Goal: Transaction & Acquisition: Purchase product/service

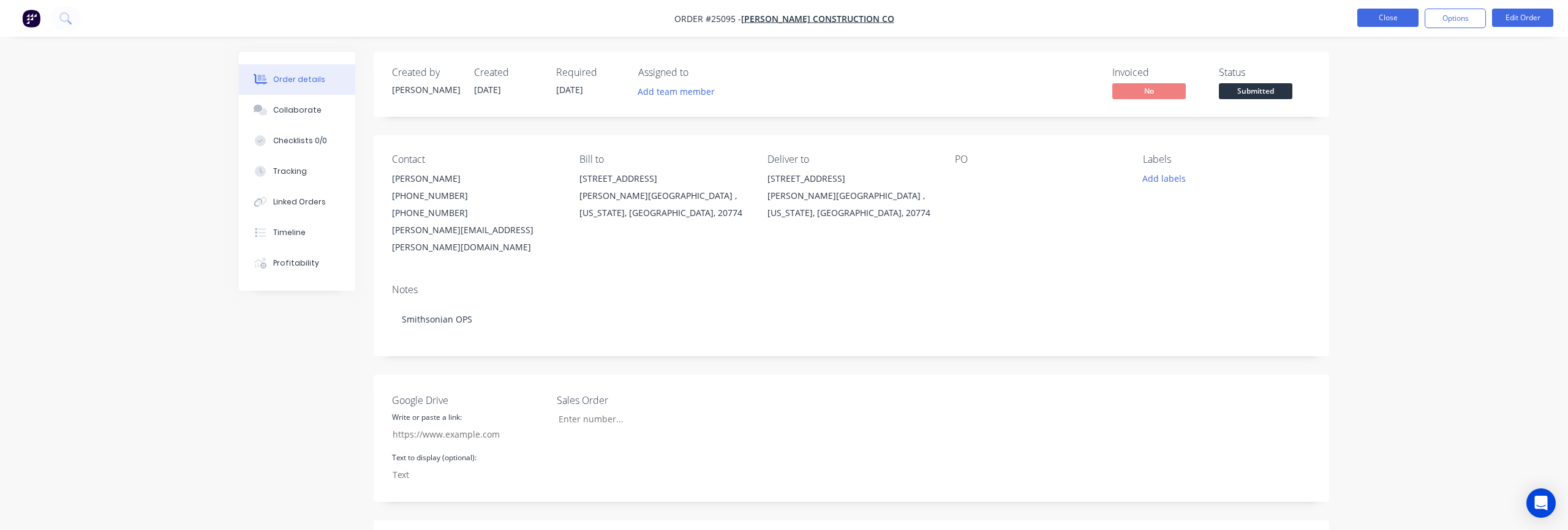
click at [1403, 14] on button "Close" at bounding box center [1388, 18] width 61 height 18
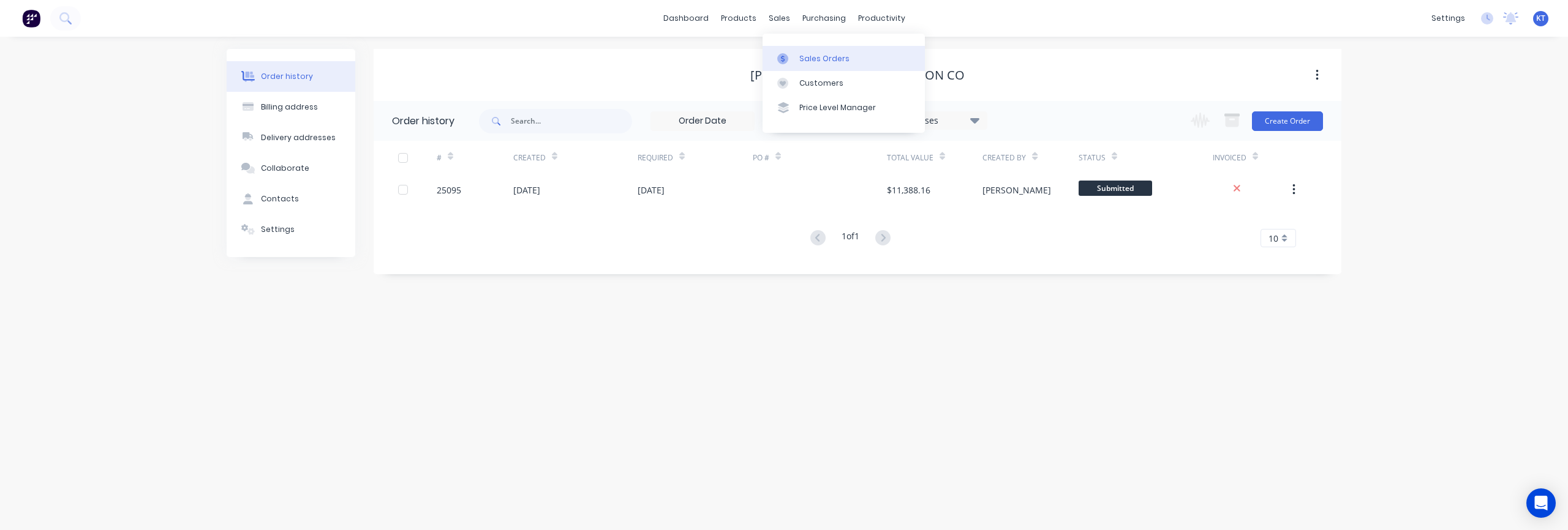
click at [797, 59] on link "Sales Orders" at bounding box center [844, 58] width 162 height 25
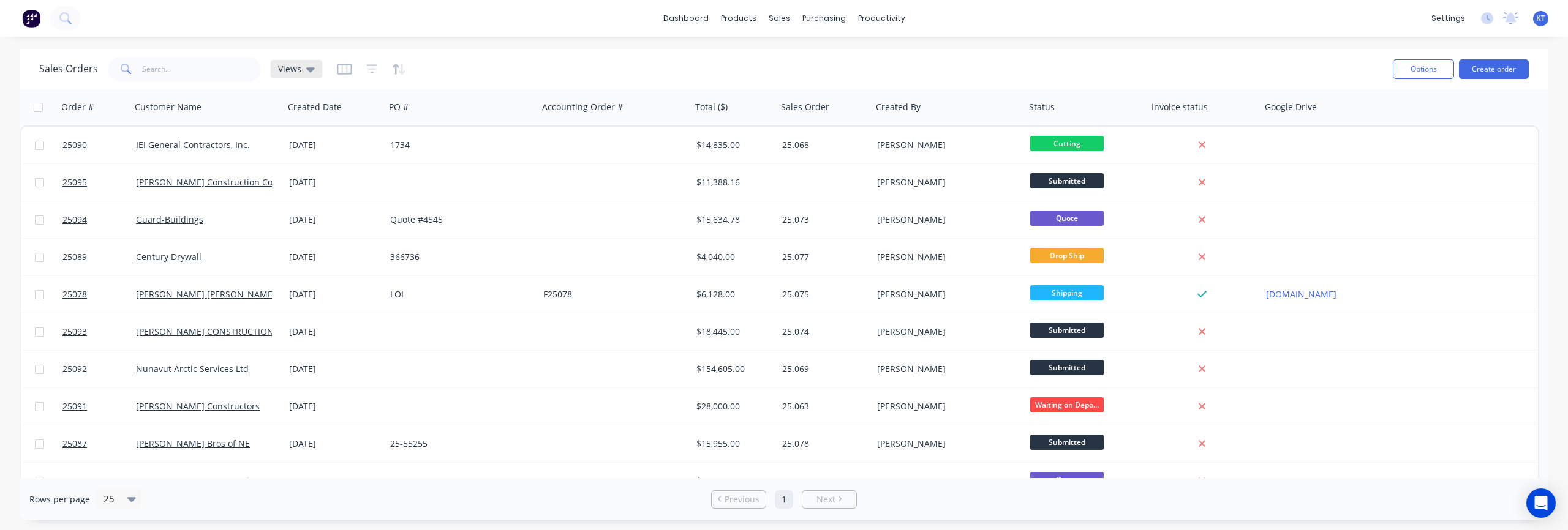
click at [306, 74] on icon at bounding box center [310, 69] width 8 height 14
click at [861, 65] on div "Sales Orders Views" at bounding box center [711, 68] width 1344 height 30
click at [873, 23] on div "productivity" at bounding box center [882, 18] width 59 height 18
click at [882, 53] on link "Workflow" at bounding box center [929, 58] width 162 height 25
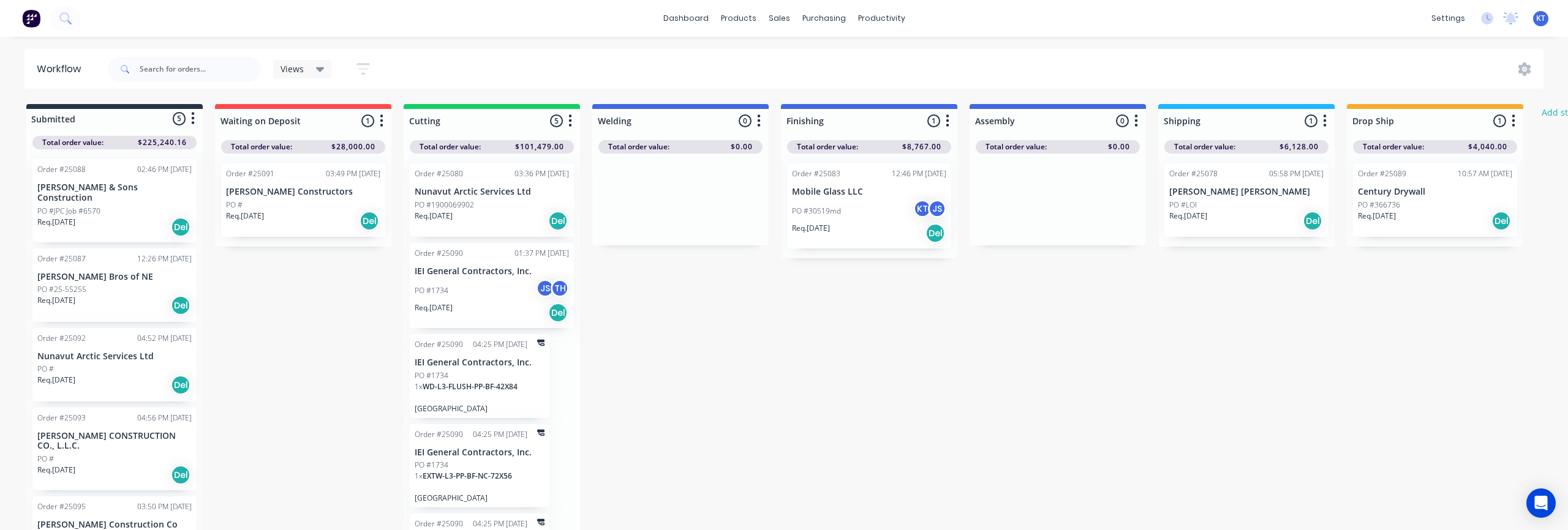
click at [1249, 218] on div "Req. 15/09/25 Del" at bounding box center [1246, 220] width 154 height 21
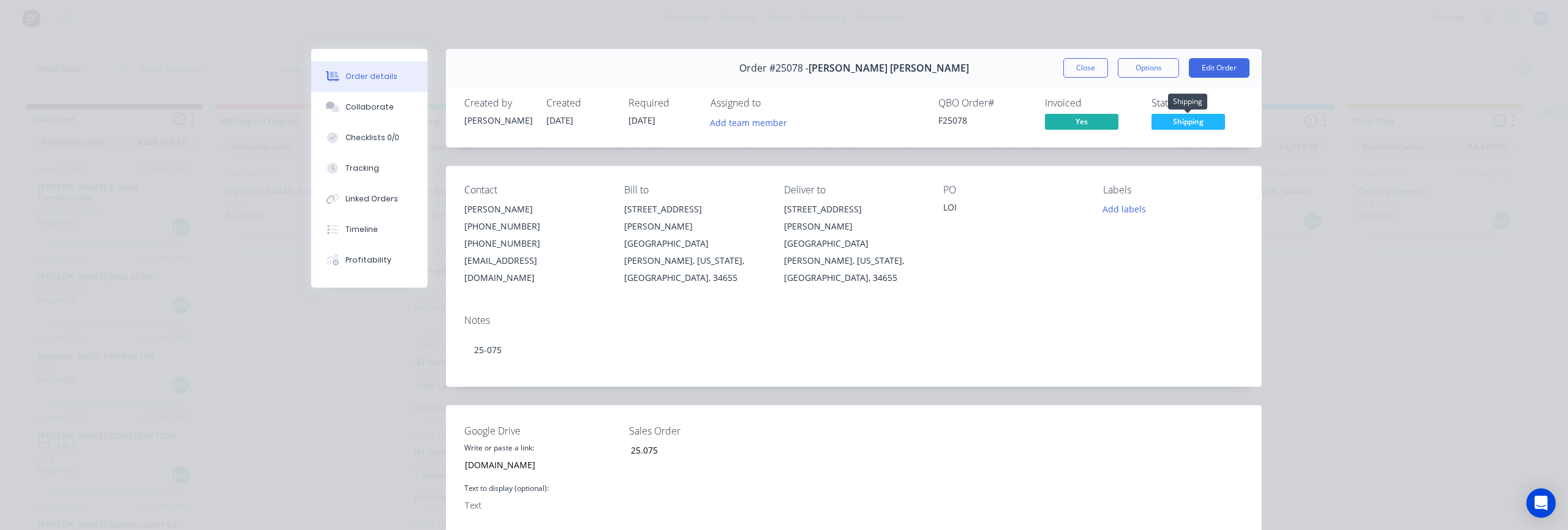
click at [1182, 122] on span "Shipping" at bounding box center [1189, 122] width 74 height 16
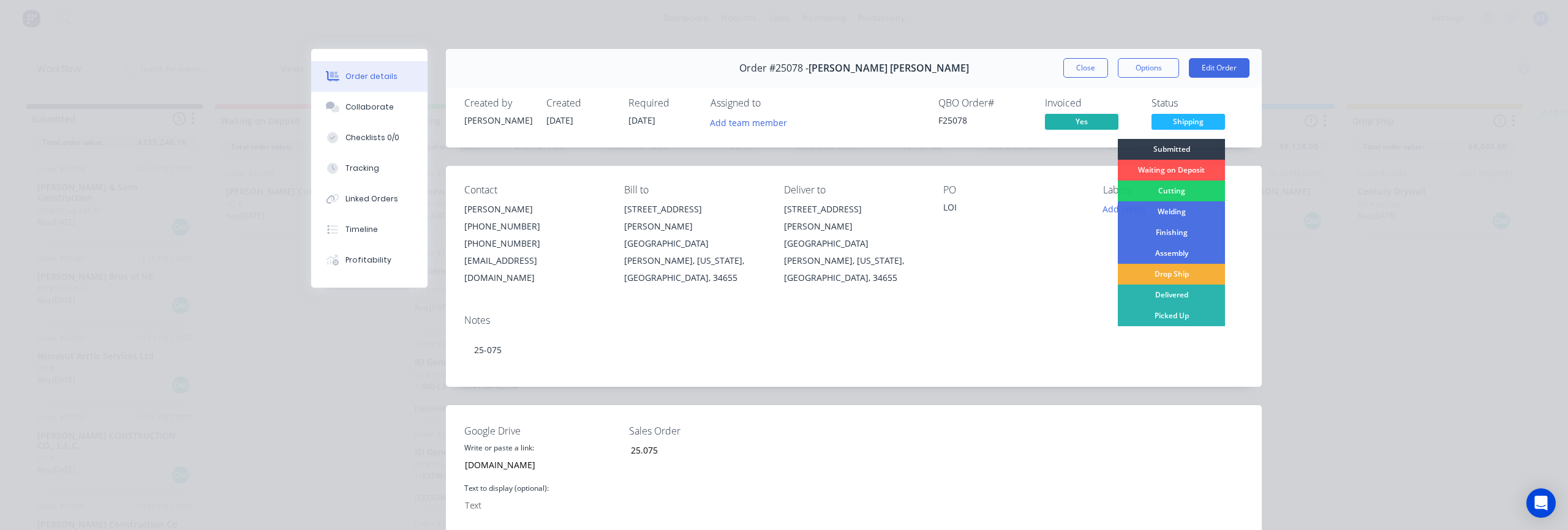
click at [1434, 284] on div "Order details Collaborate Checklists 0/0 Tracking Linked Orders Timeline Profit…" at bounding box center [784, 265] width 1568 height 530
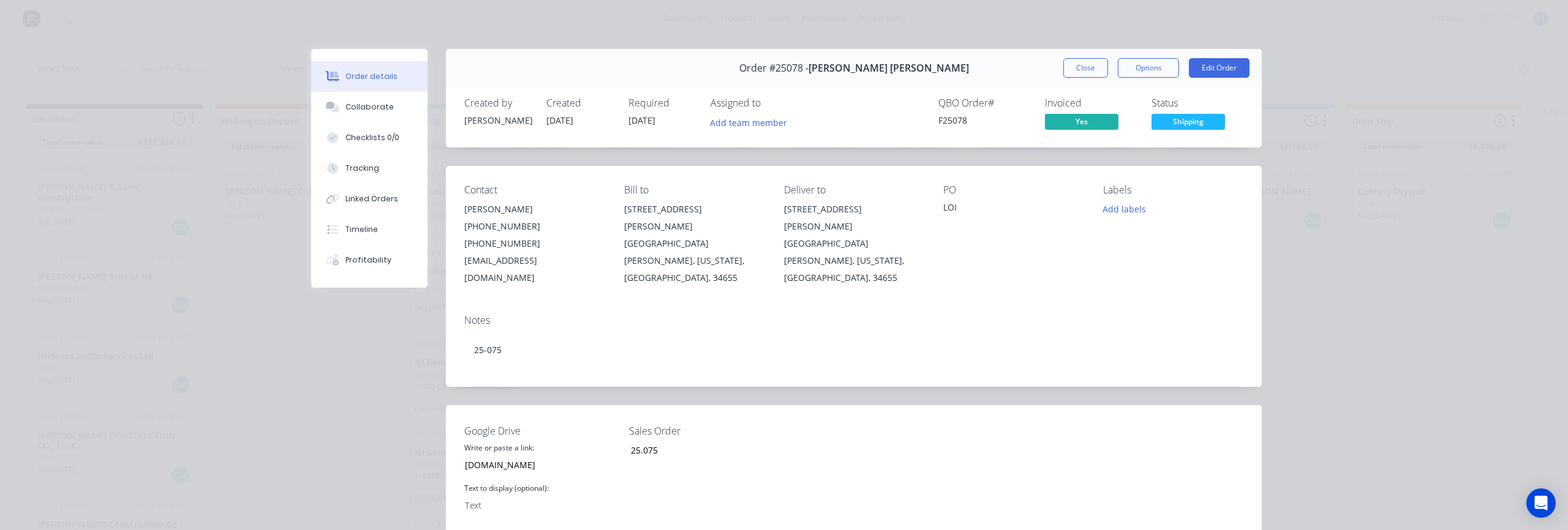
click at [1363, 212] on div "Order details Collaborate Checklists 0/0 Tracking Linked Orders Timeline Profit…" at bounding box center [784, 265] width 1568 height 530
click at [1081, 75] on button "Close" at bounding box center [1086, 67] width 44 height 19
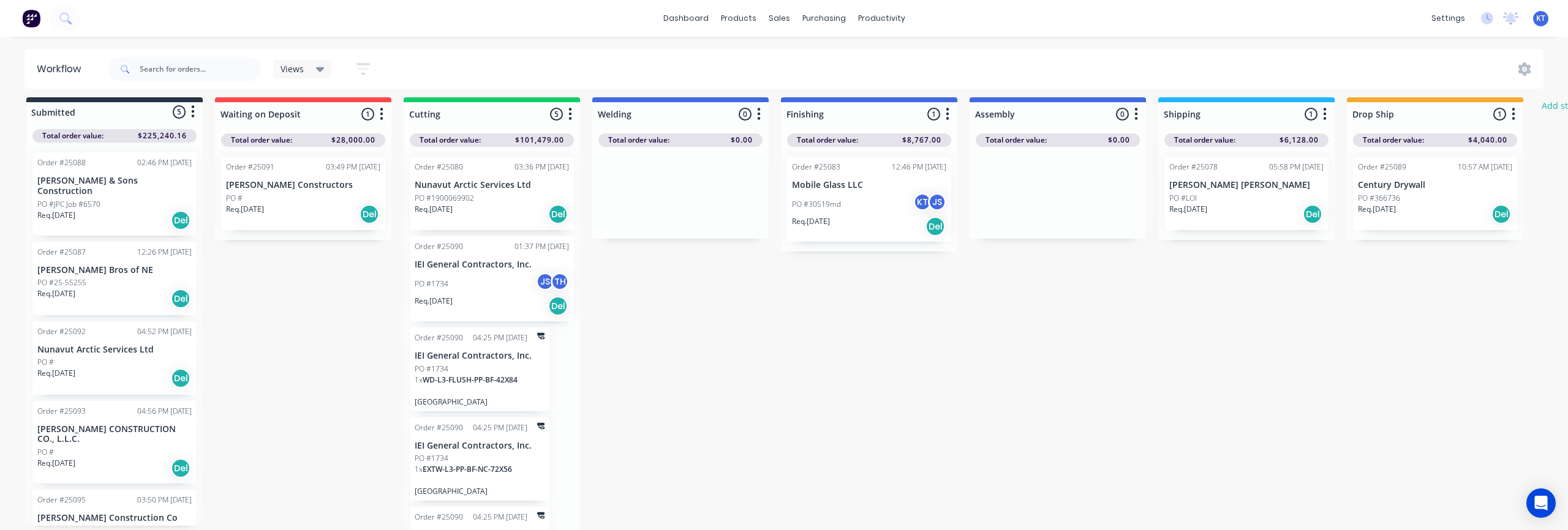
click at [554, 312] on div "Del" at bounding box center [557, 305] width 19 height 19
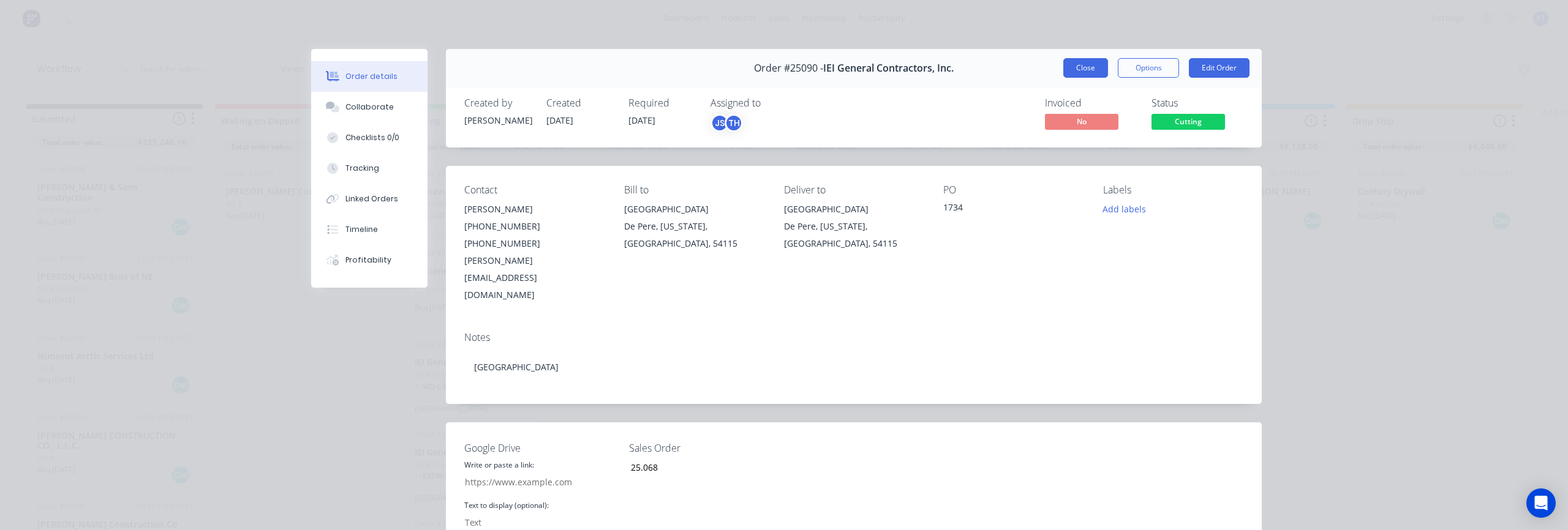
click at [1090, 75] on button "Close" at bounding box center [1086, 67] width 44 height 19
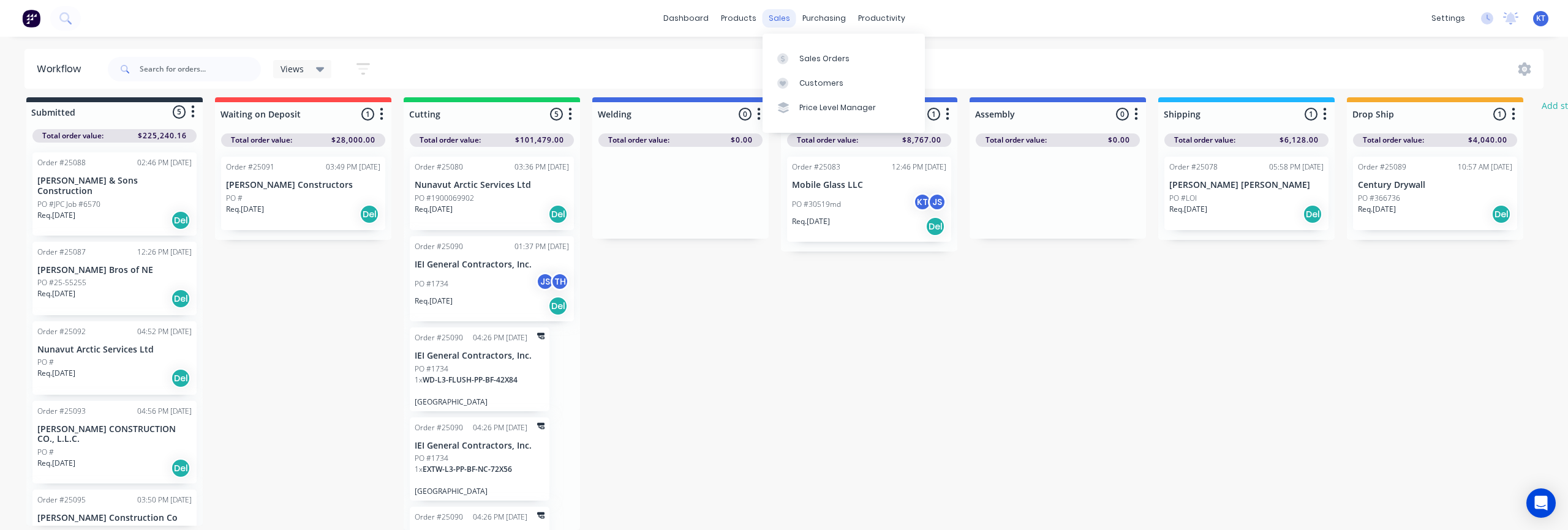
click at [782, 18] on div "sales" at bounding box center [779, 18] width 34 height 18
click at [809, 56] on div "Sales Orders" at bounding box center [825, 59] width 50 height 11
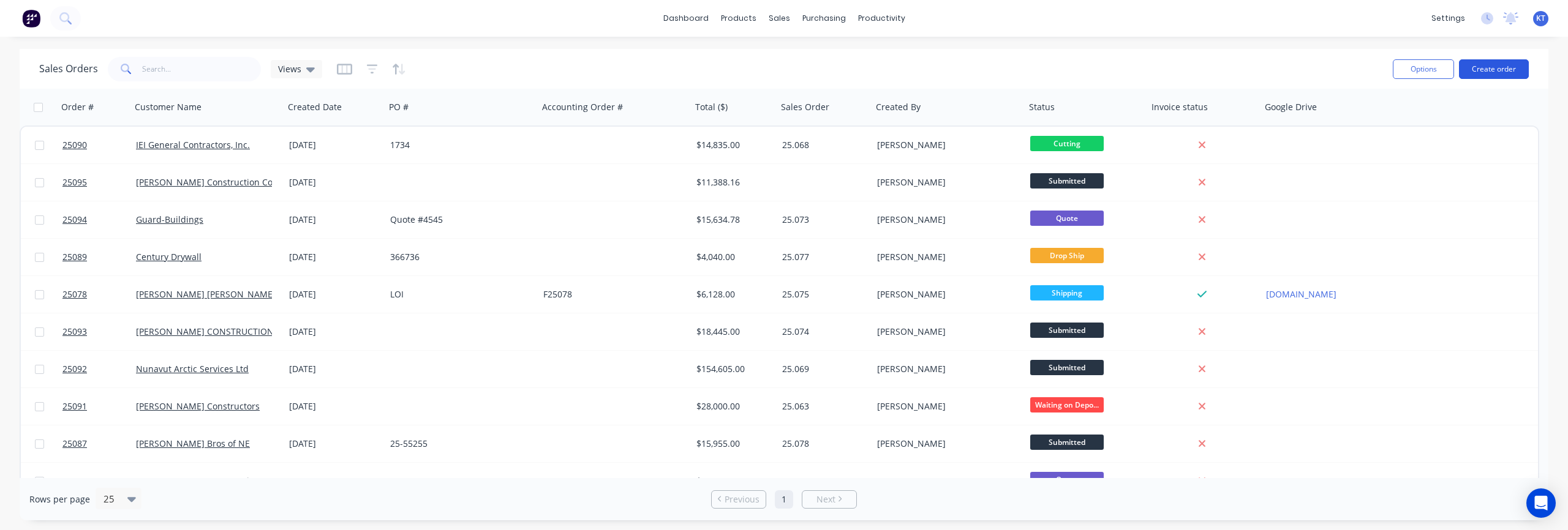
click at [1510, 69] on button "Create order" at bounding box center [1494, 68] width 70 height 19
click at [1514, 70] on button "Create order" at bounding box center [1494, 68] width 70 height 19
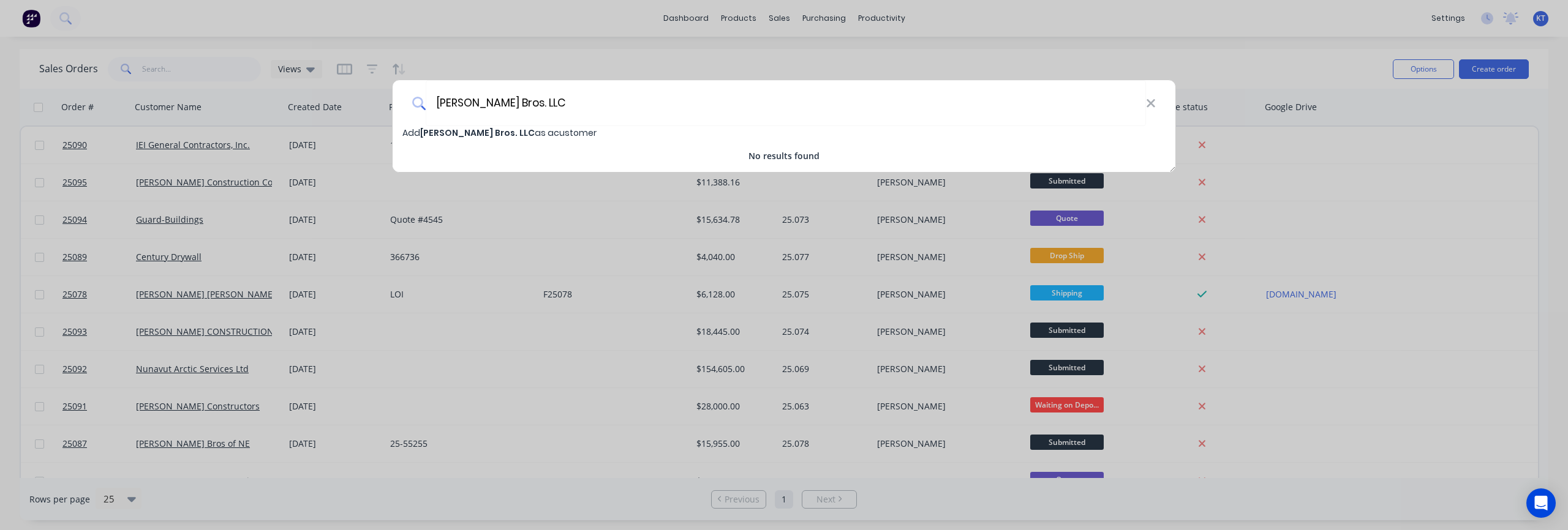
type input "[PERSON_NAME] Bros. LLC"
click at [466, 137] on span "[PERSON_NAME] Bros. LLC" at bounding box center [478, 132] width 114 height 12
select select "AU"
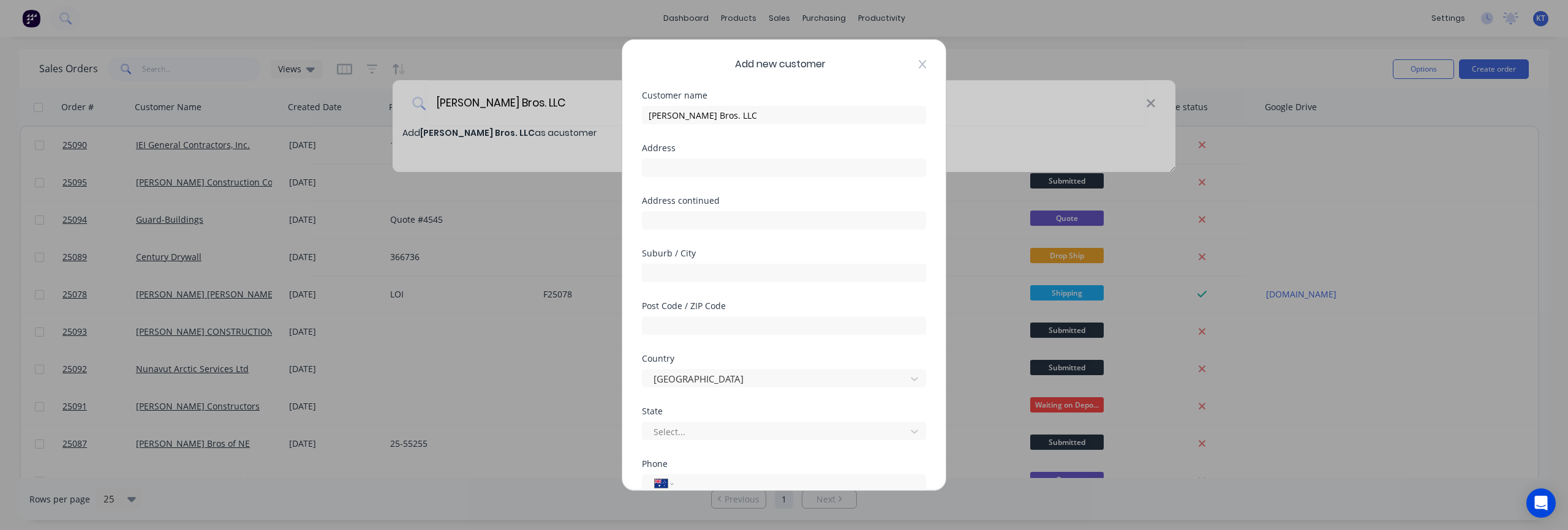
click at [922, 65] on icon at bounding box center [922, 64] width 7 height 8
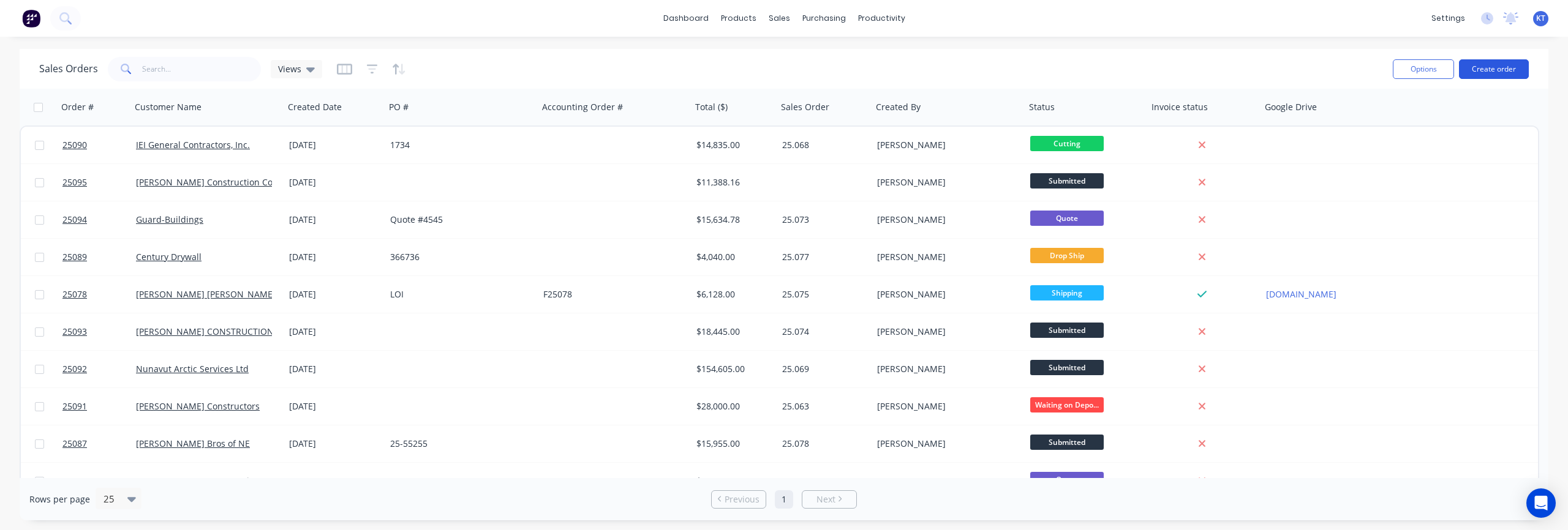
click at [1491, 74] on button "Create order" at bounding box center [1494, 68] width 70 height 19
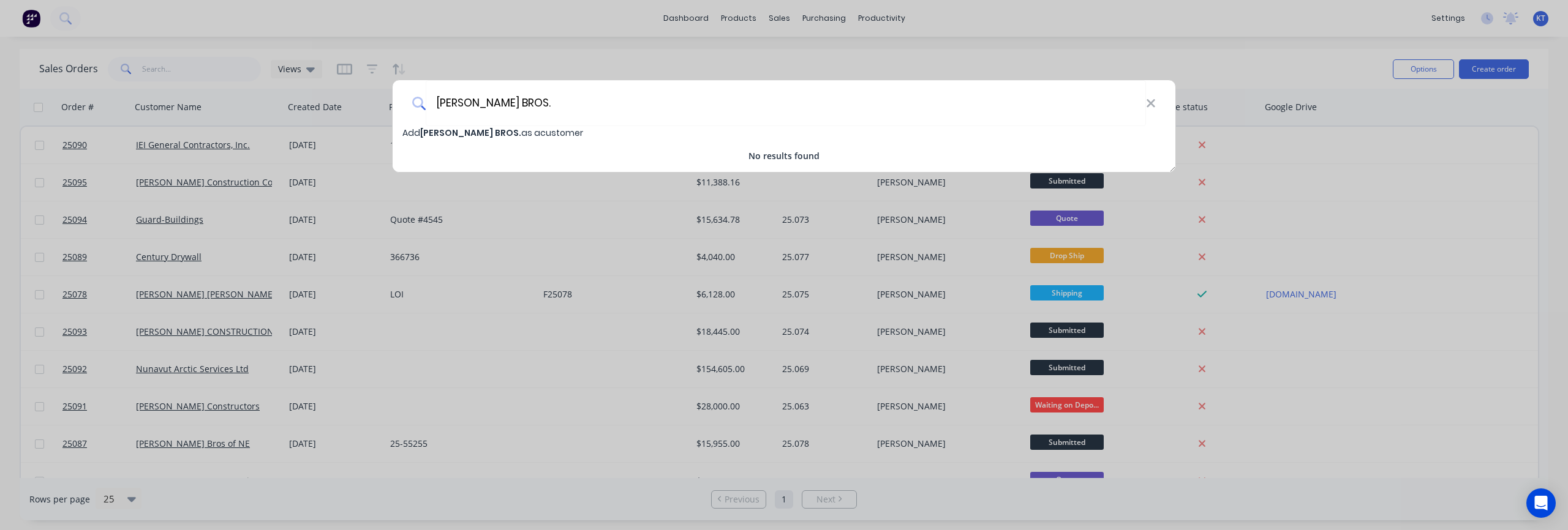
type input "KELLEY BROS."
click at [523, 143] on div "Add KELLEY BROS. as a customer No results found" at bounding box center [784, 144] width 783 height 36
click at [516, 135] on span "Add KELLEY BROS. as a customer" at bounding box center [493, 132] width 181 height 12
select select "AU"
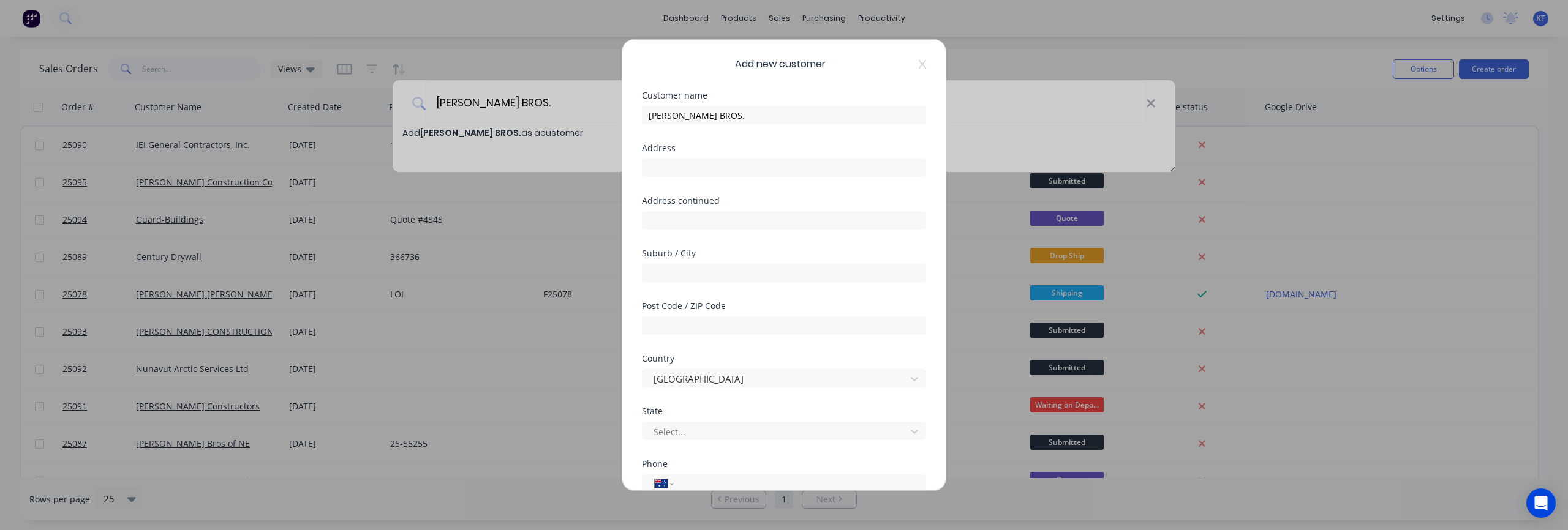
click at [736, 132] on div "Customer name KELLEY BROS." at bounding box center [784, 117] width 284 height 53
drag, startPoint x: 738, startPoint y: 114, endPoint x: 631, endPoint y: 118, distance: 107.1
click at [631, 118] on div "Add new customer Customer name KELLEY BROS. Address Address continued Suburb / …" at bounding box center [784, 265] width 324 height 451
paste input "elley Bros. LLC"
type input "[PERSON_NAME] Bros. LLC"
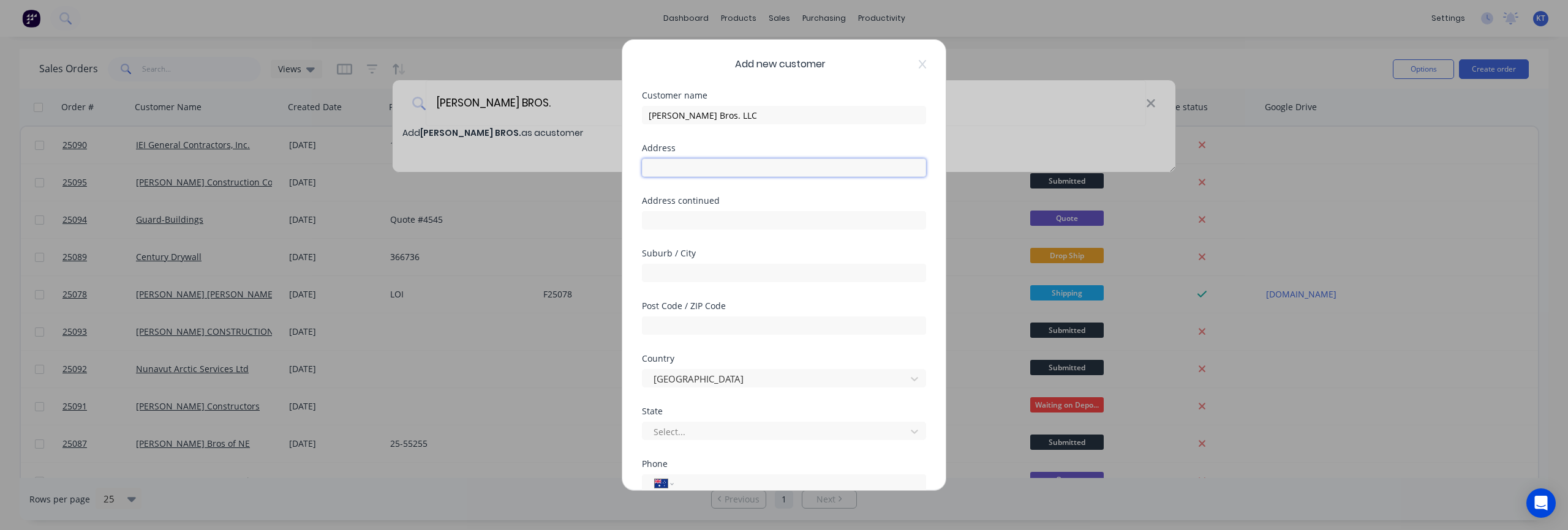
click at [683, 170] on input "text" at bounding box center [784, 168] width 284 height 18
paste input "101 Benbro Drive, Buffalo, NY 14225"
type input "101 Benbro Drive, Buffalo, NY 14225"
click at [664, 264] on input "text" at bounding box center [784, 273] width 284 height 18
type input "Buffalo"
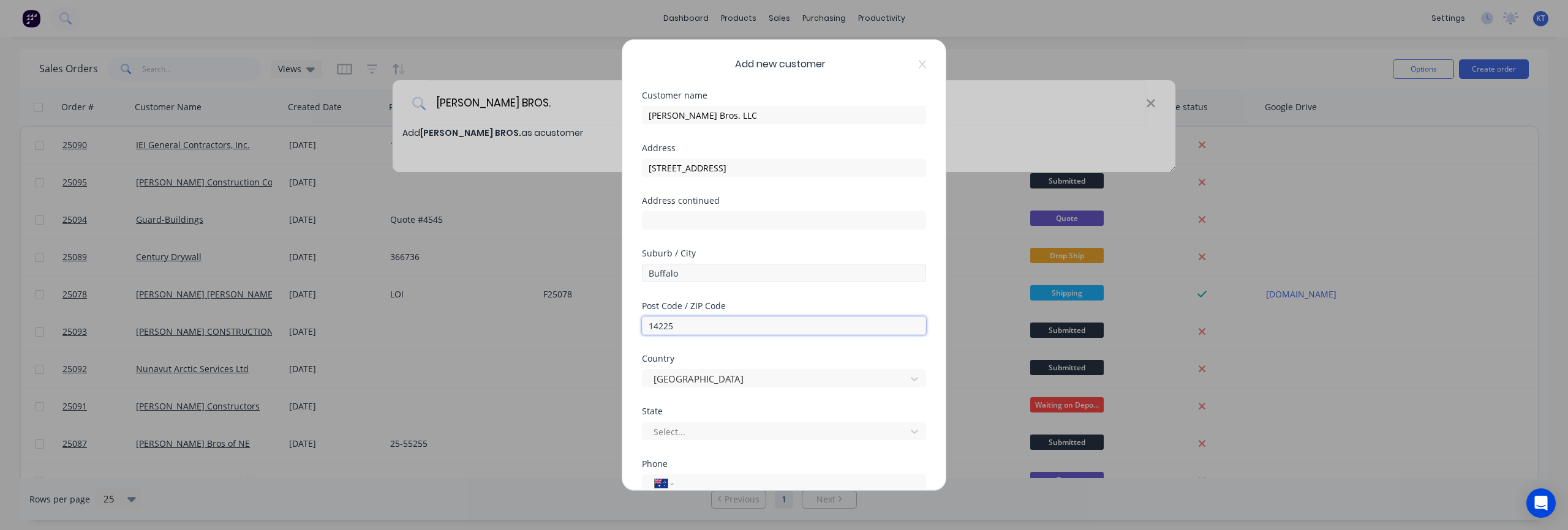
type input "14225"
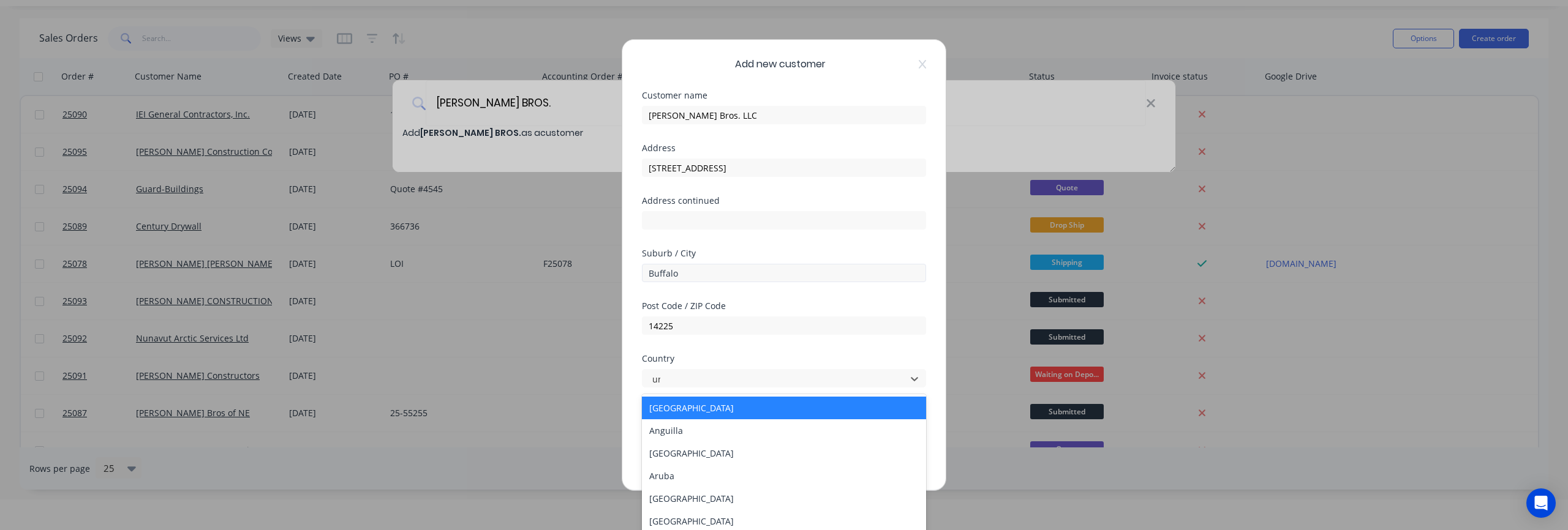
scroll to position [32, 0]
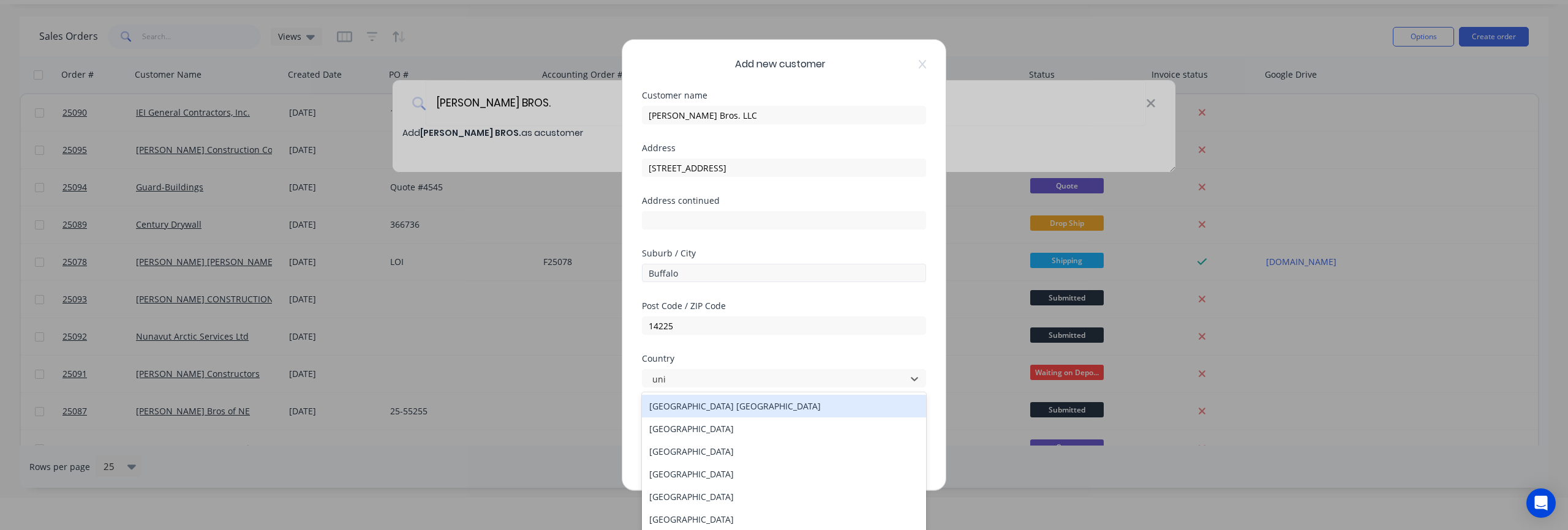
type input "unit"
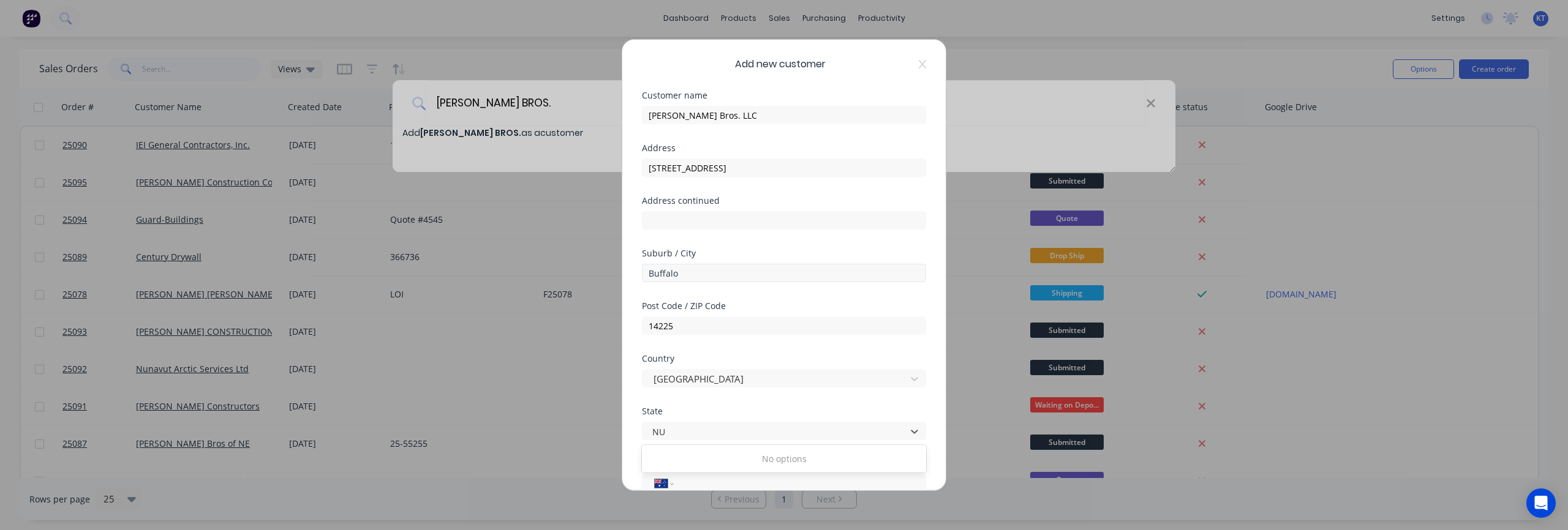
scroll to position [0, 0]
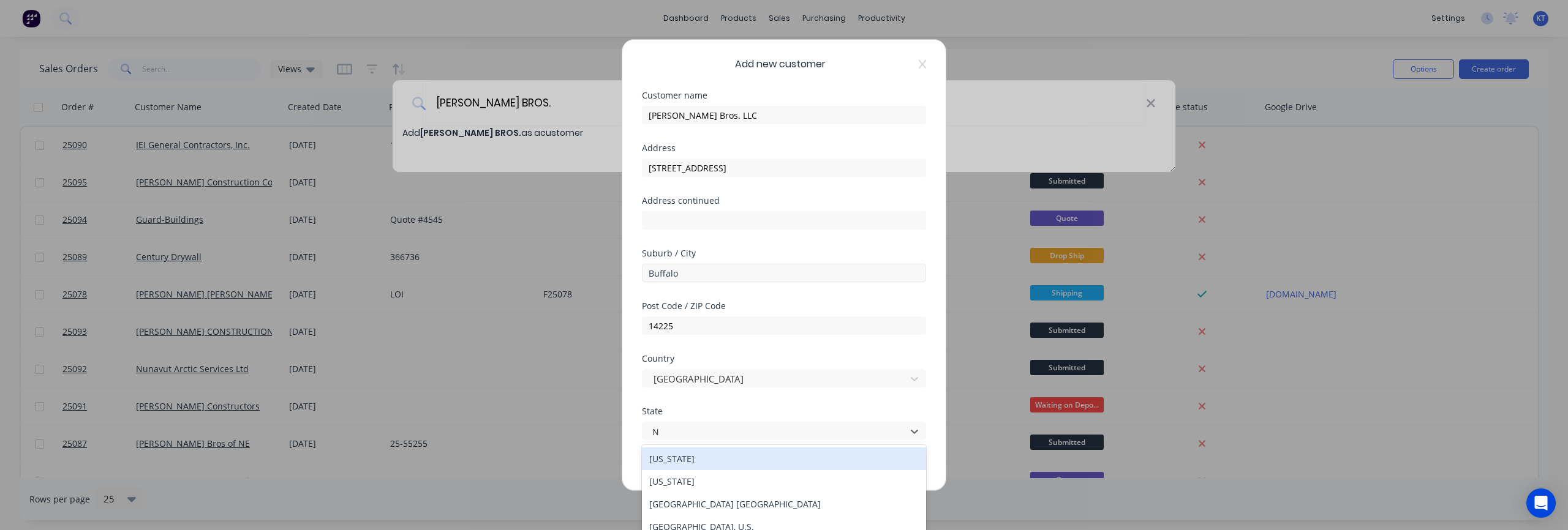
type input "NY"
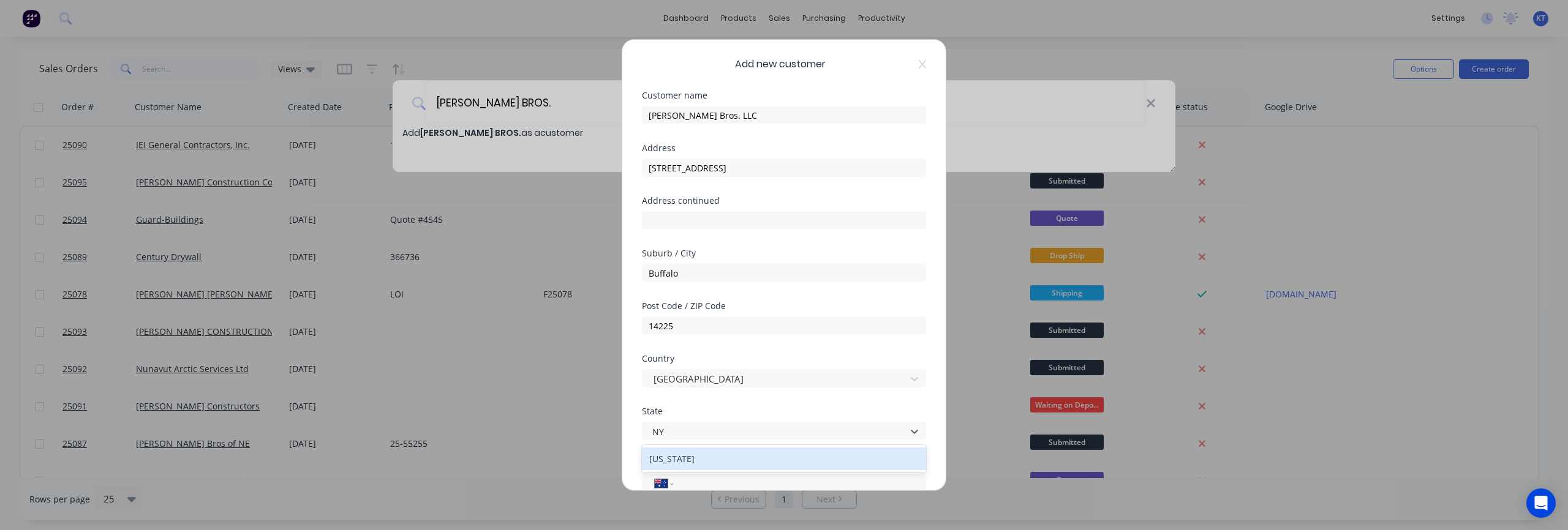
click at [688, 462] on div "New York" at bounding box center [784, 459] width 284 height 23
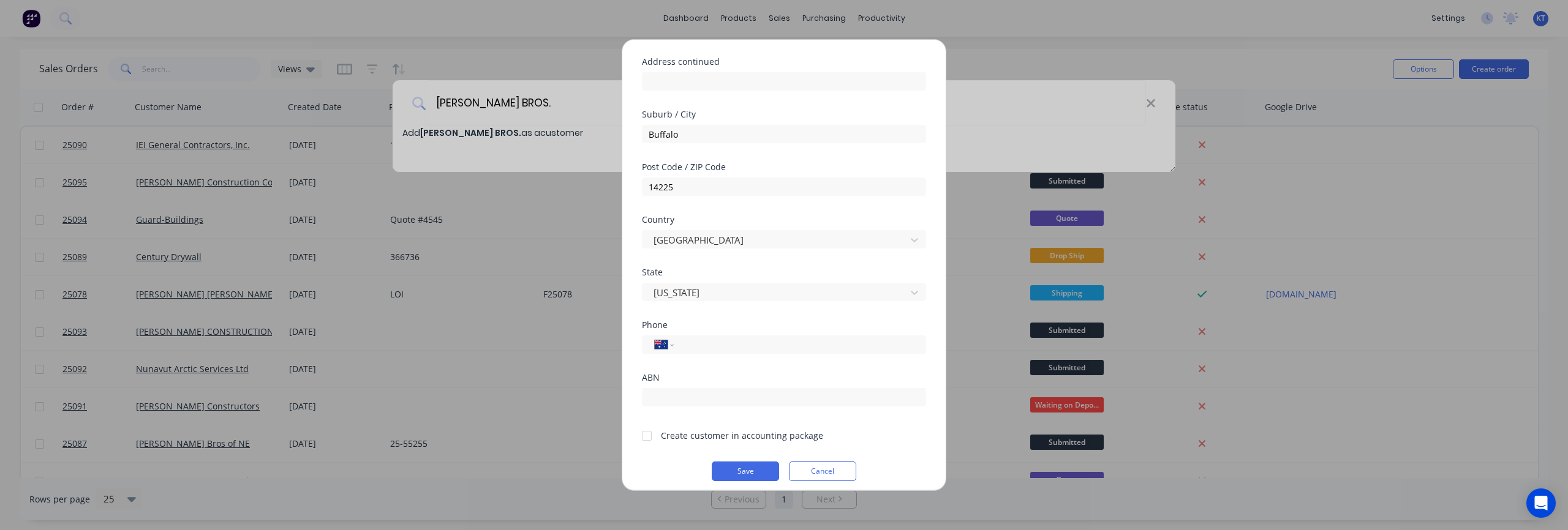
scroll to position [147, 0]
click at [657, 344] on select "International Afghanistan Åland Islands Albania Algeria American Samoa Andorra …" at bounding box center [664, 336] width 18 height 18
select select "US"
click at [655, 328] on select "International Afghanistan Åland Islands Albania Algeria American Samoa Andorra …" at bounding box center [664, 336] width 18 height 18
click at [734, 335] on input "tel" at bounding box center [798, 336] width 231 height 14
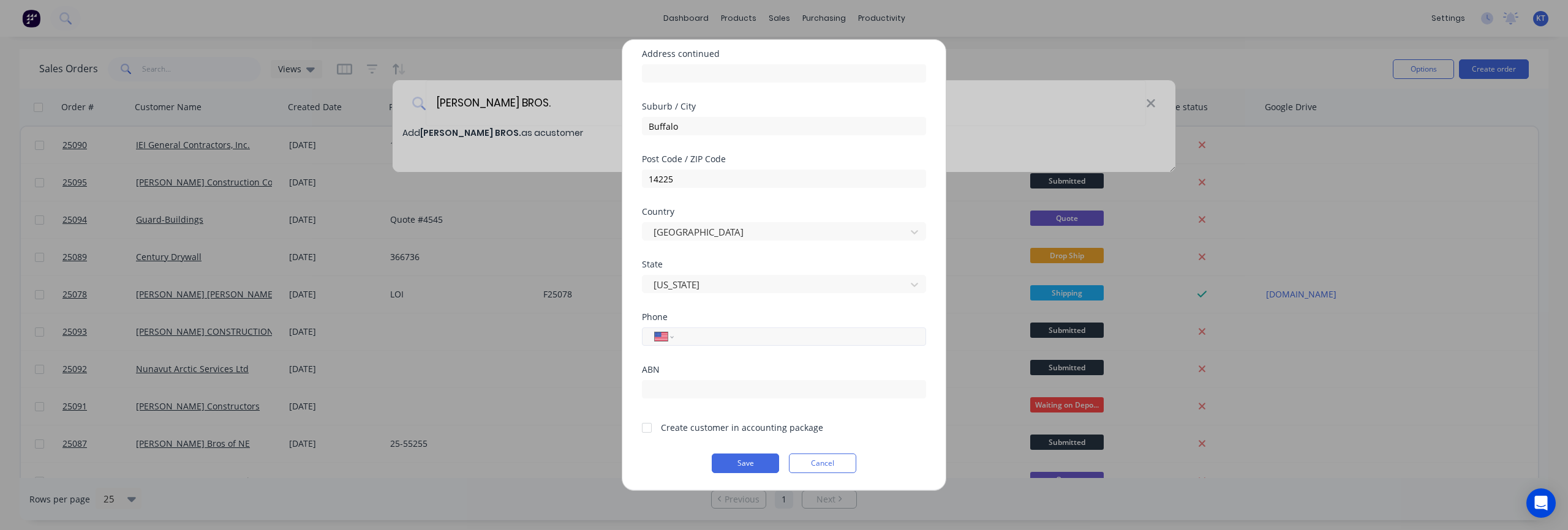
paste input "(716) 684-8665"
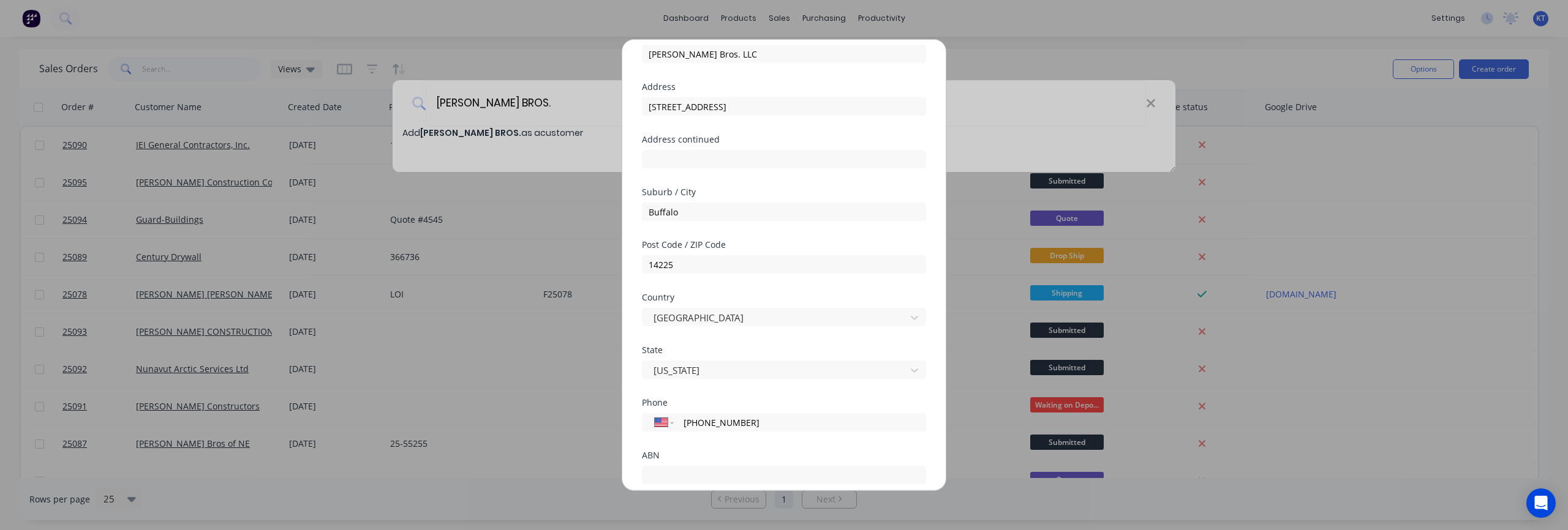
scroll to position [0, 0]
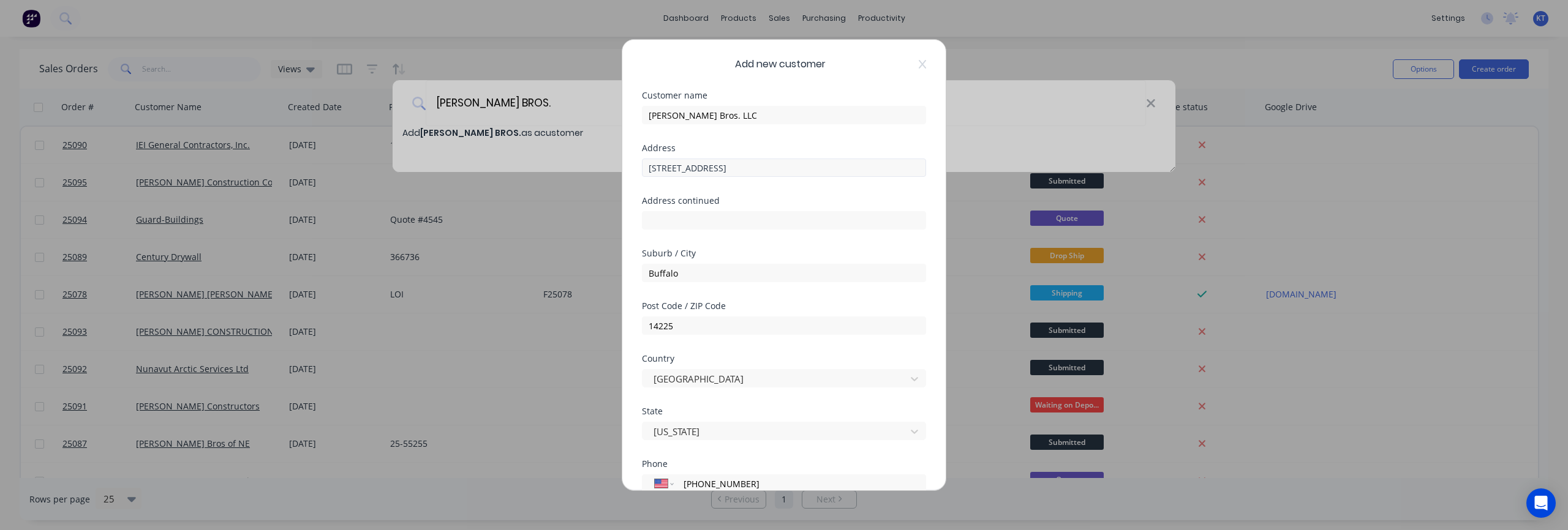
type input "(716) 684-8665"
click at [742, 169] on input "101 Benbro Drive, Buffalo, NY 14225" at bounding box center [784, 168] width 284 height 18
drag, startPoint x: 722, startPoint y: 170, endPoint x: 861, endPoint y: 164, distance: 139.1
click at [861, 164] on input "101 Benbro Drive, Buffalo, NY 14225" at bounding box center [784, 168] width 284 height 18
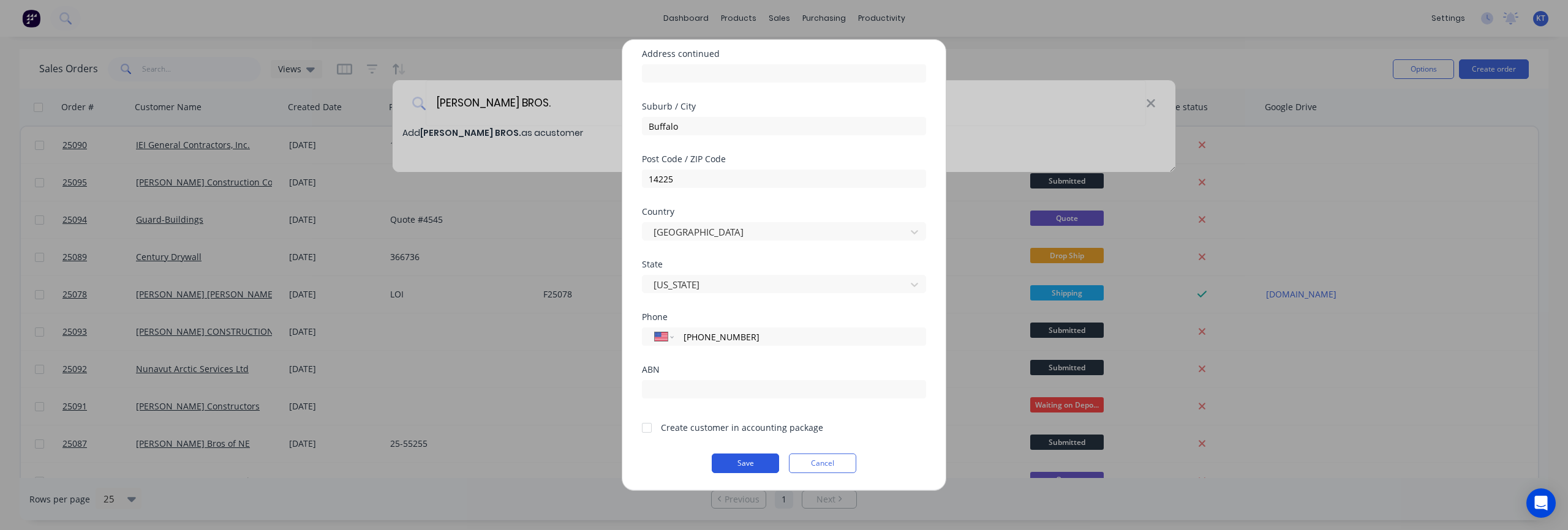
type input "101 Benbro Drive"
click at [743, 465] on button "Save" at bounding box center [745, 463] width 67 height 19
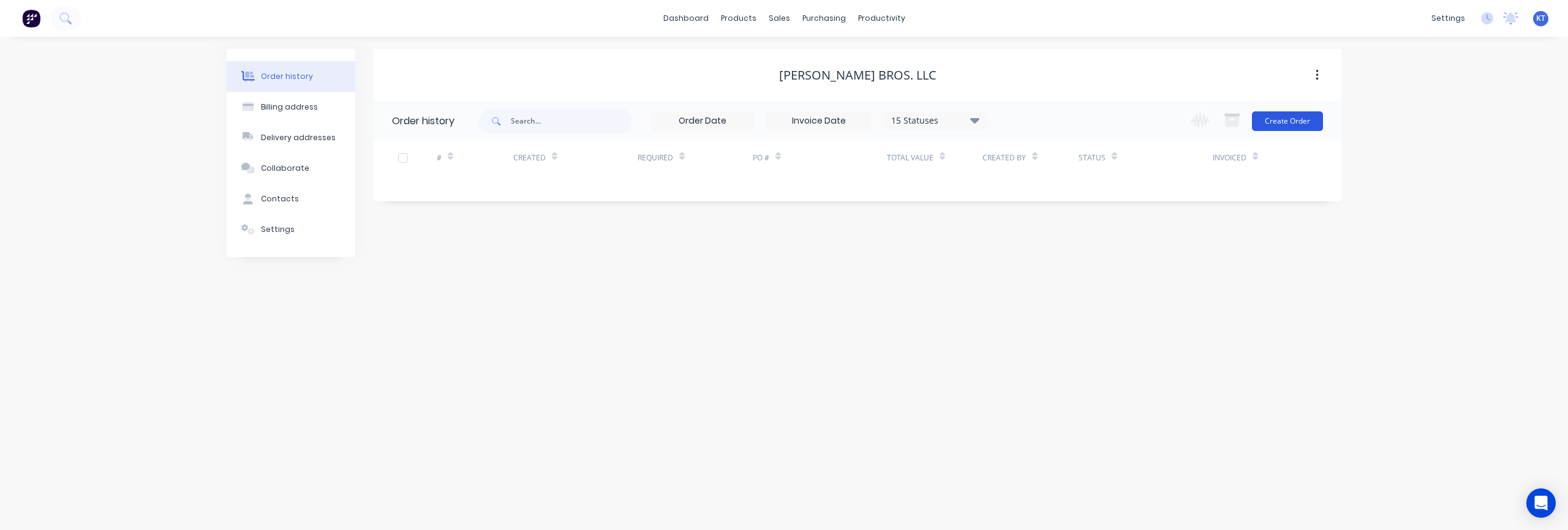
click at [1304, 123] on button "Create Order" at bounding box center [1288, 121] width 71 height 19
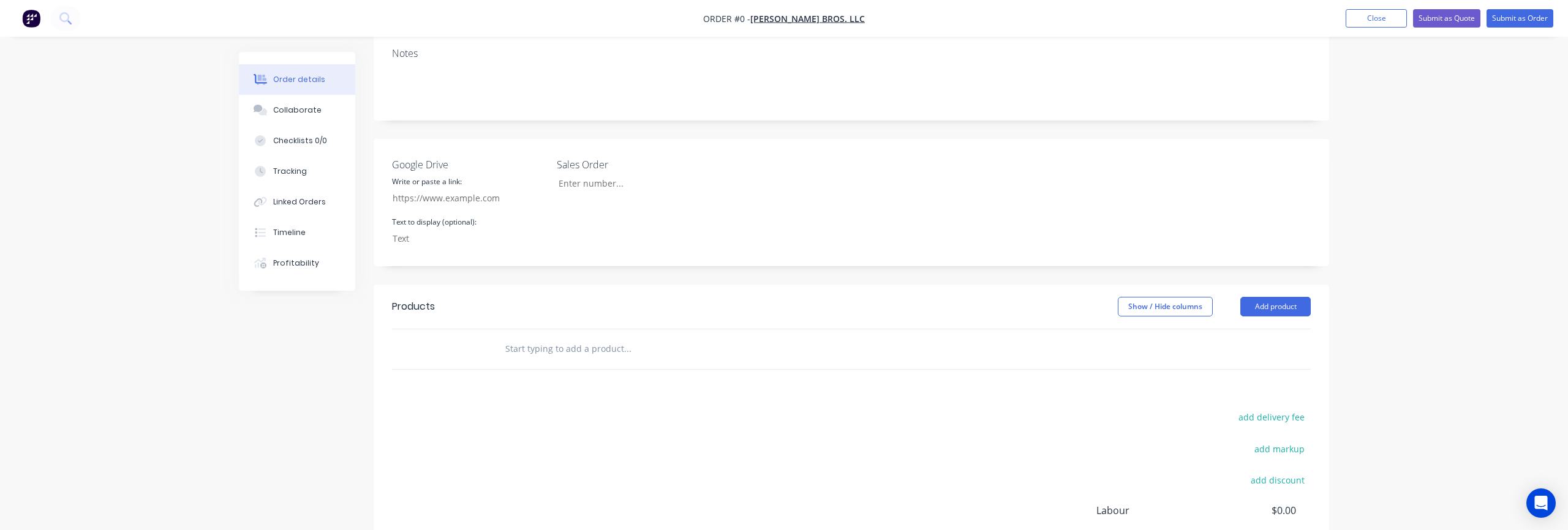
scroll to position [305, 0]
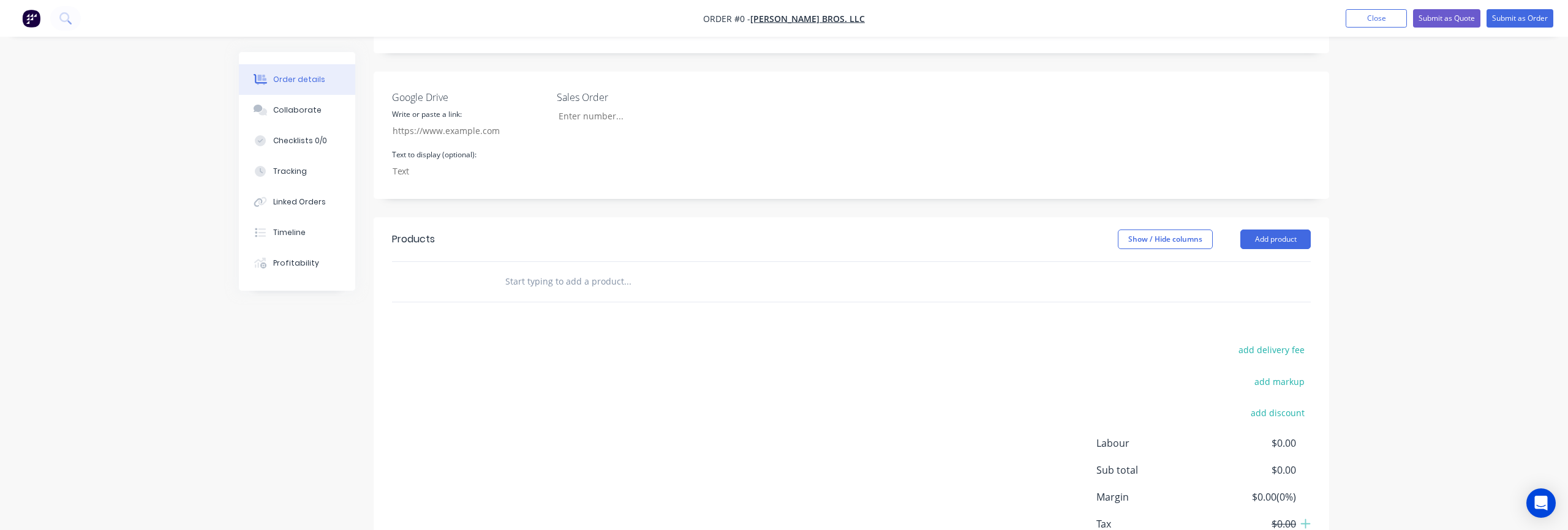
click at [510, 269] on input "text" at bounding box center [627, 281] width 245 height 25
paste input "WD-L3-FLUSH-PP-BF-36X84"
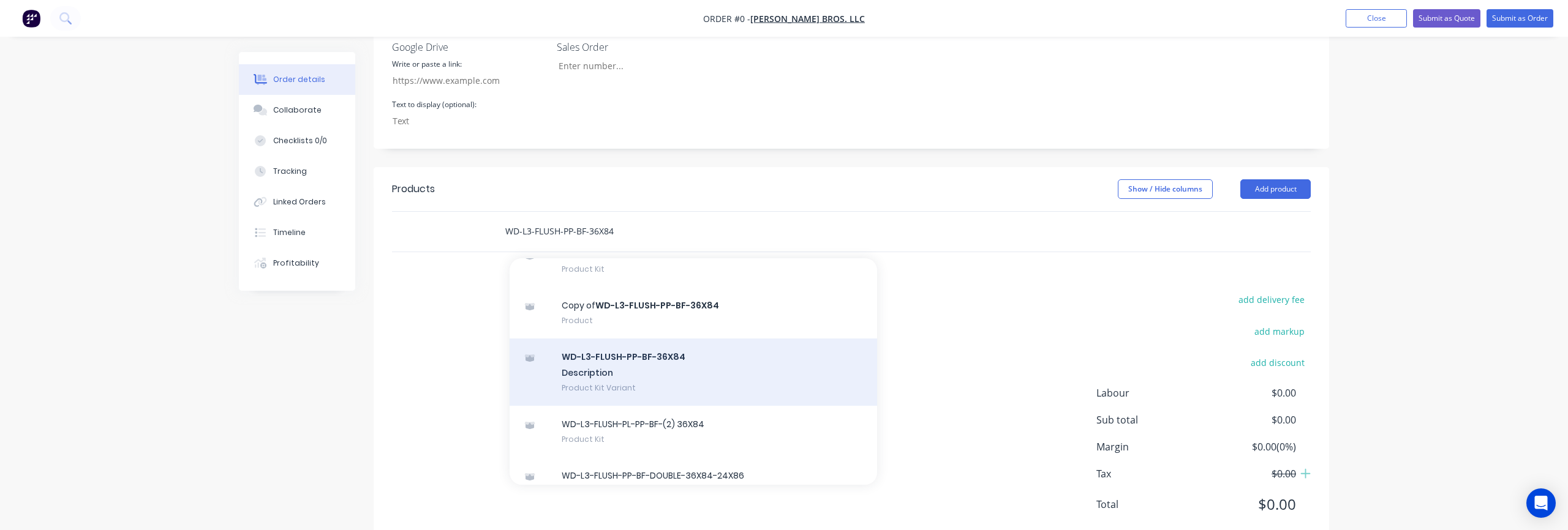
scroll to position [156, 0]
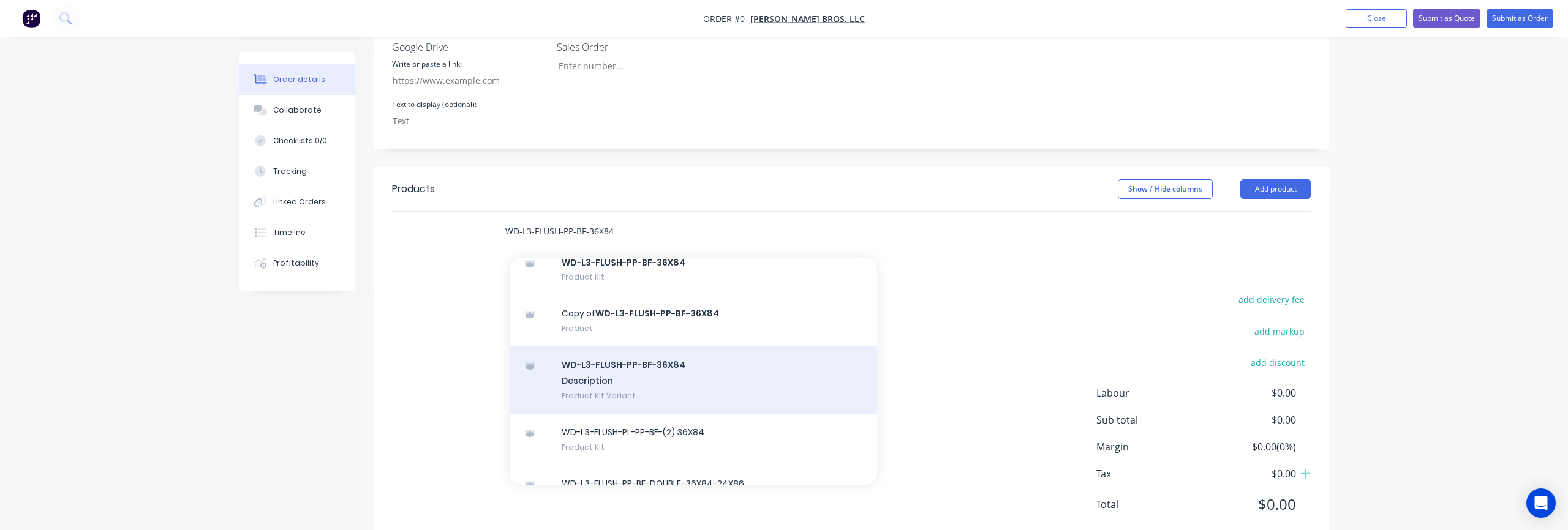
type input "WD-L3-FLUSH-PP-BF-36X84"
click at [639, 348] on div "WD-L3-FLUSH-PP-BF-36X84 Description Product Kit Variant" at bounding box center [694, 380] width 368 height 67
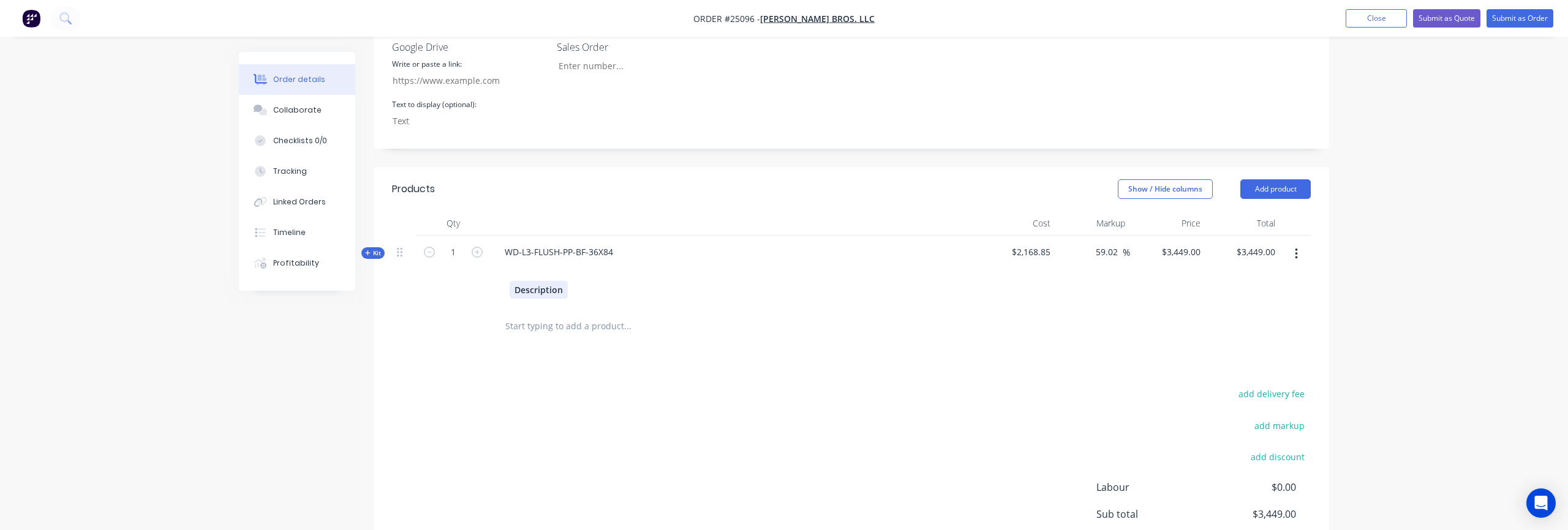
click at [531, 281] on div "Description" at bounding box center [539, 289] width 58 height 18
click at [1299, 243] on button "button" at bounding box center [1296, 254] width 29 height 22
click at [1253, 375] on div "Delete" at bounding box center [1253, 383] width 94 height 18
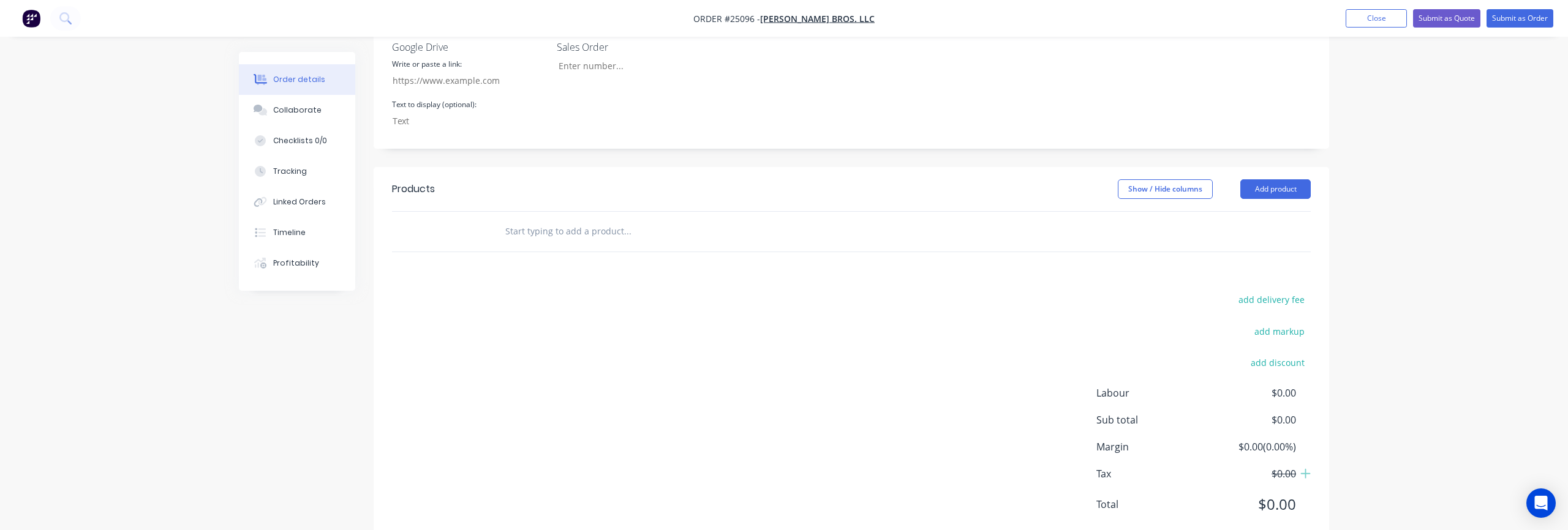
click at [545, 219] on input "text" at bounding box center [627, 231] width 245 height 25
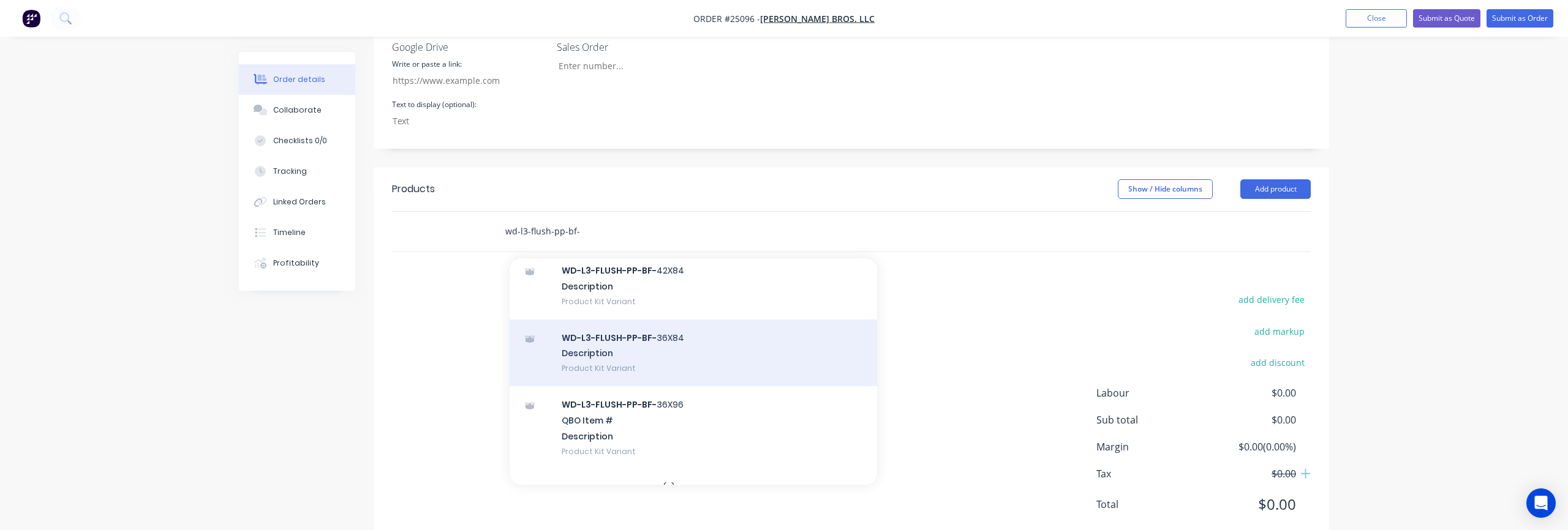
scroll to position [756, 0]
type input "wd-l3-flush-pp-bf-"
click at [667, 333] on div "WD-L3-FLUSH-PP-BF- 36X84 Description Product Kit Variant" at bounding box center [694, 360] width 368 height 67
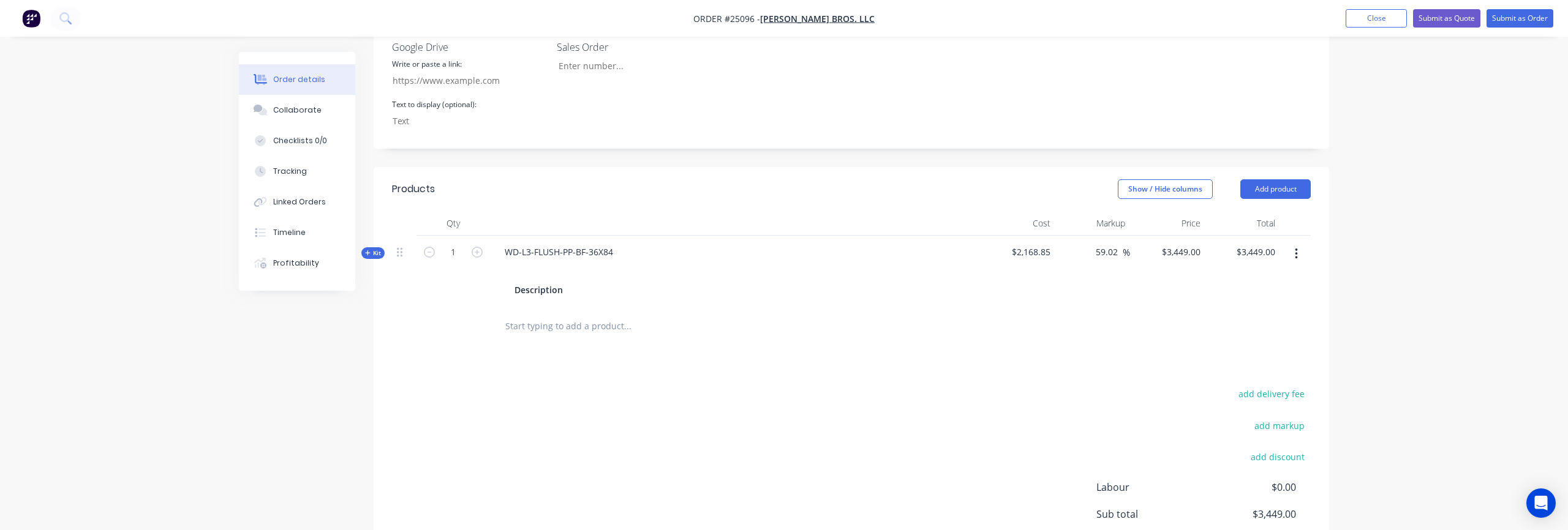
click at [368, 250] on icon "button" at bounding box center [368, 253] width 6 height 6
click at [1300, 243] on button "button" at bounding box center [1296, 254] width 29 height 22
click at [1255, 375] on div "Delete" at bounding box center [1253, 383] width 94 height 18
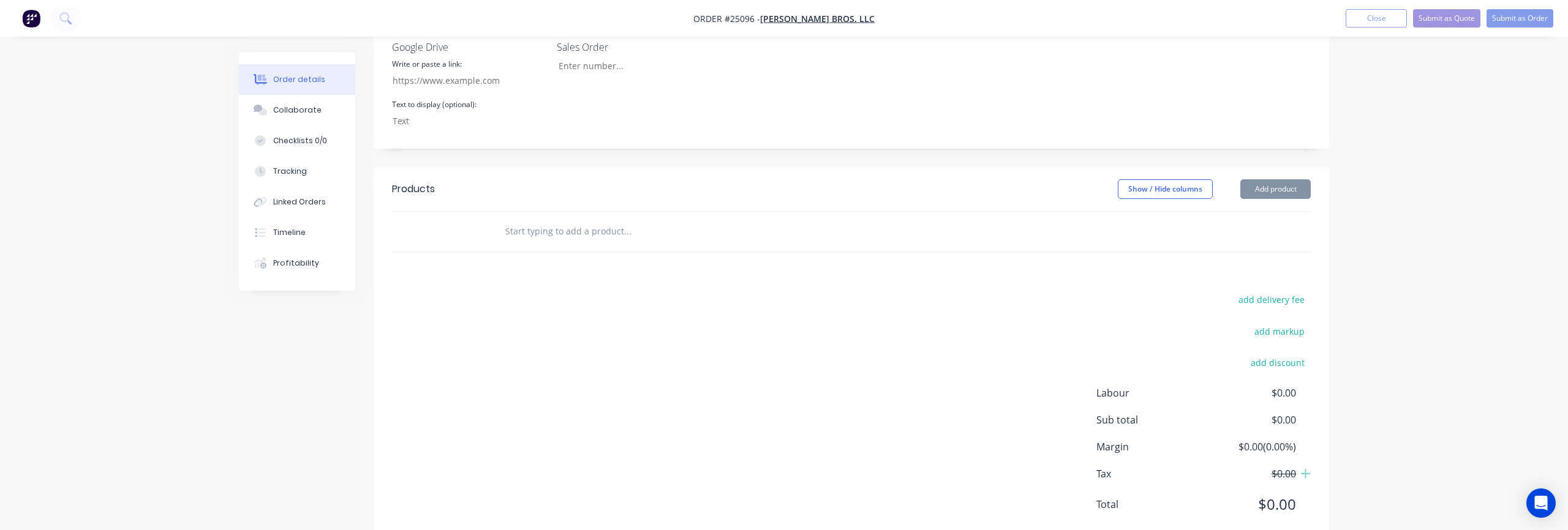
scroll to position [0, 0]
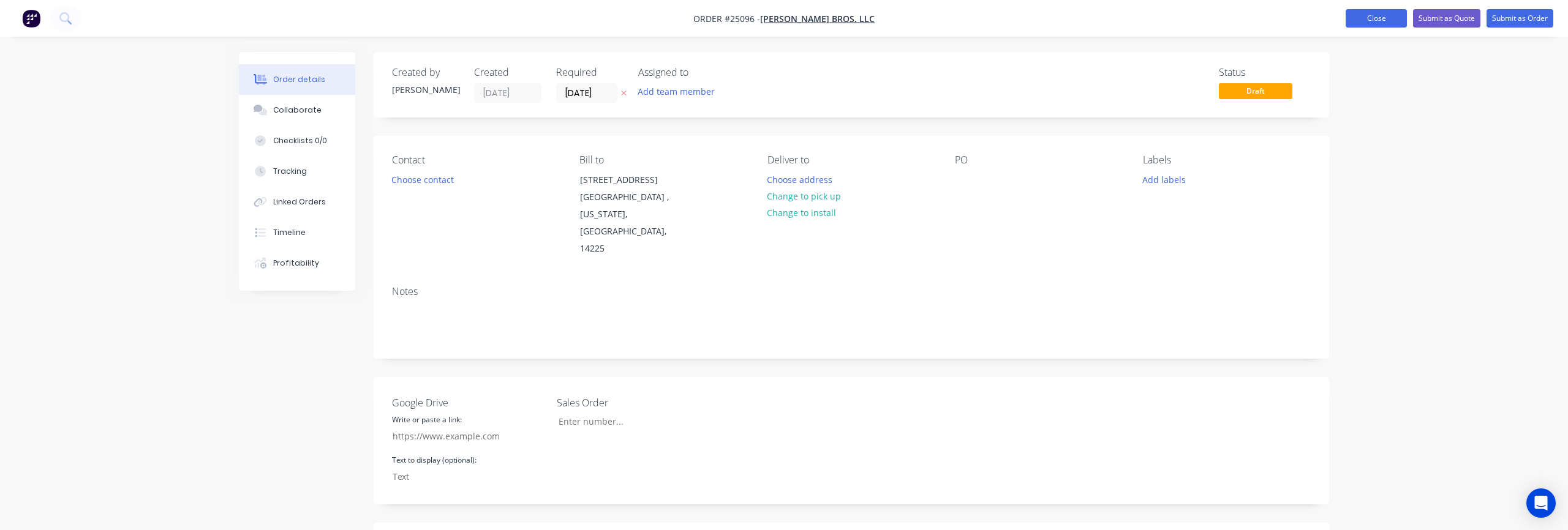
click at [1384, 20] on button "Close" at bounding box center [1376, 18] width 61 height 18
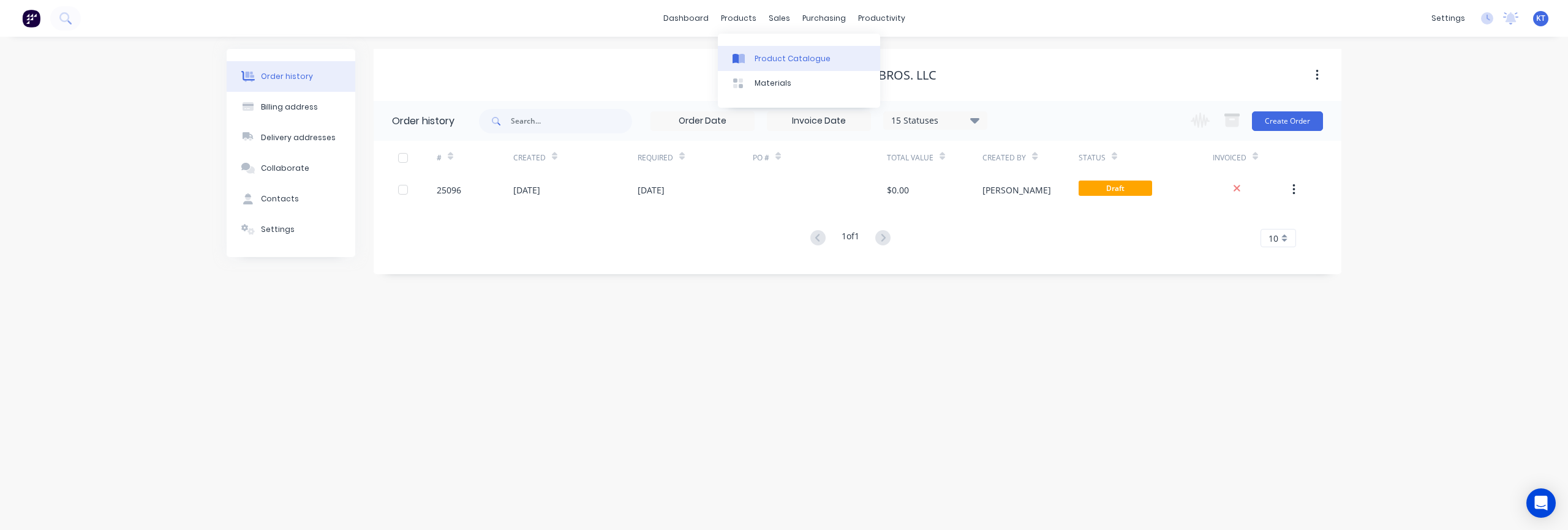
click at [758, 61] on div "Product Catalogue" at bounding box center [792, 59] width 76 height 11
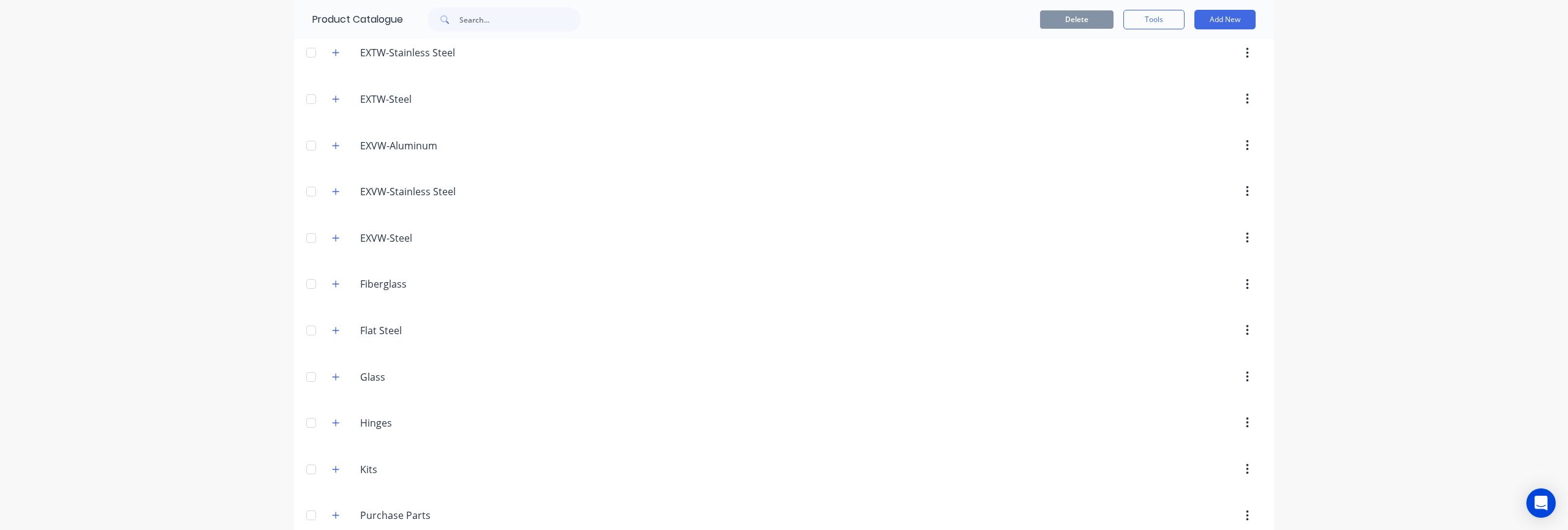
scroll to position [582, 0]
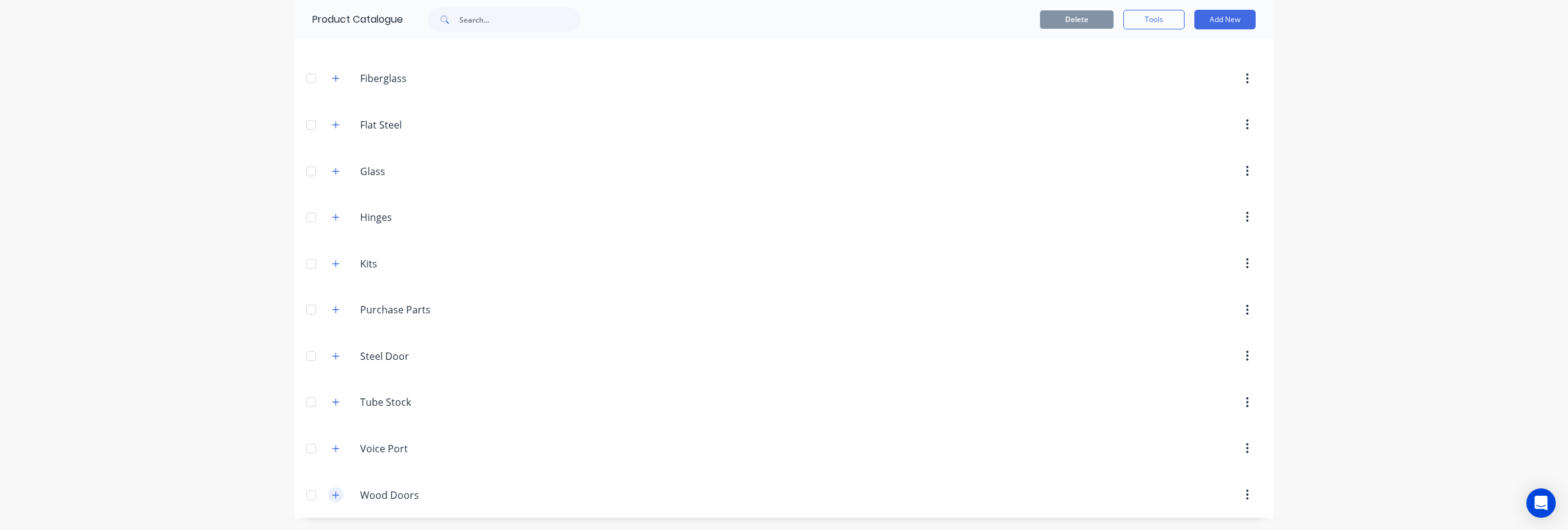
click at [331, 493] on button "button" at bounding box center [336, 495] width 16 height 16
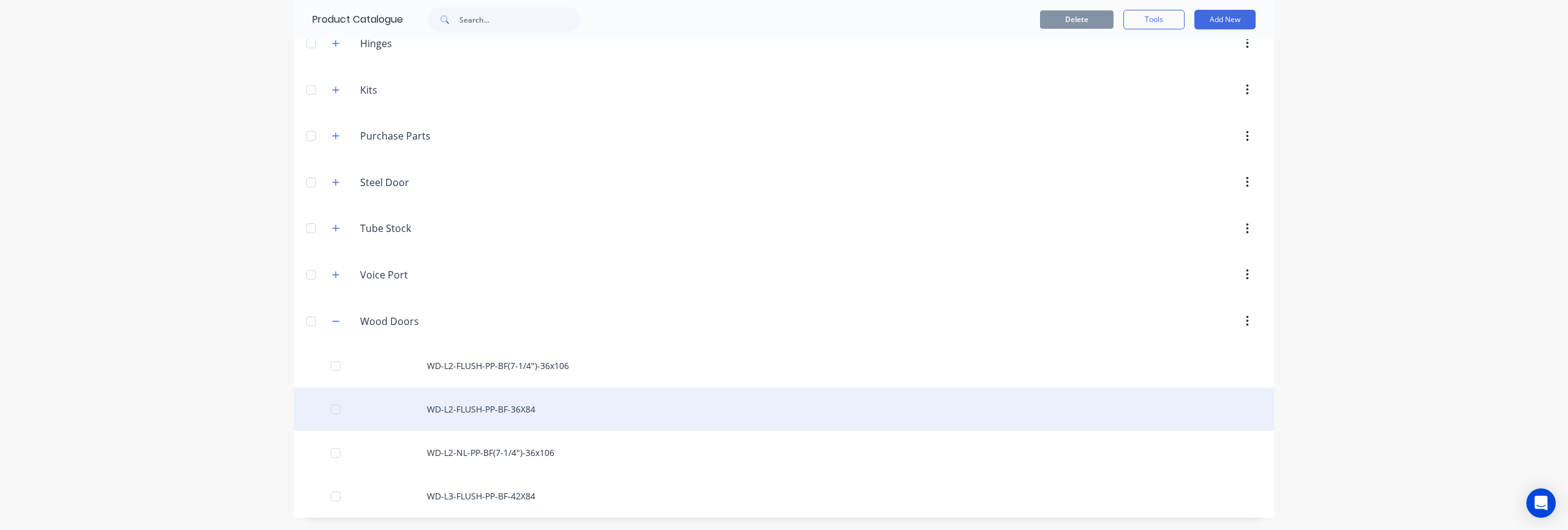
click at [474, 410] on div "WD-L2-FLUSH-PP-BF-36X84" at bounding box center [784, 408] width 980 height 43
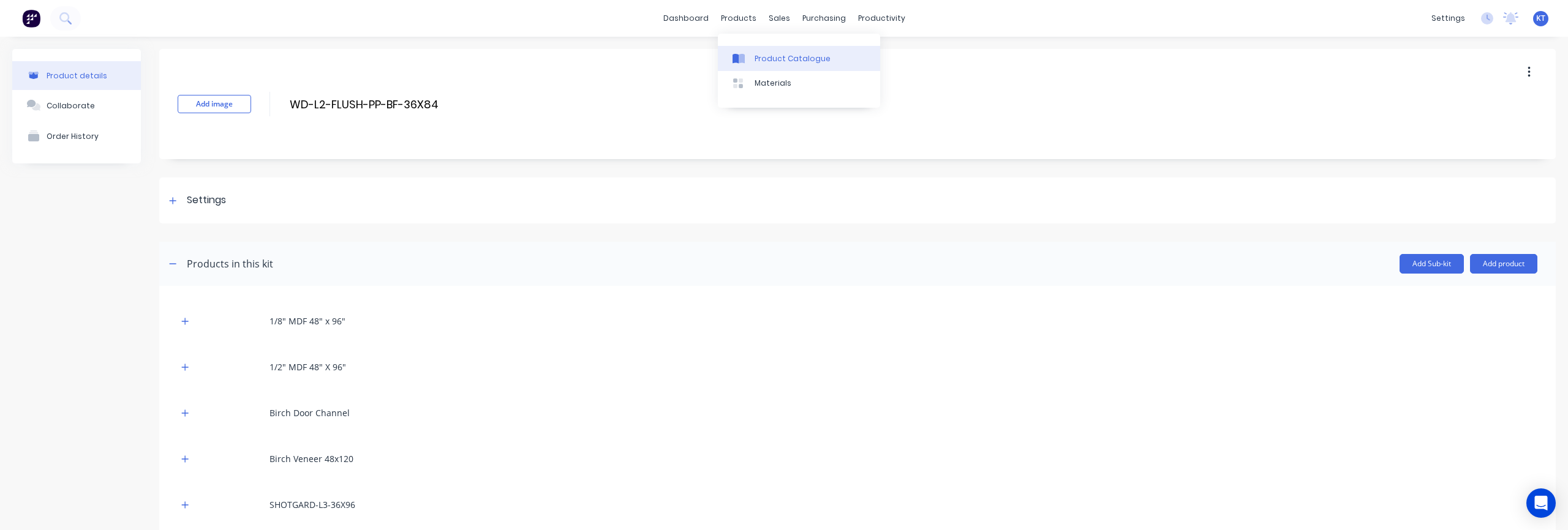
click at [751, 57] on div at bounding box center [742, 59] width 18 height 11
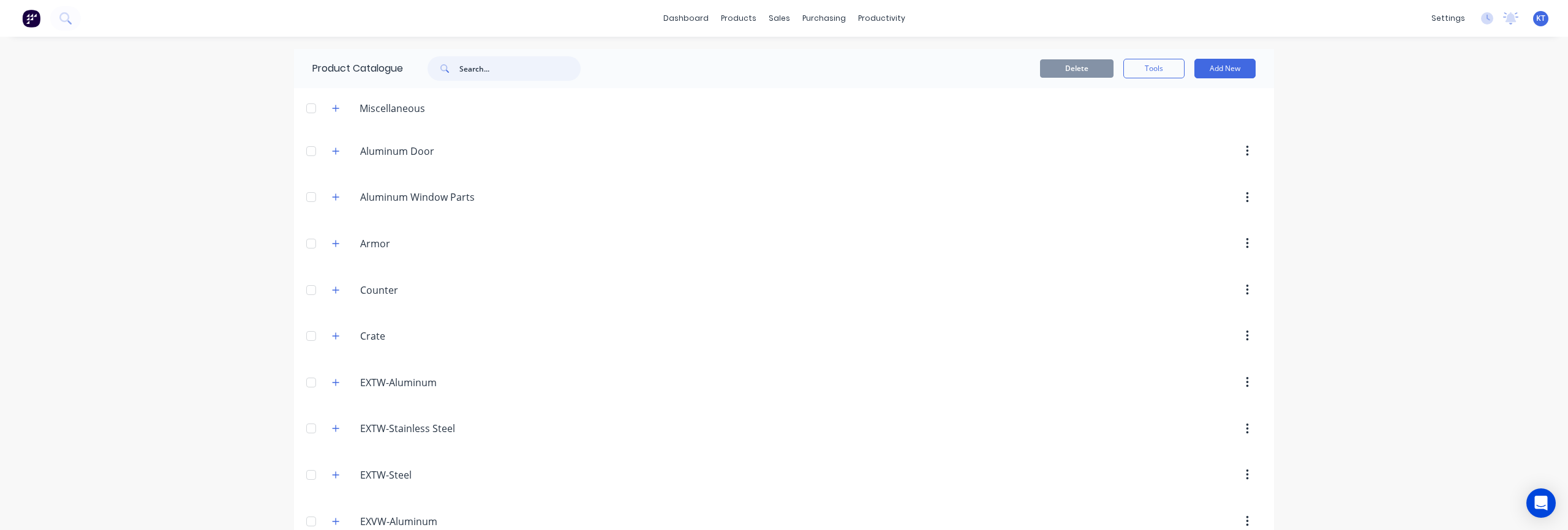
click at [475, 67] on input "text" at bounding box center [520, 68] width 122 height 25
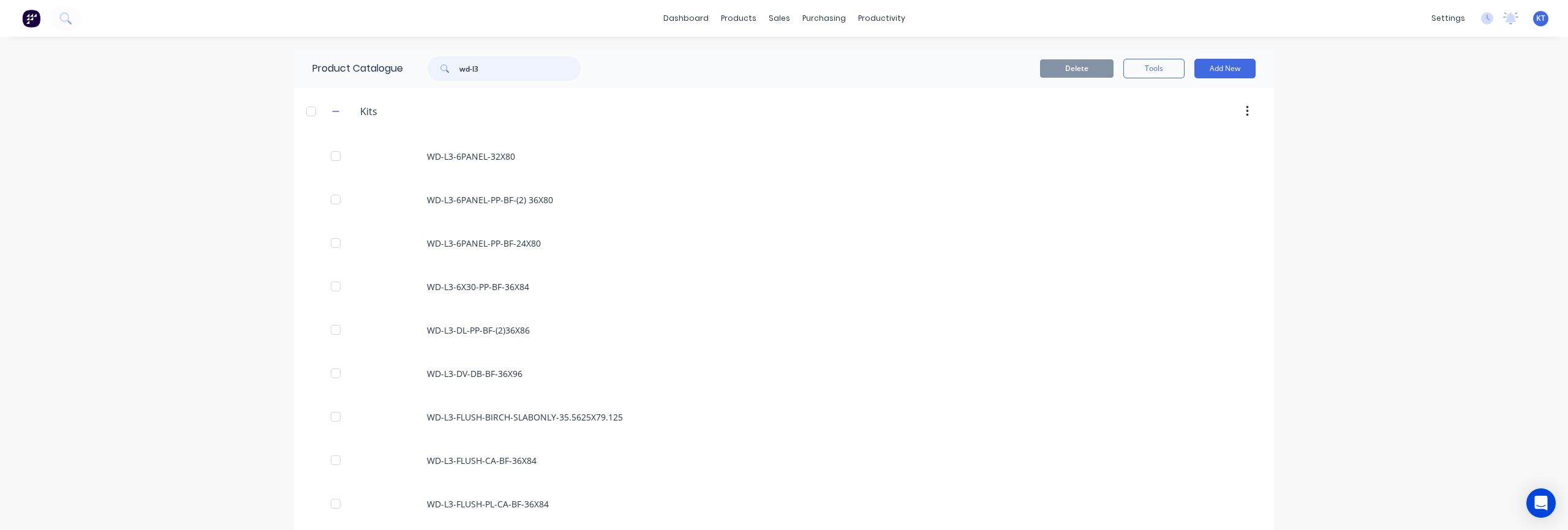
drag, startPoint x: 488, startPoint y: 70, endPoint x: 457, endPoint y: 70, distance: 31.0
click at [457, 70] on div "wd-l3" at bounding box center [505, 68] width 153 height 25
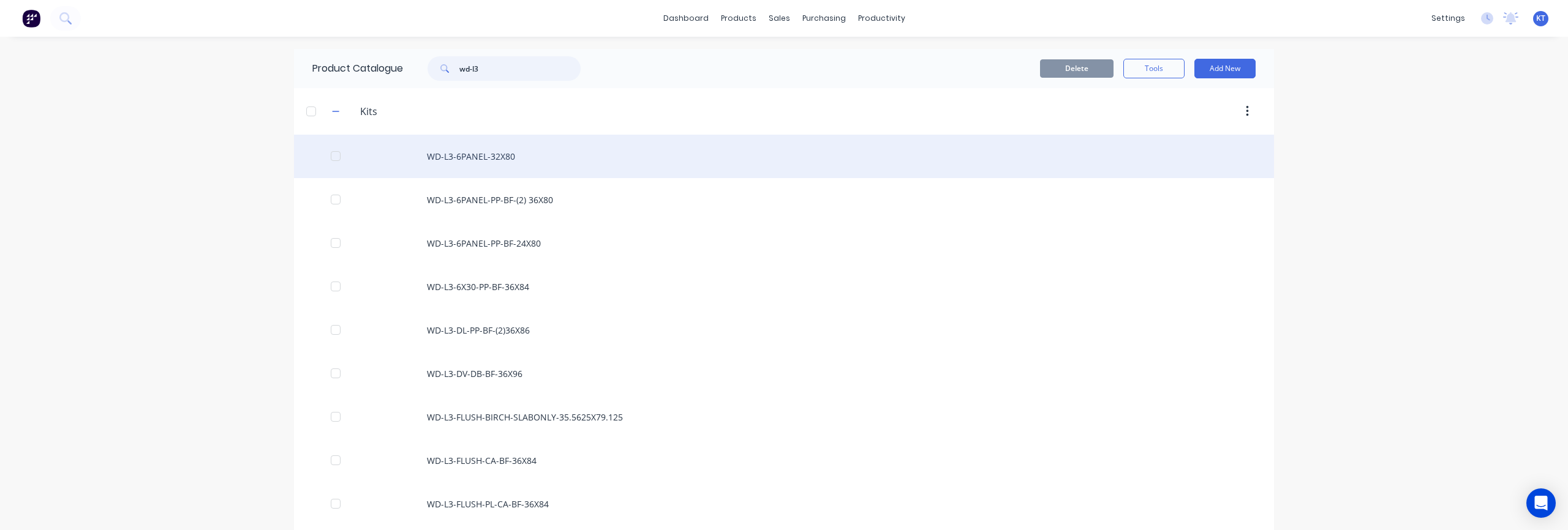
type input "wd-l3"
click at [491, 160] on div "WD-L3-6PANEL-32X80" at bounding box center [784, 156] width 980 height 43
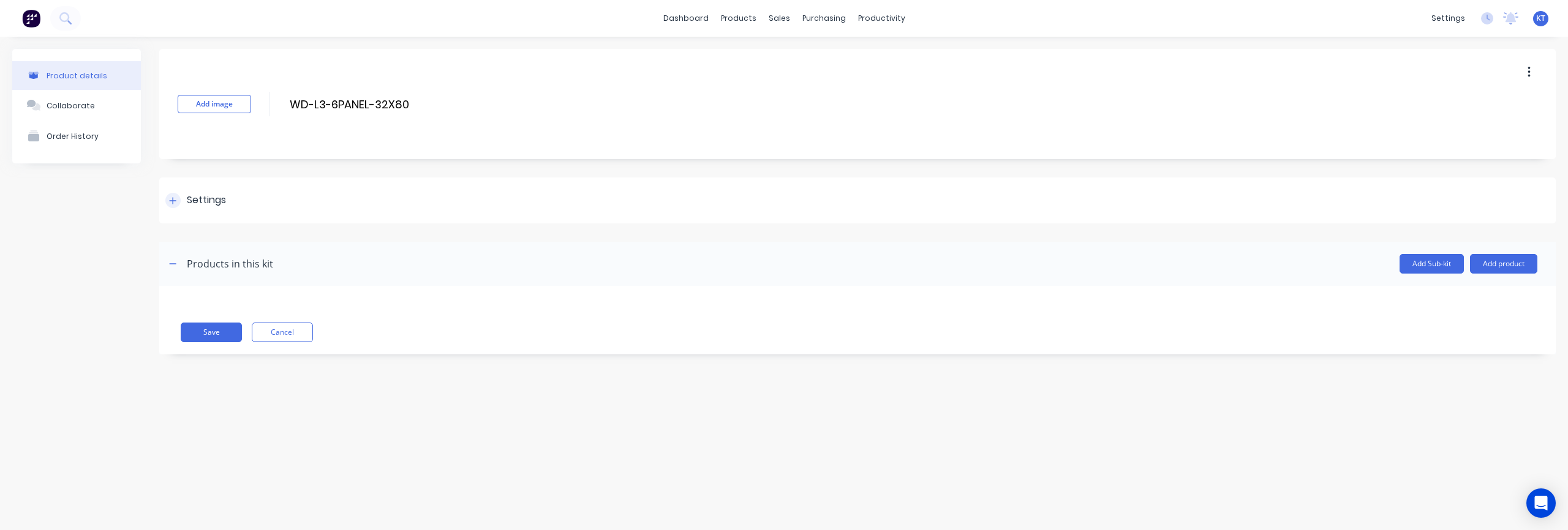
click at [171, 201] on icon at bounding box center [172, 200] width 7 height 8
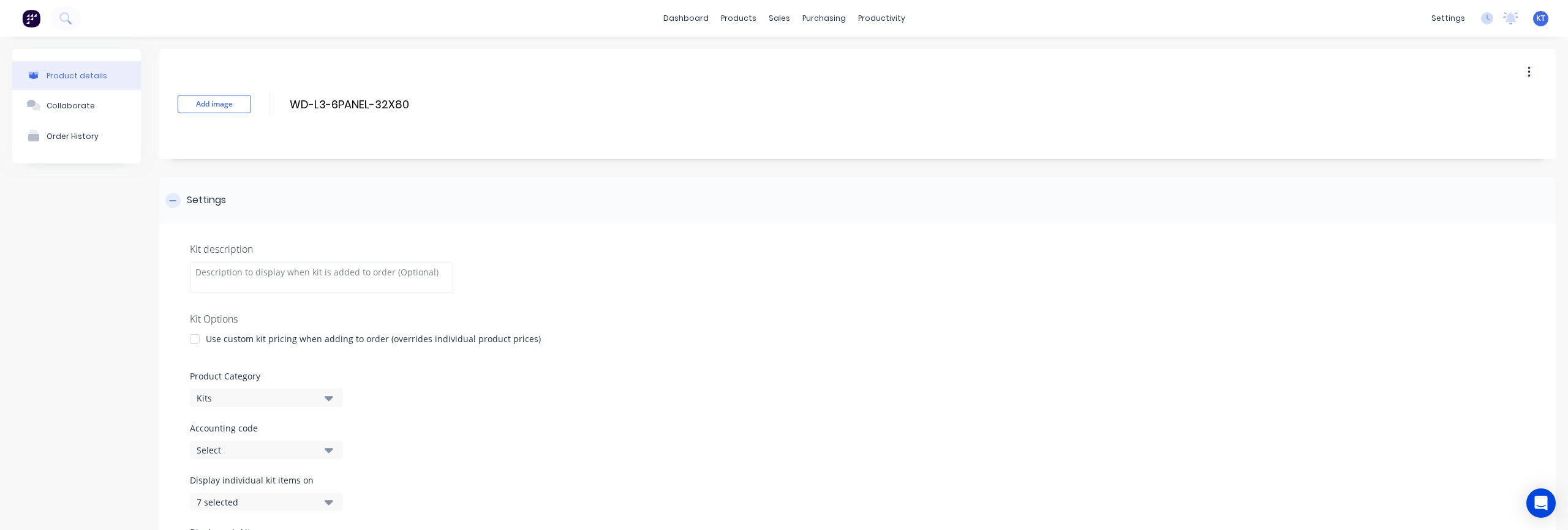
click at [171, 201] on icon at bounding box center [172, 200] width 7 height 8
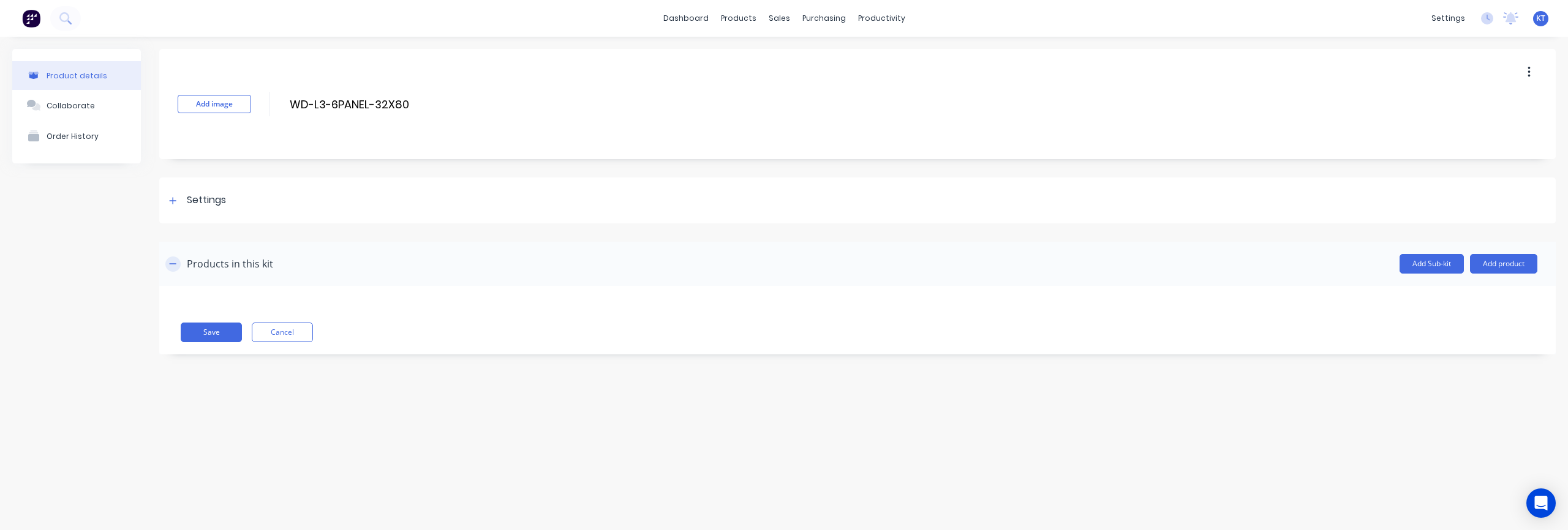
click at [174, 263] on icon "button" at bounding box center [172, 264] width 7 height 8
click at [169, 206] on div at bounding box center [172, 200] width 16 height 16
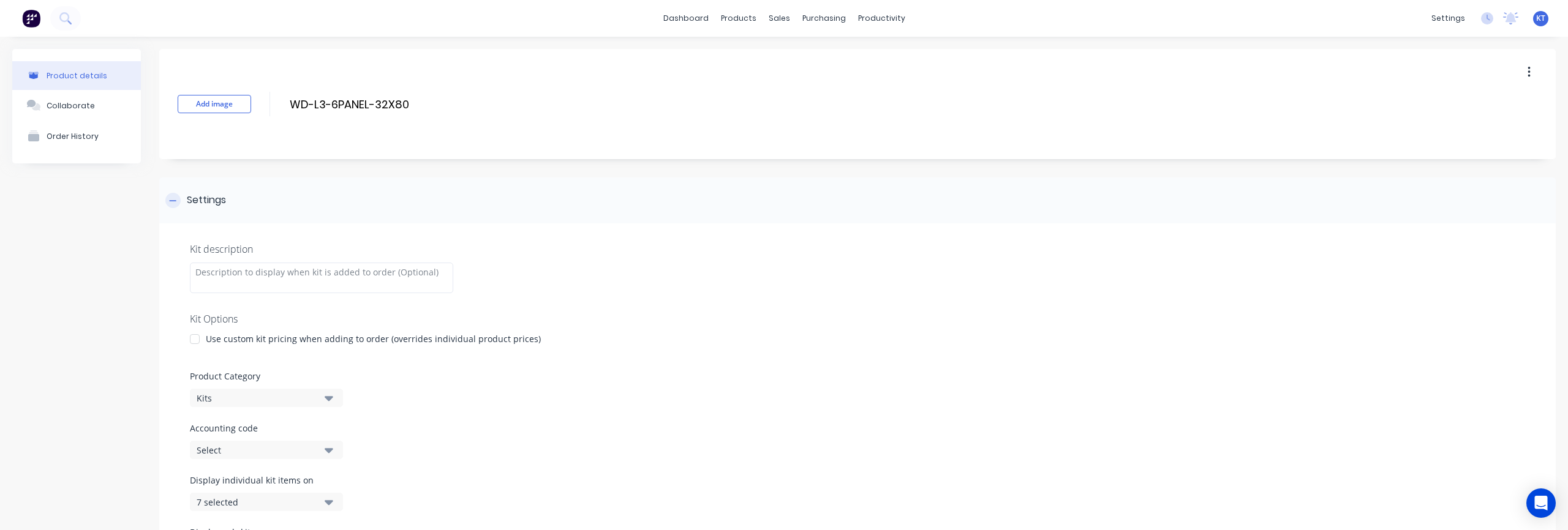
click at [169, 206] on div at bounding box center [172, 200] width 16 height 16
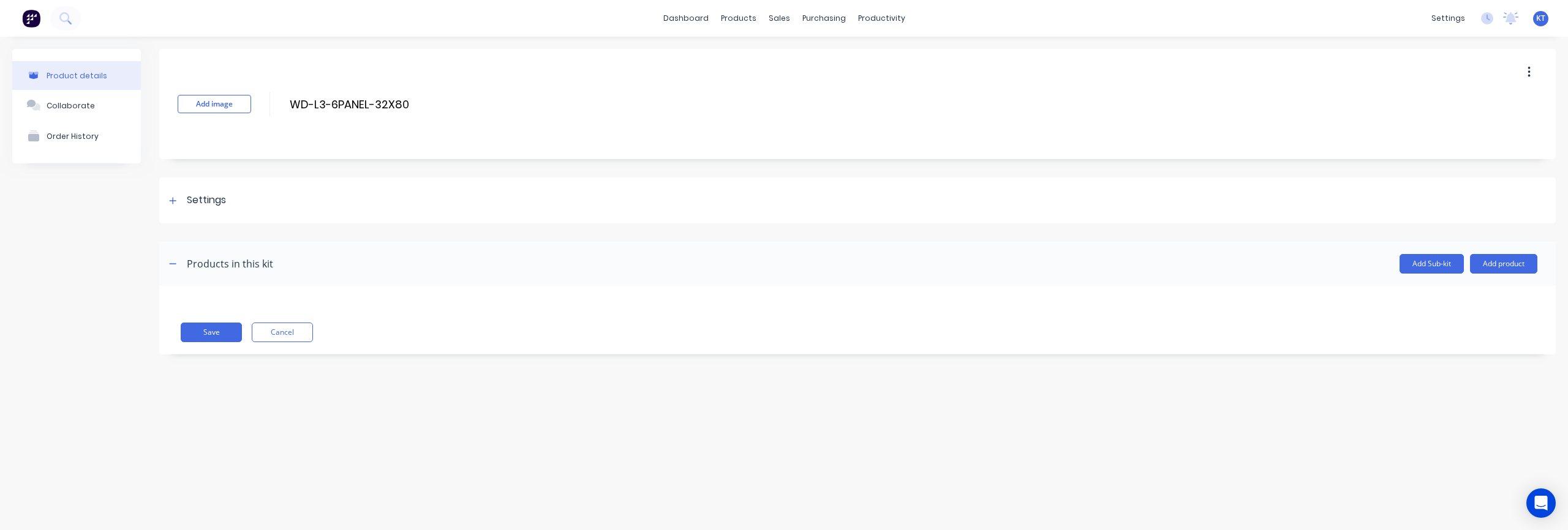
click at [679, 135] on div "Add image WD-L3-6PANEL-32X80 WD-L3-6PANEL-32X80 Enter kit name" at bounding box center [858, 104] width 1396 height 111
click at [748, 19] on div "products" at bounding box center [739, 18] width 48 height 18
click at [766, 63] on div "Product Catalogue" at bounding box center [792, 59] width 76 height 11
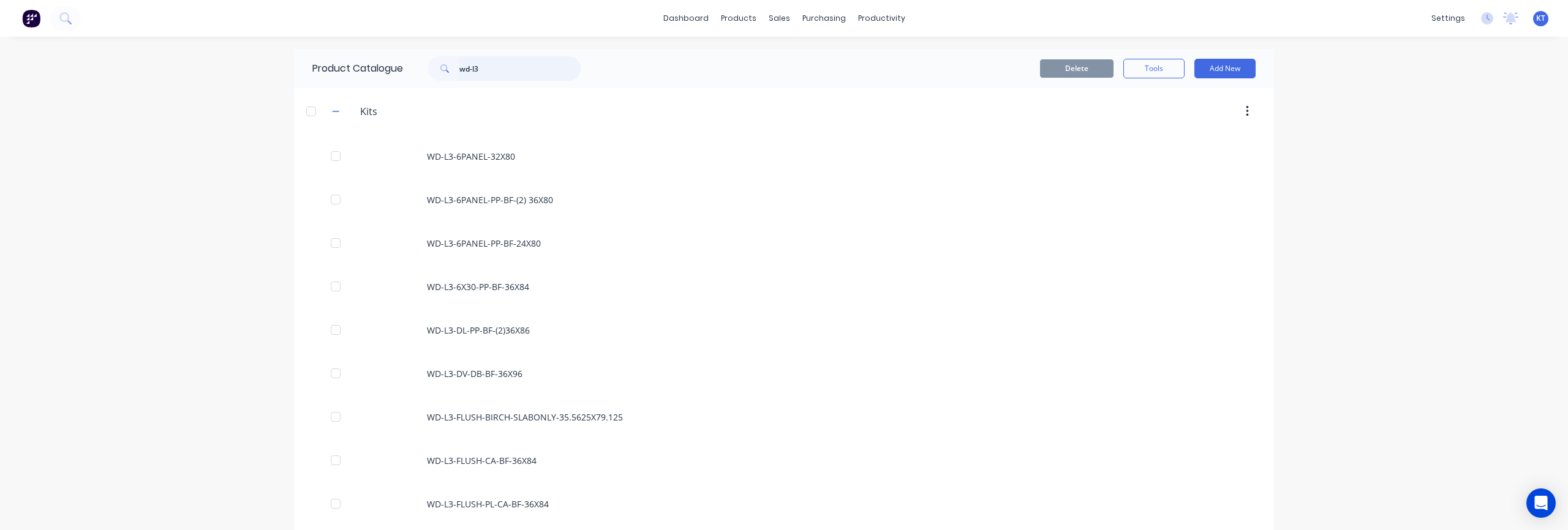
click at [489, 68] on input "wd-l3" at bounding box center [520, 68] width 122 height 25
click at [488, 68] on input "wd-l3" at bounding box center [520, 68] width 122 height 25
click at [329, 109] on button "button" at bounding box center [336, 111] width 16 height 16
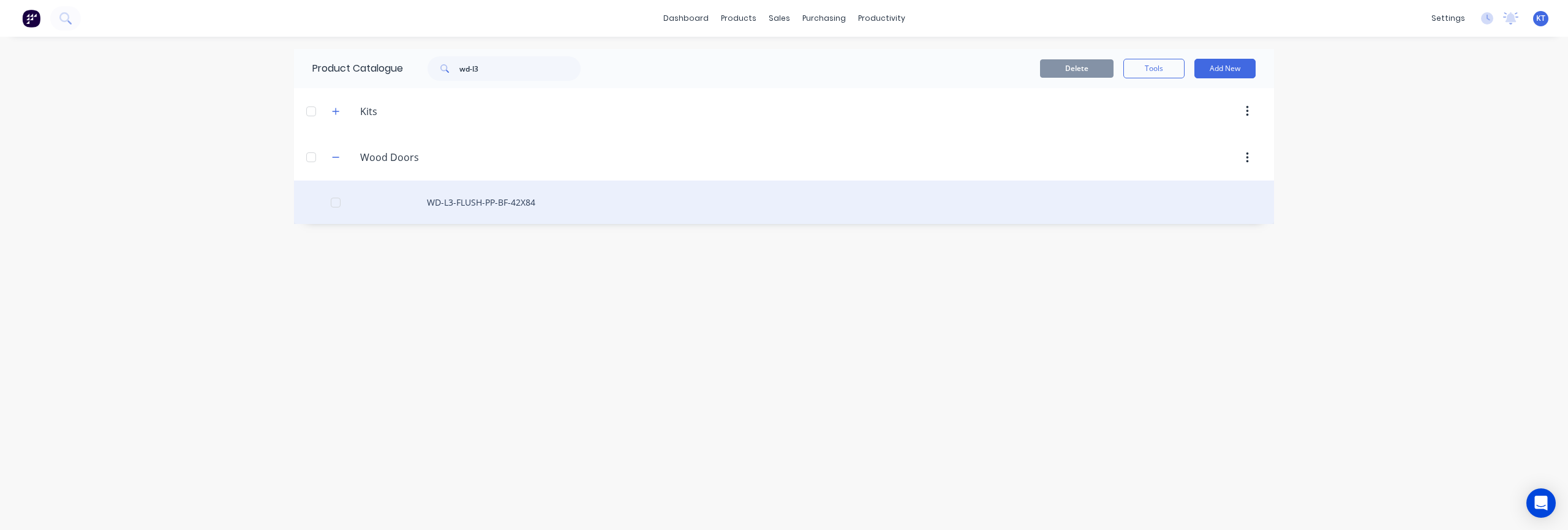
click at [484, 209] on div "WD-L3-FLUSH-PP-BF-42X84" at bounding box center [784, 202] width 980 height 43
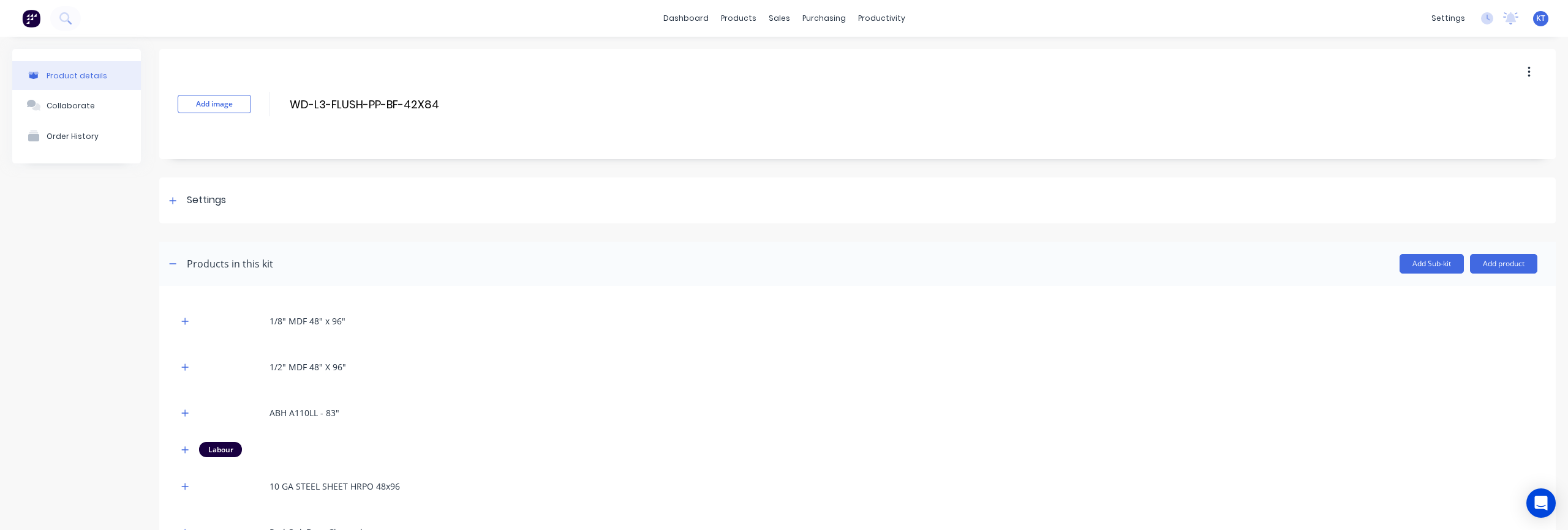
click at [1528, 74] on icon "button" at bounding box center [1529, 72] width 3 height 14
click at [1467, 112] on div "Duplicate" at bounding box center [1486, 104] width 94 height 18
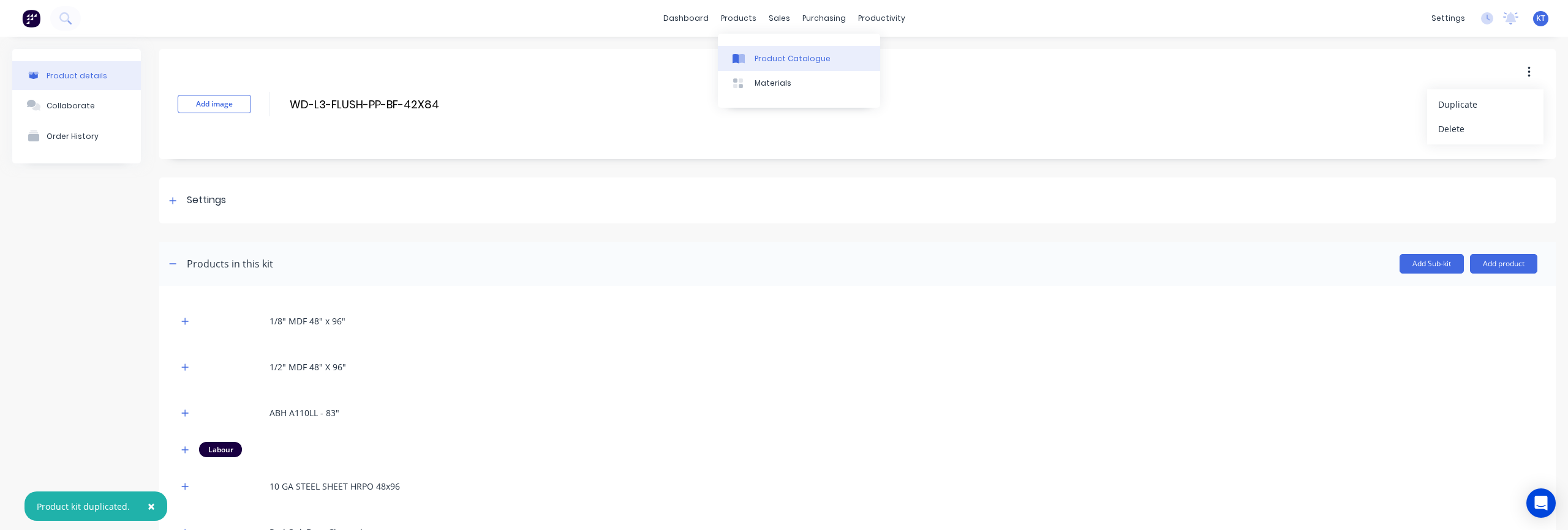
click at [761, 55] on div "Product Catalogue" at bounding box center [792, 59] width 76 height 11
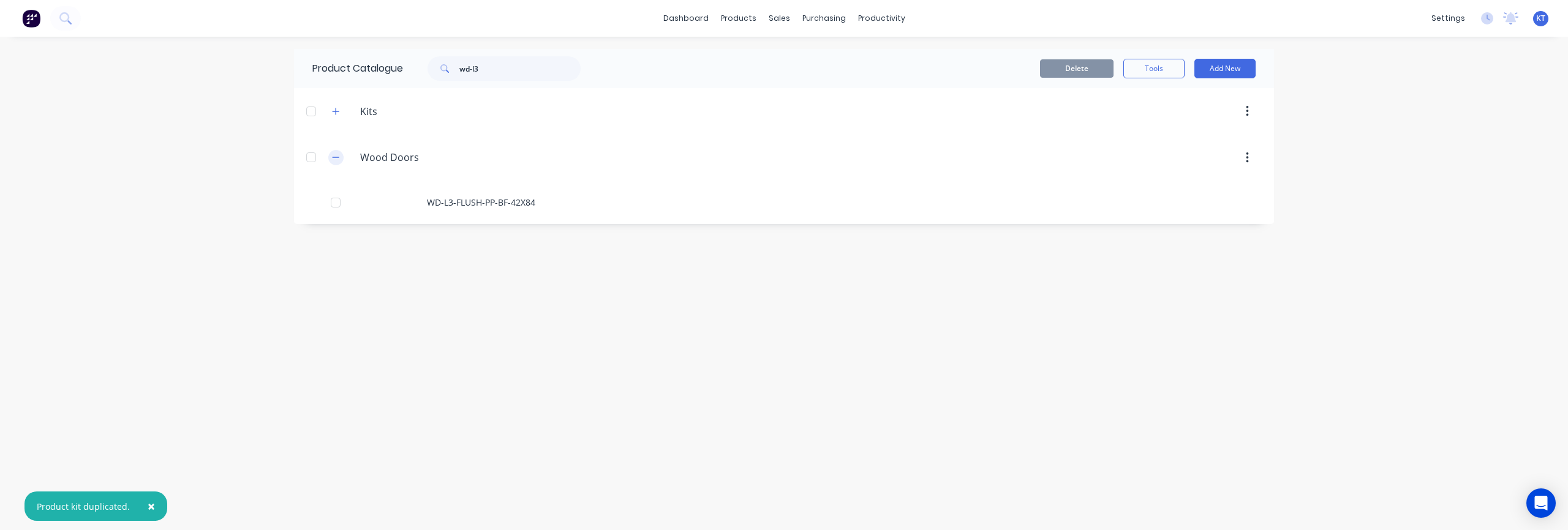
click at [337, 158] on icon "button" at bounding box center [336, 158] width 6 height 1
click at [337, 158] on icon "button" at bounding box center [336, 157] width 6 height 6
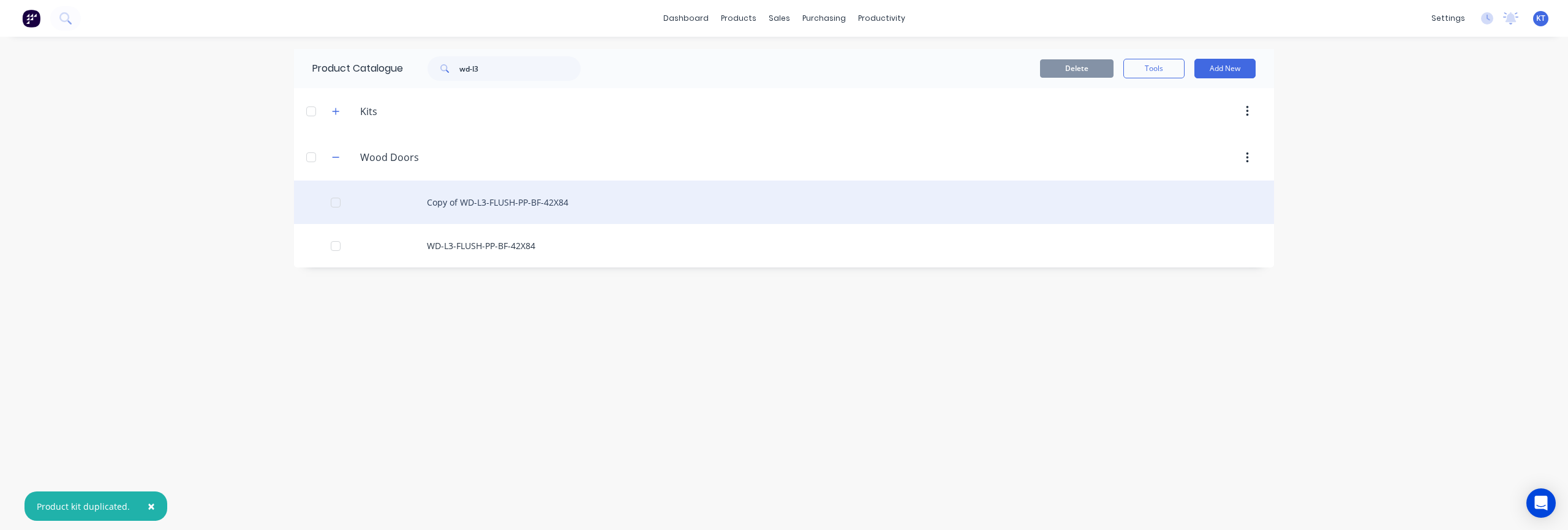
click at [503, 204] on div "Copy of WD-L3-FLUSH-PP-BF-42X84" at bounding box center [784, 202] width 980 height 43
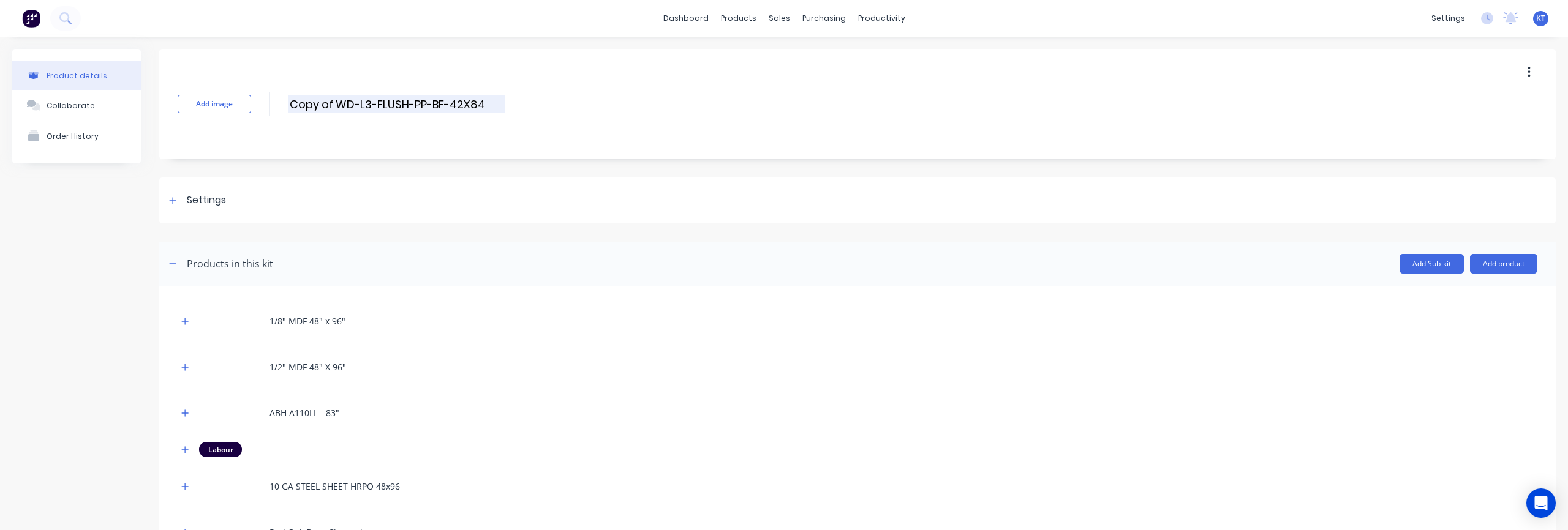
click at [337, 105] on input "Copy of WD-L3-FLUSH-PP-BF-42X84" at bounding box center [397, 104] width 217 height 18
type input "WD-L3-FLUSH-PP-BF-36X84"
click at [176, 197] on icon at bounding box center [172, 200] width 7 height 8
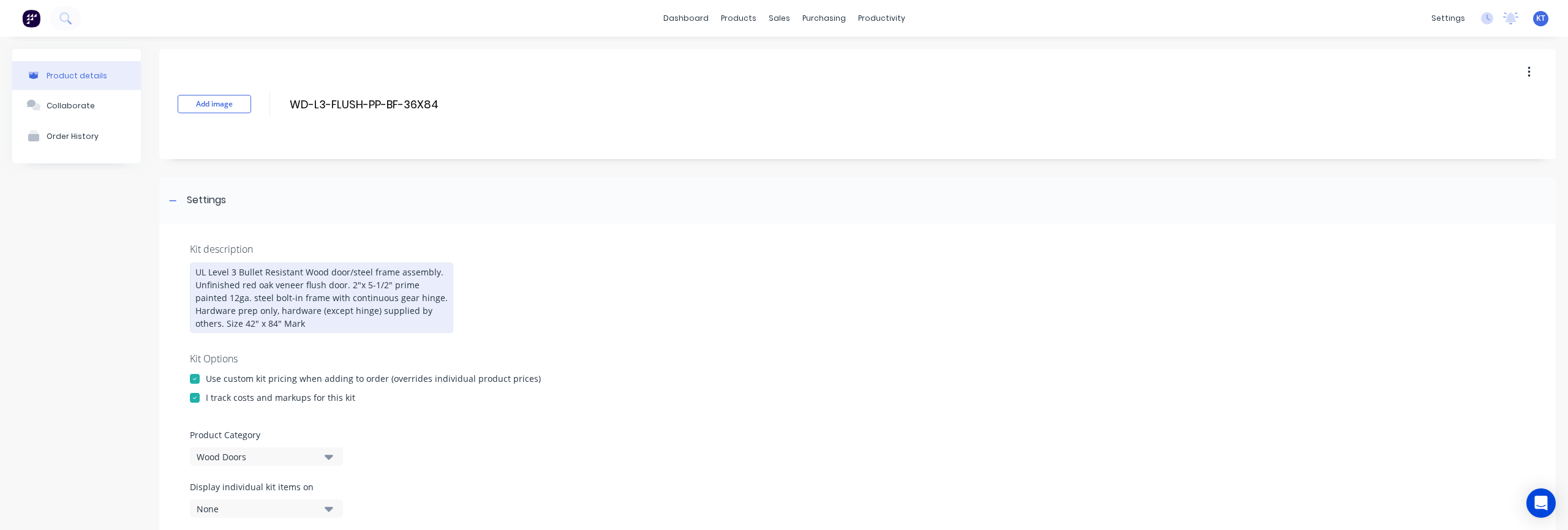
click at [438, 314] on div "UL Level 3 Bullet Resistant Wood door/steel frame assembly. Unfinished red oak …" at bounding box center [322, 298] width 264 height 70
click at [441, 311] on div "UL Level 3 Bullet Resistant Wood door/steel frame assembly. Unfinished red oak …" at bounding box center [322, 298] width 264 height 70
click at [436, 312] on div "UL Level 3 Bullet Resistant Wood door/steel frame assembly. Unfinished red oak …" at bounding box center [322, 298] width 264 height 70
click at [432, 312] on div "UL Level 3 Bullet Resistant Wood door/steel frame assembly. Unfinished red oak …" at bounding box center [322, 298] width 264 height 70
click at [436, 312] on div "UL Level 3 Bullet Resistant Wood door/steel frame assembly. Unfinished red oak …" at bounding box center [322, 298] width 264 height 70
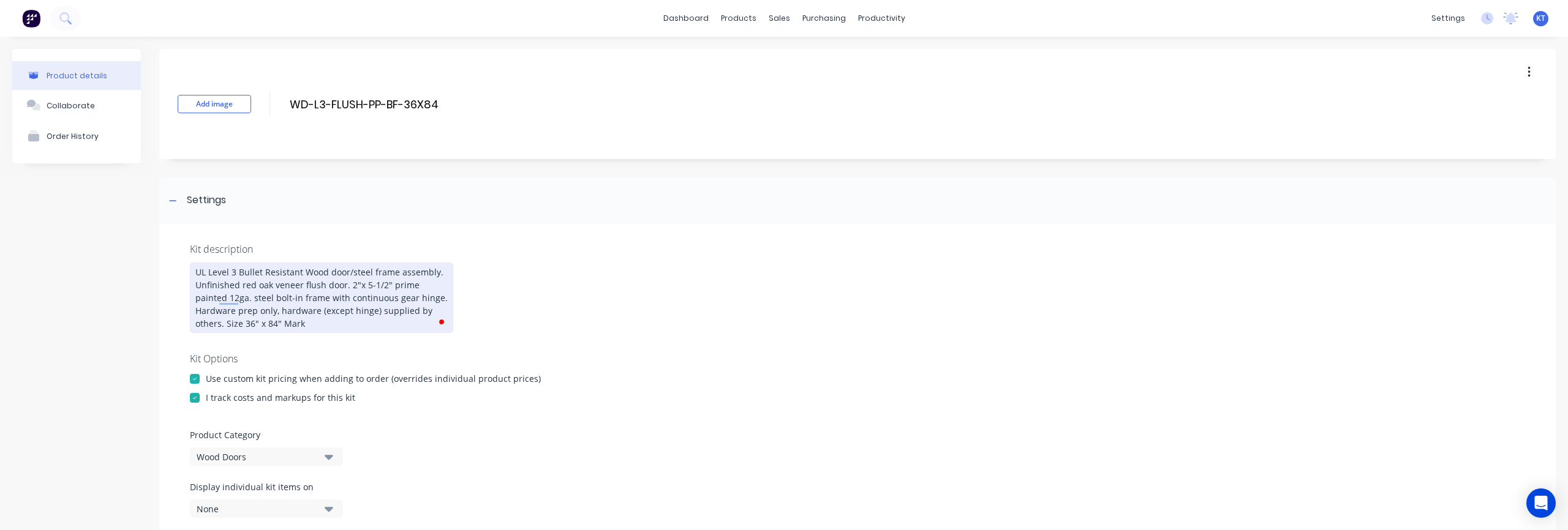
click at [276, 332] on div "UL Level 3 Bullet Resistant Wood door/steel frame assembly. Unfinished red oak …" at bounding box center [322, 298] width 264 height 70
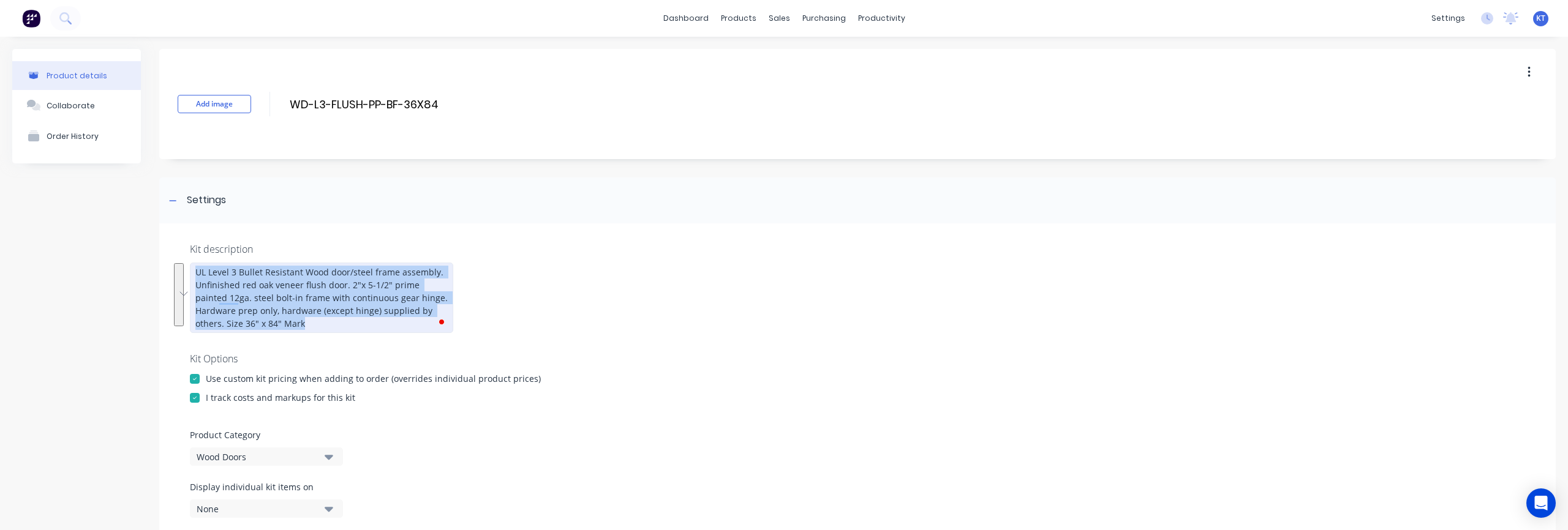
drag, startPoint x: 260, startPoint y: 324, endPoint x: 179, endPoint y: 273, distance: 95.7
click at [179, 273] on div "Kit description UL Level 3 Bullet Resistant Wood door/steel frame assembly. Unf…" at bounding box center [858, 413] width 1396 height 380
copy div "UL Level 3 Bullet Resistant Wood door/steel frame assembly. Unfinished red oak …"
drag, startPoint x: 258, startPoint y: 324, endPoint x: 160, endPoint y: 267, distance: 113.4
click at [160, 267] on div "Kit description UL Level 3 Bullet Resistant Wood door/steel frame assembly. Unf…" at bounding box center [858, 413] width 1396 height 380
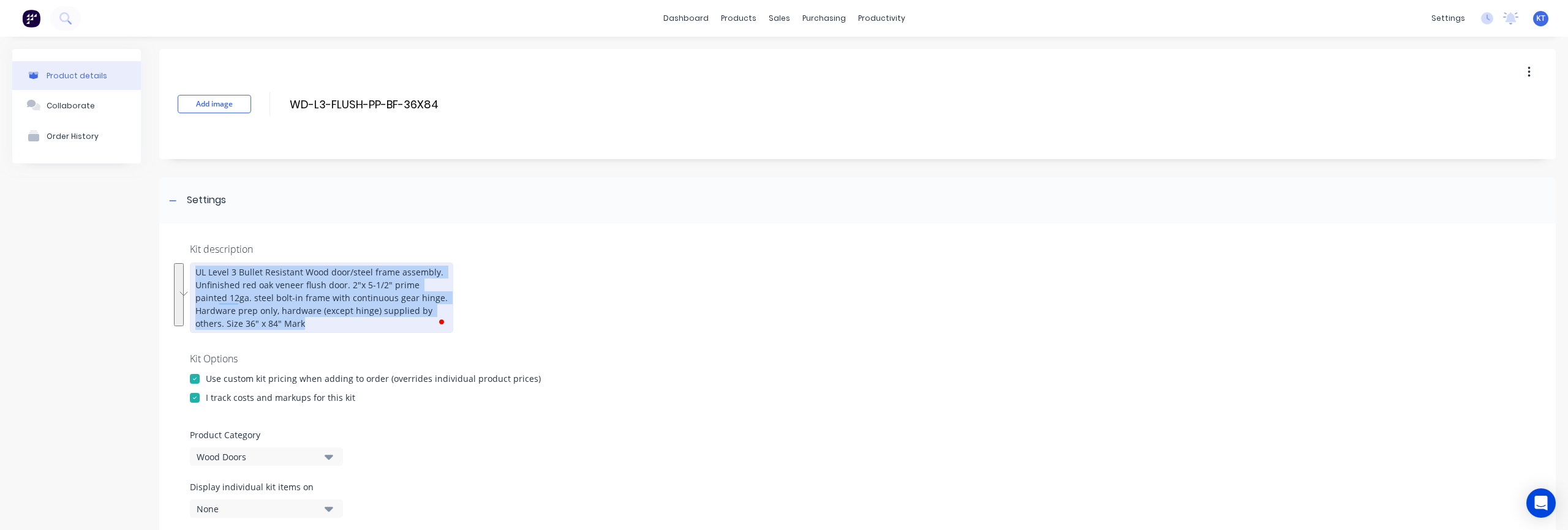
copy div "UL Level 3 Bullet Resistant Wood door/steel frame assembly. Unfinished red oak …"
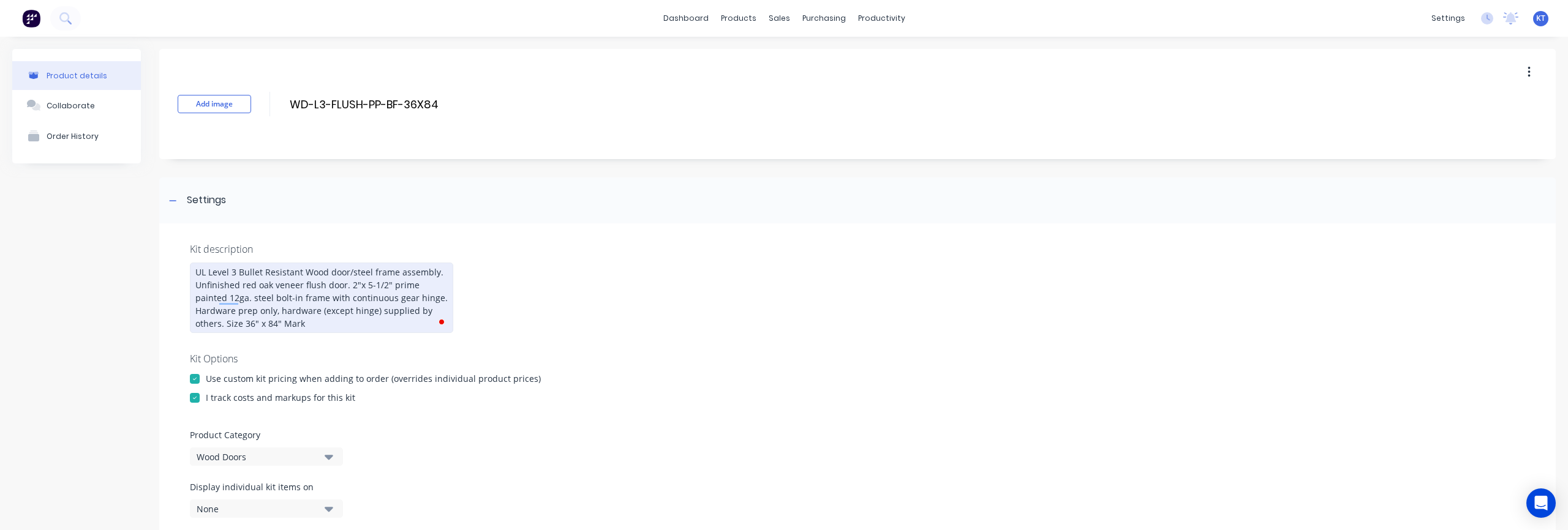
click at [268, 303] on div "UL Level 3 Bullet Resistant Wood door/steel frame assembly. Unfinished red oak …" at bounding box center [322, 298] width 264 height 70
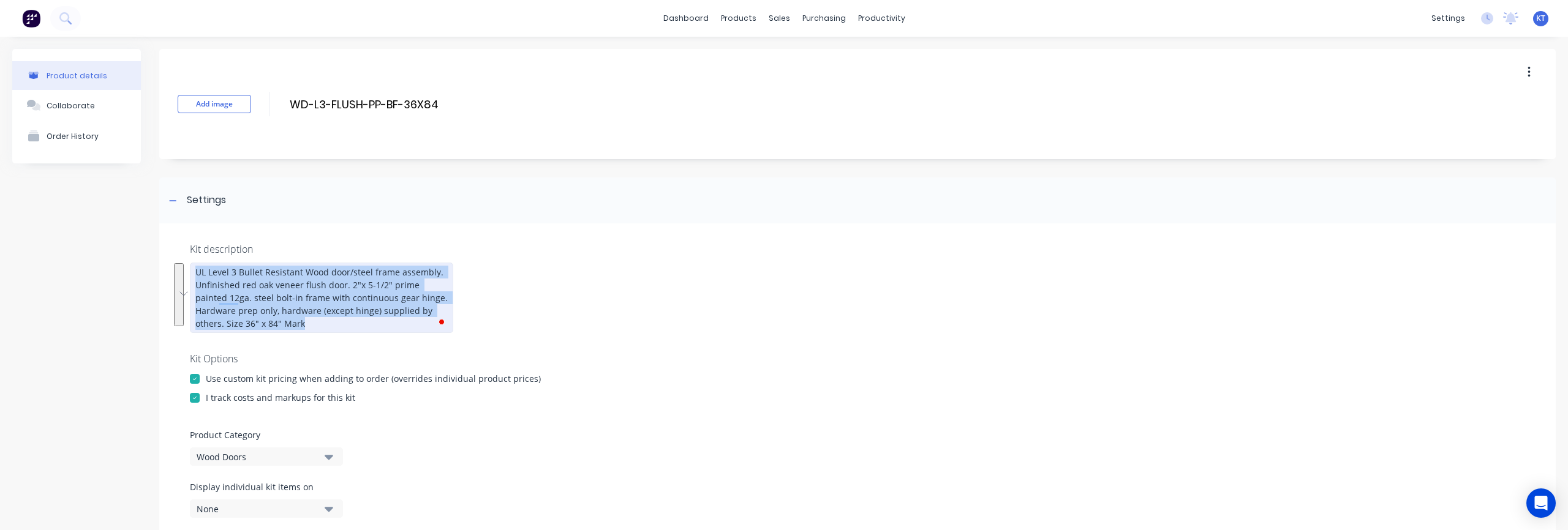
drag, startPoint x: 195, startPoint y: 269, endPoint x: 298, endPoint y: 336, distance: 122.9
click at [298, 336] on div "Kit description UL Level 3 Bullet Resistant Wood door/steel frame assembly. Unf…" at bounding box center [858, 413] width 1396 height 380
drag, startPoint x: 249, startPoint y: 320, endPoint x: 195, endPoint y: 273, distance: 71.6
click at [195, 271] on div "Kit description UL Level 3 Bullet Resistant Wood door/steel frame assembly. Unf…" at bounding box center [858, 413] width 1396 height 380
copy div "UL Level 3 Bullet Resistant Wood door/steel frame assembly. Unfinished red oak …"
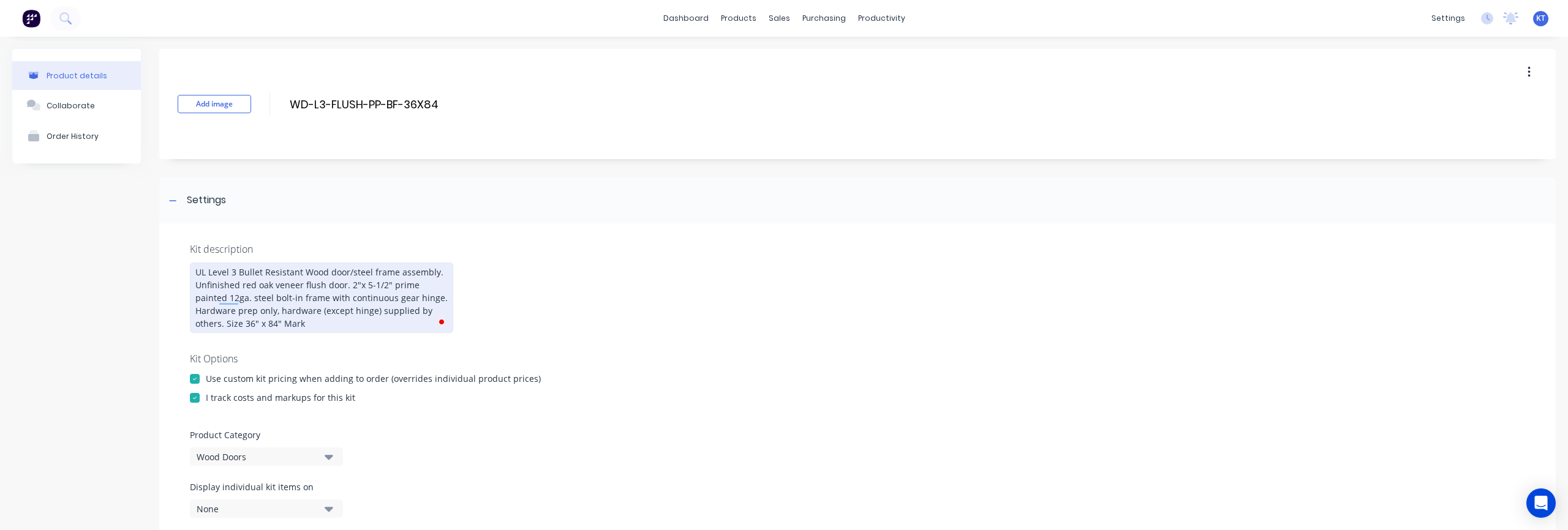
click at [289, 311] on div "UL Level 3 Bullet Resistant Wood door/steel frame assembly. Unfinished red oak …" at bounding box center [322, 298] width 264 height 70
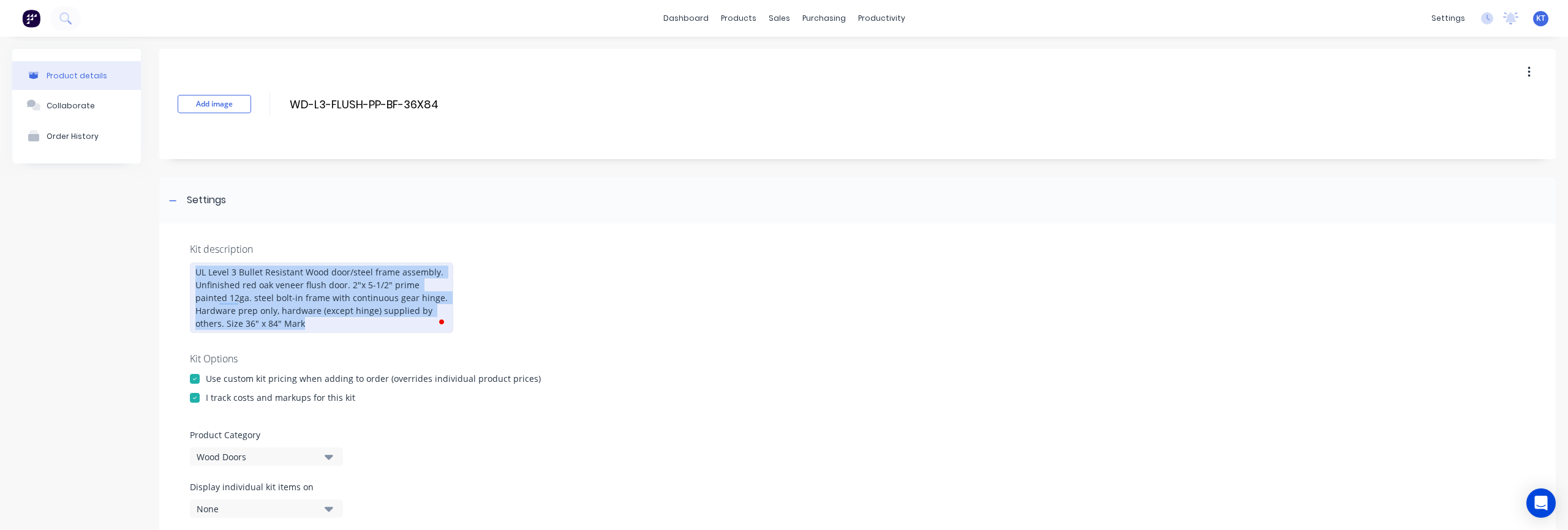
drag, startPoint x: 243, startPoint y: 327, endPoint x: 174, endPoint y: 270, distance: 89.5
click at [174, 270] on div "Kit description UL Level 3 Bullet Resistant Wood door/steel frame assembly. Unf…" at bounding box center [858, 413] width 1396 height 380
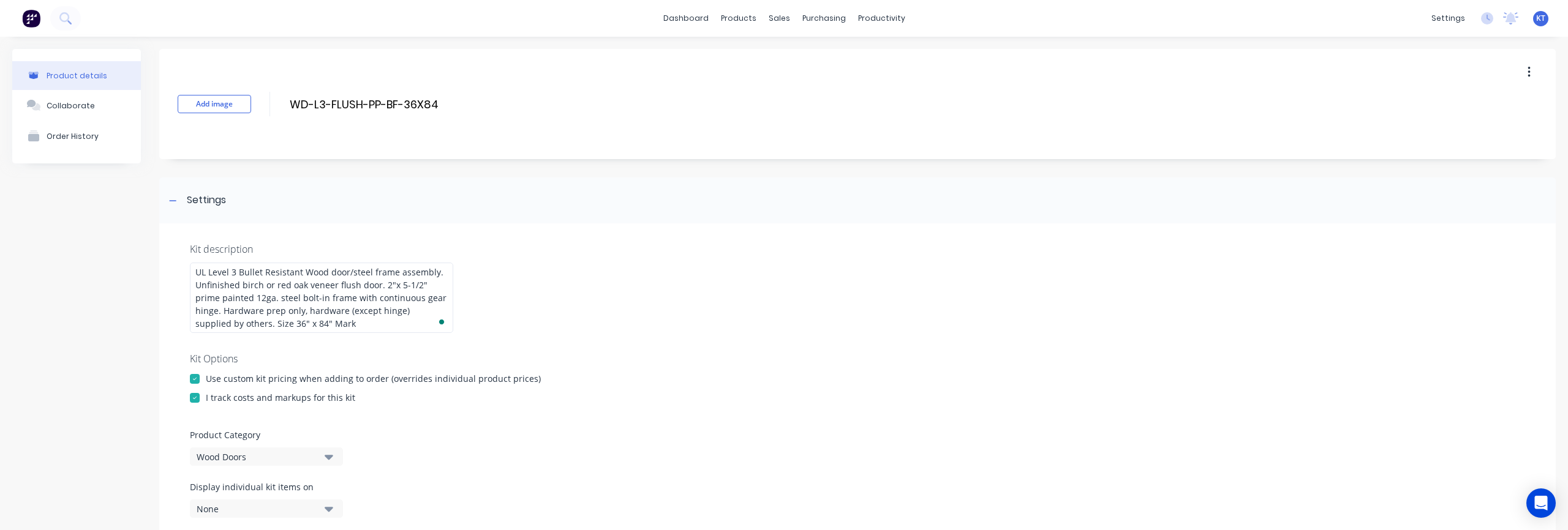
click at [658, 295] on div "Kit description UL Level 3 Bullet Resistant Wood door/steel frame assembly. Unf…" at bounding box center [858, 413] width 1396 height 380
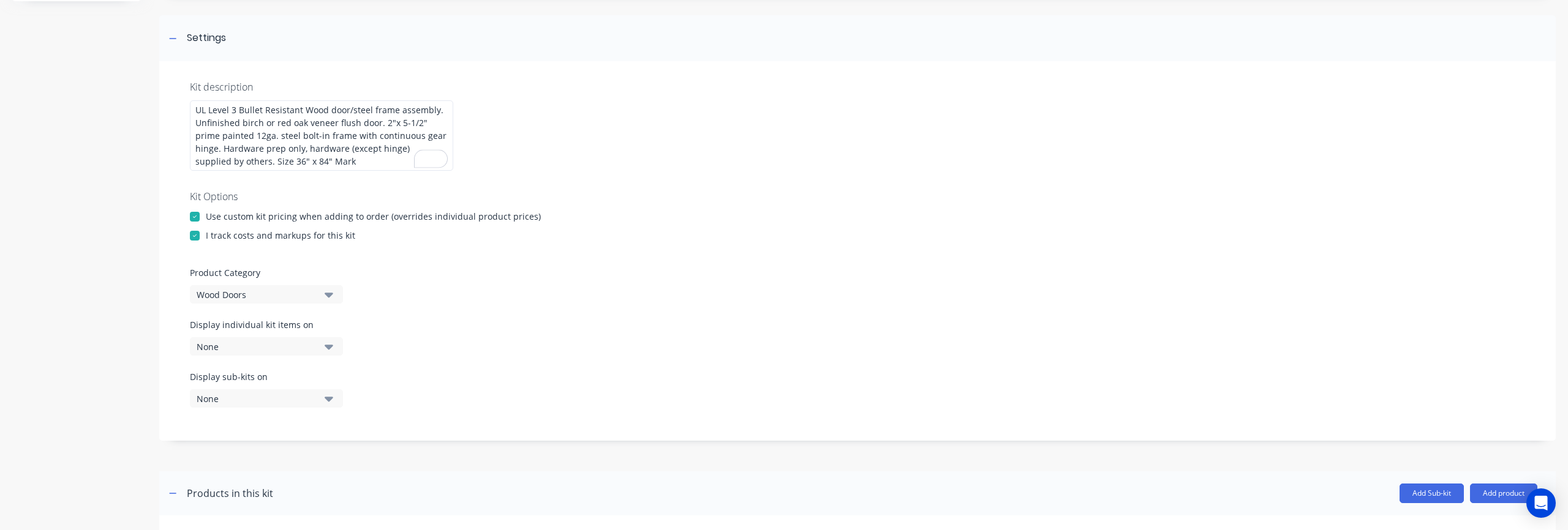
scroll to position [186, 0]
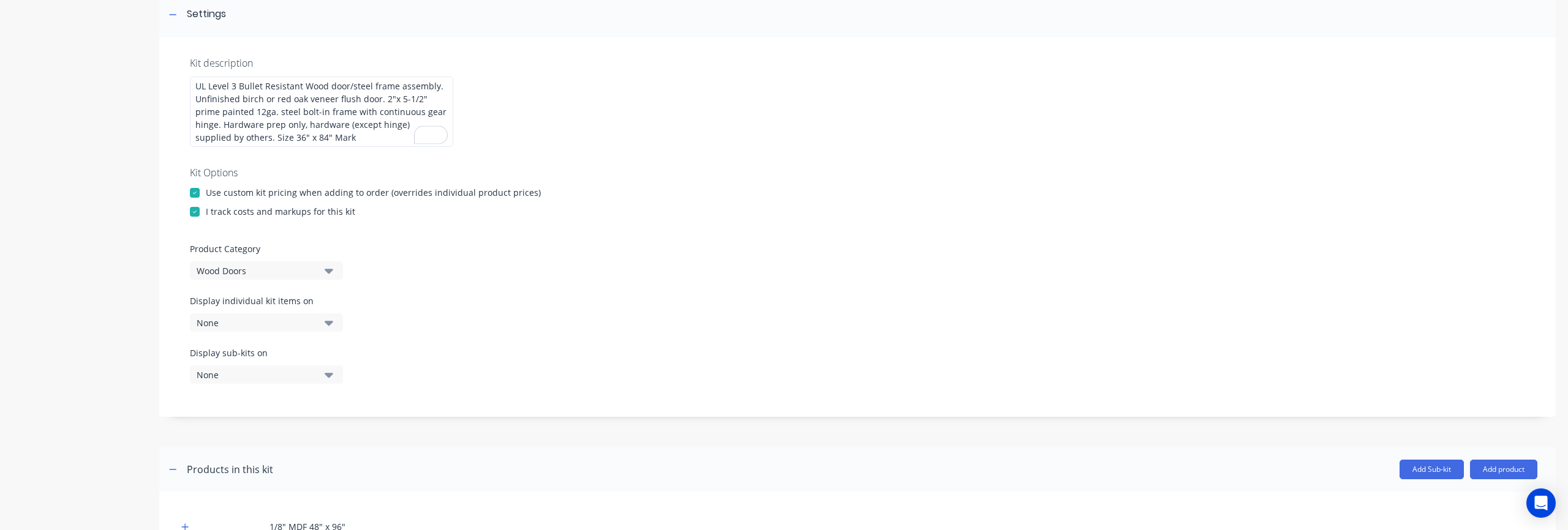
click at [324, 327] on button "None" at bounding box center [267, 323] width 153 height 18
click at [354, 382] on div "button" at bounding box center [353, 378] width 25 height 25
click at [555, 324] on div "Display individual kit items on 1 selected" at bounding box center [858, 321] width 1336 height 52
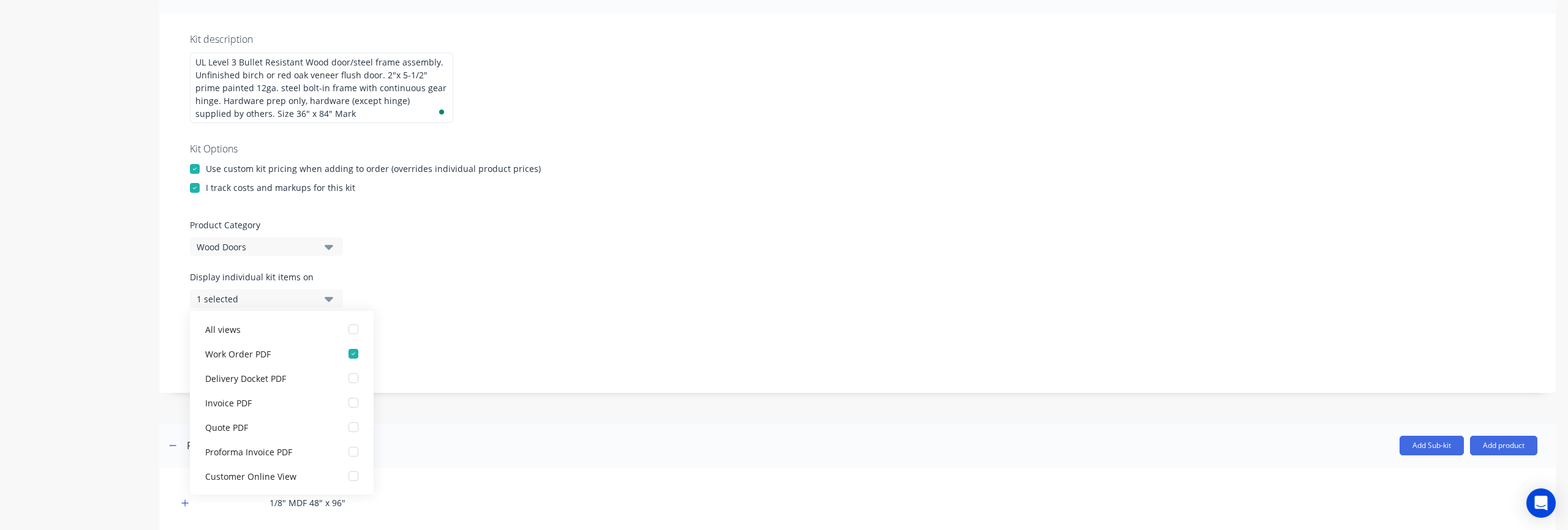
scroll to position [226, 0]
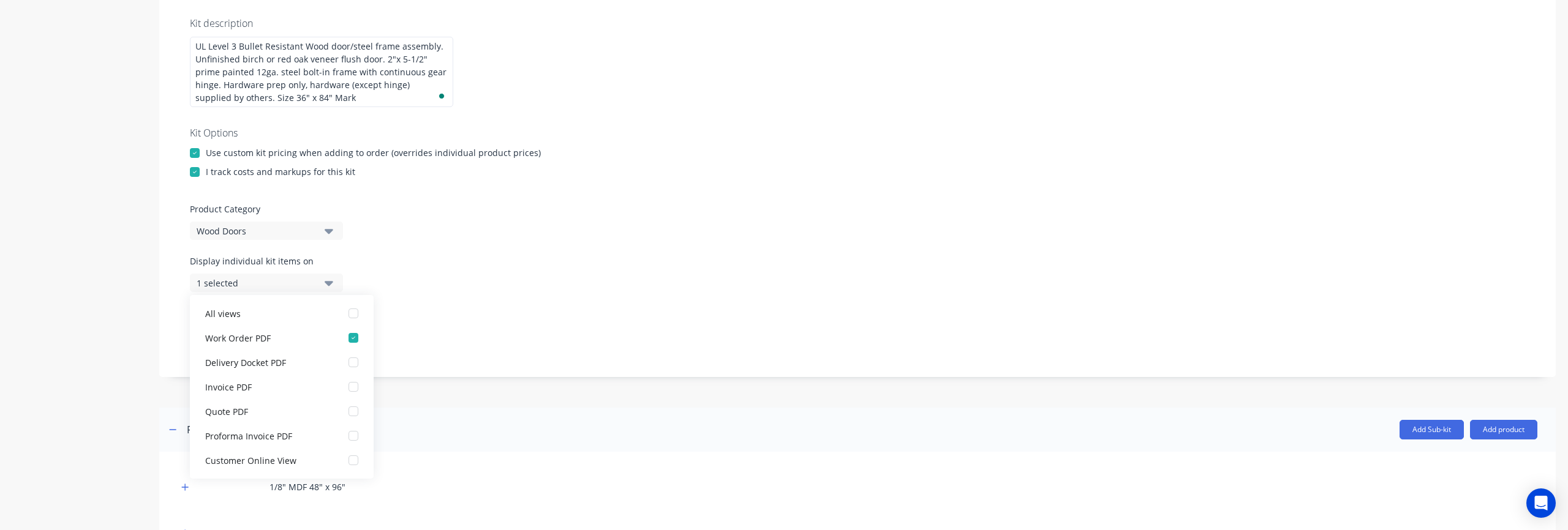
click at [698, 254] on div "Display individual kit items on 1 selected" at bounding box center [858, 280] width 1336 height 52
click at [327, 284] on icon "button" at bounding box center [328, 283] width 8 height 5
click at [355, 336] on div "button" at bounding box center [353, 337] width 25 height 25
click at [331, 286] on icon "button" at bounding box center [328, 283] width 8 height 14
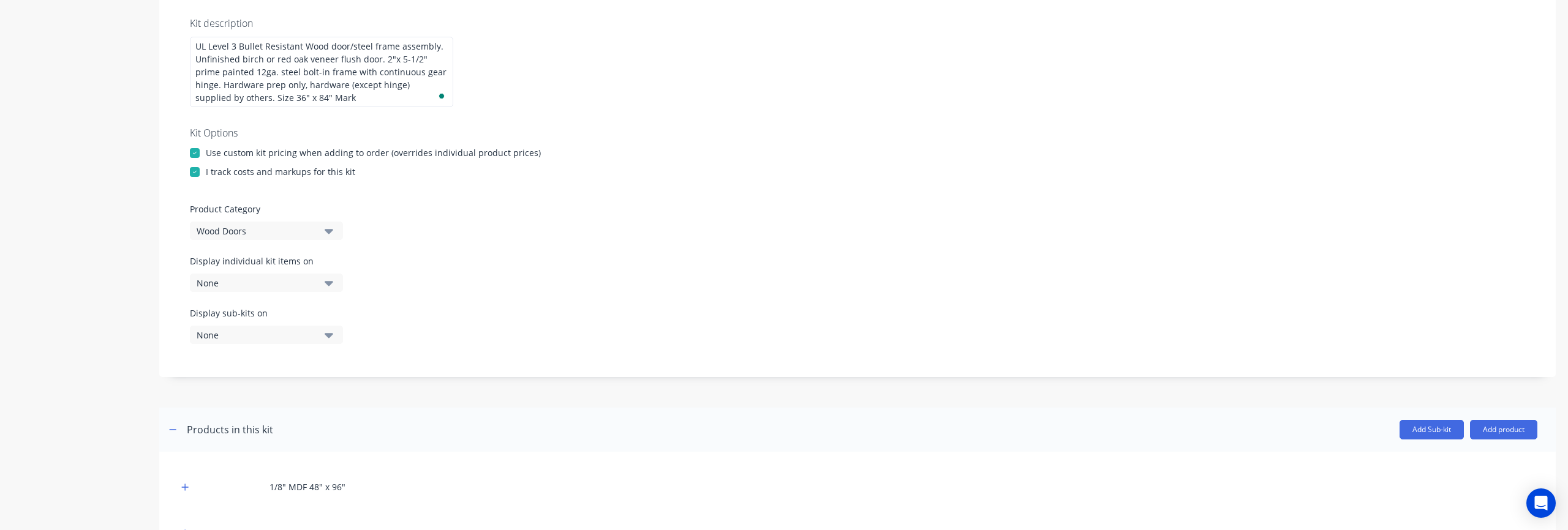
click at [560, 247] on div "Kit description UL Level 3 Bullet Resistant Wood door/steel frame assembly. Unf…" at bounding box center [858, 187] width 1396 height 380
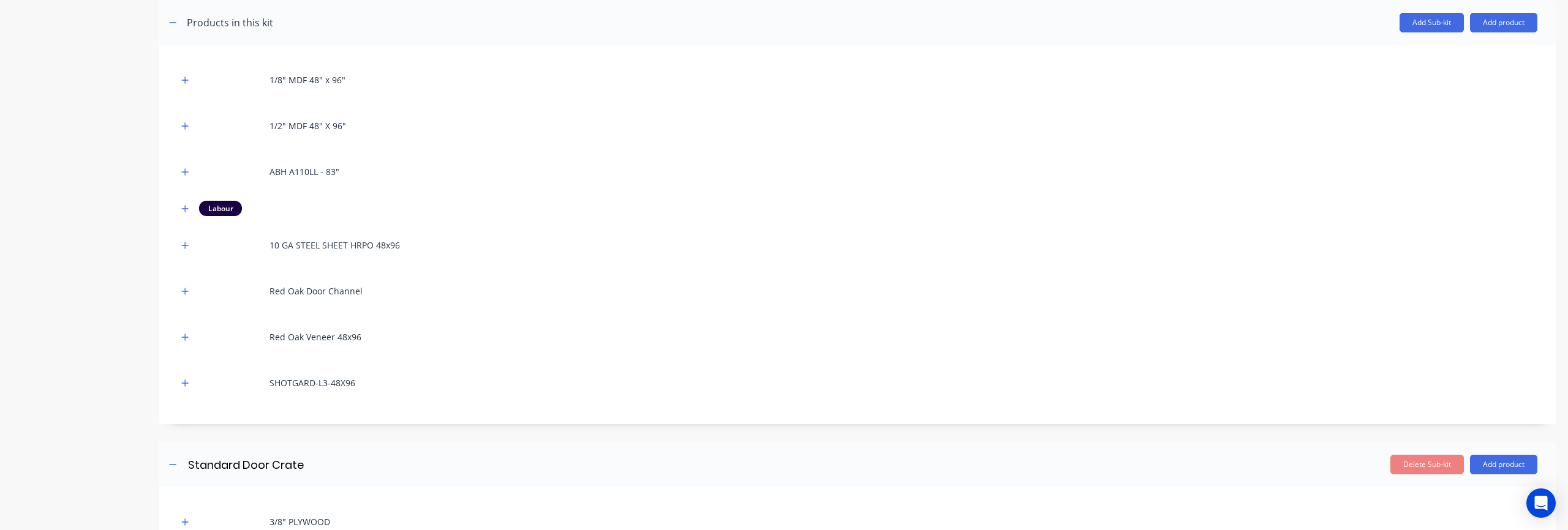
scroll to position [701, 0]
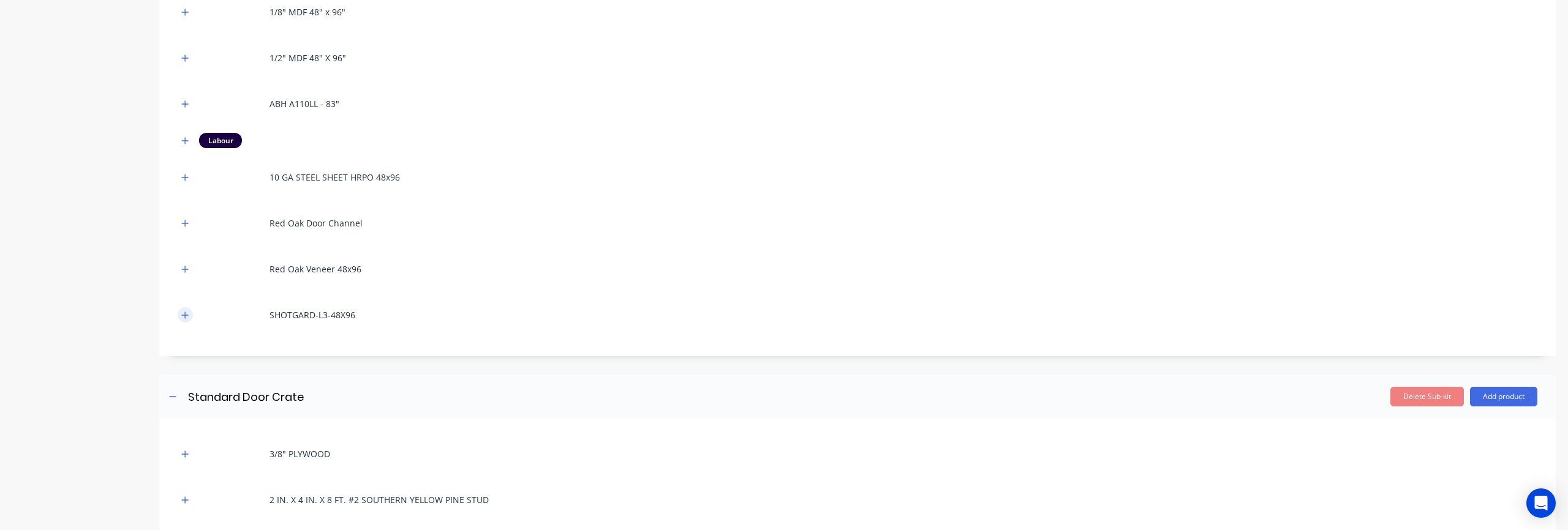
click at [184, 315] on icon "button" at bounding box center [185, 314] width 7 height 8
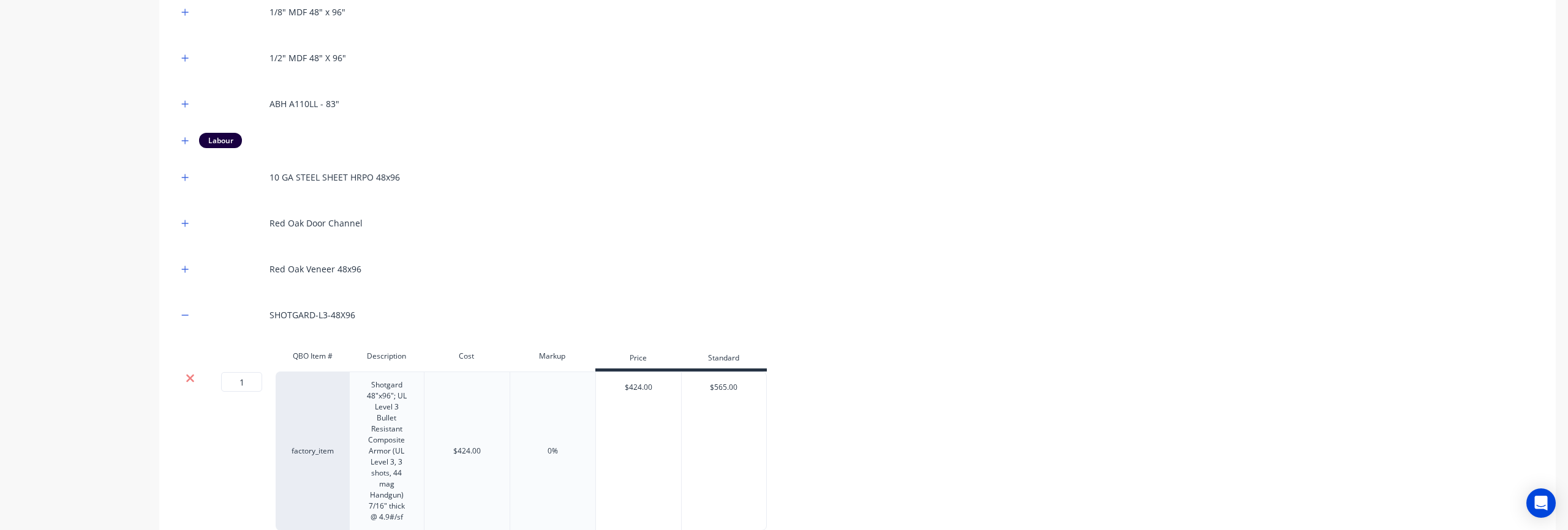
click at [186, 379] on icon at bounding box center [190, 378] width 9 height 12
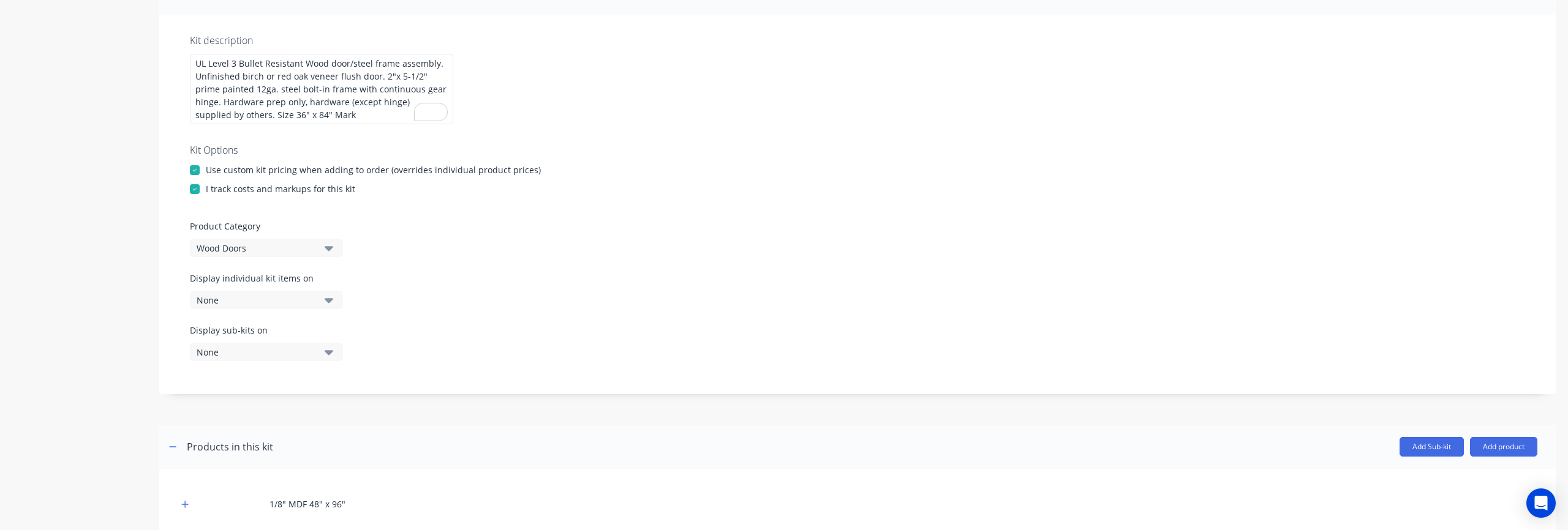
scroll to position [201, 0]
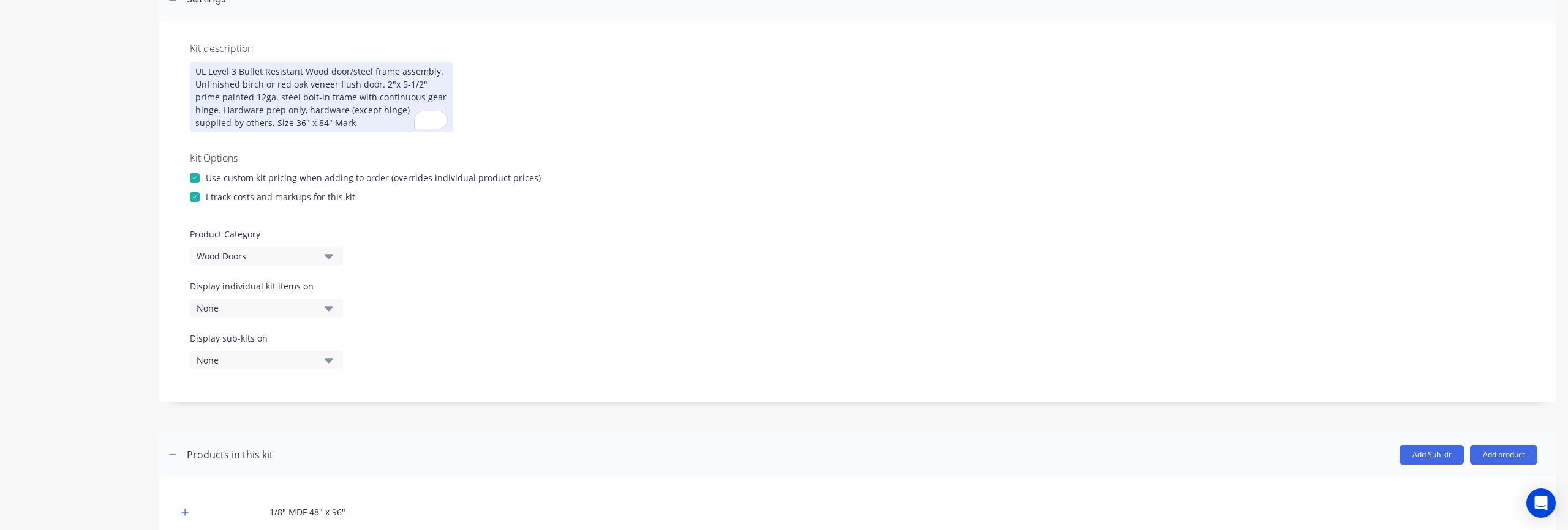
click at [238, 98] on div "UL Level 3 Bullet Resistant Wood door/steel frame assembly. Unfinished birch or…" at bounding box center [322, 97] width 264 height 70
click at [232, 98] on div "UL Level 3 Bullet Resistant Wood door/steel frame assembly. Unfinished birch or…" at bounding box center [322, 97] width 264 height 70
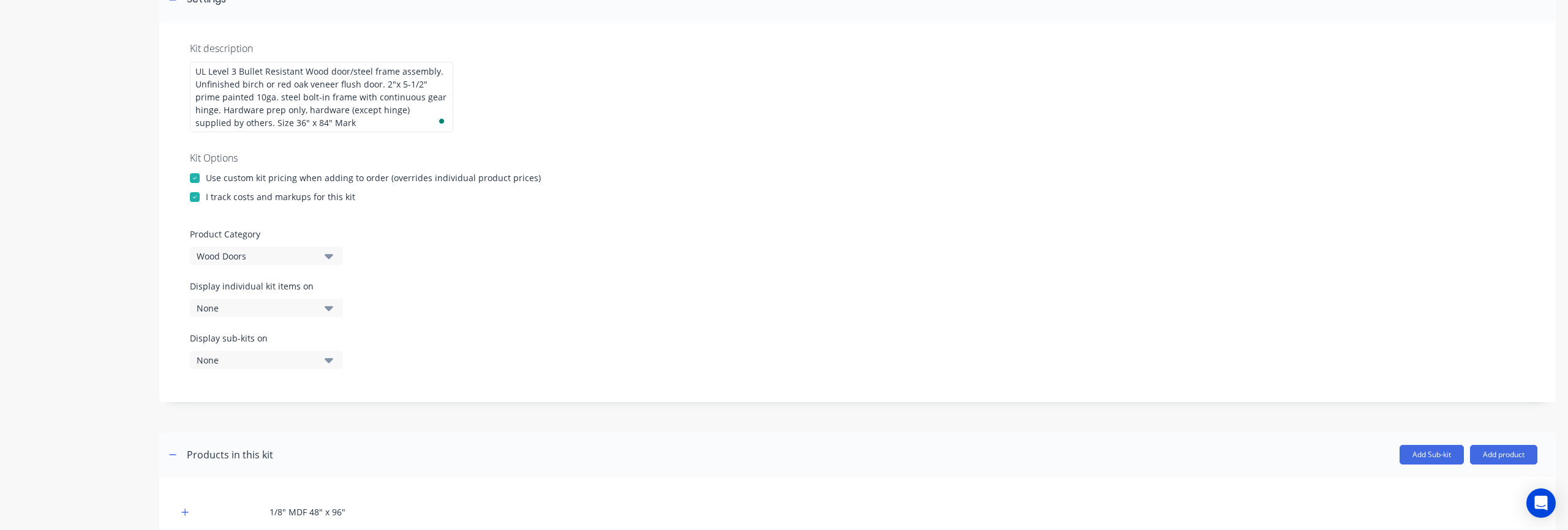
click at [784, 202] on div "I track costs and markups for this kit" at bounding box center [858, 197] width 1336 height 13
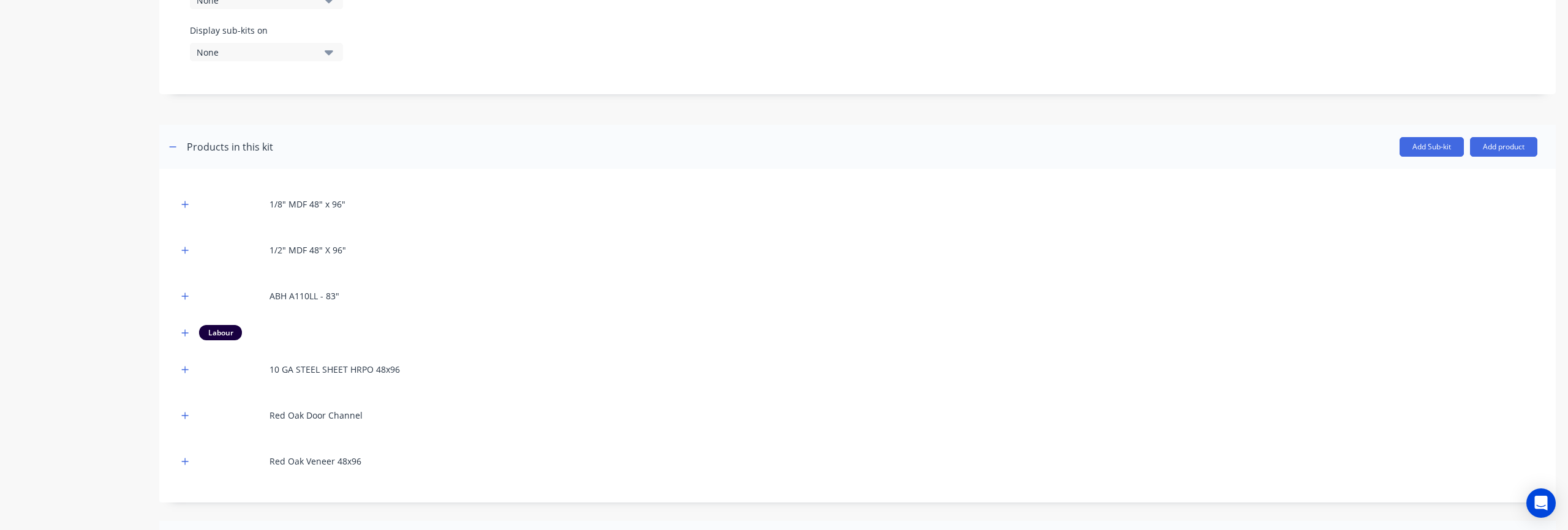
scroll to position [554, 0]
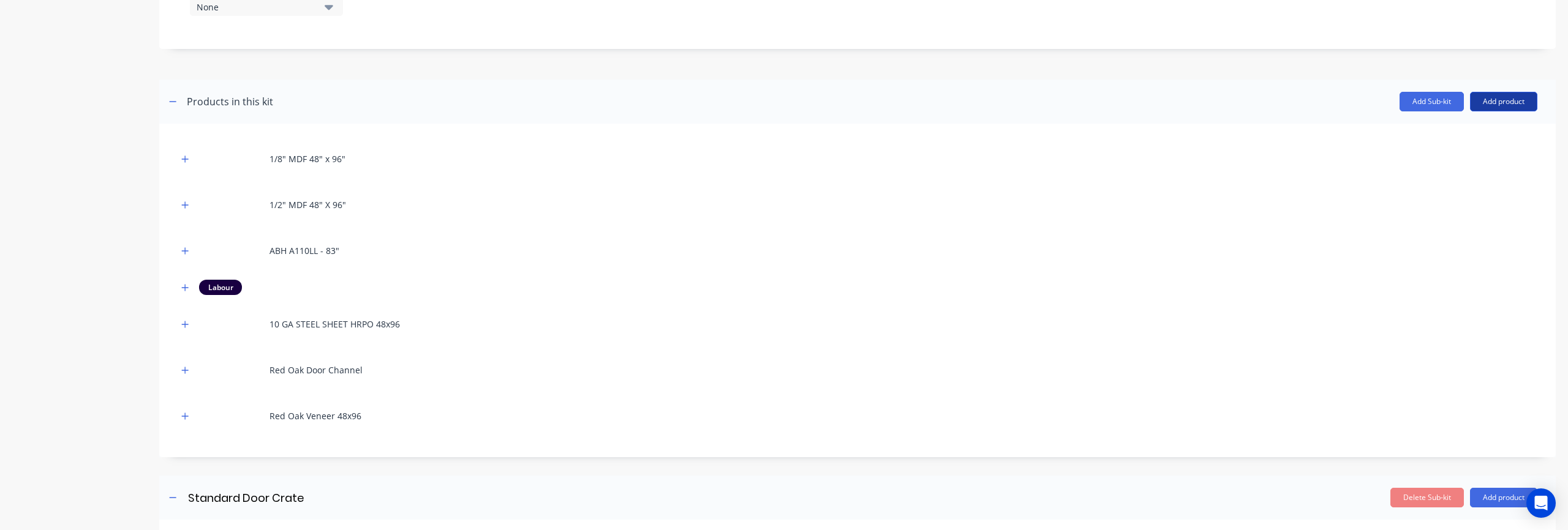
click at [1507, 101] on button "Add product" at bounding box center [1503, 101] width 67 height 19
click at [1432, 135] on div "Product catalogue" at bounding box center [1479, 133] width 94 height 18
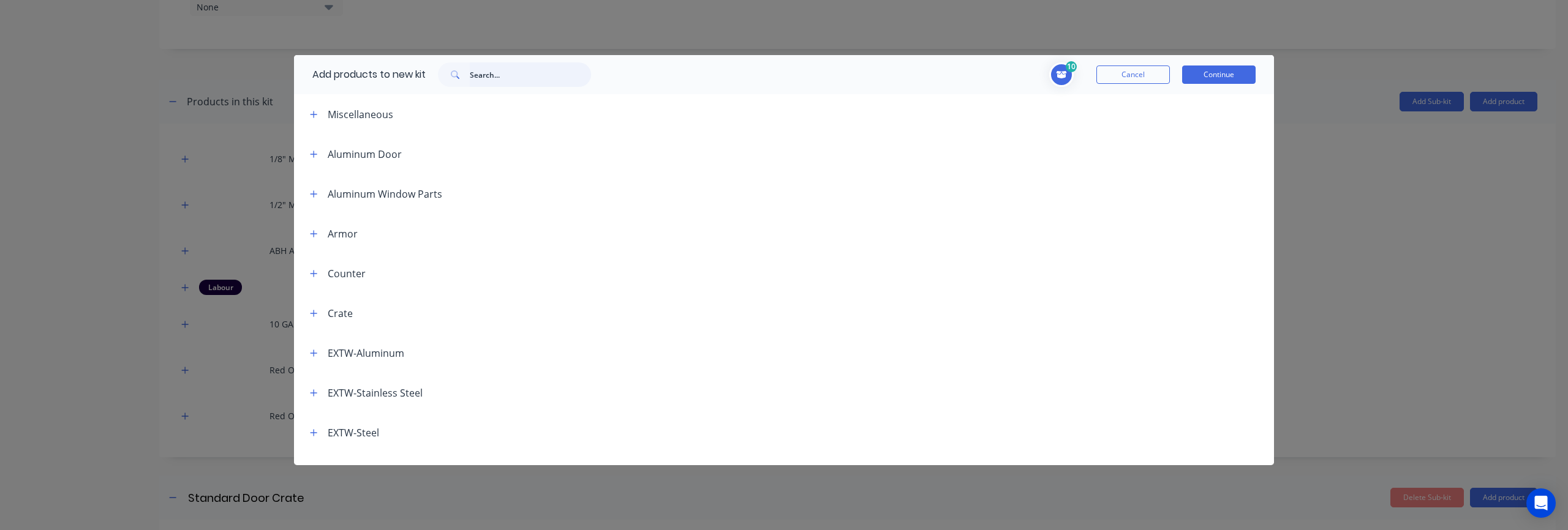
click at [475, 70] on input "text" at bounding box center [530, 75] width 122 height 25
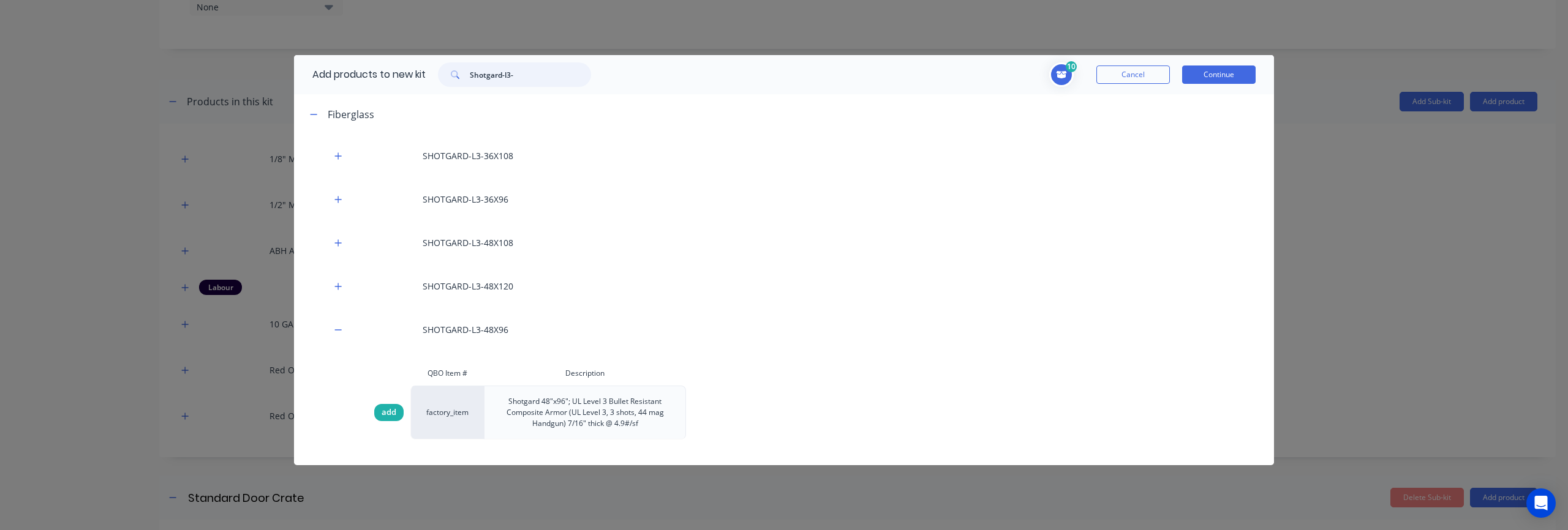
type input "Shotgard-l3-"
click at [396, 411] on span "add" at bounding box center [389, 412] width 15 height 12
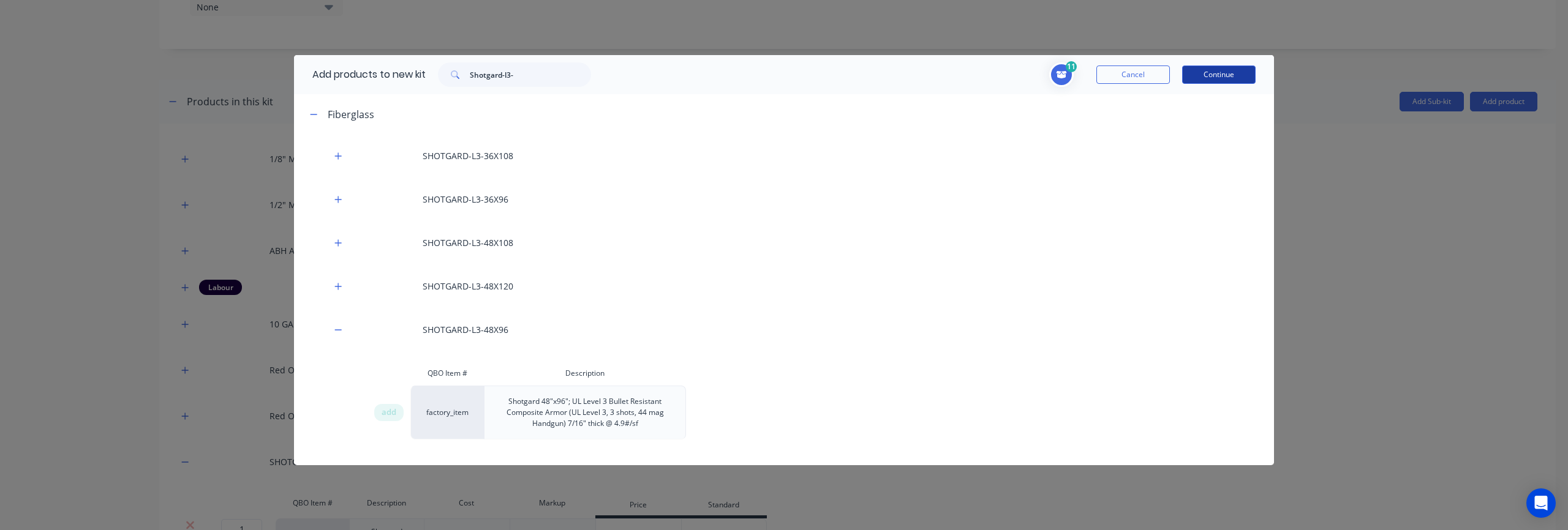
click at [1194, 74] on button "Continue" at bounding box center [1219, 75] width 74 height 18
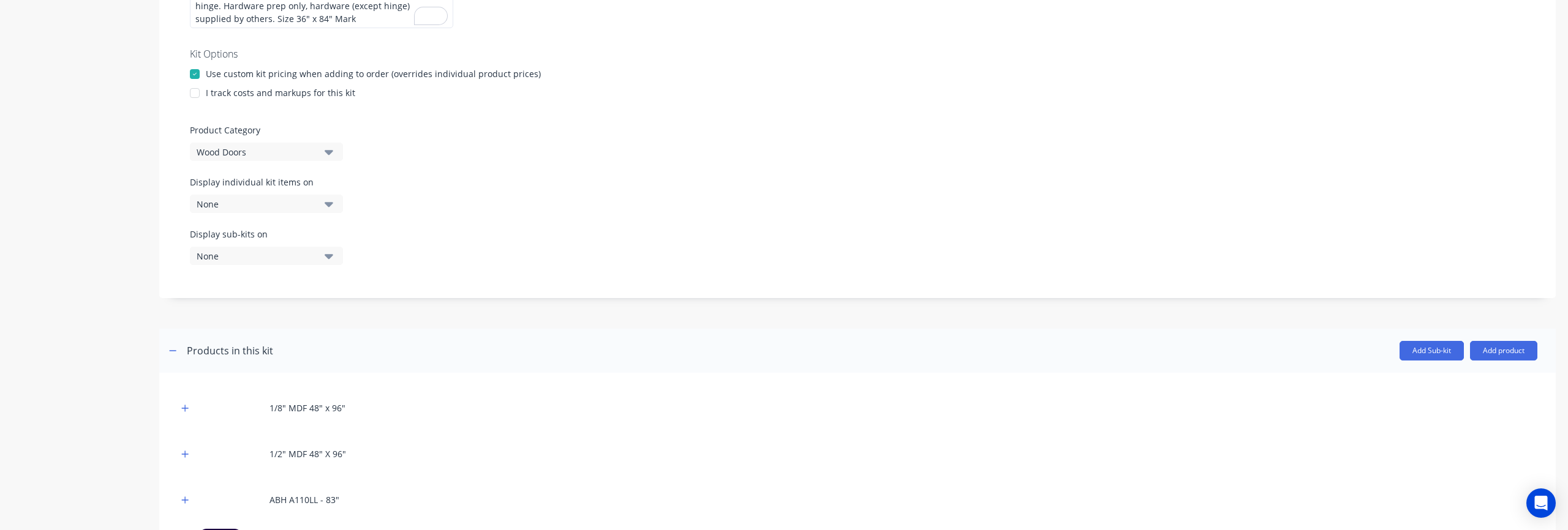
scroll to position [170, 0]
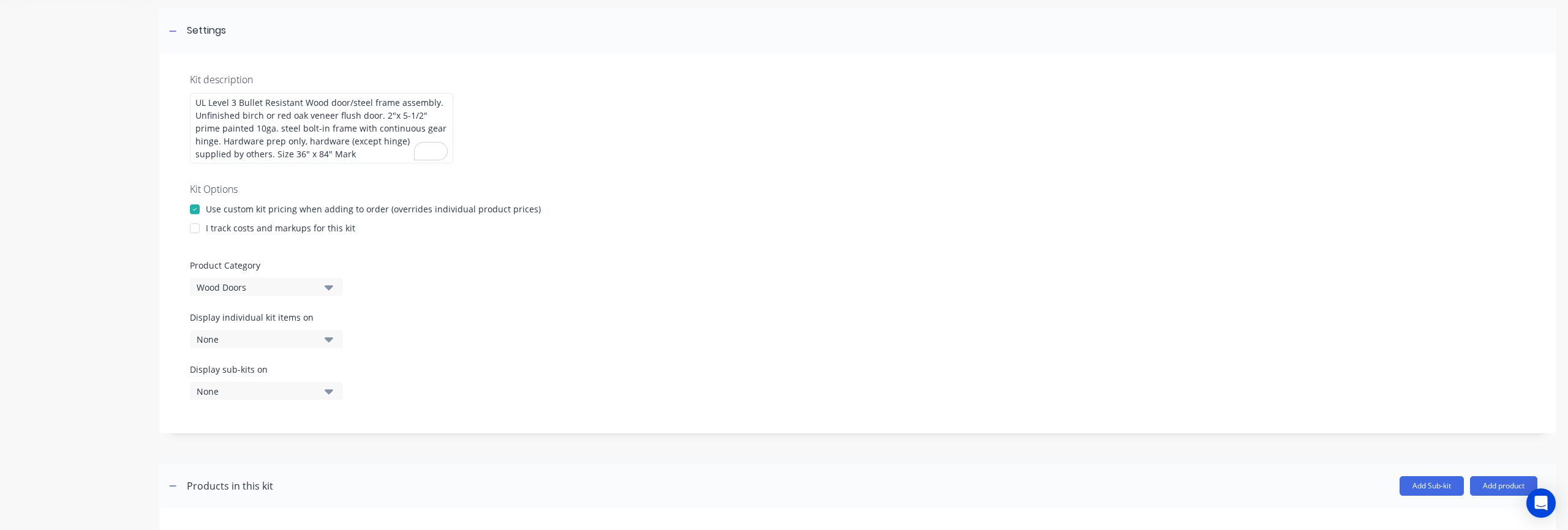
click at [194, 230] on div at bounding box center [195, 228] width 25 height 25
click at [555, 299] on div "Kit description UL Level 3 Bullet Resistant Wood door/steel frame assembly. Unf…" at bounding box center [858, 243] width 1396 height 380
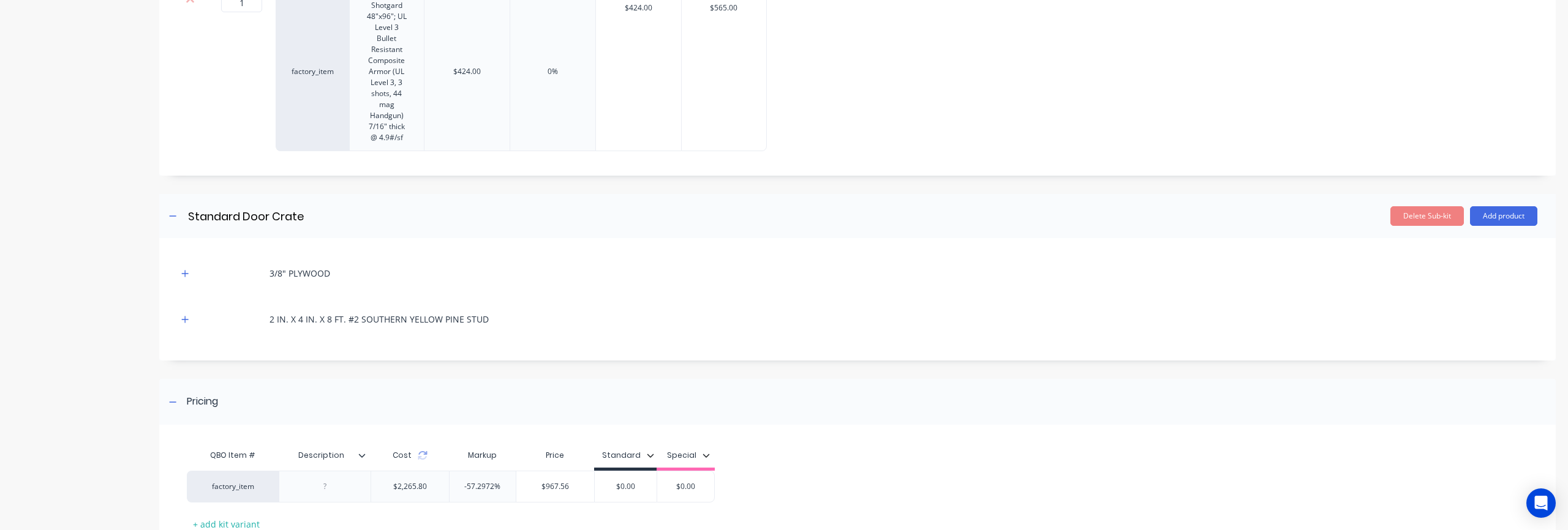
scroll to position [734, 0]
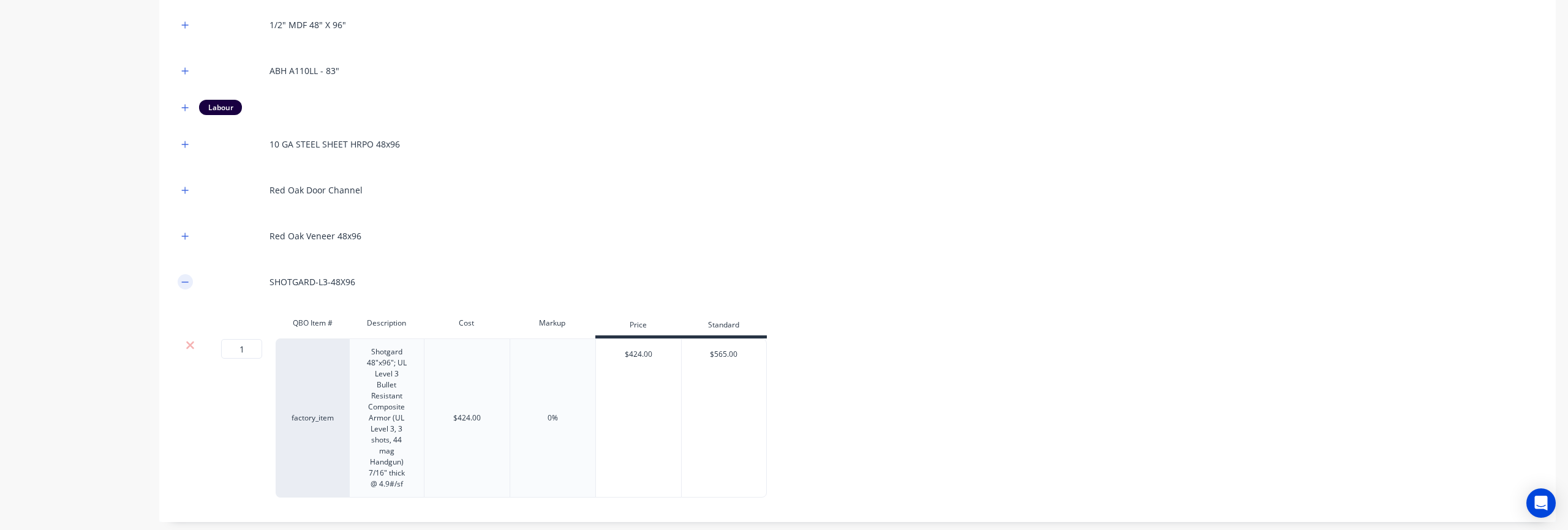
click at [184, 280] on icon "button" at bounding box center [185, 282] width 7 height 8
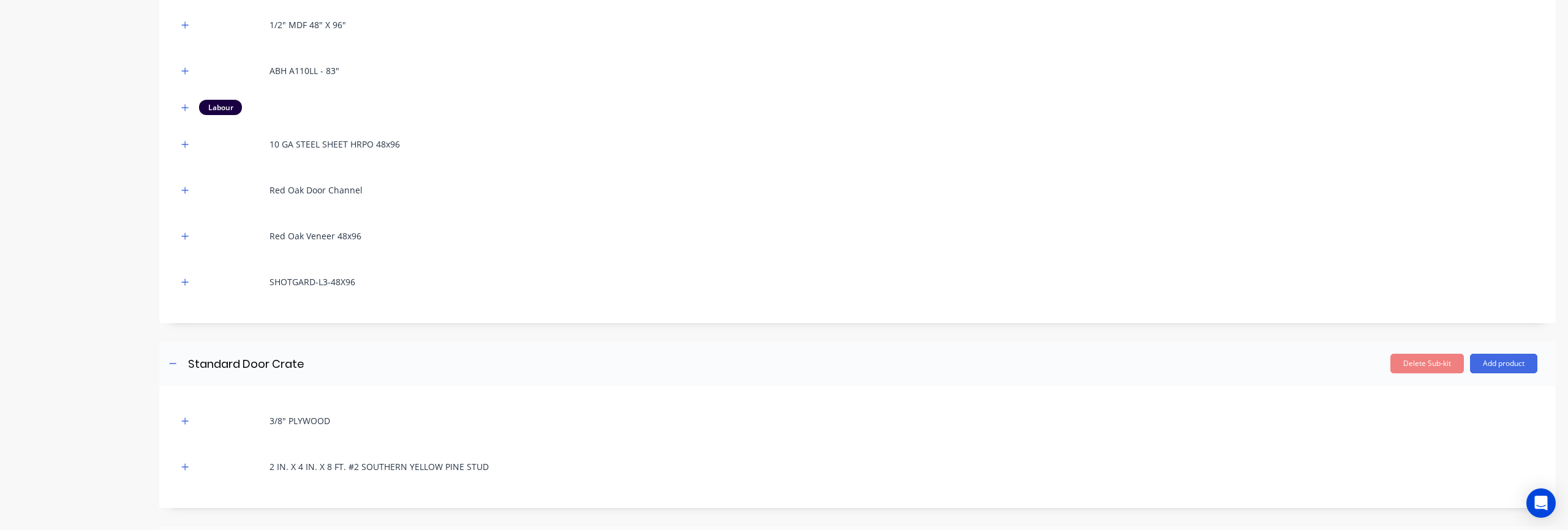
scroll to position [972, 0]
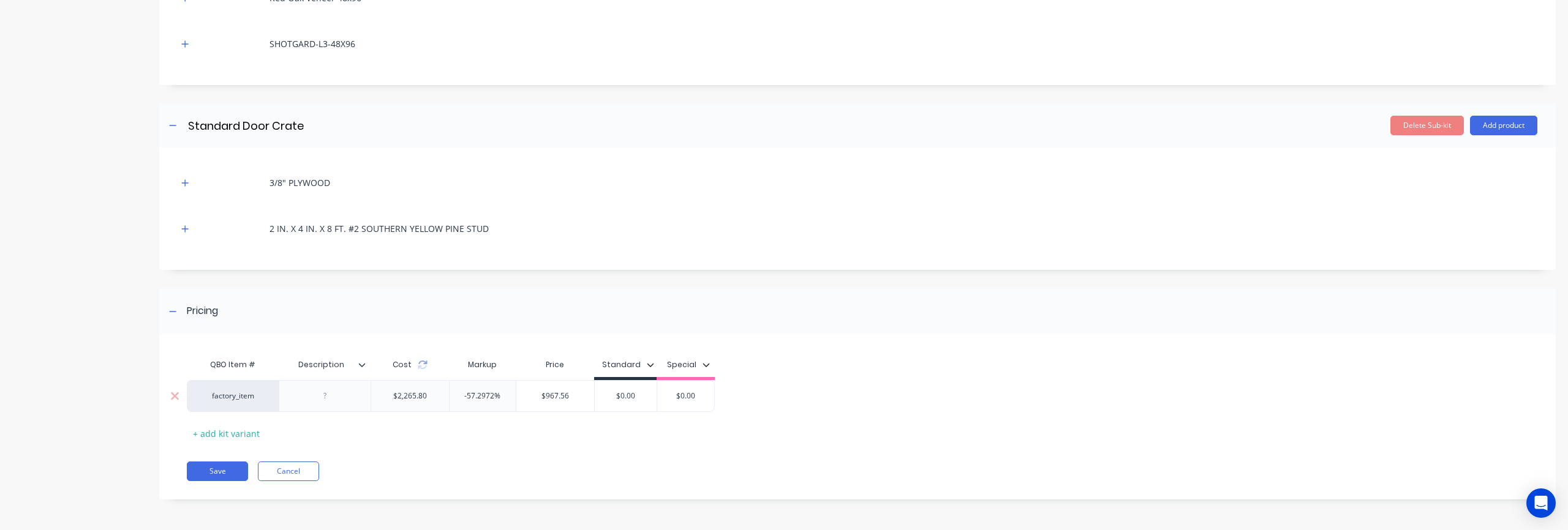
click at [553, 398] on input "$967.56" at bounding box center [555, 396] width 77 height 11
drag, startPoint x: 536, startPoint y: 395, endPoint x: 599, endPoint y: 397, distance: 63.0
click at [599, 397] on div "factory_item $2,265.80 -57.2972% $967.56 $967.56 $0.00 $0.00" at bounding box center [451, 395] width 529 height 32
paste input "3507"
type input "3507"
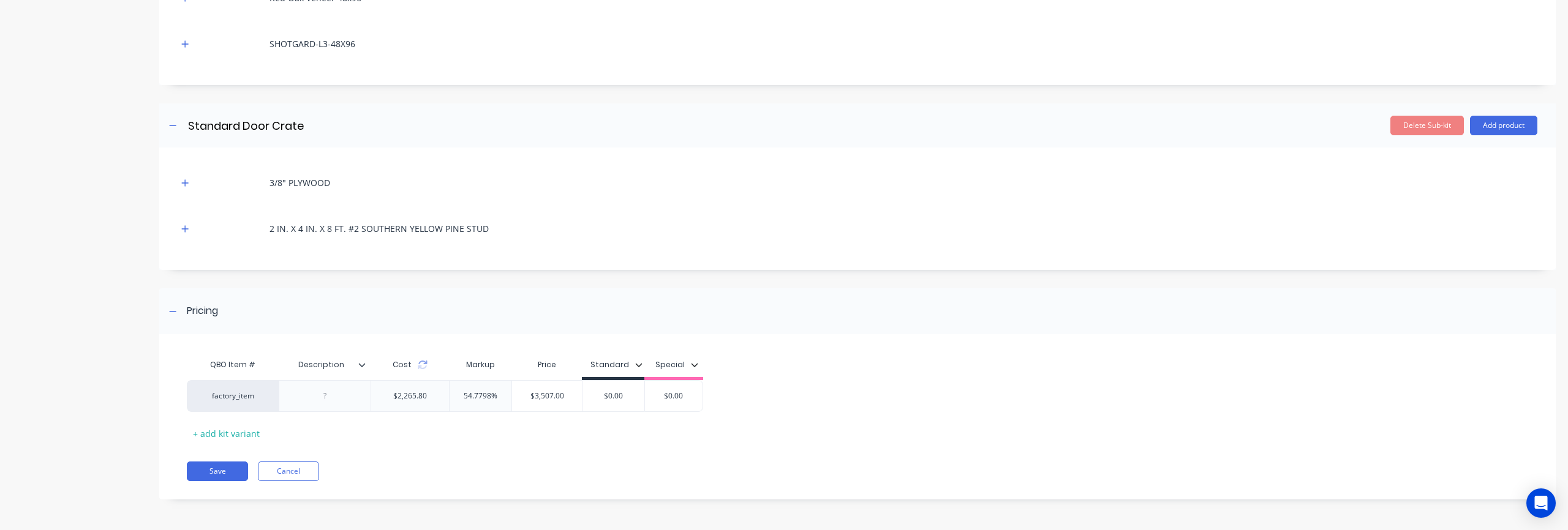
click at [600, 454] on div "QBO Item # Description Cost Markup Price Standard Special factory_item $2,265.8…" at bounding box center [858, 423] width 1396 height 153
click at [215, 467] on button "Save" at bounding box center [218, 471] width 61 height 19
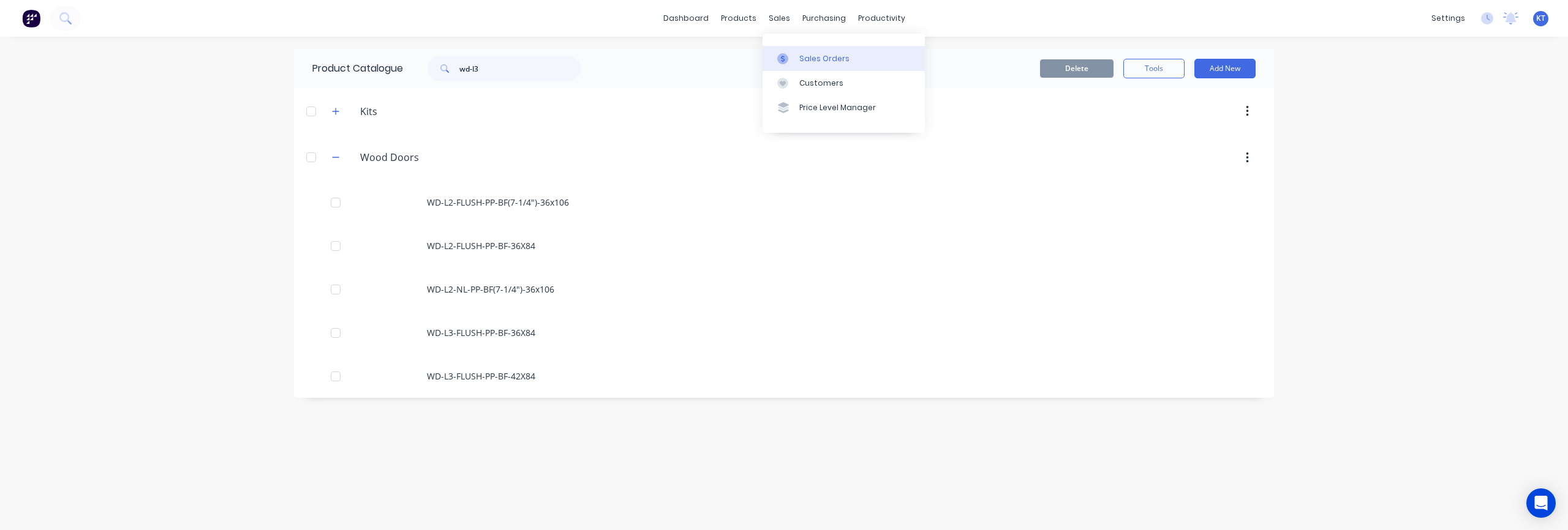
click at [803, 54] on div "Sales Orders" at bounding box center [825, 59] width 50 height 11
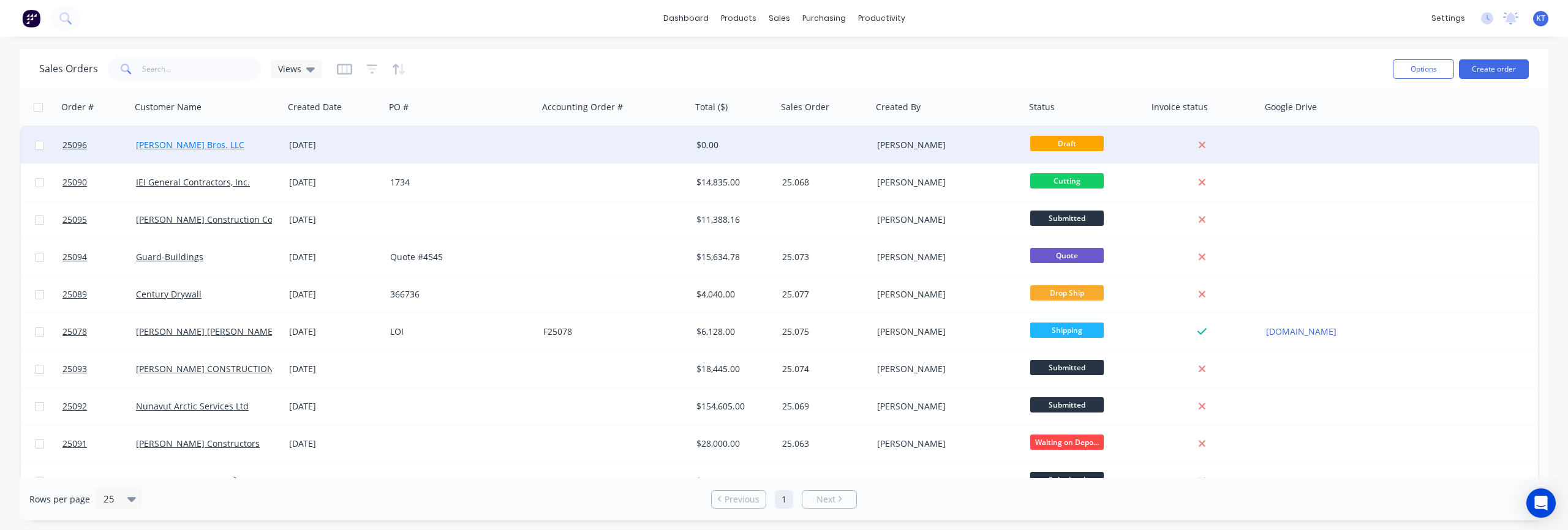
click at [184, 146] on link "[PERSON_NAME] Bros. LLC" at bounding box center [190, 145] width 109 height 12
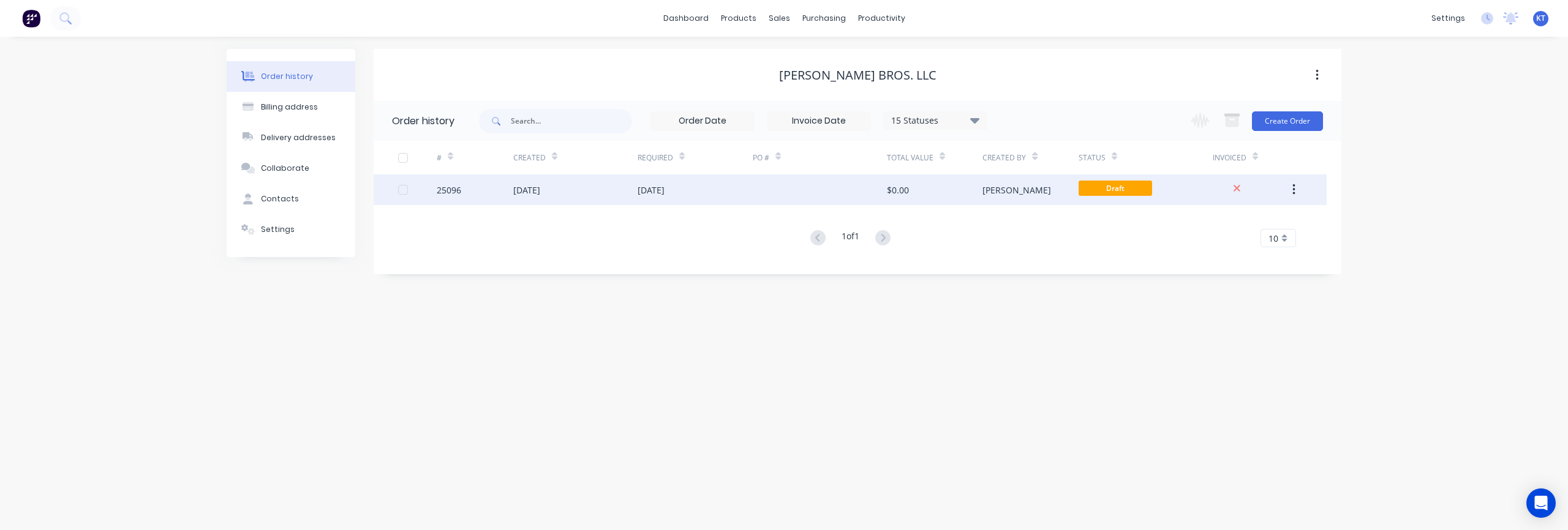
click at [665, 191] on div "12 Oct 2025" at bounding box center [650, 190] width 27 height 13
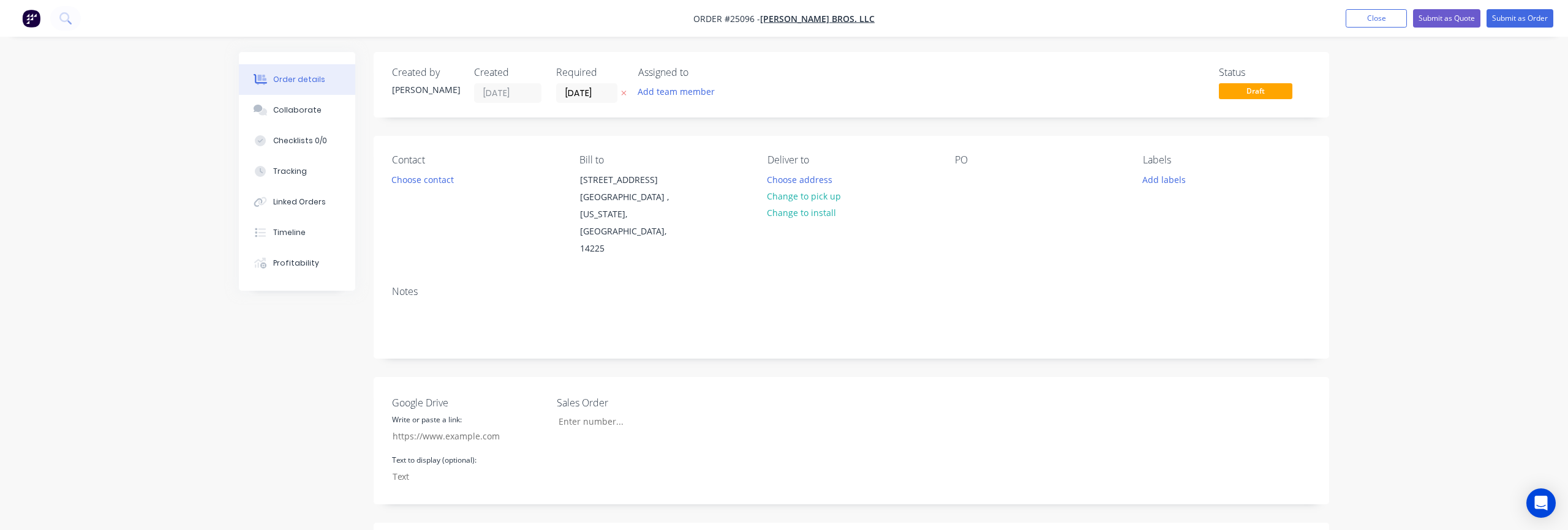
scroll to position [227, 0]
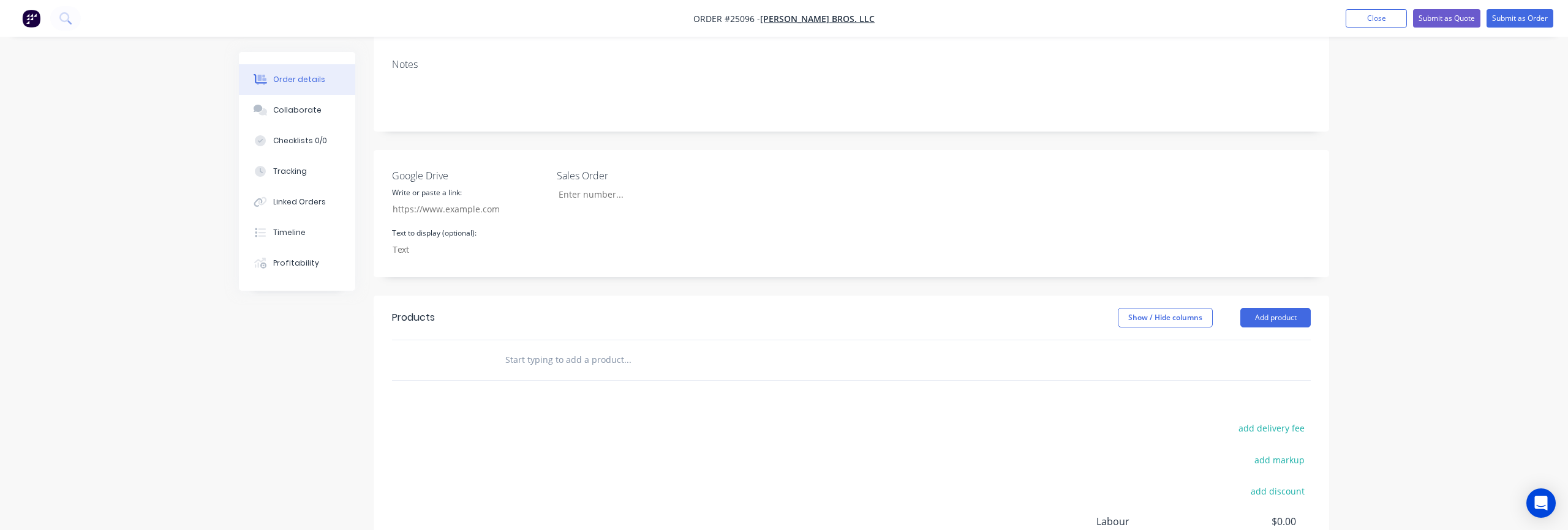
click at [531, 347] on input "text" at bounding box center [627, 359] width 245 height 25
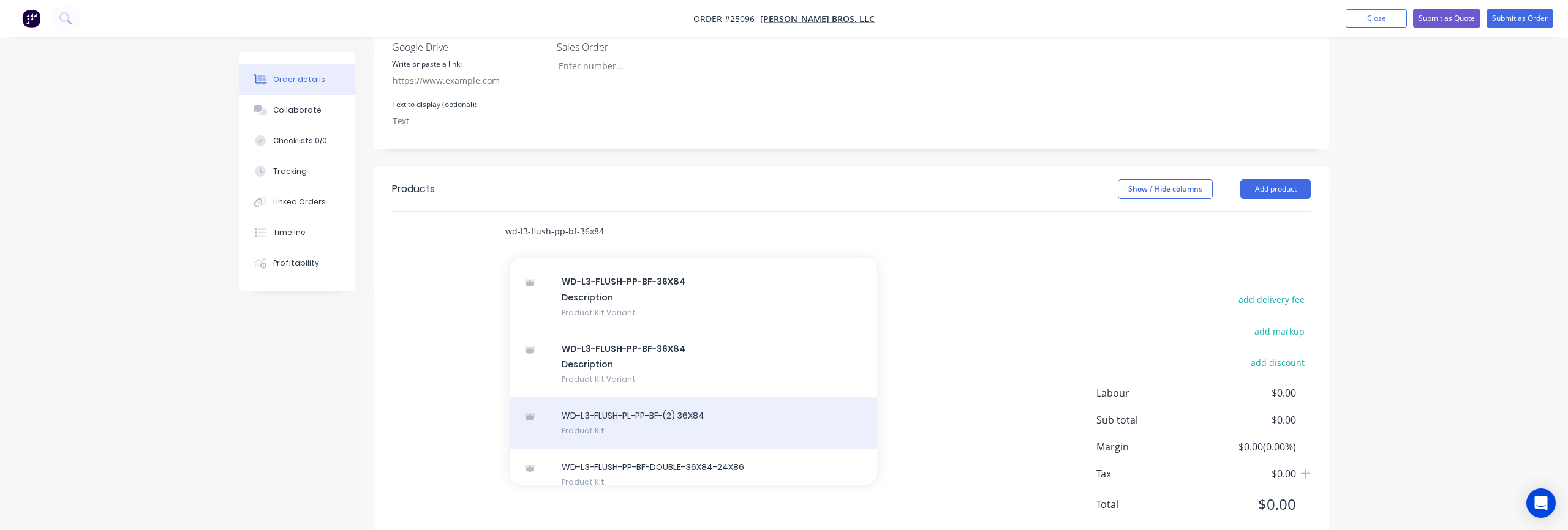
scroll to position [284, 0]
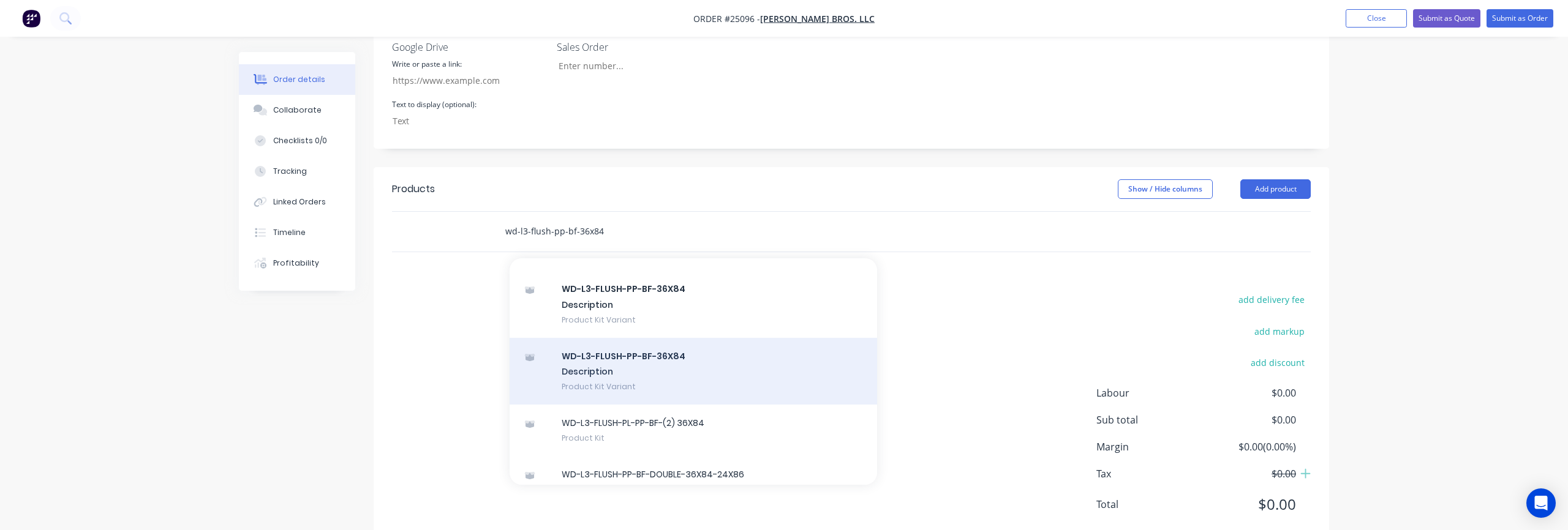
type input "wd-l3-flush-pp-bf-36x84"
click at [648, 338] on div "WD-L3-FLUSH-PP-BF-36X84 Description Product Kit Variant" at bounding box center [694, 371] width 368 height 67
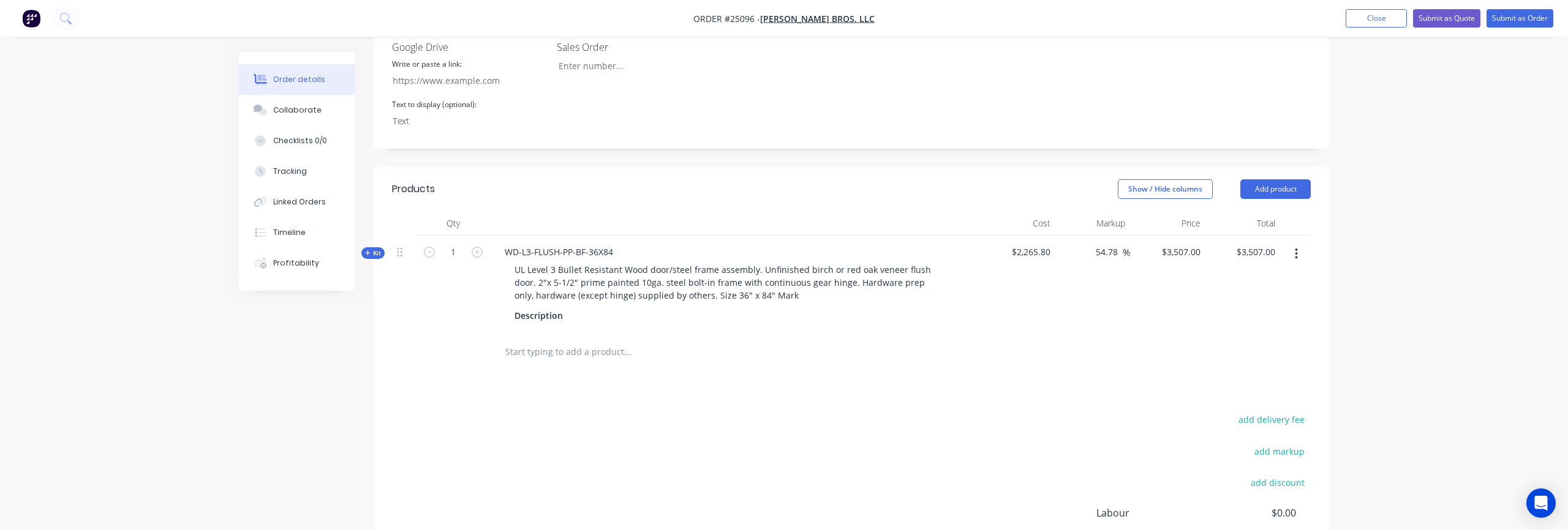
click at [377, 249] on span "Kit" at bounding box center [373, 253] width 16 height 9
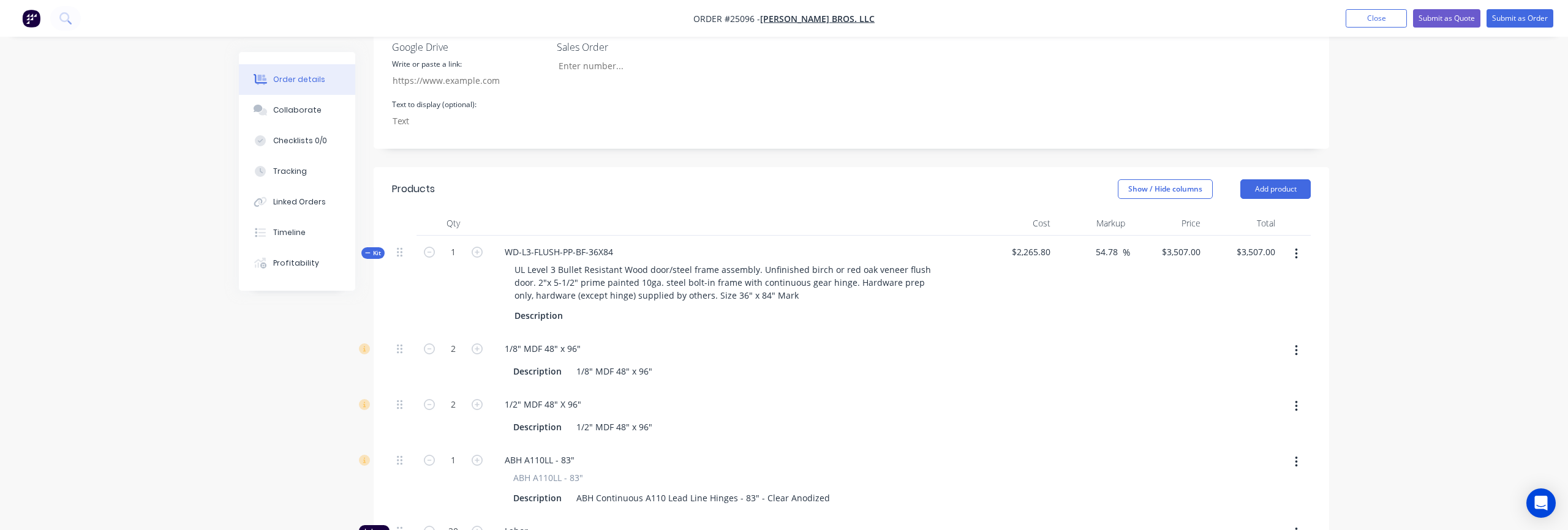
click at [377, 249] on span "Kit" at bounding box center [373, 253] width 16 height 9
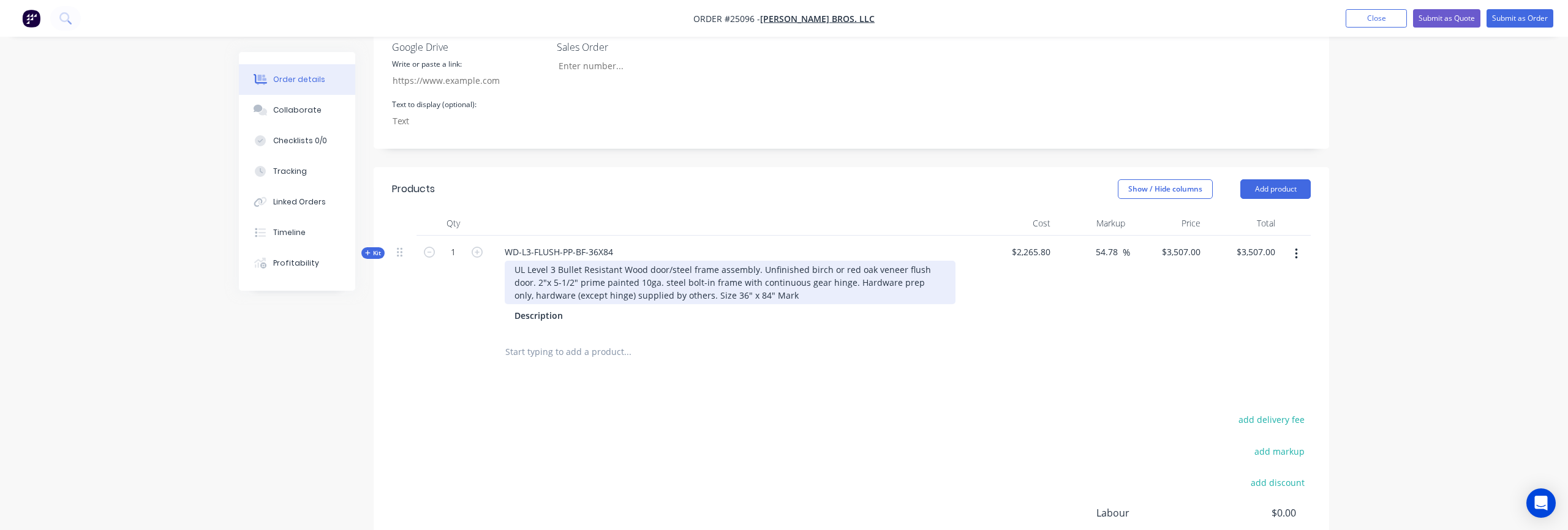
click at [587, 261] on div "UL Level 3 Bullet Resistant Wood door/steel frame assembly. Unfinished birch or…" at bounding box center [730, 282] width 451 height 43
drag, startPoint x: 760, startPoint y: 234, endPoint x: 868, endPoint y: 234, distance: 108.0
click at [868, 261] on div "UL Level 3 Bullet Resistant Wood door/steel frame assembly. Unfinished birch or…" at bounding box center [730, 282] width 451 height 43
paste div "To enrich screen reader interactions, please activate Accessibility in Grammarl…"
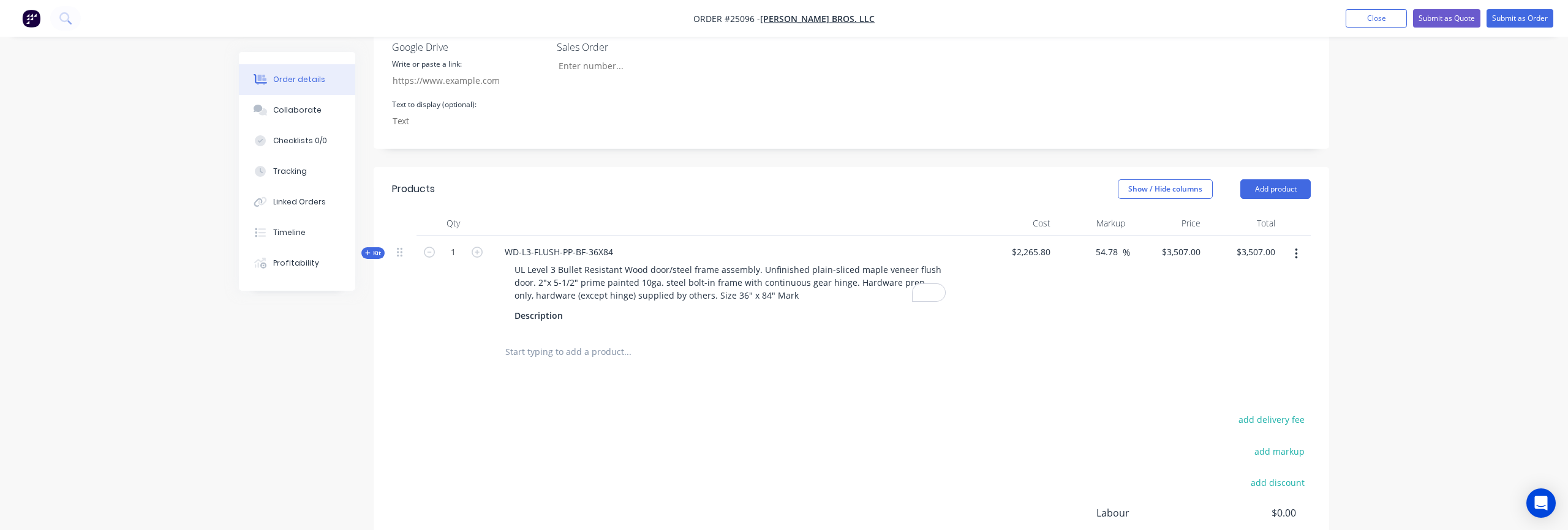
click at [849, 340] on div "Products Show / Hide columns Add product Qty Cost Markup Price Total Kit 1 WD-L…" at bounding box center [851, 416] width 956 height 499
click at [516, 340] on input "text" at bounding box center [627, 352] width 245 height 25
paste input "CLEAR COAT WOOD"
type input "CLEAR COAT WOOD"
click at [652, 333] on div "CLEAR COAT WOOD Add CLEAR COAT WOOD to order No results found" at bounding box center [710, 352] width 441 height 40
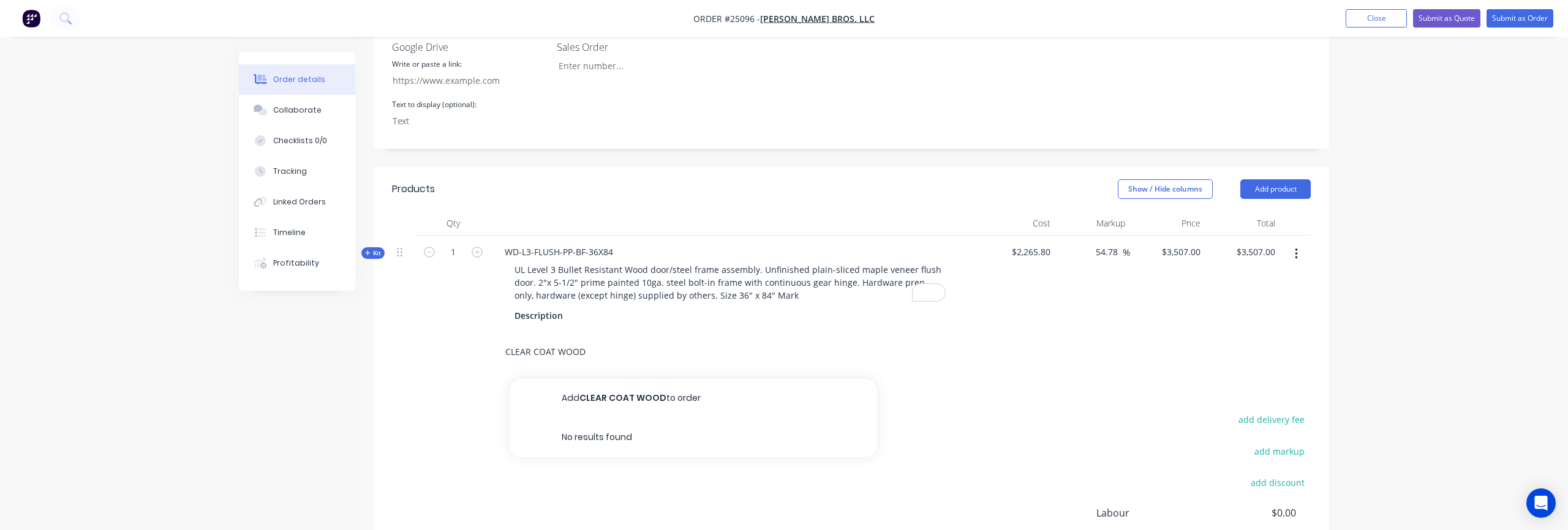
click at [599, 340] on input "CLEAR COAT WOOD" at bounding box center [627, 352] width 245 height 25
click at [636, 379] on button "Add CLEAR COAT WOOD to order" at bounding box center [694, 398] width 368 height 40
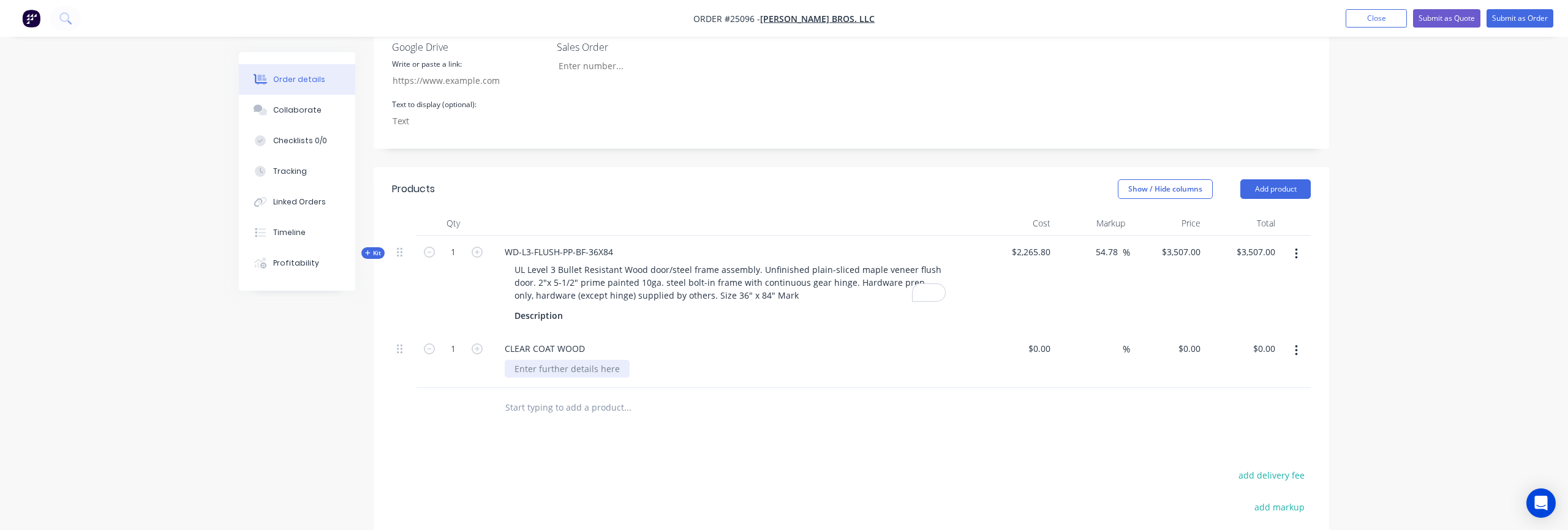
click at [544, 360] on div at bounding box center [567, 369] width 125 height 18
paste div
click at [1158, 333] on div "$0.00 $0.00" at bounding box center [1169, 360] width 76 height 55
click at [1177, 333] on div "0 $0.00" at bounding box center [1169, 360] width 76 height 55
type input "$1,000.00"
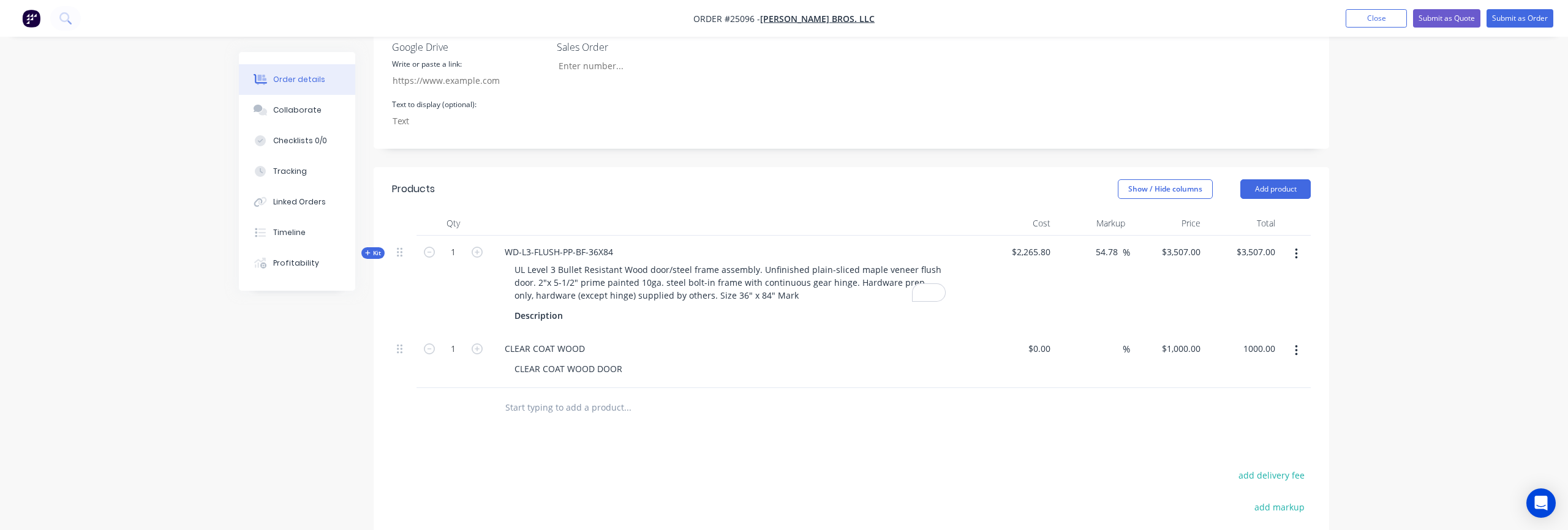
type input "$1,000.00"
click at [1111, 405] on div "Products Show / Hide columns Add product Qty Cost Markup Price Total Kit 1 WD-L…" at bounding box center [851, 444] width 956 height 555
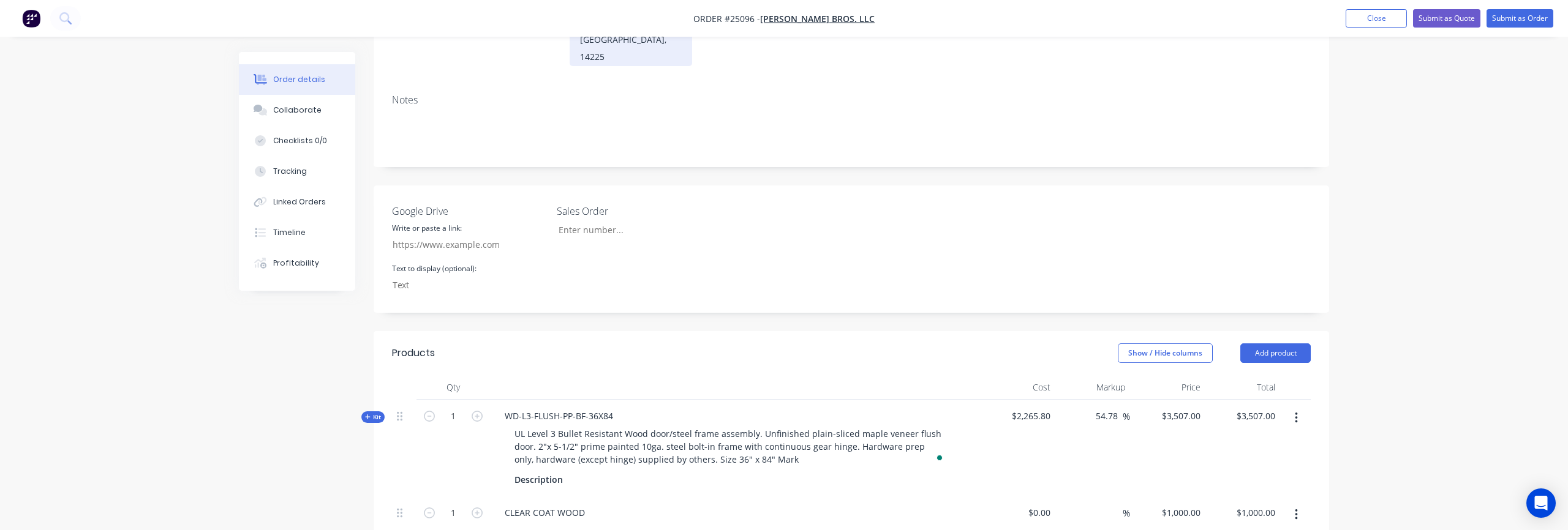
scroll to position [0, 0]
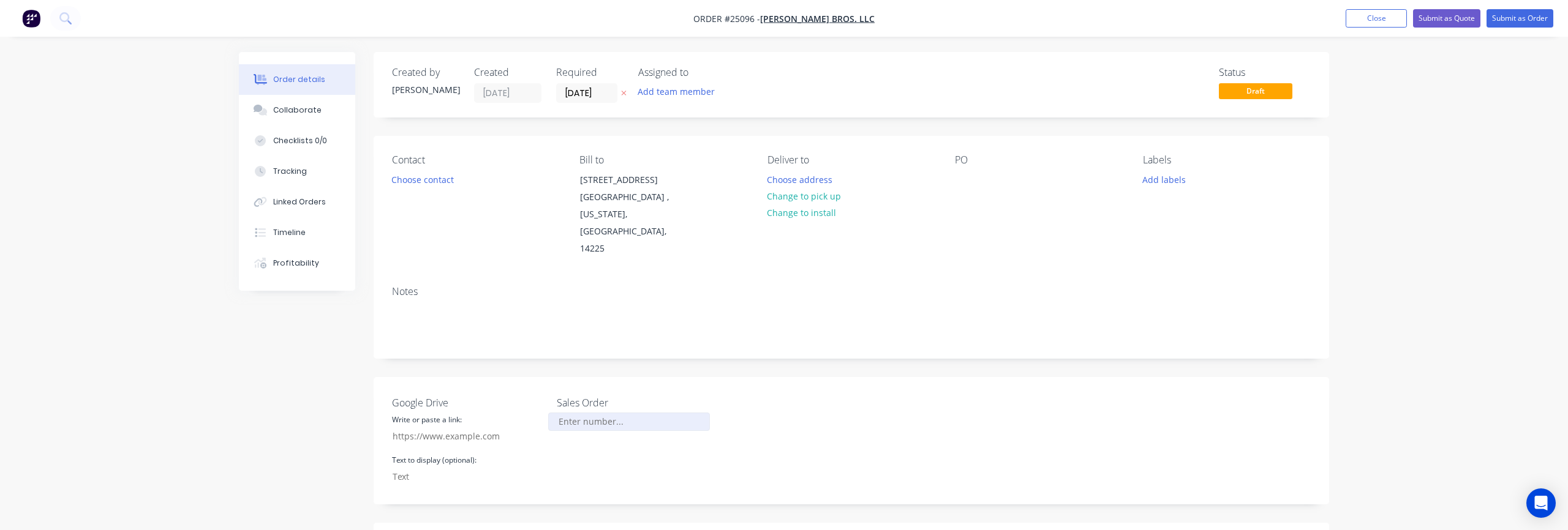
click at [581, 413] on input "Google Drive" at bounding box center [628, 422] width 161 height 18
paste input "25033"
click at [570, 413] on input "25033" at bounding box center [628, 422] width 161 height 18
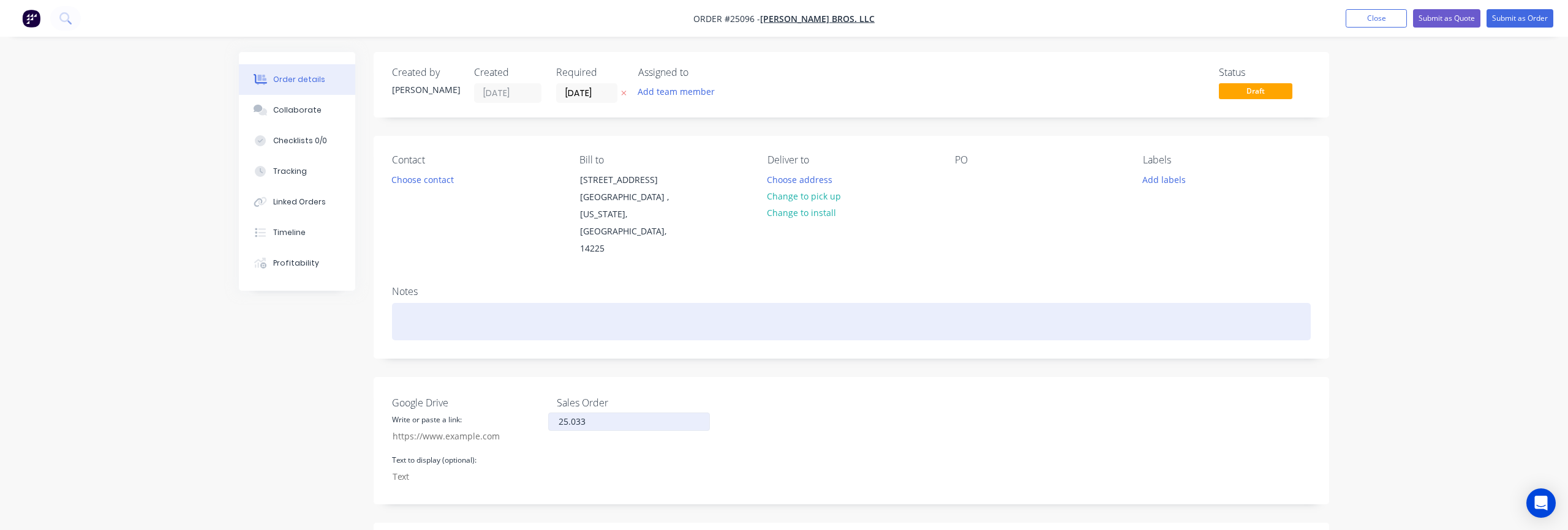
type input "25.033"
click at [558, 303] on div at bounding box center [851, 322] width 919 height 38
paste div "To enrich screen reader interactions, please activate Accessibility in Grammarl…"
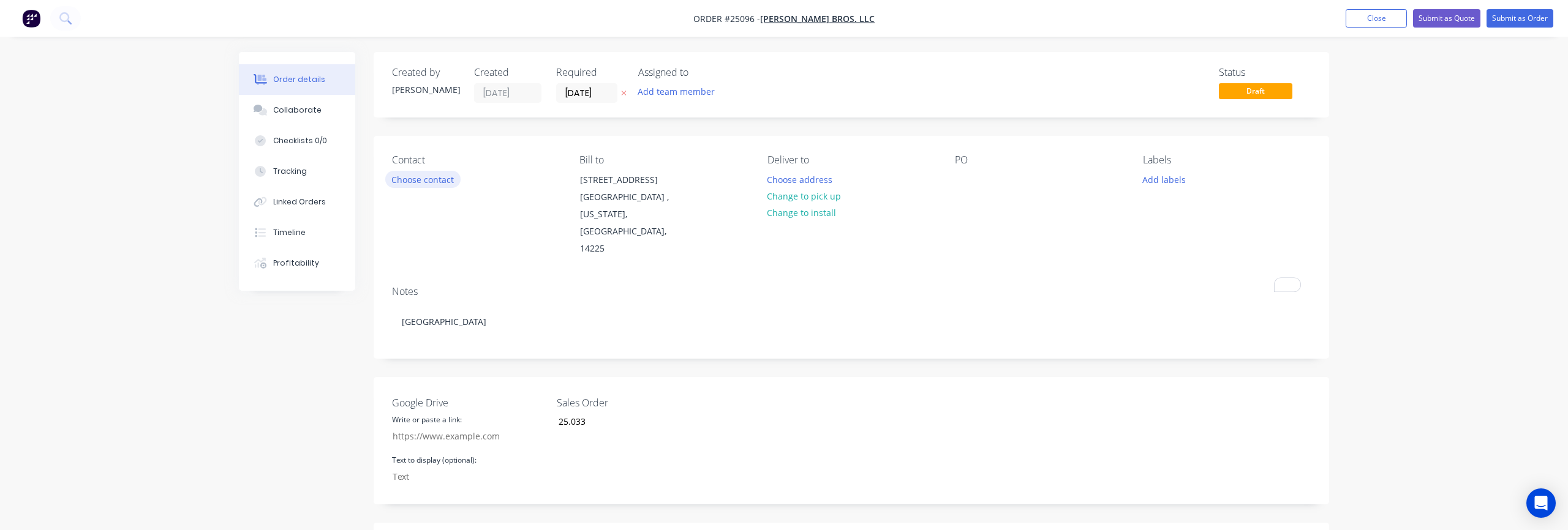
click at [439, 178] on button "Choose contact" at bounding box center [423, 179] width 76 height 17
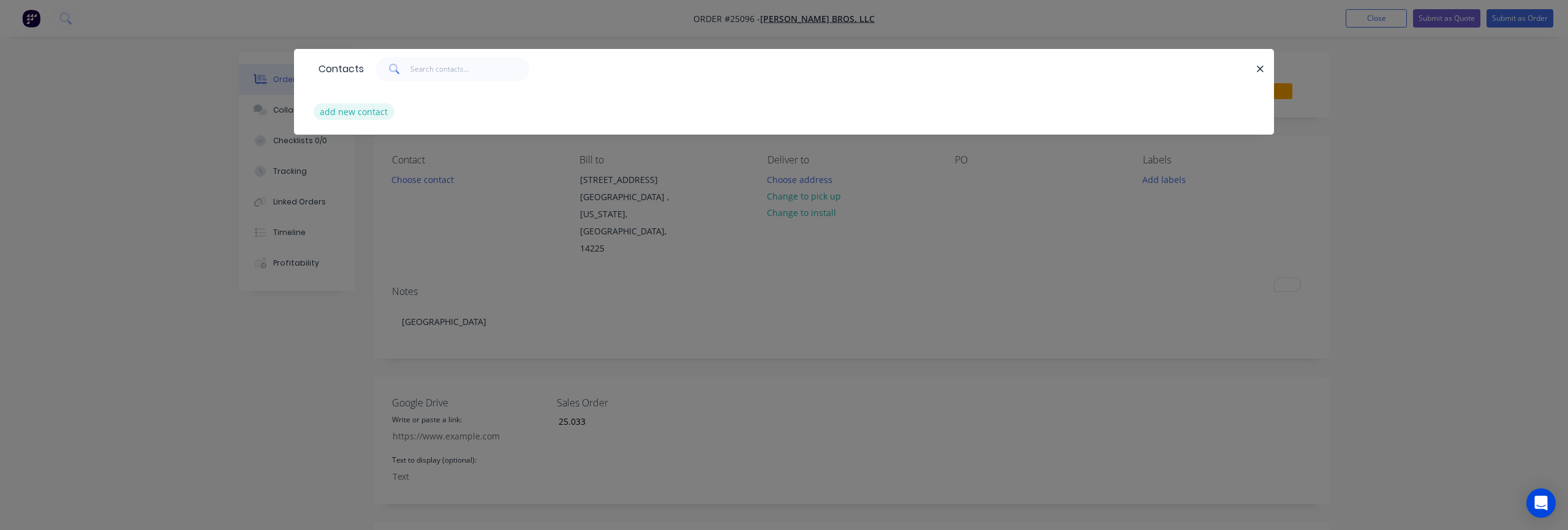
click at [373, 110] on button "add new contact" at bounding box center [354, 112] width 81 height 17
select select "AU"
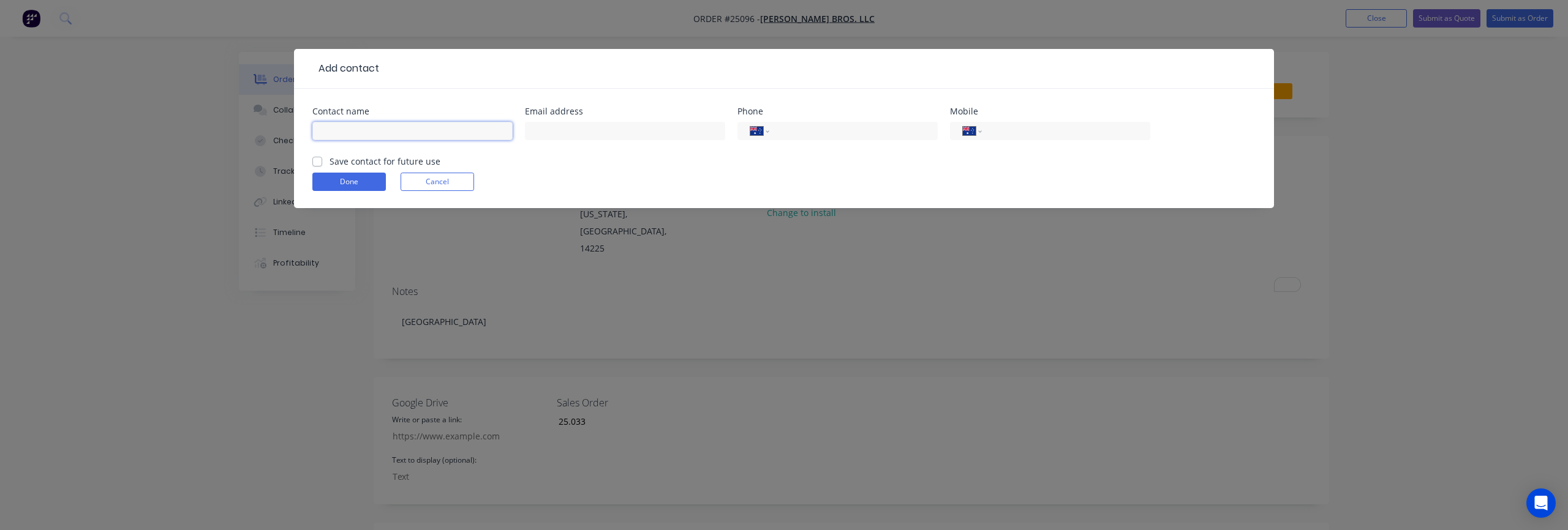
click at [390, 125] on input "text" at bounding box center [412, 131] width 200 height 18
paste input "Kimberly Owens"
type input "Kimberly Owens"
click at [814, 132] on input "tel" at bounding box center [851, 131] width 147 height 14
click at [763, 133] on select "International Afghanistan Åland Islands Albania Algeria American Samoa Andorra …" at bounding box center [760, 131] width 18 height 18
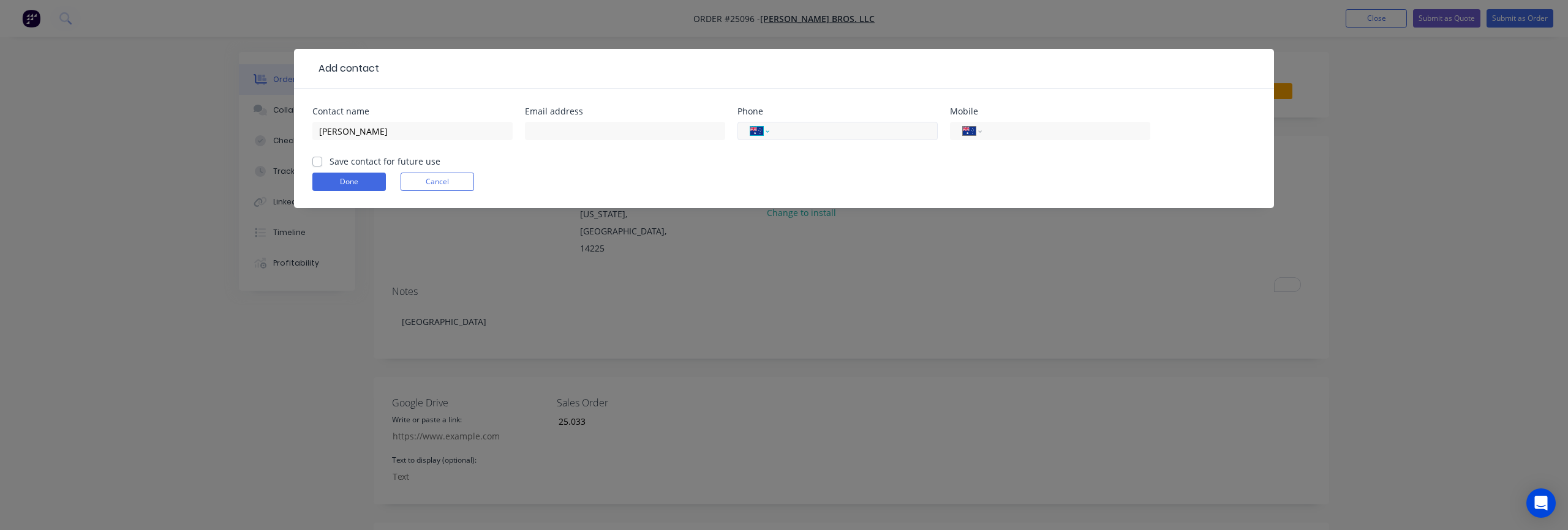
select select "US"
click at [751, 123] on select "International Afghanistan Åland Islands Albania Algeria American Samoa Andorra …" at bounding box center [760, 131] width 18 height 18
paste input "(520) 277-0921"
type input "(520) 277-0921"
click at [979, 132] on select "International Afghanistan Åland Islands Albania Algeria American Samoa Andorra …" at bounding box center [972, 131] width 18 height 18
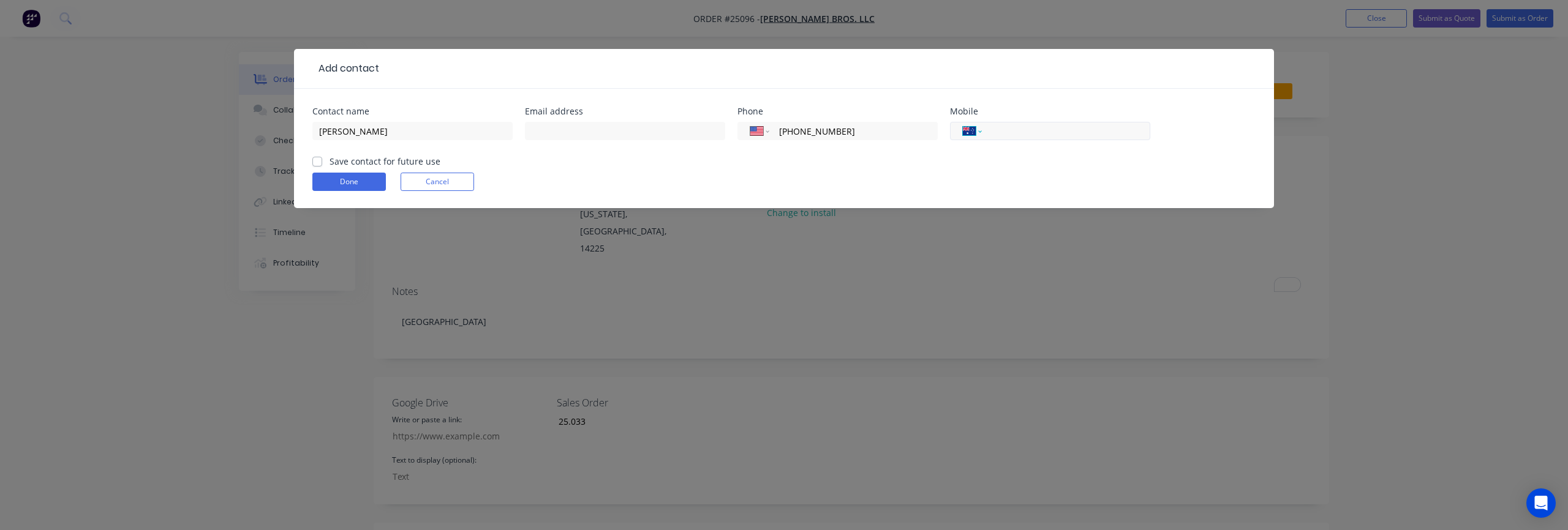
select select "US"
click at [963, 123] on select "International Afghanistan Åland Islands Albania Algeria American Samoa Andorra …" at bounding box center [972, 131] width 18 height 18
paste input "(520) 240-9139"
type input "(520) 240-9139"
click at [570, 121] on div at bounding box center [624, 136] width 200 height 36
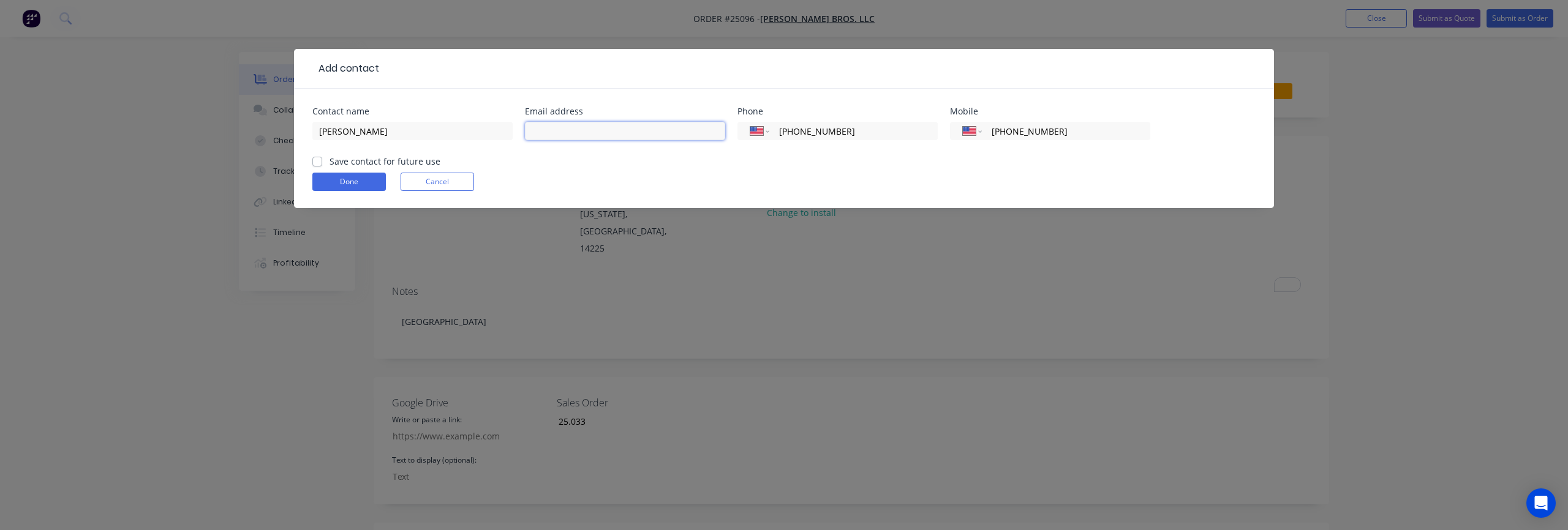
click at [557, 134] on input "text" at bounding box center [624, 131] width 200 height 18
paste input "kowens@kelleybros.com"
type input "kowens@kelleybros.com"
click at [329, 163] on label "Save contact for future use" at bounding box center [385, 161] width 111 height 13
click at [315, 163] on input "Save contact for future use" at bounding box center [317, 160] width 10 height 12
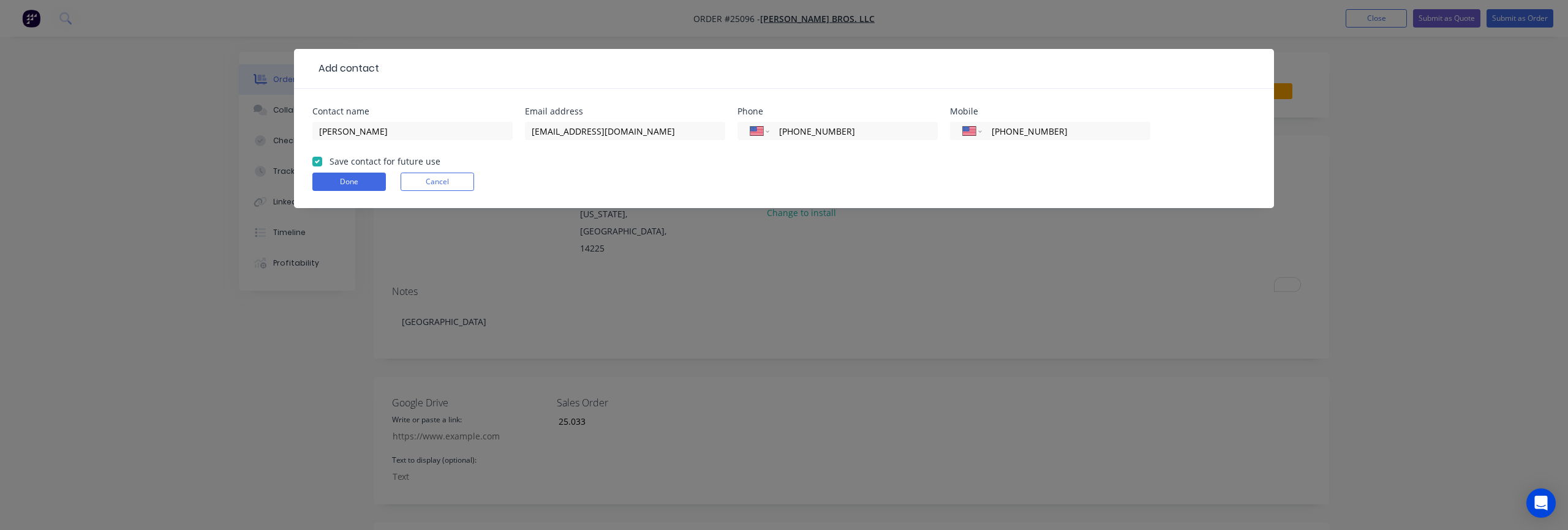
checkbox input "true"
click at [350, 185] on button "Done" at bounding box center [350, 182] width 74 height 18
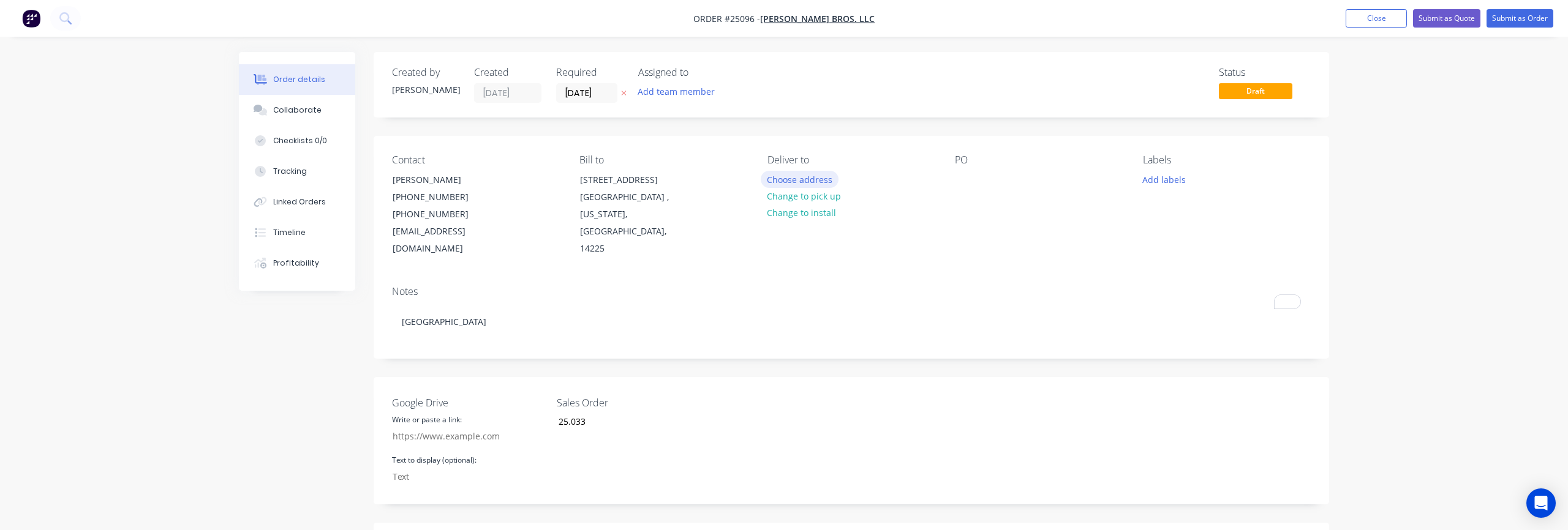
click at [815, 183] on button "Choose address" at bounding box center [800, 179] width 78 height 17
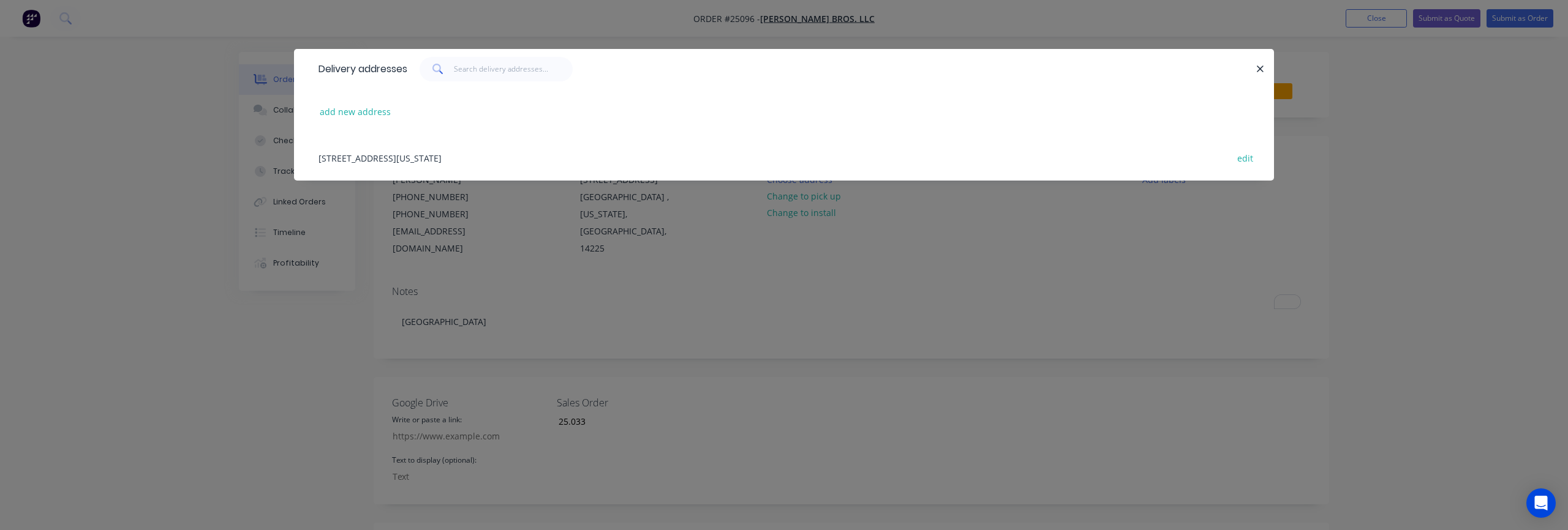
click at [384, 156] on div "101 Benbro Drive, Buffalo , New York, United States, 14225 edit" at bounding box center [784, 158] width 944 height 46
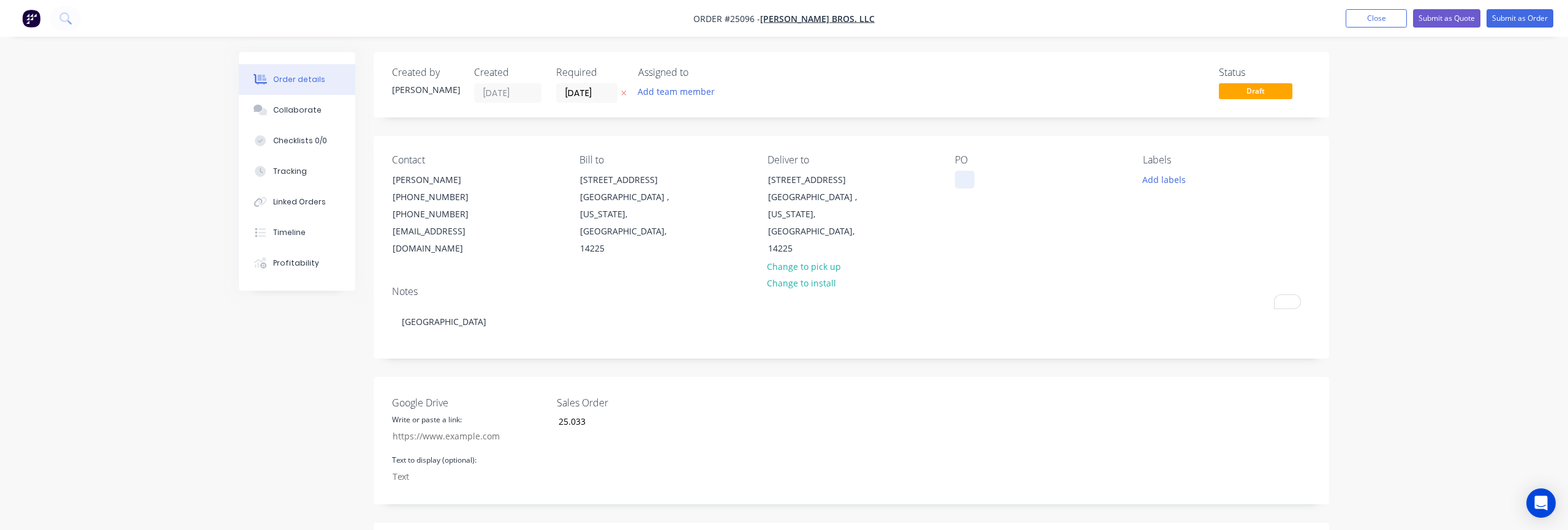
click at [956, 185] on div at bounding box center [965, 179] width 19 height 18
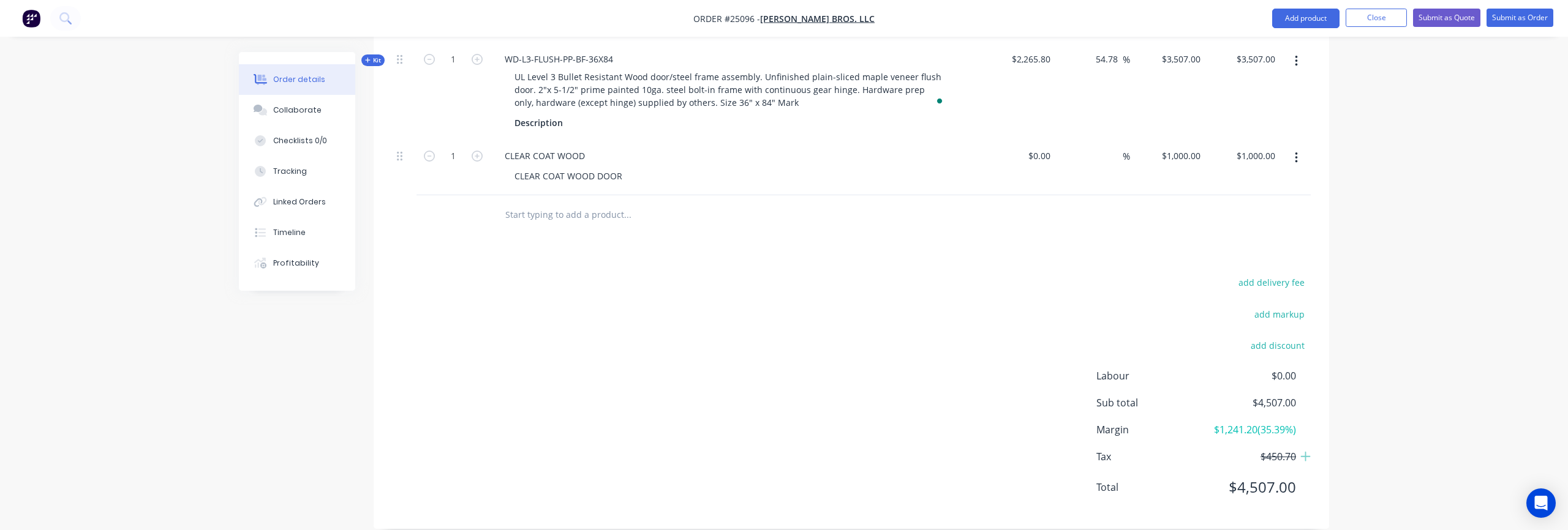
scroll to position [408, 0]
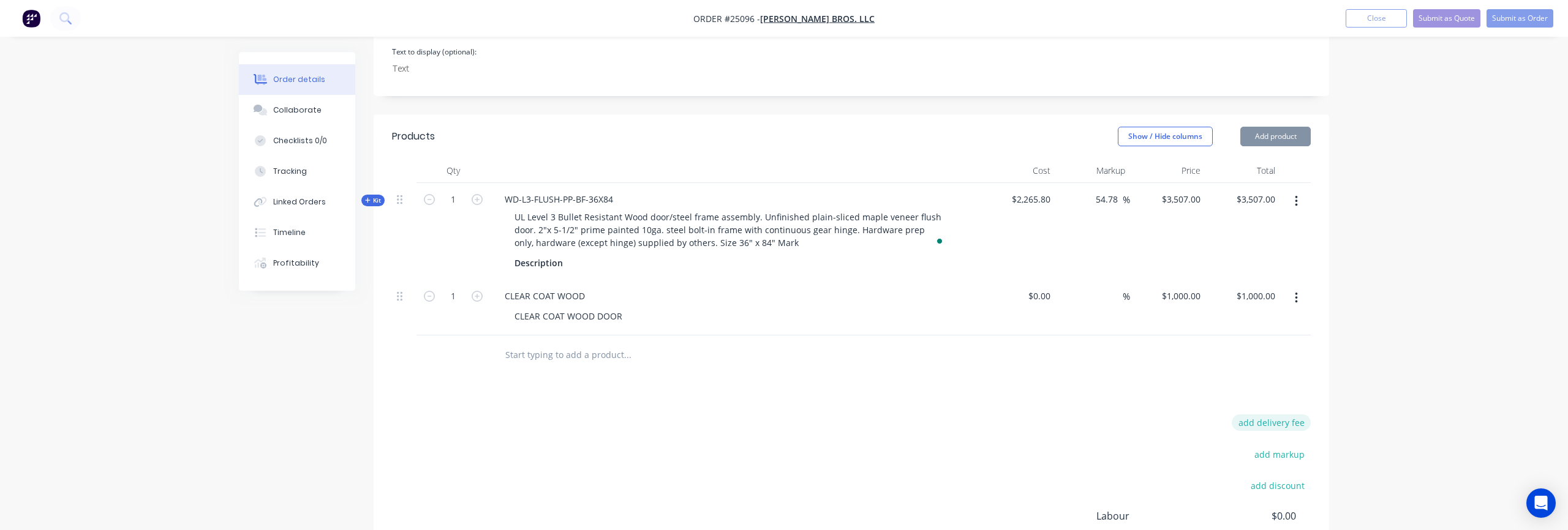
click at [1283, 415] on button "add delivery fee" at bounding box center [1272, 423] width 79 height 17
type input "700"
click at [1289, 338] on div at bounding box center [851, 355] width 919 height 40
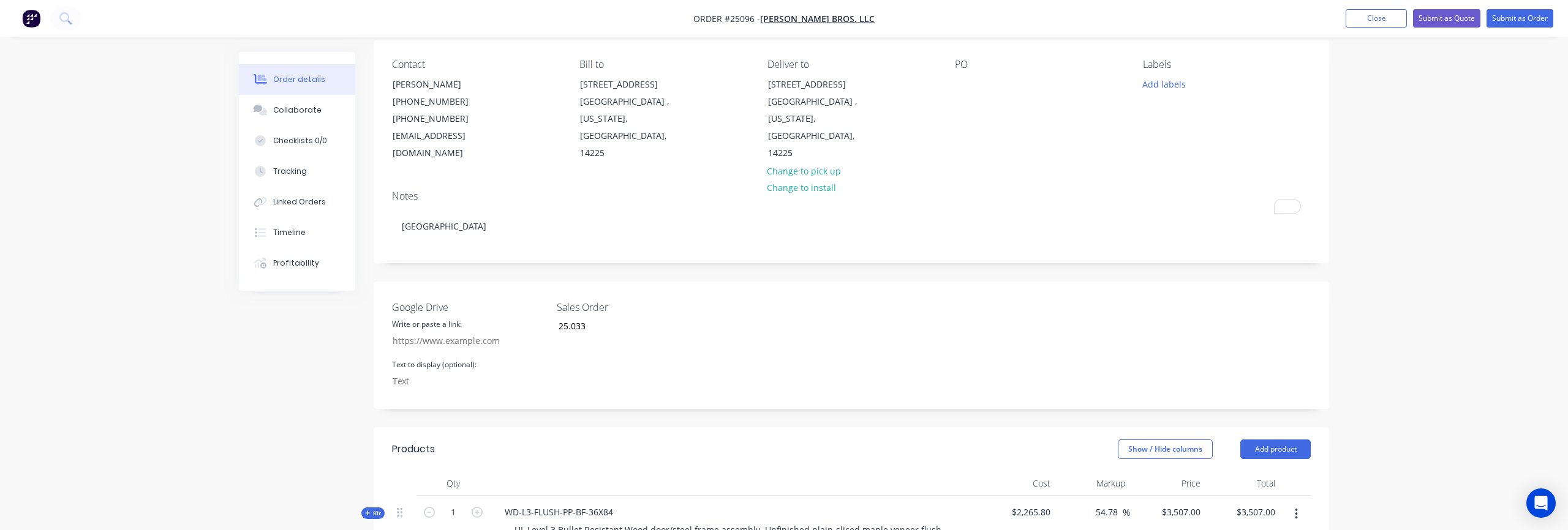
scroll to position [0, 0]
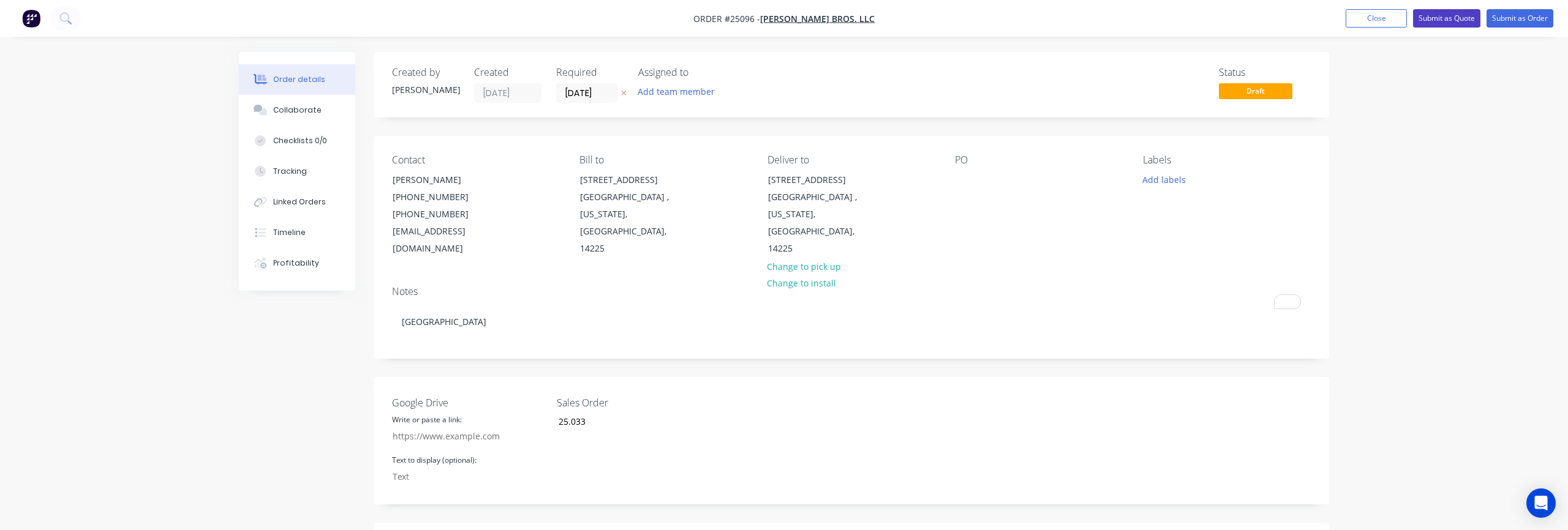
click at [1447, 17] on button "Submit as Quote" at bounding box center [1446, 18] width 67 height 18
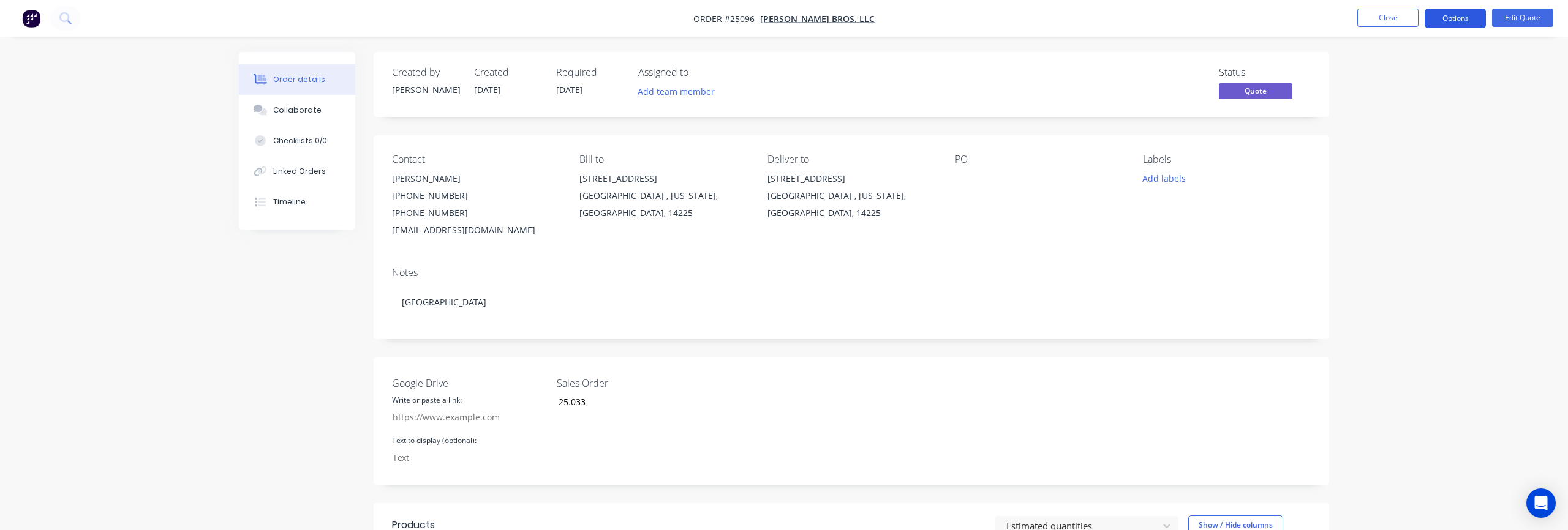
click at [1463, 21] on button "Options" at bounding box center [1455, 18] width 61 height 19
click at [1396, 145] on div "Convert to Order" at bounding box center [1419, 147] width 113 height 18
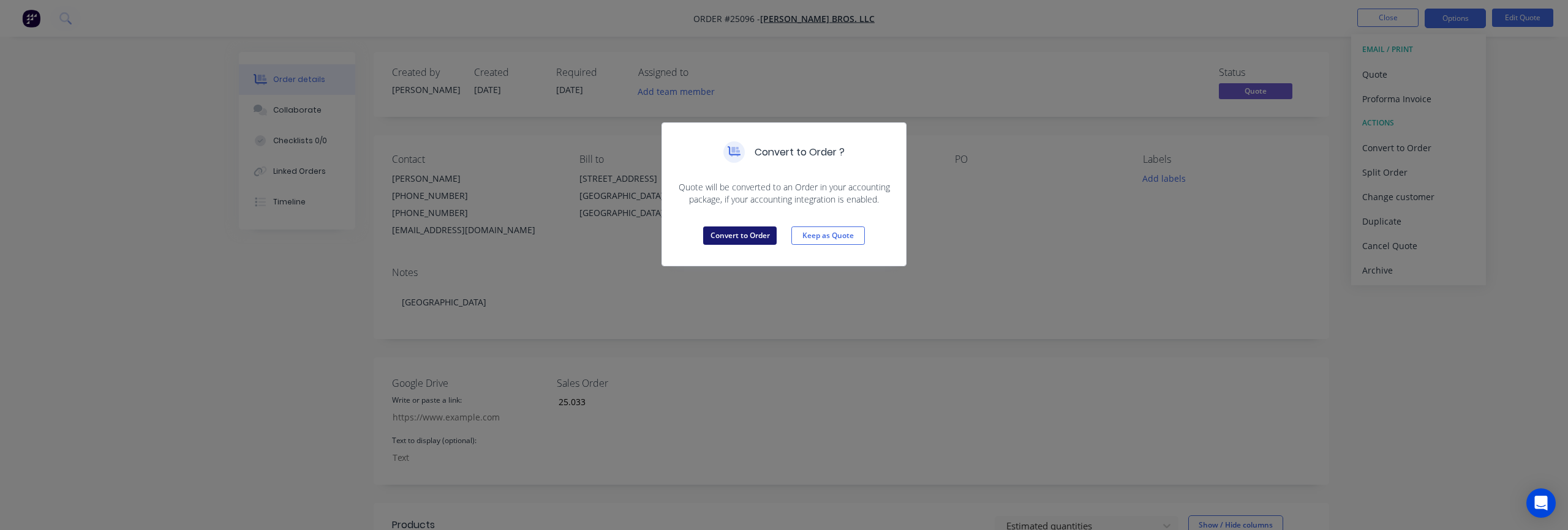
click at [748, 235] on button "Convert to Order" at bounding box center [741, 236] width 74 height 18
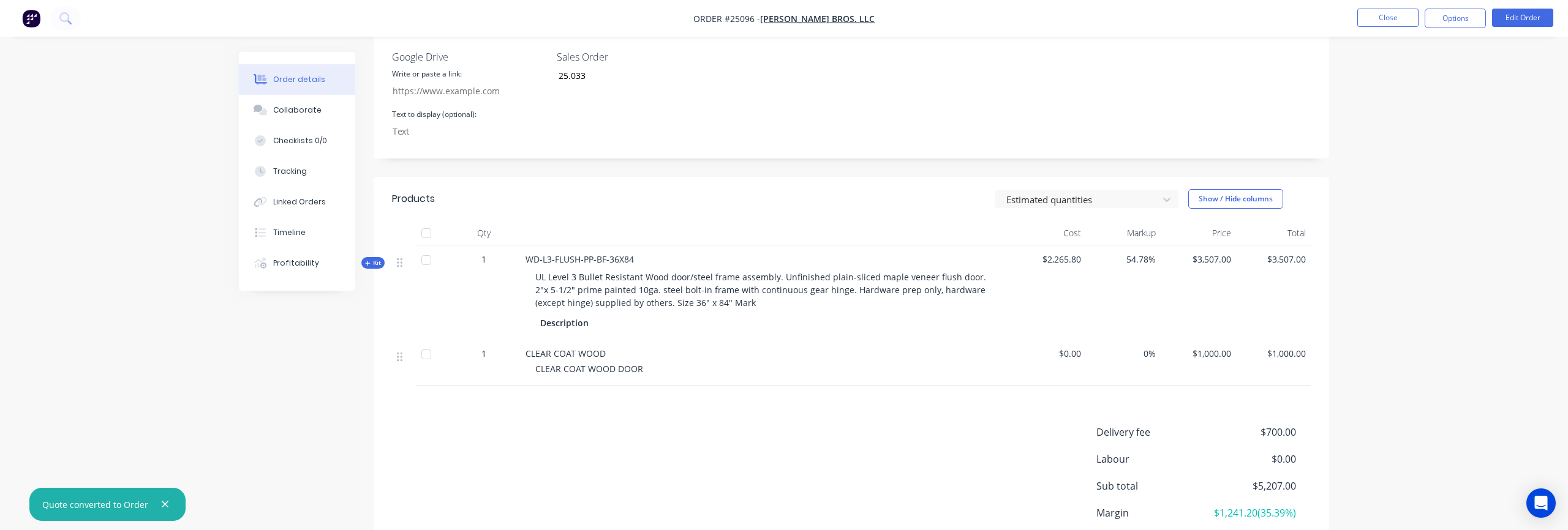
scroll to position [427, 0]
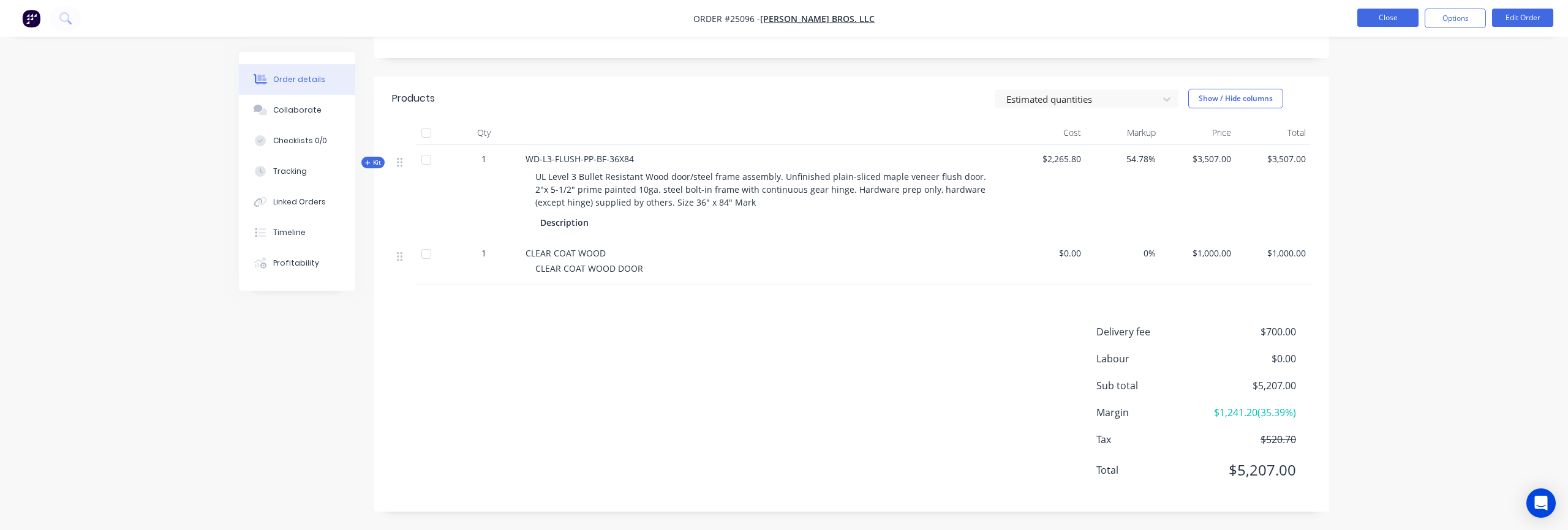
click at [1371, 25] on button "Close" at bounding box center [1388, 18] width 61 height 18
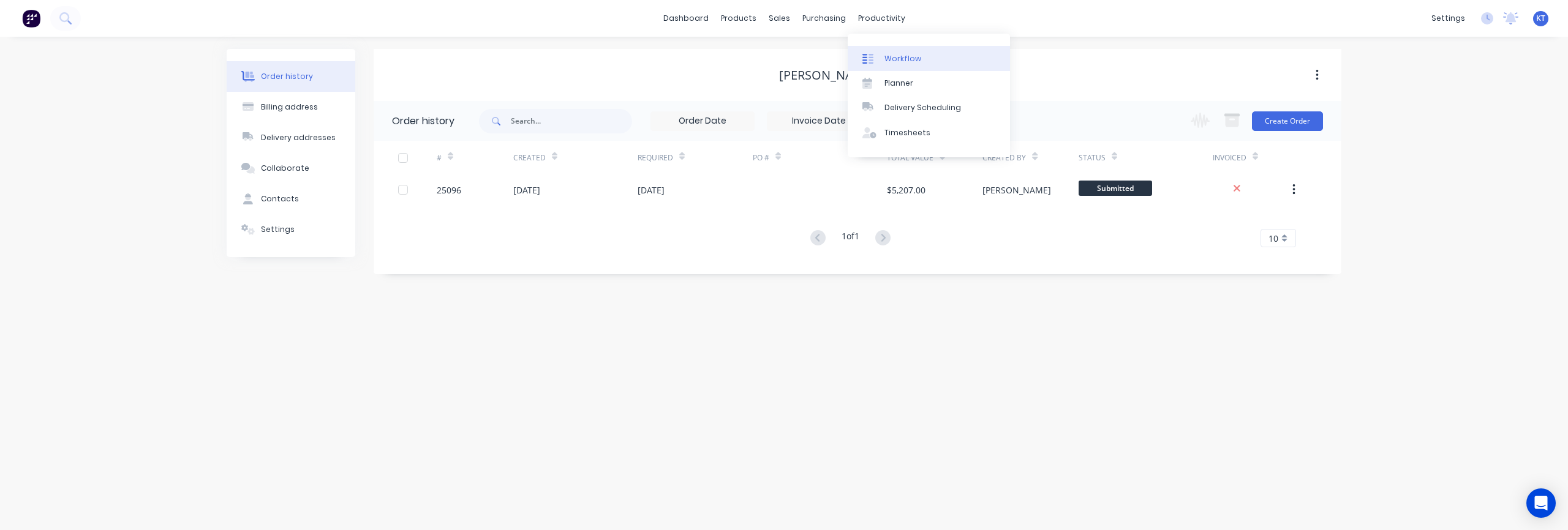
click at [901, 63] on div "Workflow" at bounding box center [903, 59] width 37 height 11
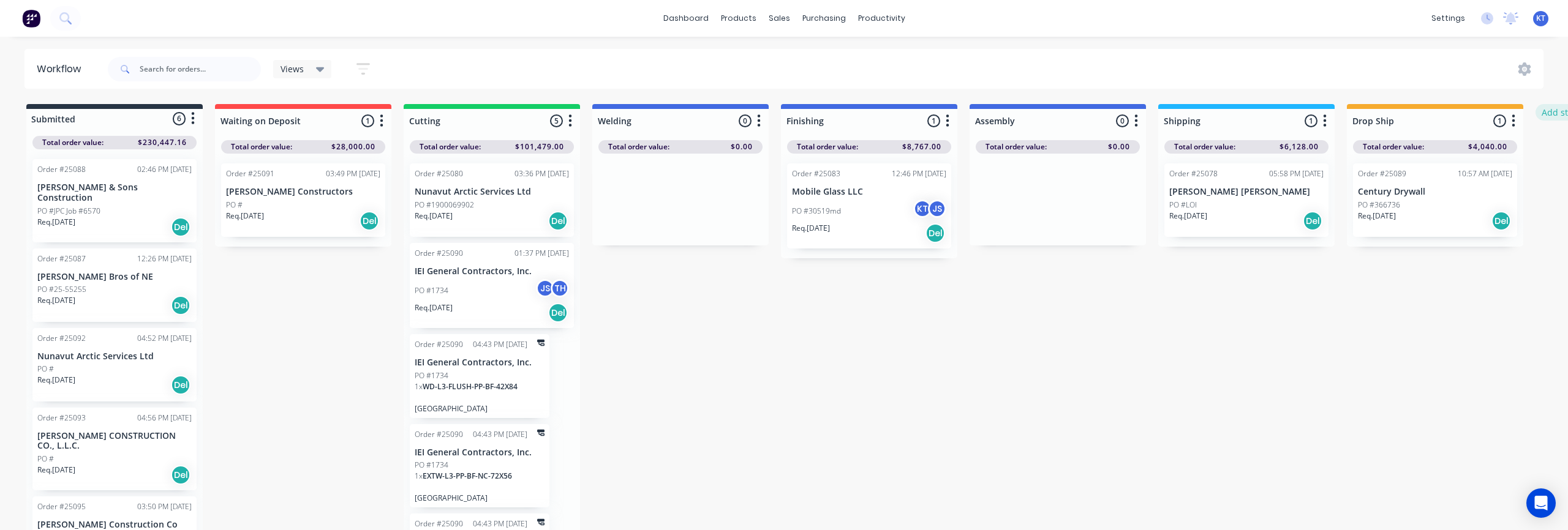
click at [1554, 112] on button "Add status column" at bounding box center [1581, 112] width 90 height 17
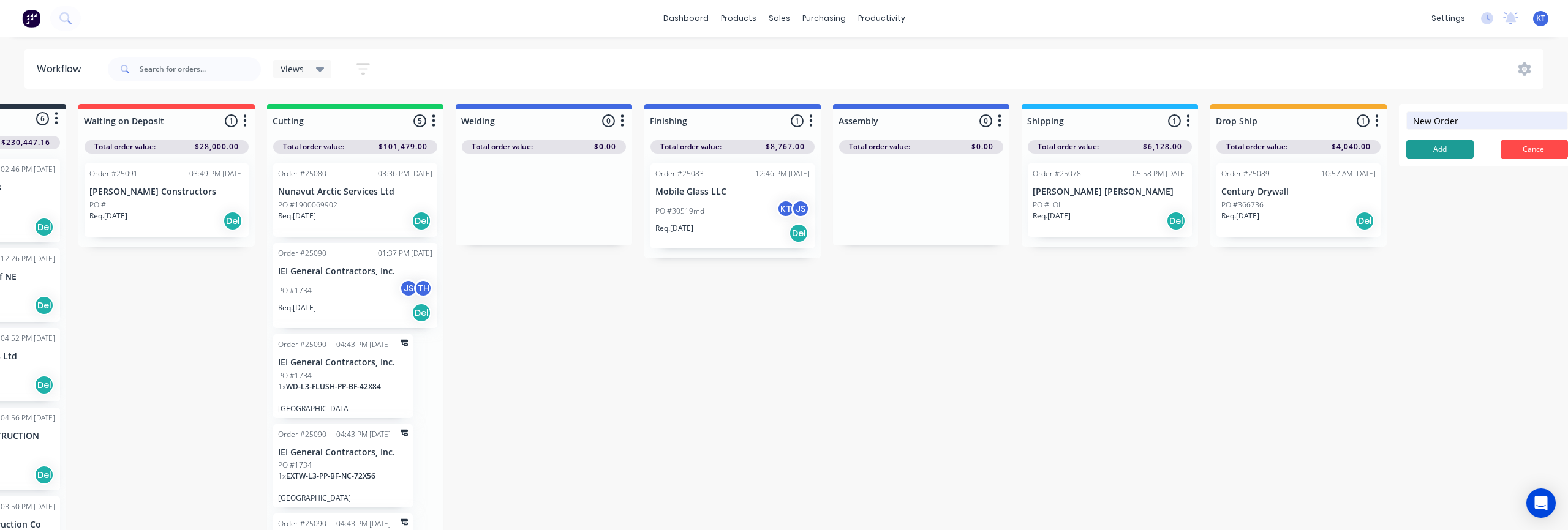
type input "New Order"
click at [1458, 152] on button "Add" at bounding box center [1440, 148] width 67 height 19
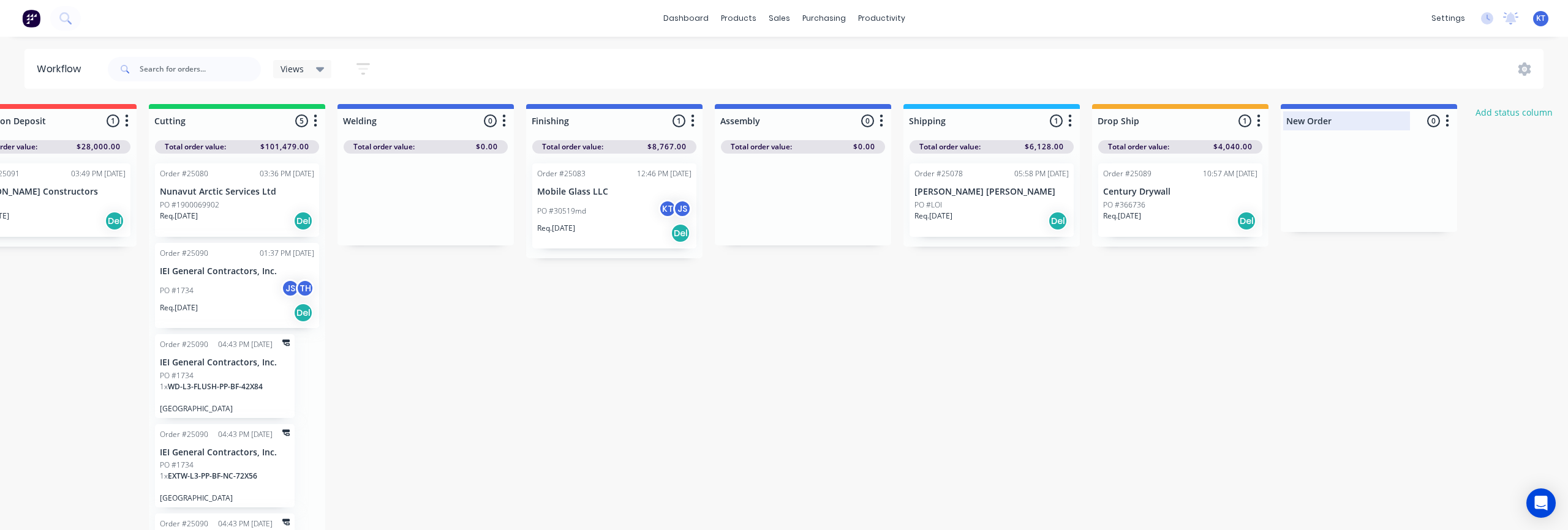
scroll to position [0, 267]
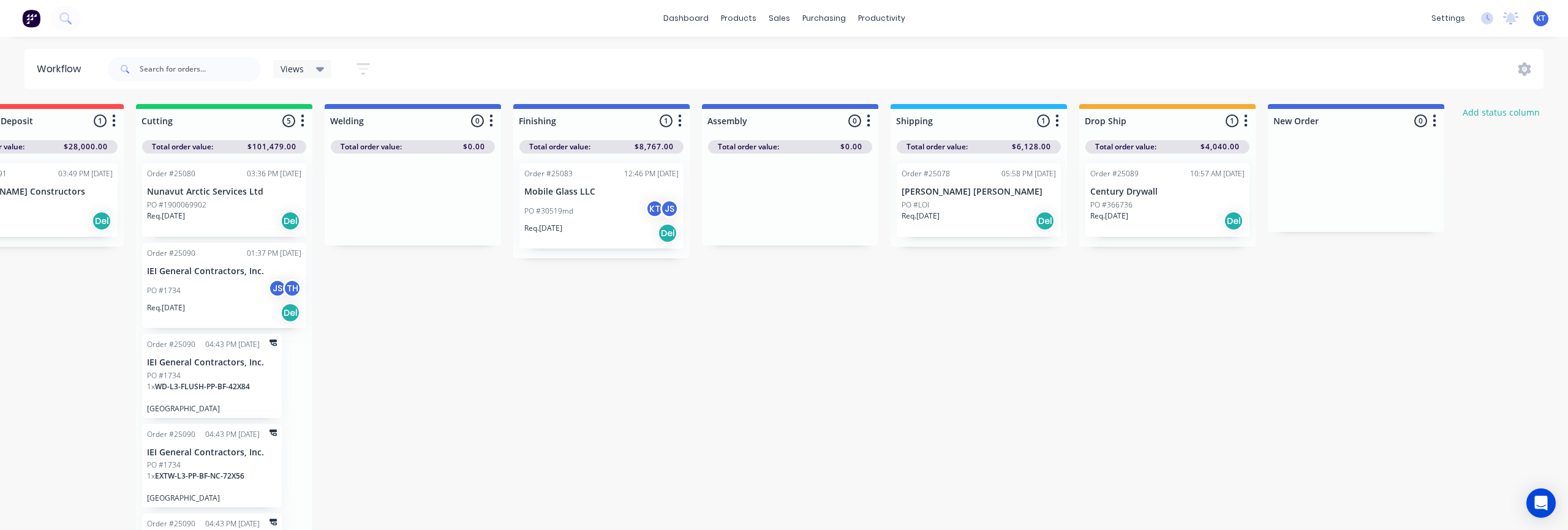
click at [1437, 124] on button "button" at bounding box center [1435, 122] width 15 height 15
click at [1388, 152] on button "Status colour" at bounding box center [1381, 147] width 123 height 20
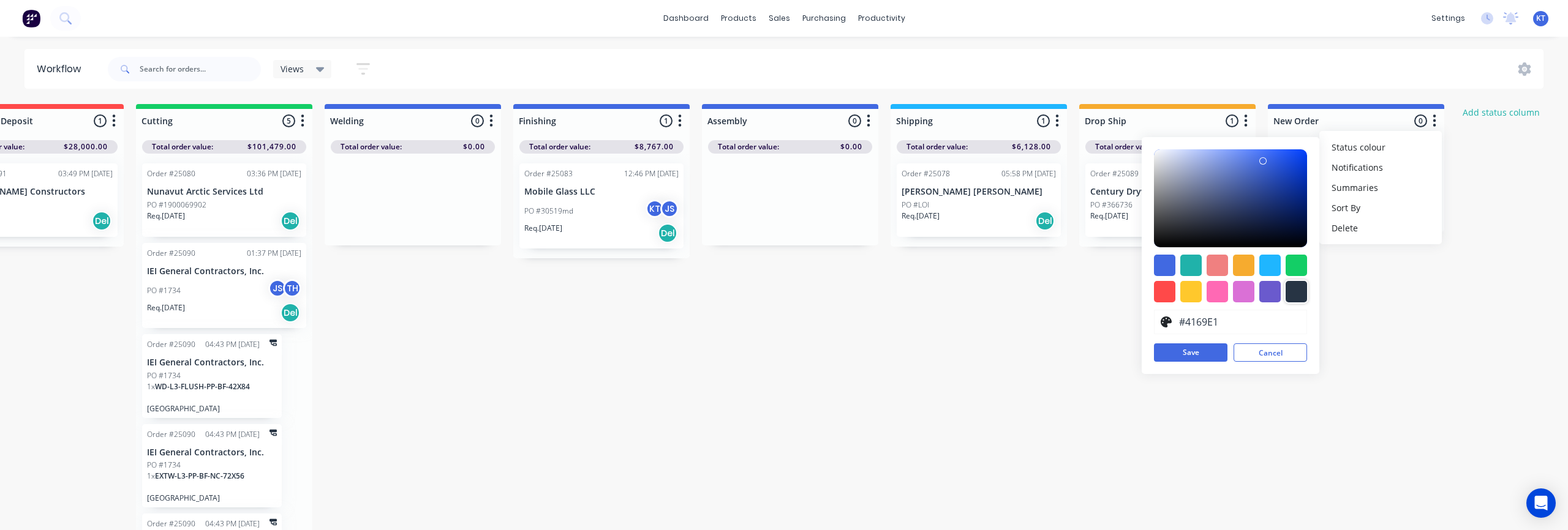
click at [1293, 294] on div at bounding box center [1296, 291] width 21 height 21
type input "#273444"
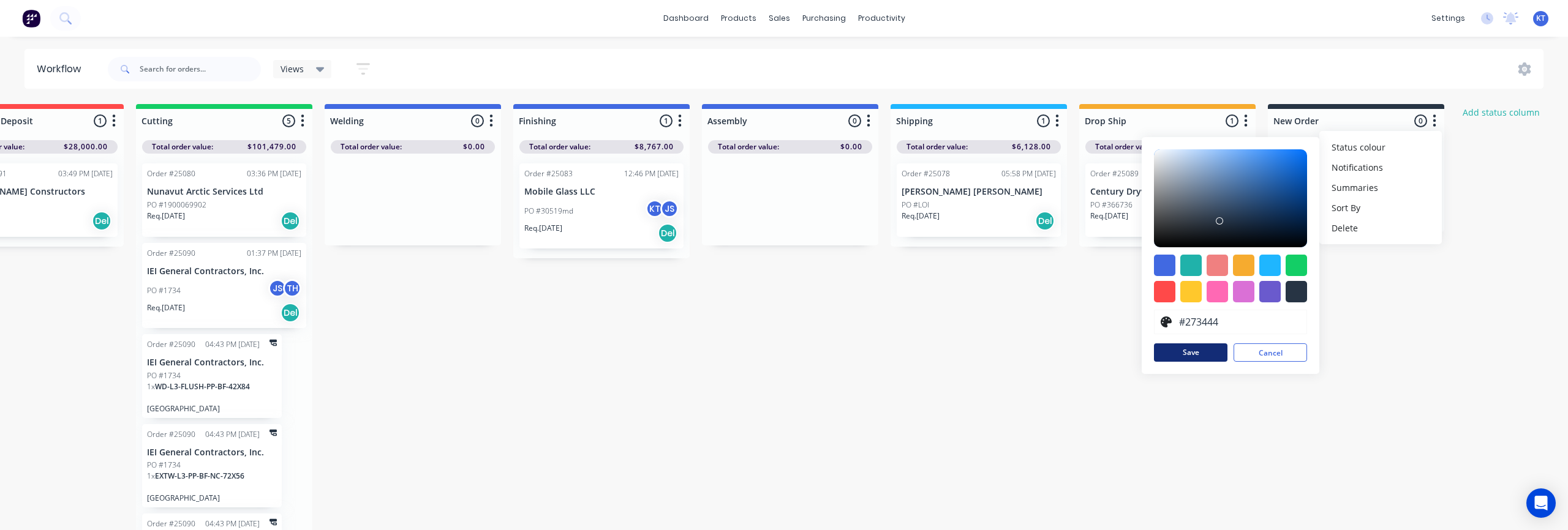
click at [1191, 358] on button "Save" at bounding box center [1191, 353] width 74 height 18
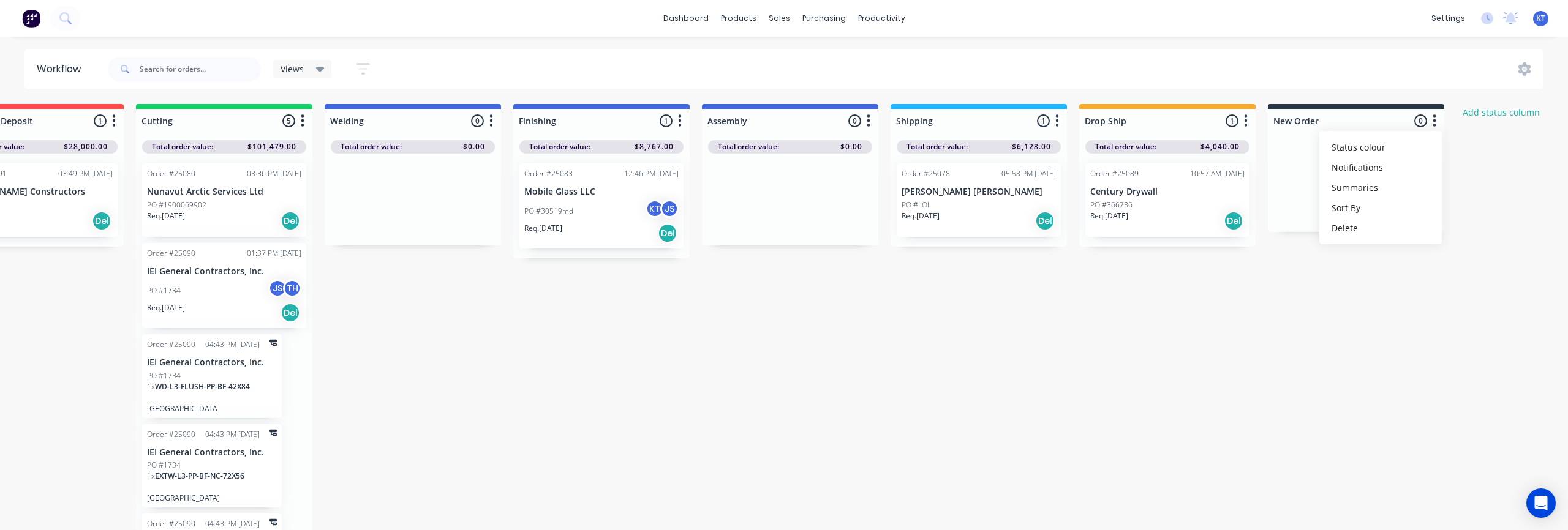
scroll to position [6, 267]
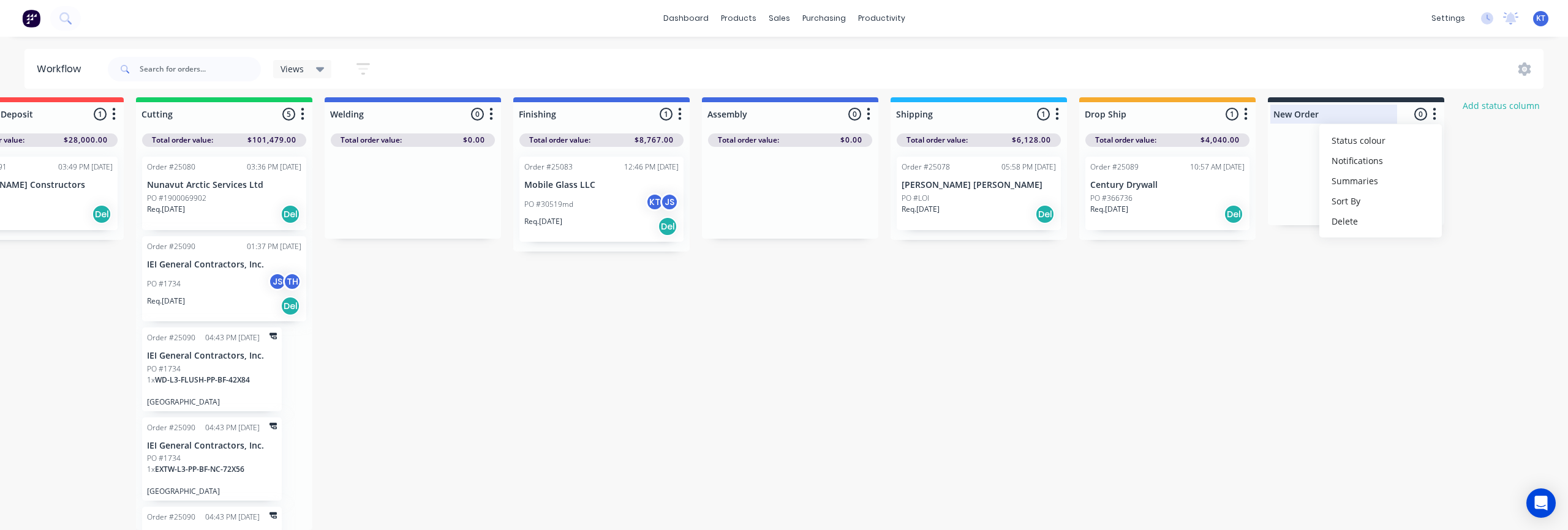
drag, startPoint x: 1366, startPoint y: 100, endPoint x: 1321, endPoint y: 115, distance: 47.4
click at [1321, 115] on div "New Order 0 Status colour #273444 hex #273444 Save Cancel Notifications Email S…" at bounding box center [1356, 112] width 176 height 29
drag, startPoint x: 1398, startPoint y: 107, endPoint x: 1355, endPoint y: 167, distance: 73.8
click at [1337, 166] on div "New Order 0 Status colour #273444 hex #273444 Save Cancel Notifications Email S…" at bounding box center [1356, 161] width 176 height 128
click at [1406, 159] on div at bounding box center [1356, 180] width 176 height 92
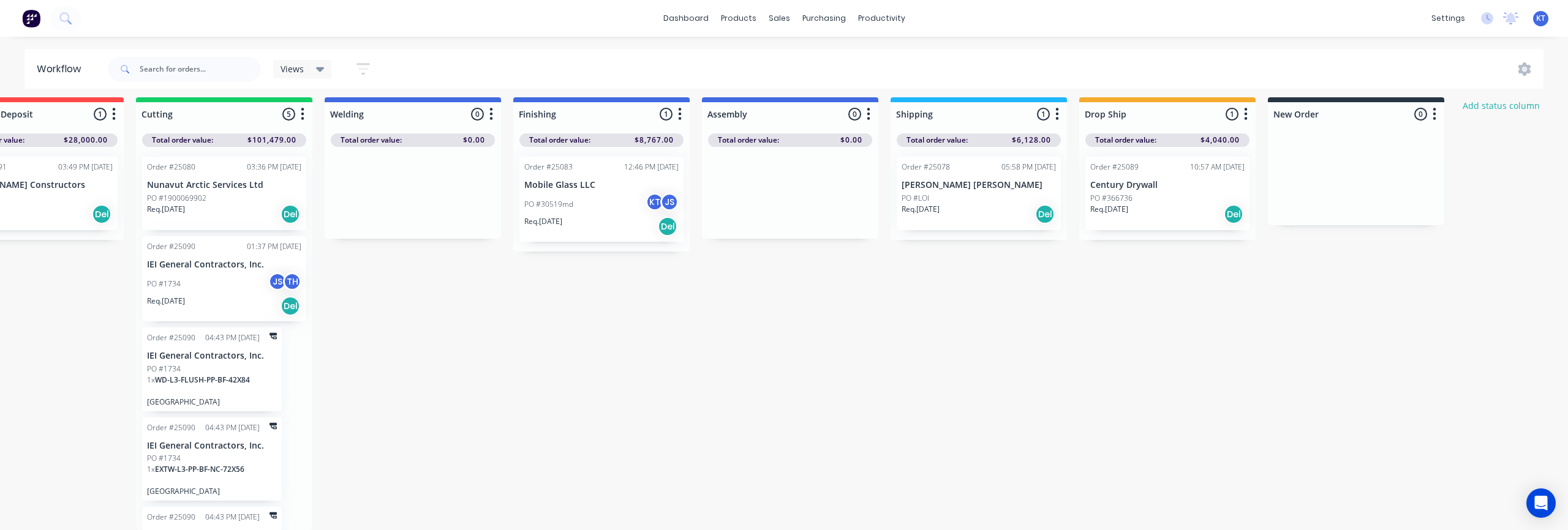
drag, startPoint x: 1390, startPoint y: 161, endPoint x: 1327, endPoint y: 193, distance: 70.7
click at [1324, 204] on div at bounding box center [1356, 180] width 176 height 92
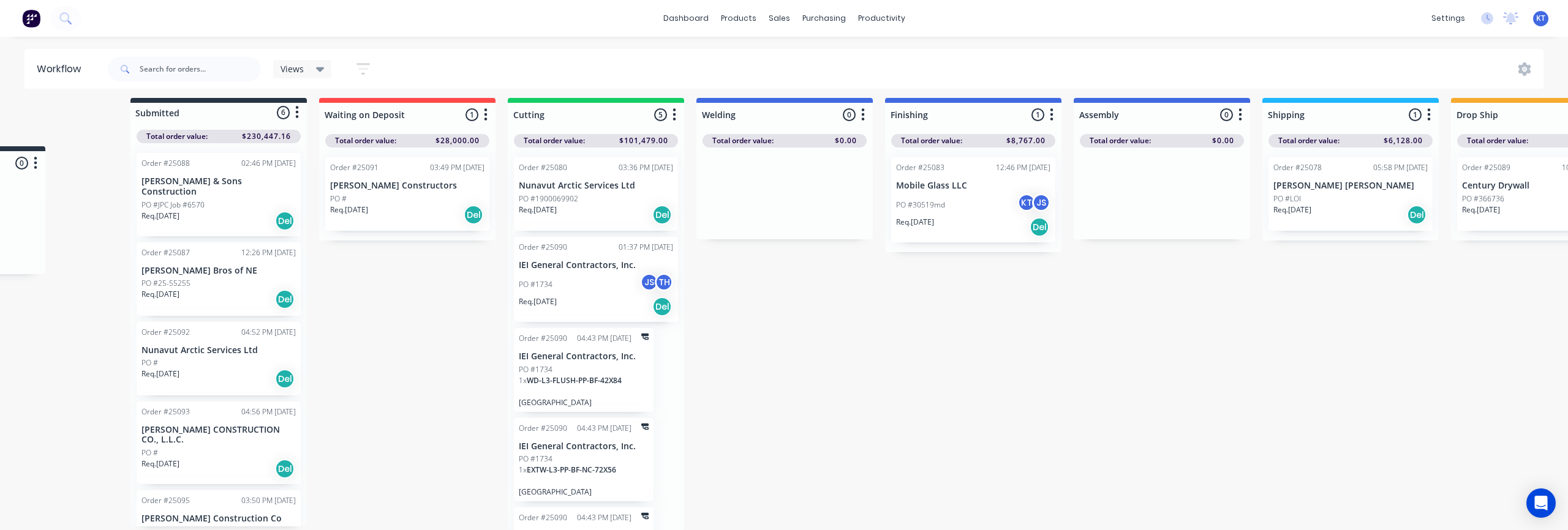
scroll to position [6, 0]
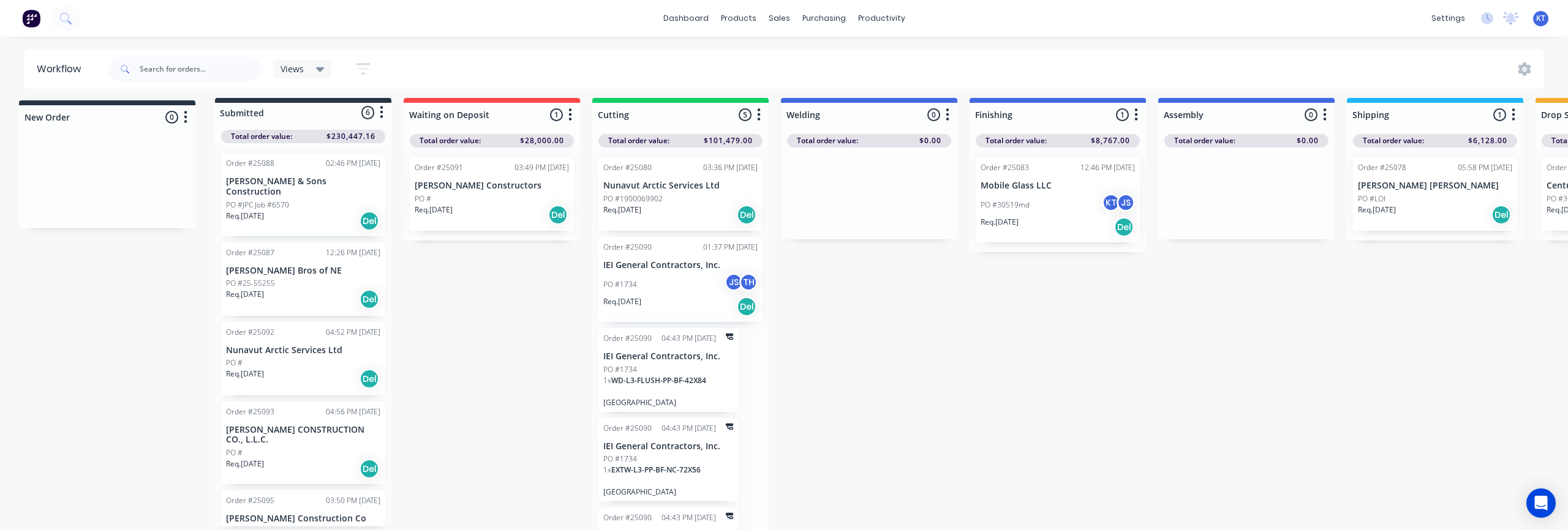
drag, startPoint x: 1403, startPoint y: 101, endPoint x: 152, endPoint y: 108, distance: 1251.0
click at [152, 108] on div "Submitted 6 Status colour #273444 hex #273444 Save Cancel Summaries Total order…" at bounding box center [1012, 314] width 2043 height 433
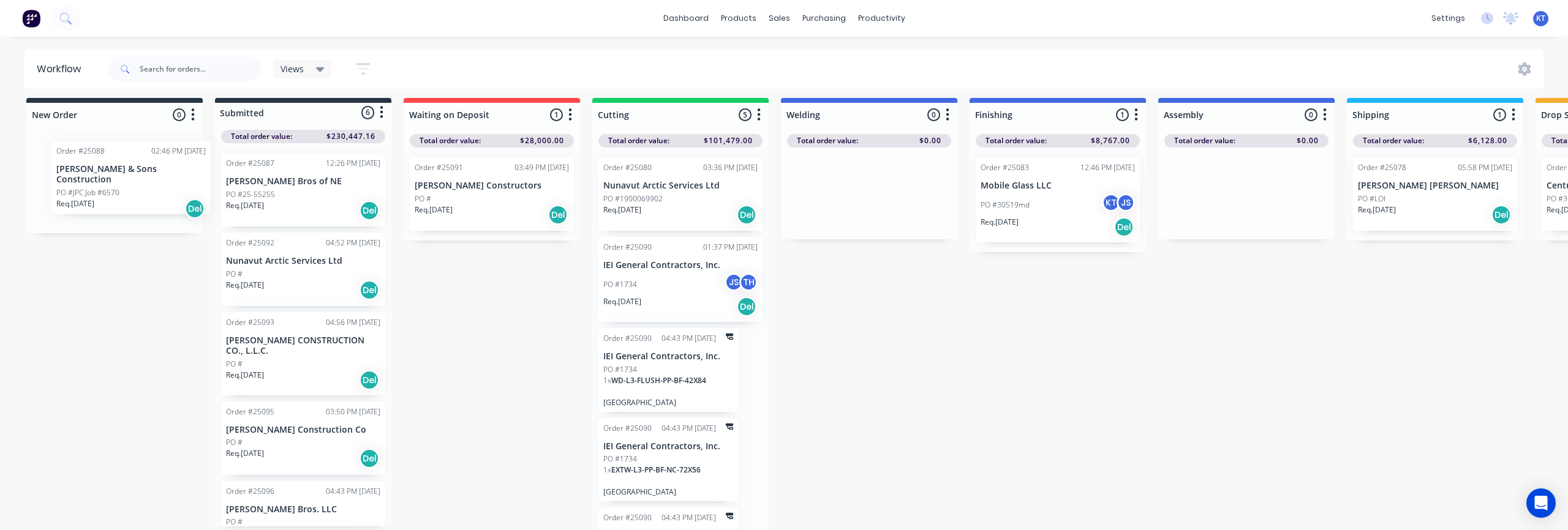
drag, startPoint x: 305, startPoint y: 199, endPoint x: 134, endPoint y: 191, distance: 171.2
click at [134, 191] on div "New Order 0 Status colour #273444 hex #273444 Save Cancel Notifications Email S…" at bounding box center [1012, 314] width 2043 height 433
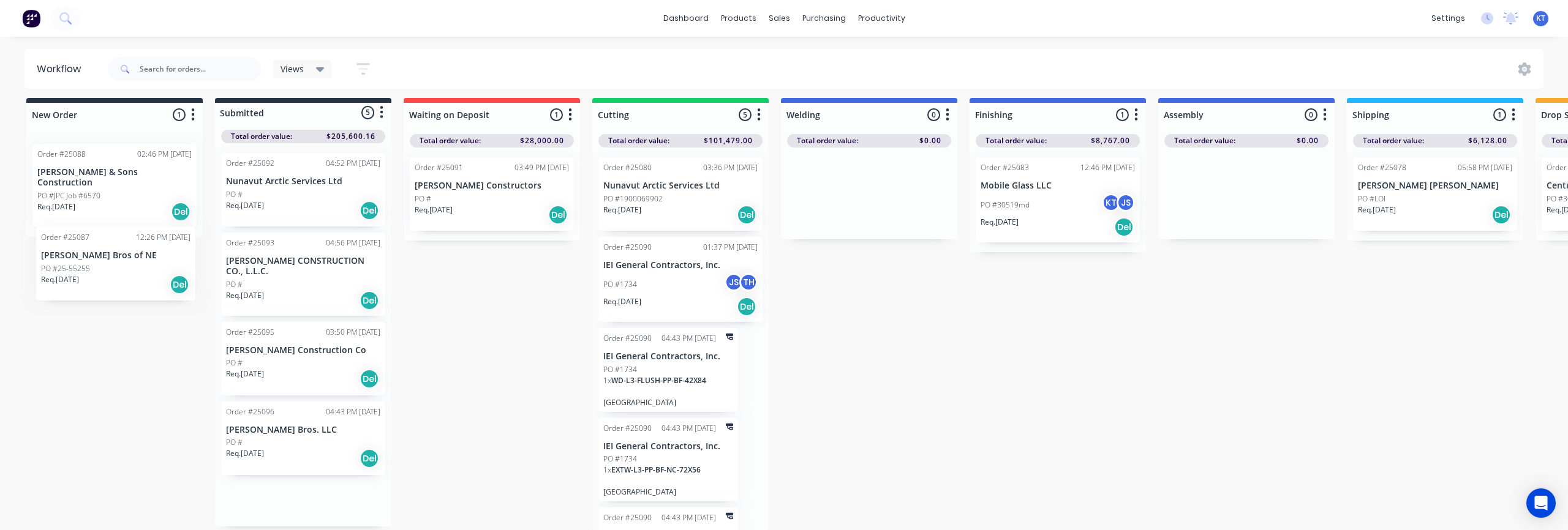
drag, startPoint x: 276, startPoint y: 199, endPoint x: 87, endPoint y: 277, distance: 204.5
click at [87, 277] on div "New Order 1 Status colour #273444 hex #273444 Save Cancel Notifications Email S…" at bounding box center [1012, 314] width 2043 height 433
drag, startPoint x: 277, startPoint y: 187, endPoint x: 74, endPoint y: 275, distance: 221.3
click at [74, 275] on div "New Order 1 Status colour #273444 hex #273444 Save Cancel Notifications Email S…" at bounding box center [1012, 314] width 2043 height 433
drag, startPoint x: 283, startPoint y: 200, endPoint x: 94, endPoint y: 265, distance: 199.9
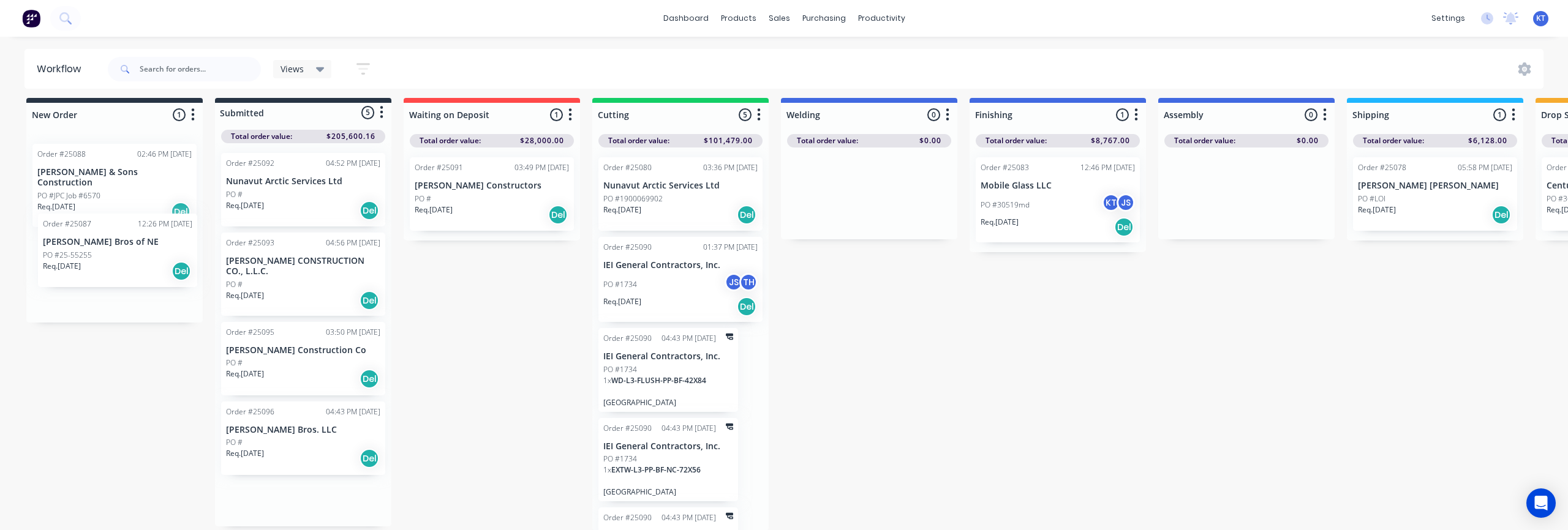
click at [94, 265] on div "New Order 1 Status colour #273444 hex #273444 Save Cancel Notifications Email S…" at bounding box center [1012, 314] width 2043 height 433
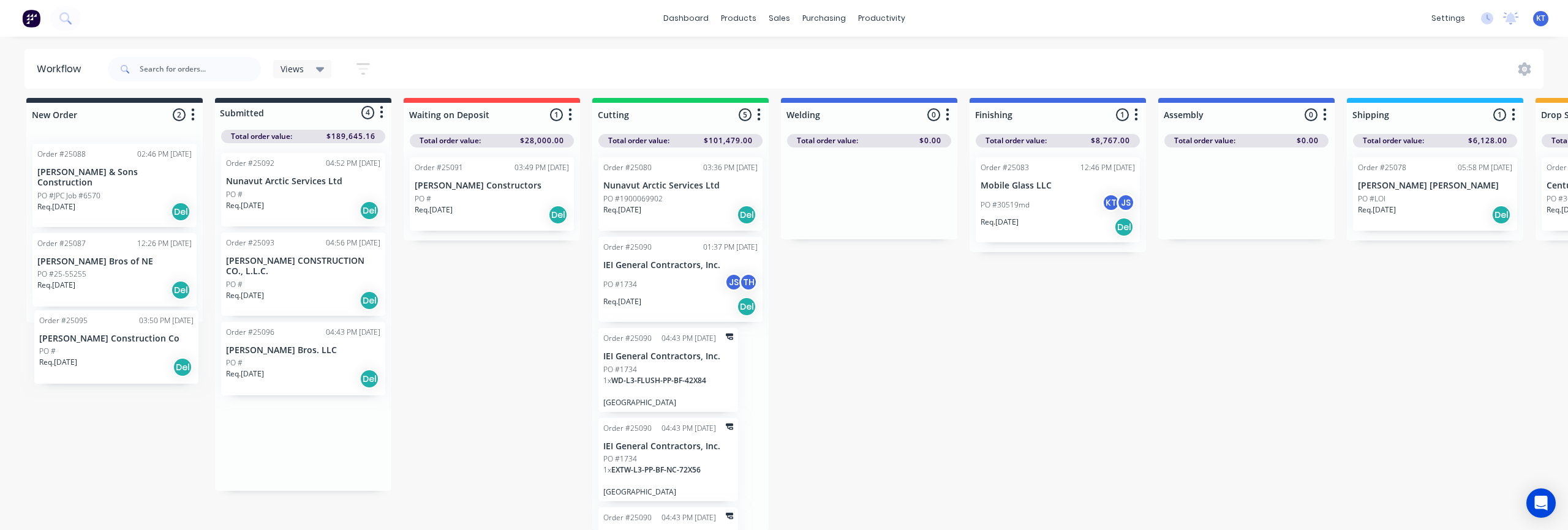
drag, startPoint x: 296, startPoint y: 367, endPoint x: 106, endPoint y: 357, distance: 190.3
click at [106, 357] on div "New Order 2 Status colour #273444 hex #273444 Save Cancel Notifications Email S…" at bounding box center [1012, 314] width 2043 height 433
drag, startPoint x: 277, startPoint y: 366, endPoint x: 81, endPoint y: 347, distance: 196.9
click at [81, 347] on div "New Order 2 Status colour #273444 hex #273444 Save Cancel Notifications Email S…" at bounding box center [1012, 314] width 2043 height 433
click at [111, 205] on div "Req. 01/10/25 Del" at bounding box center [114, 212] width 154 height 21
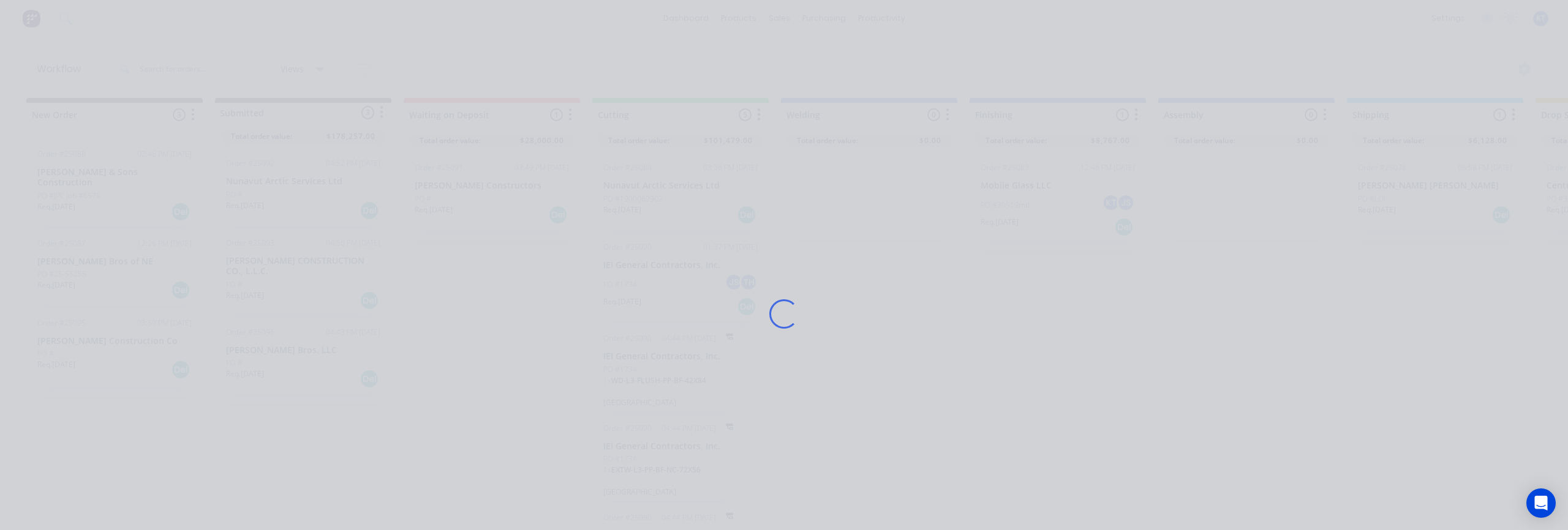
click at [111, 205] on div "Loading..." at bounding box center [784, 265] width 1568 height 530
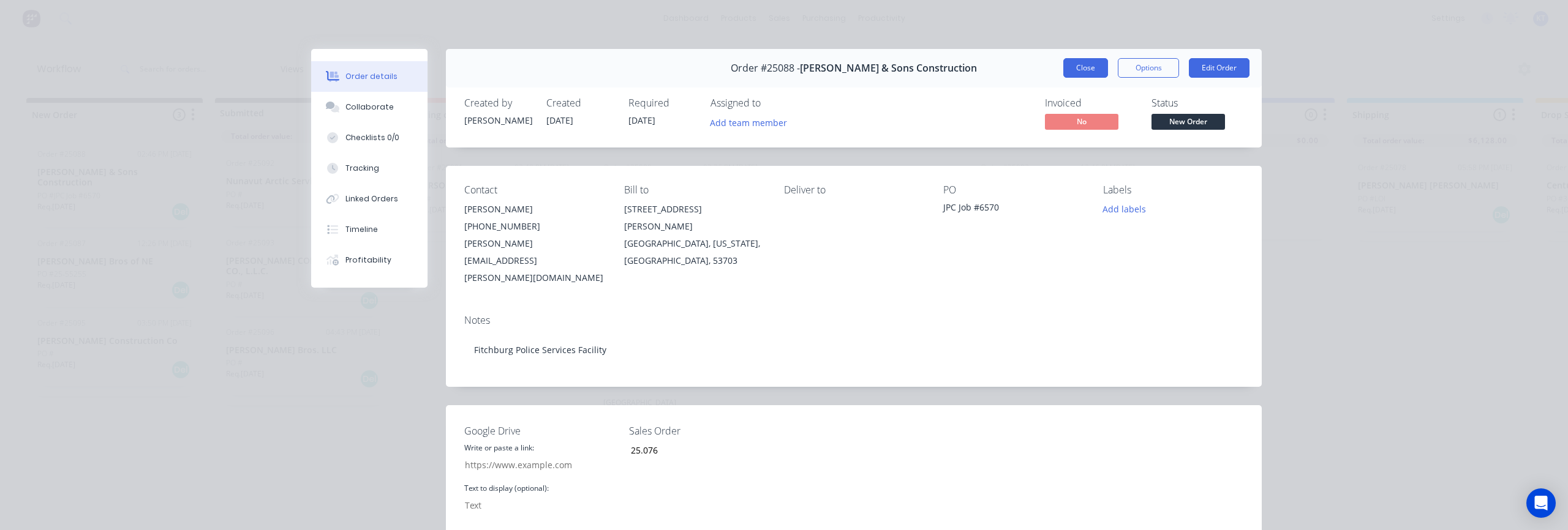
click at [1093, 73] on button "Close" at bounding box center [1086, 67] width 44 height 19
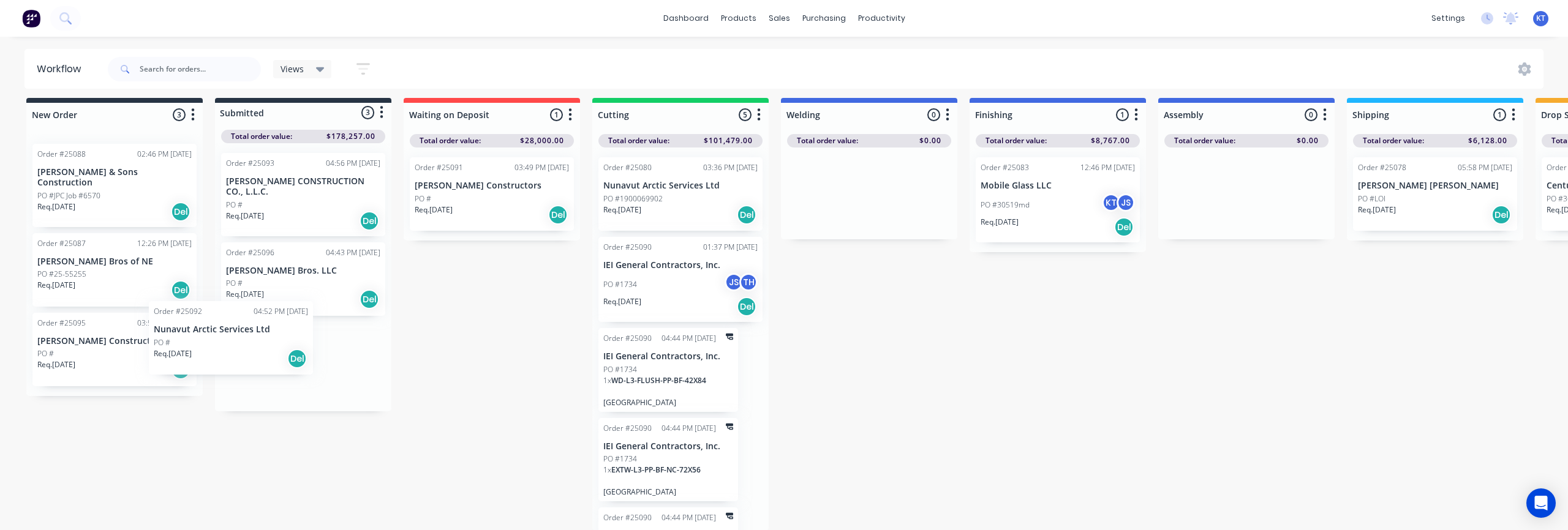
scroll to position [6, 0]
drag, startPoint x: 297, startPoint y: 202, endPoint x: 87, endPoint y: 435, distance: 313.7
click at [87, 435] on div "New Order 3 Status colour #273444 hex #273444 Save Cancel Notifications Email S…" at bounding box center [1012, 314] width 2043 height 433
click at [345, 402] on div "New Order 4 Status colour #273444 hex #273444 Save Cancel Notifications Email S…" at bounding box center [1012, 314] width 2043 height 433
click at [132, 134] on div "Order #25088 02:46 PM 09/10/25 J.P. Cullen & Sons Construction PO #JPC Job #657…" at bounding box center [114, 304] width 176 height 342
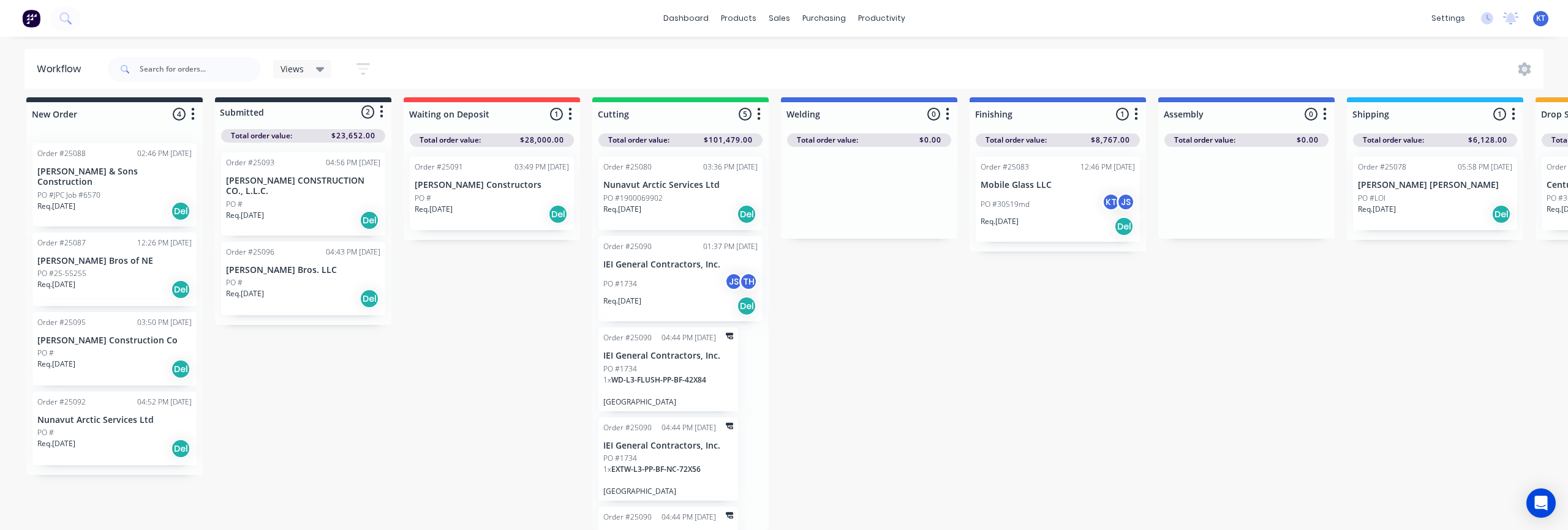
click at [193, 120] on icon "button" at bounding box center [193, 114] width 4 height 16
click at [163, 183] on button "Summaries" at bounding box center [138, 181] width 123 height 20
click at [244, 181] on label at bounding box center [244, 181] width 0 height 0
click at [225, 189] on input "checkbox" at bounding box center [220, 186] width 10 height 12
checkbox input "true"
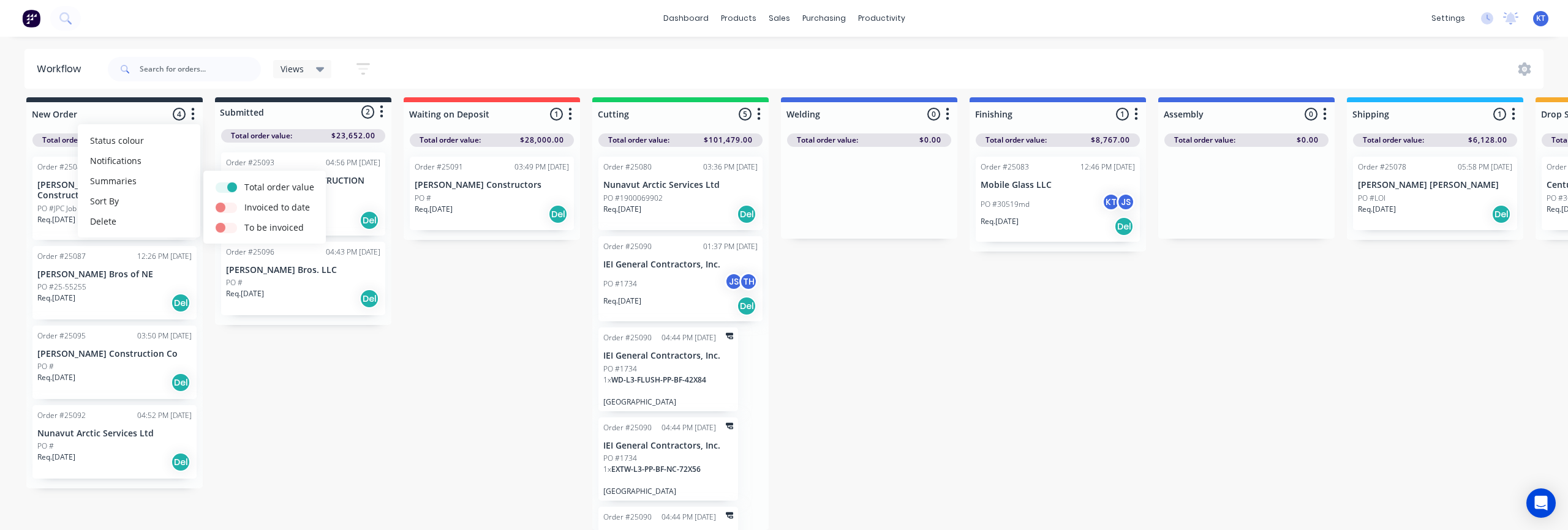
click at [428, 406] on div "New Order 4 Status colour #273444 hex #273444 Save Cancel Notifications Email S…" at bounding box center [1012, 314] width 2043 height 433
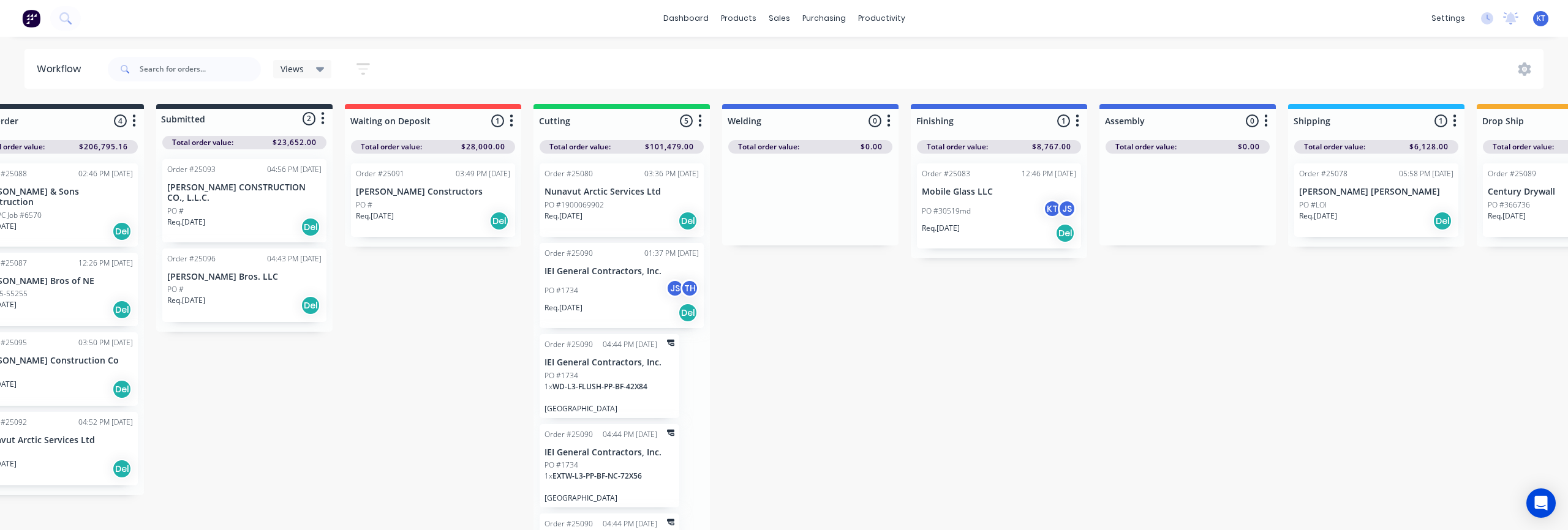
scroll to position [0, 0]
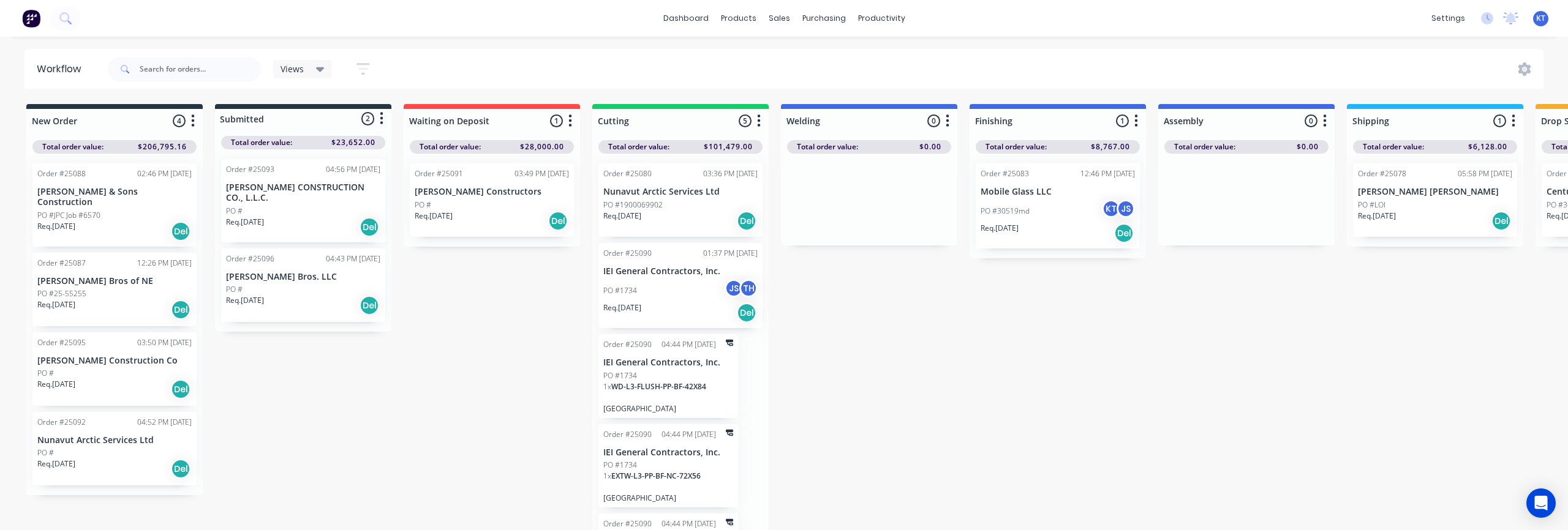
click at [382, 118] on icon "button" at bounding box center [381, 118] width 3 height 12
click at [346, 143] on button "Status colour" at bounding box center [327, 146] width 123 height 20
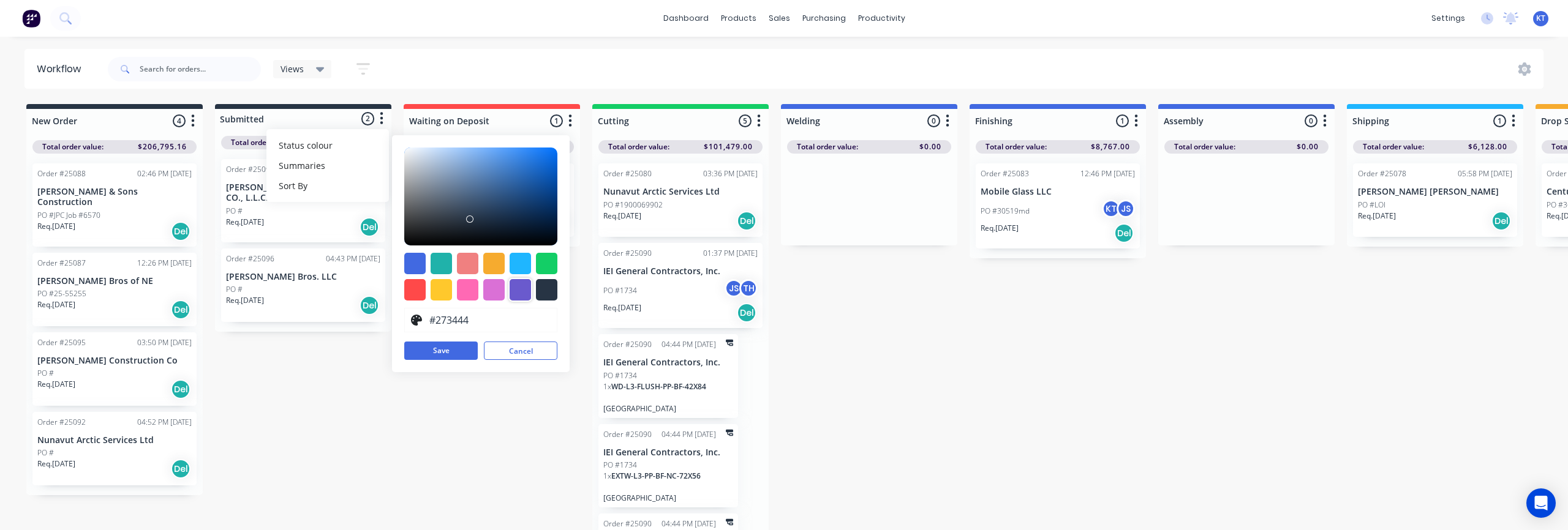
click at [523, 292] on div at bounding box center [520, 289] width 21 height 21
type input "#6A5ACD"
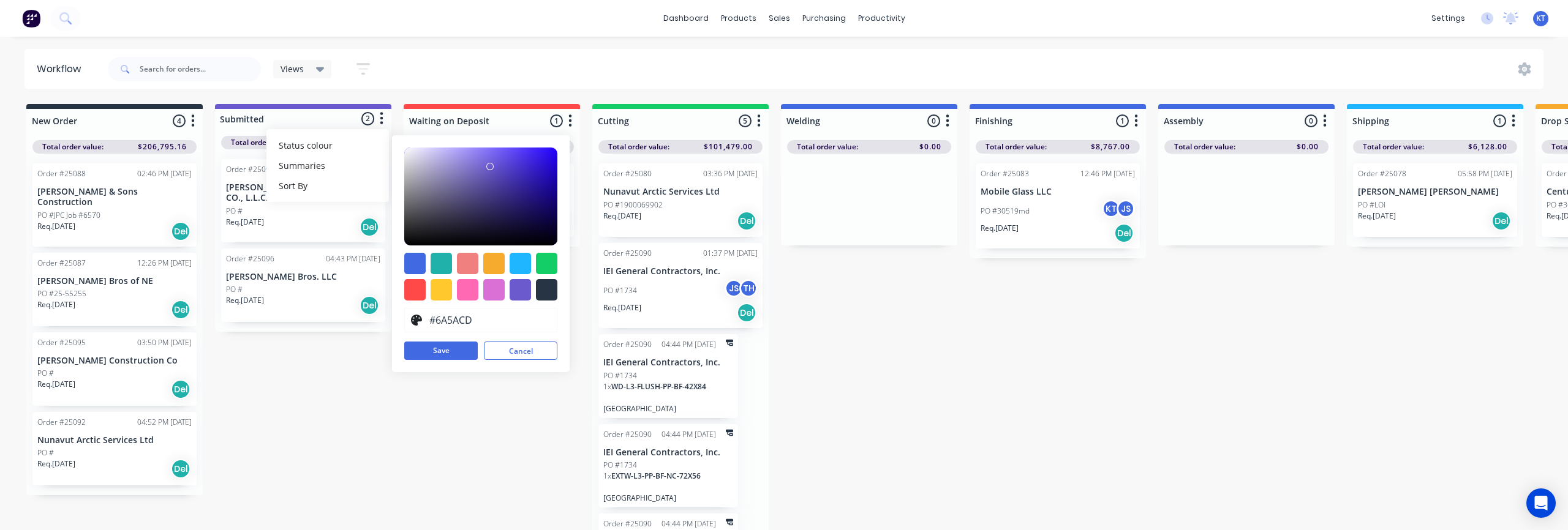
click at [370, 396] on div "New Order 4 Status colour #273444 hex #273444 Save Cancel Notifications Email S…" at bounding box center [1012, 321] width 2043 height 433
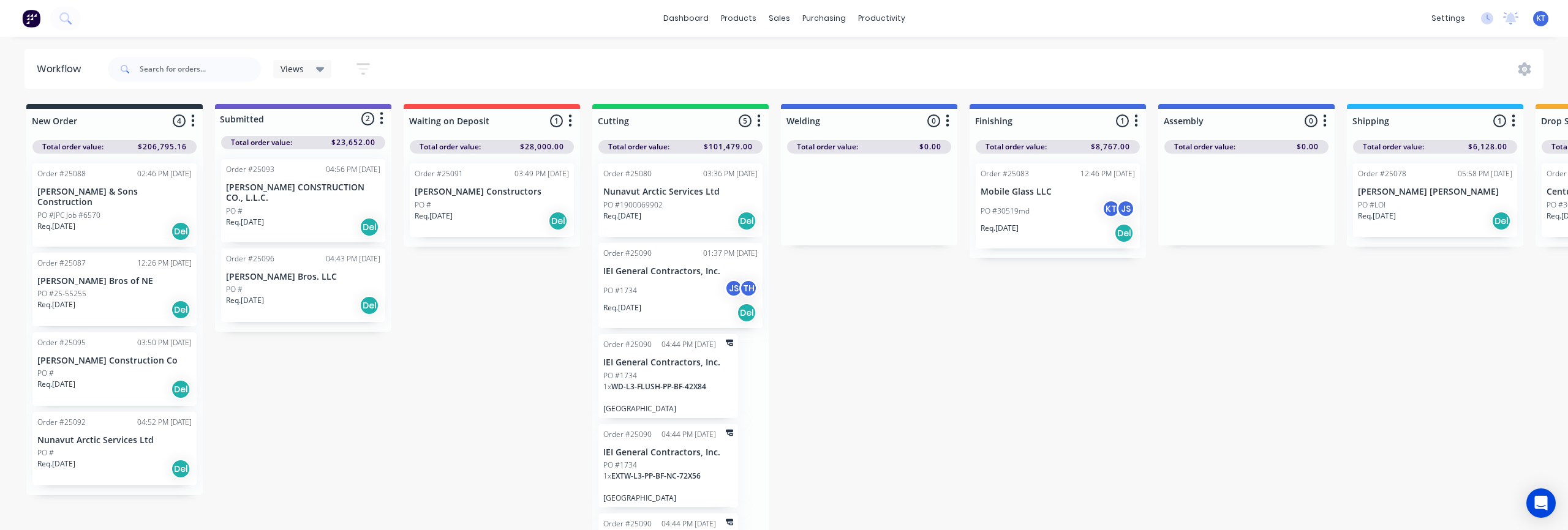
click at [536, 346] on div "New Order 4 Status colour #273444 hex #273444 Save Cancel Notifications Email S…" at bounding box center [1012, 321] width 2043 height 433
click at [759, 123] on icon "button" at bounding box center [759, 121] width 4 height 16
click at [738, 151] on button "Status colour" at bounding box center [705, 147] width 123 height 20
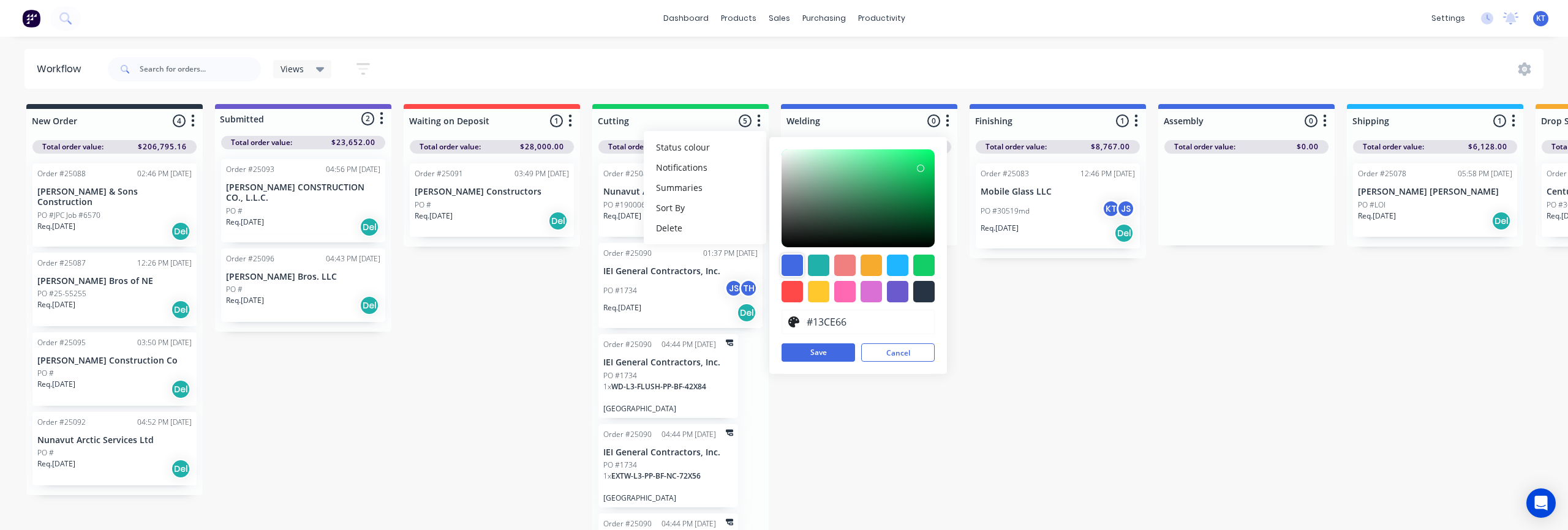
click at [793, 273] on div at bounding box center [792, 265] width 21 height 21
type input "#4169E1"
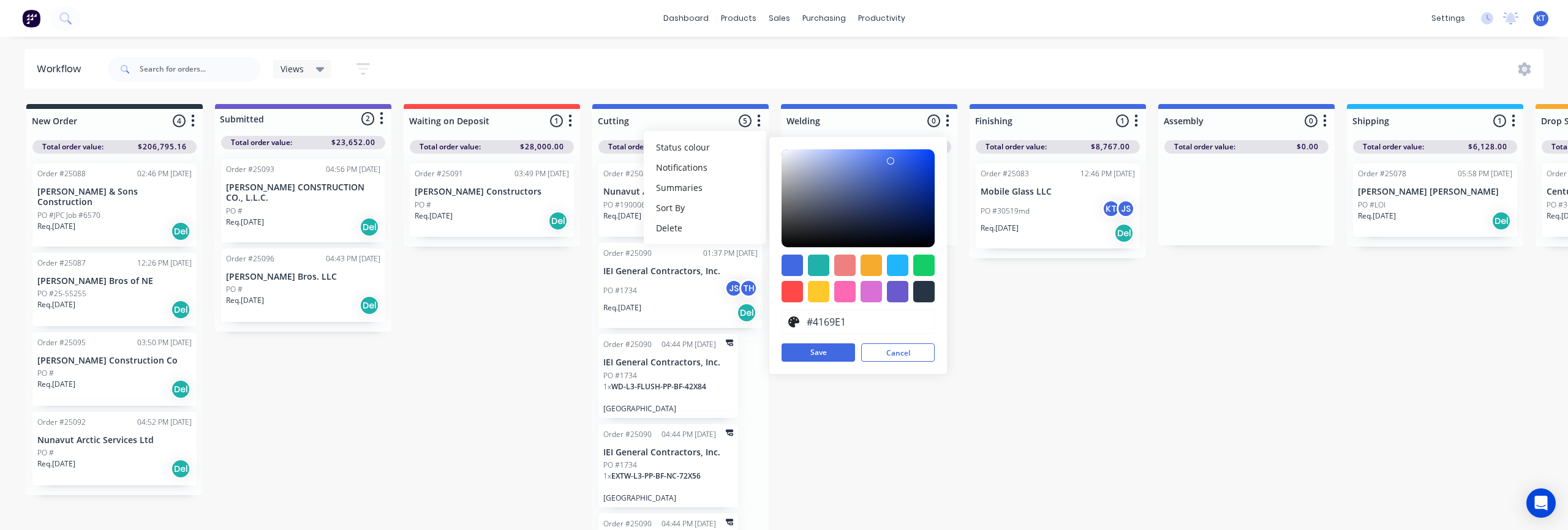
click at [1075, 338] on div "New Order 4 Status colour #273444 hex #273444 Save Cancel Notifications Email S…" at bounding box center [1012, 321] width 2043 height 433
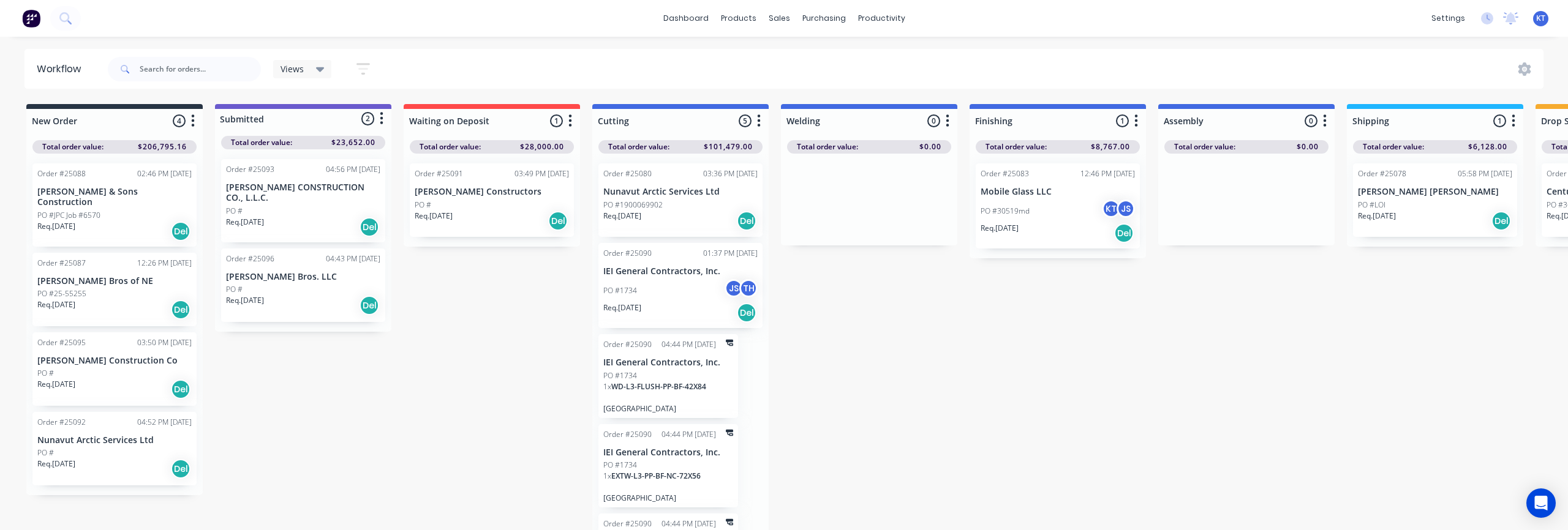
click at [381, 116] on icon "button" at bounding box center [382, 118] width 4 height 16
click at [342, 143] on button "Status colour" at bounding box center [327, 146] width 123 height 20
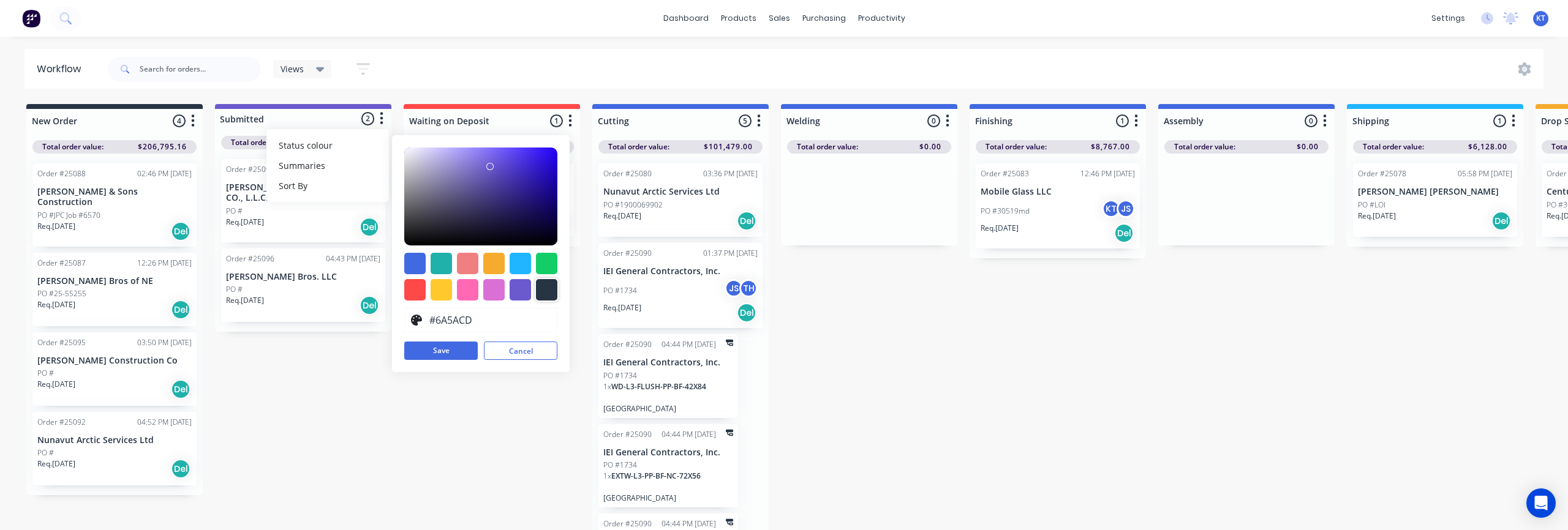
click at [542, 286] on div at bounding box center [546, 289] width 21 height 21
type input "#273444"
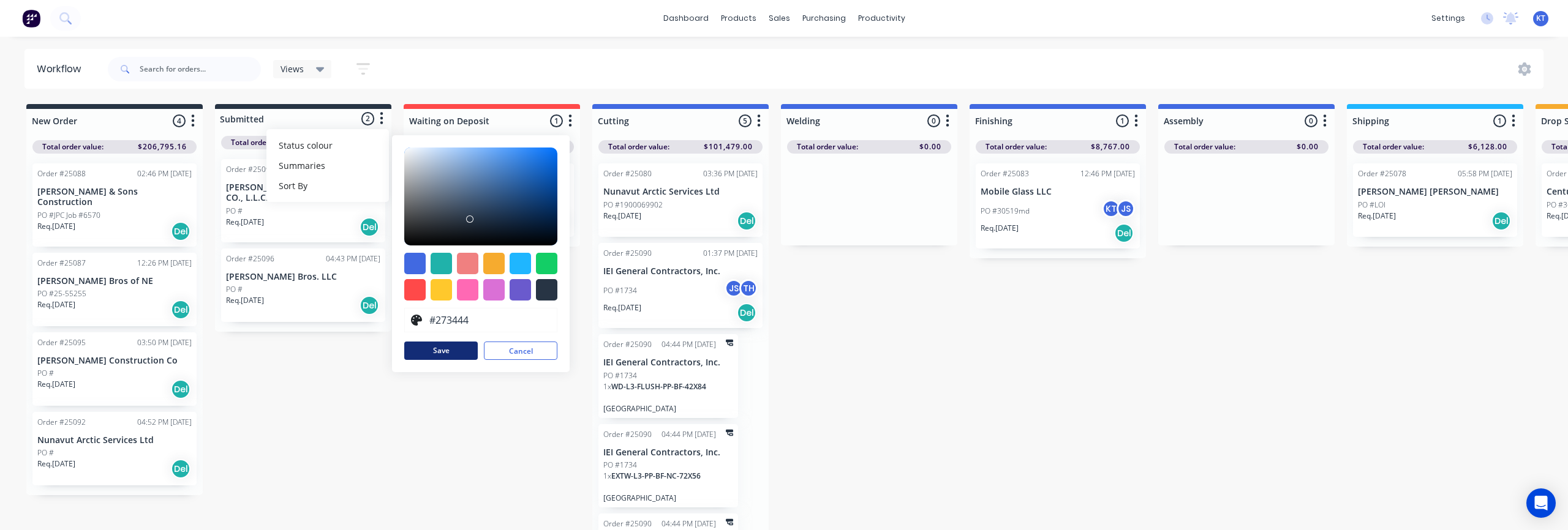
click at [444, 354] on button "Save" at bounding box center [441, 351] width 74 height 18
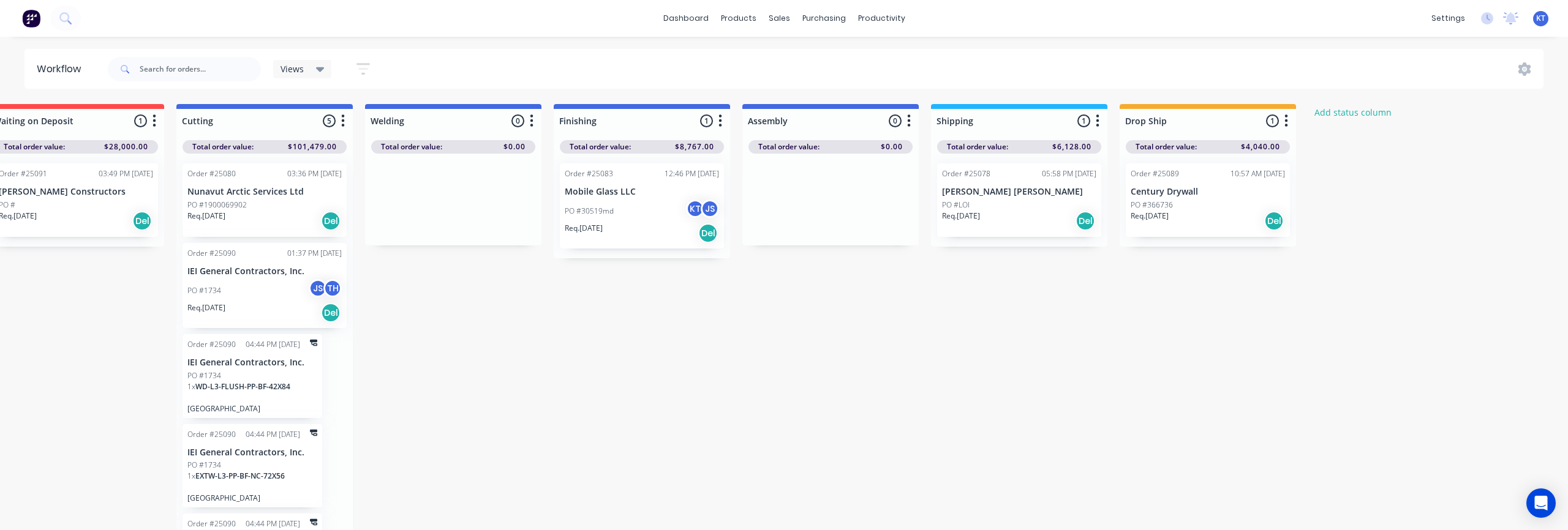
scroll to position [0, 430]
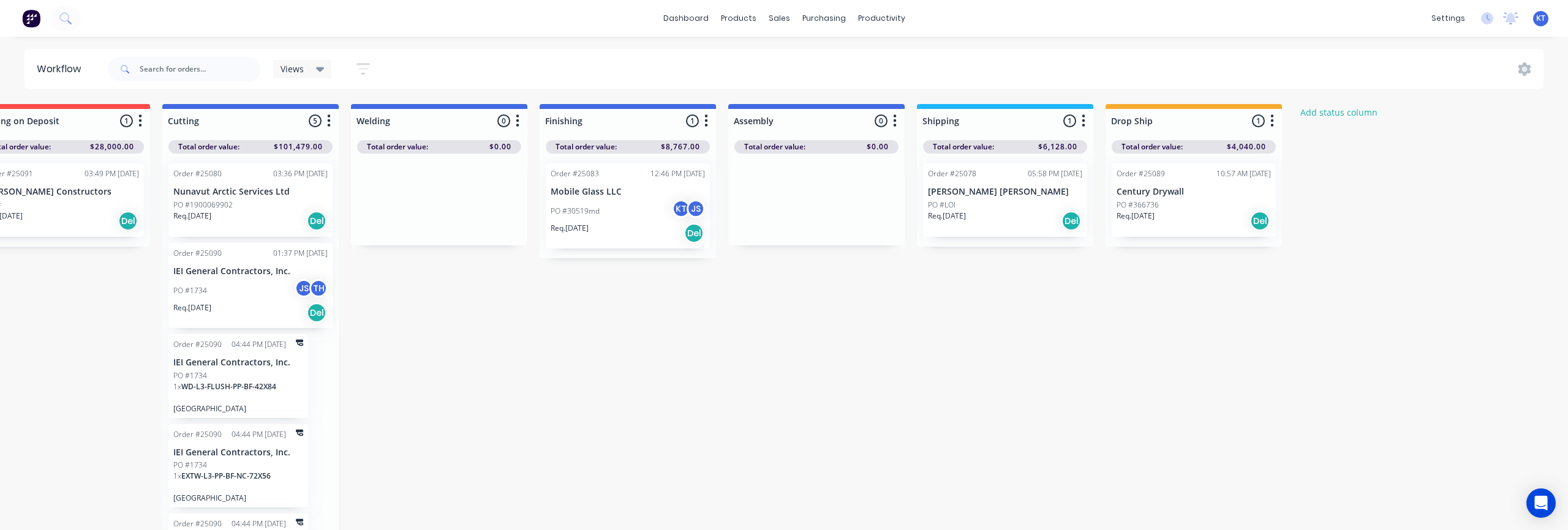
click at [1273, 124] on icon "button" at bounding box center [1273, 121] width 4 height 16
click at [1223, 150] on button "Status colour" at bounding box center [1218, 147] width 123 height 20
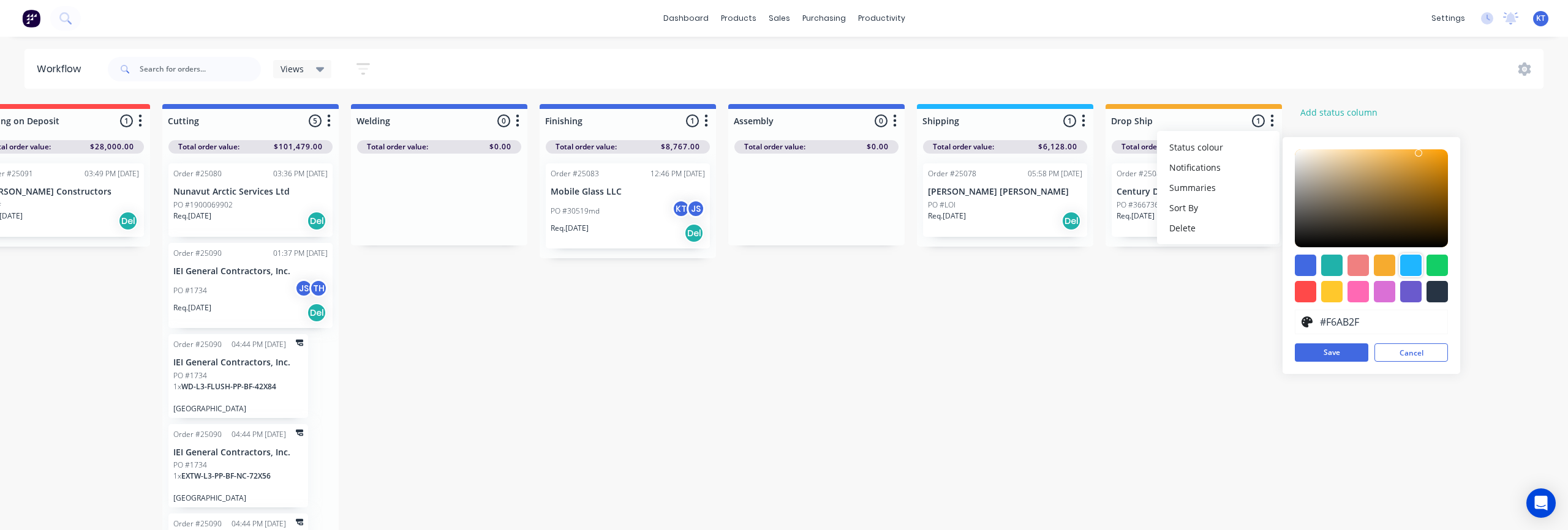
click at [1405, 269] on div at bounding box center [1410, 265] width 21 height 21
type input "#1FB6FF"
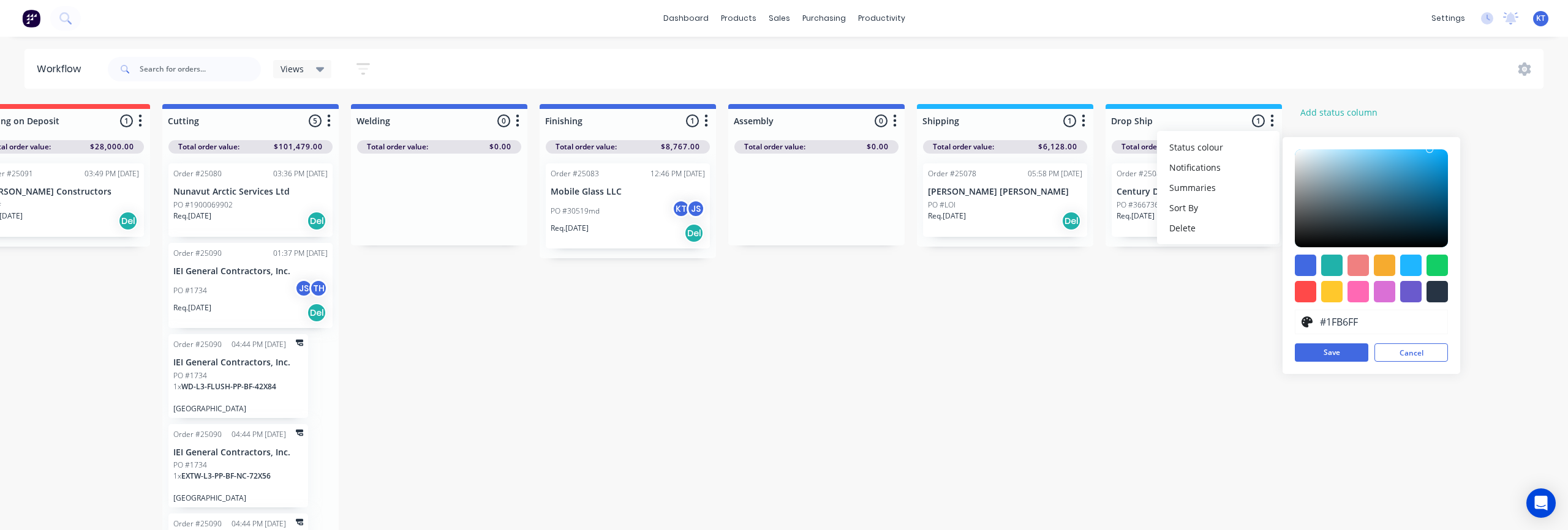
click at [1320, 353] on button "Save" at bounding box center [1332, 353] width 74 height 18
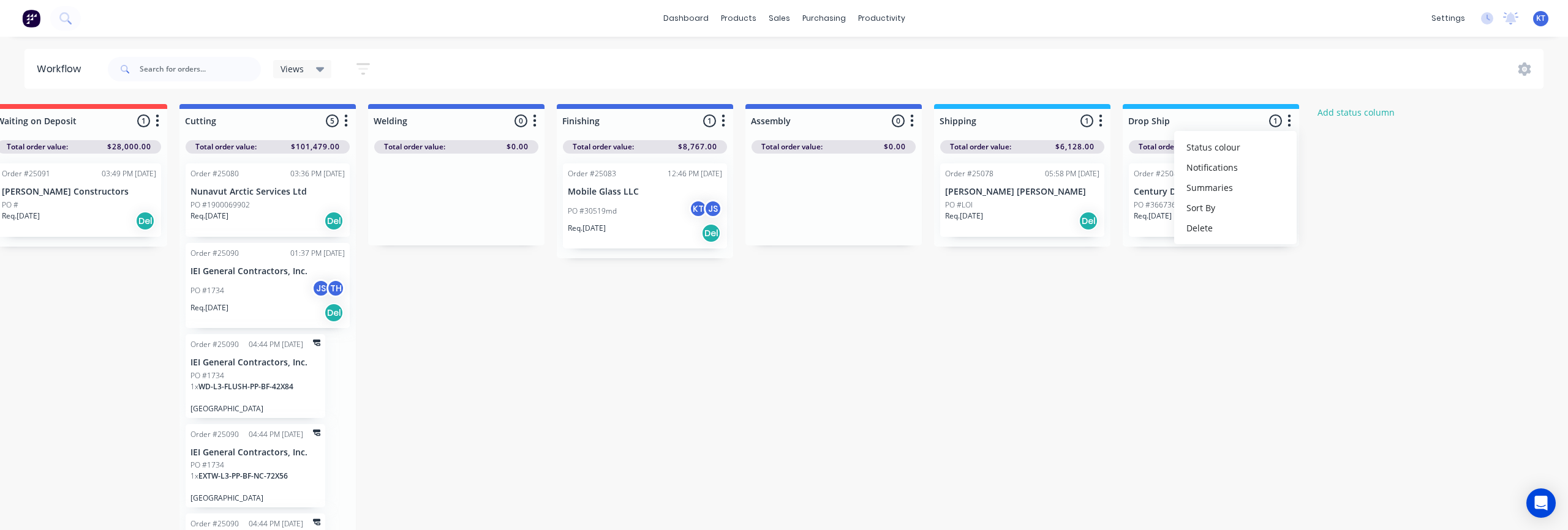
scroll to position [0, 375]
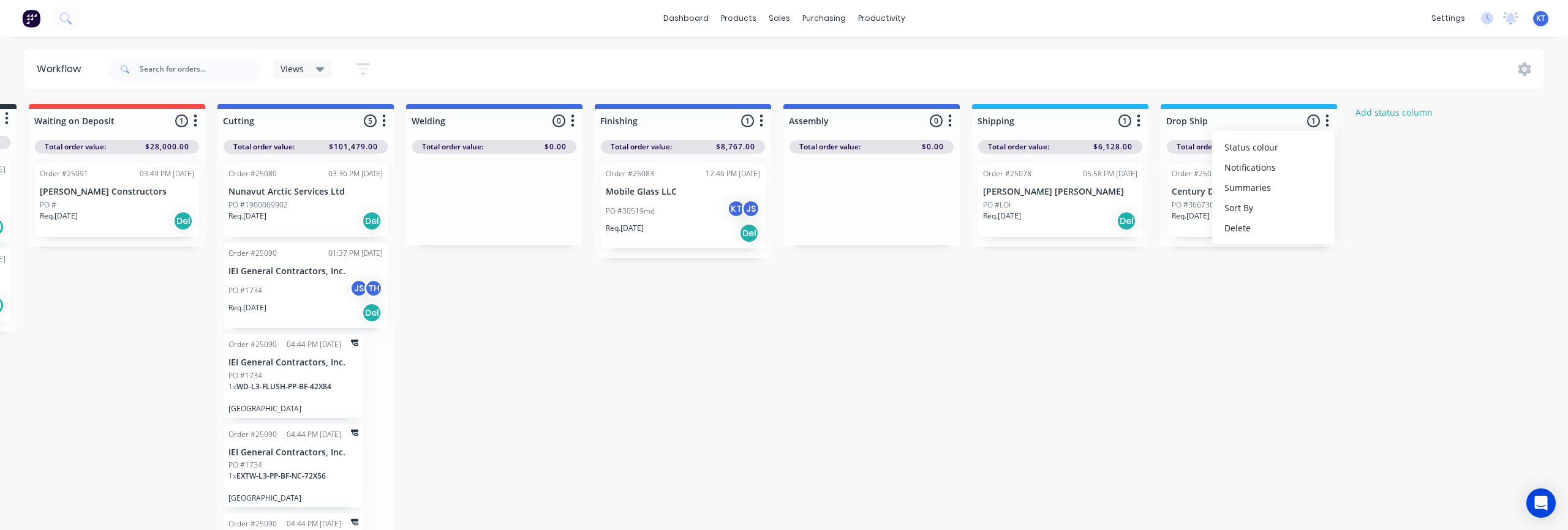
click at [988, 299] on div "New Order 4 Status colour #273444 hex #273444 Save Cancel Notifications Email S…" at bounding box center [637, 321] width 2043 height 433
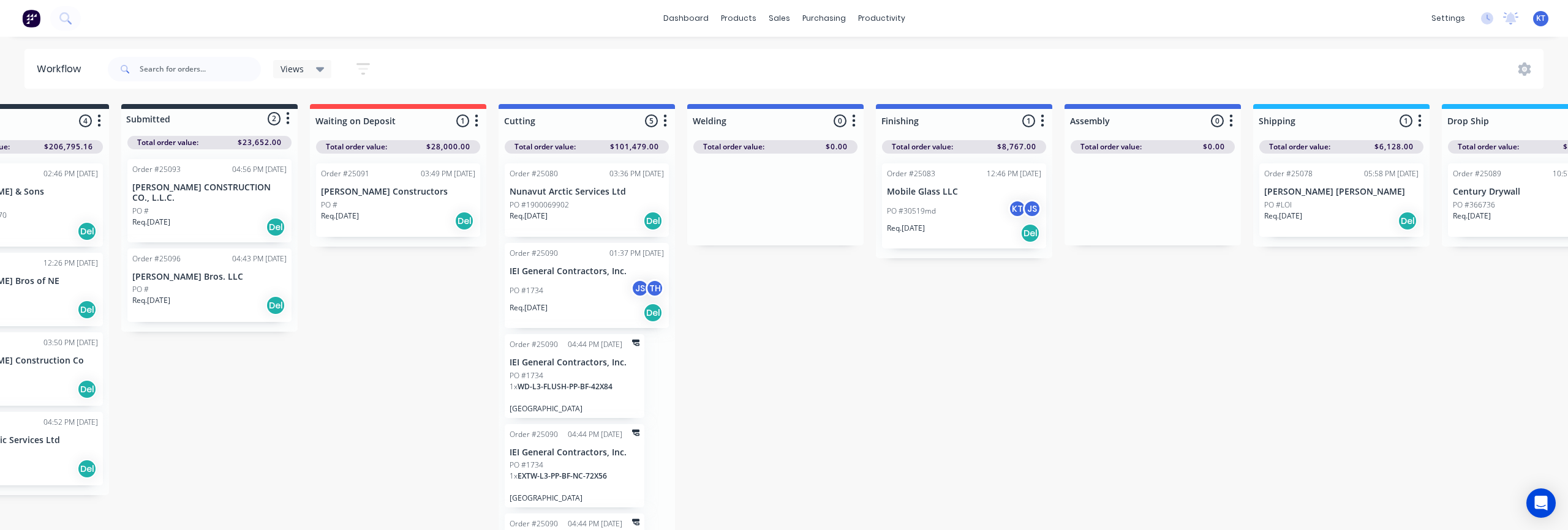
scroll to position [0, 0]
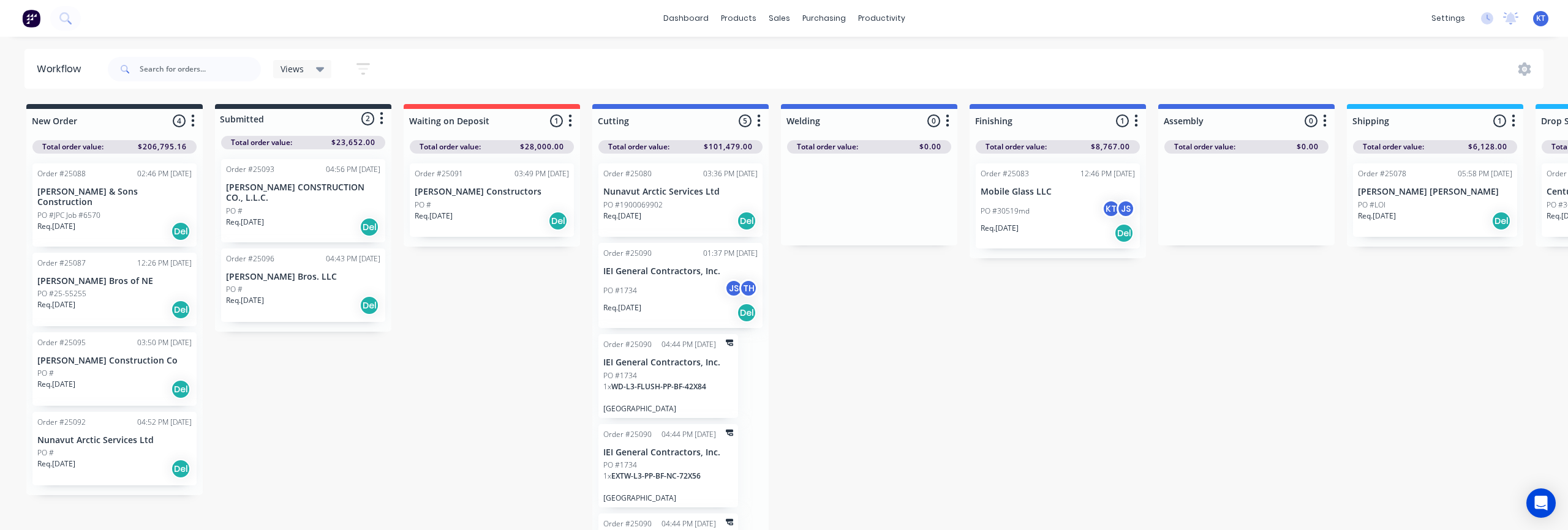
click at [193, 125] on icon "button" at bounding box center [193, 120] width 3 height 12
click at [510, 395] on div "New Order 4 Status colour #273444 hex #273444 Save Cancel Notifications Email S…" at bounding box center [1012, 321] width 2043 height 433
click at [1489, 20] on icon at bounding box center [1487, 18] width 12 height 12
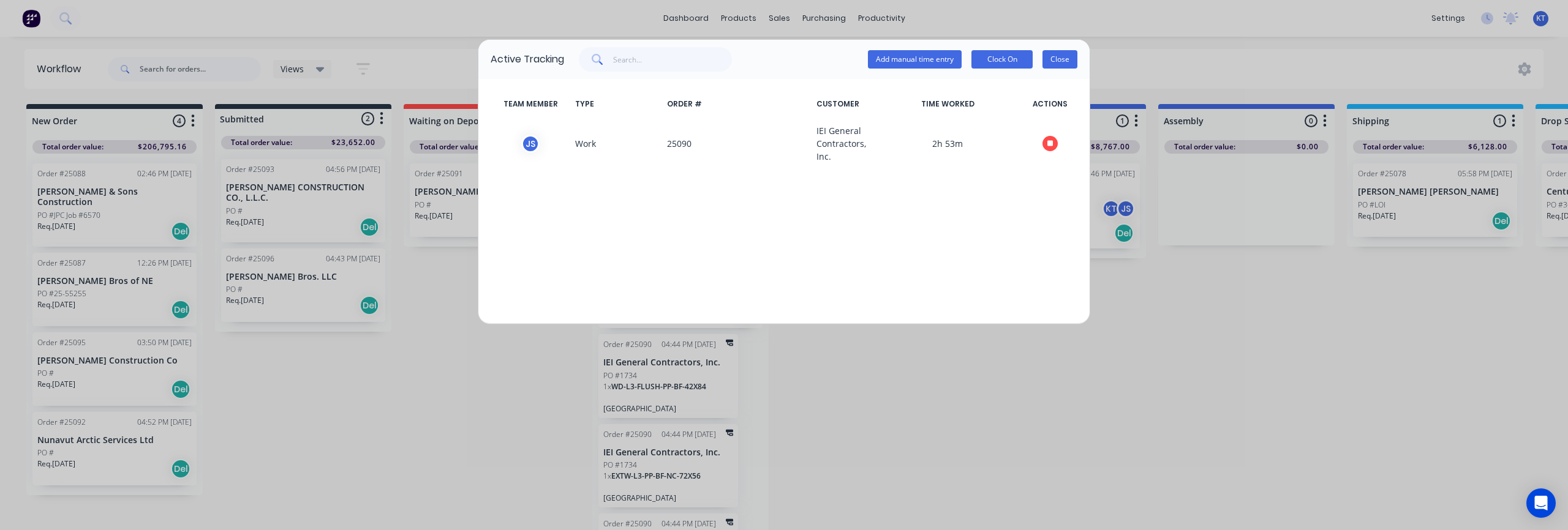
click at [1063, 59] on button "Close" at bounding box center [1061, 59] width 35 height 18
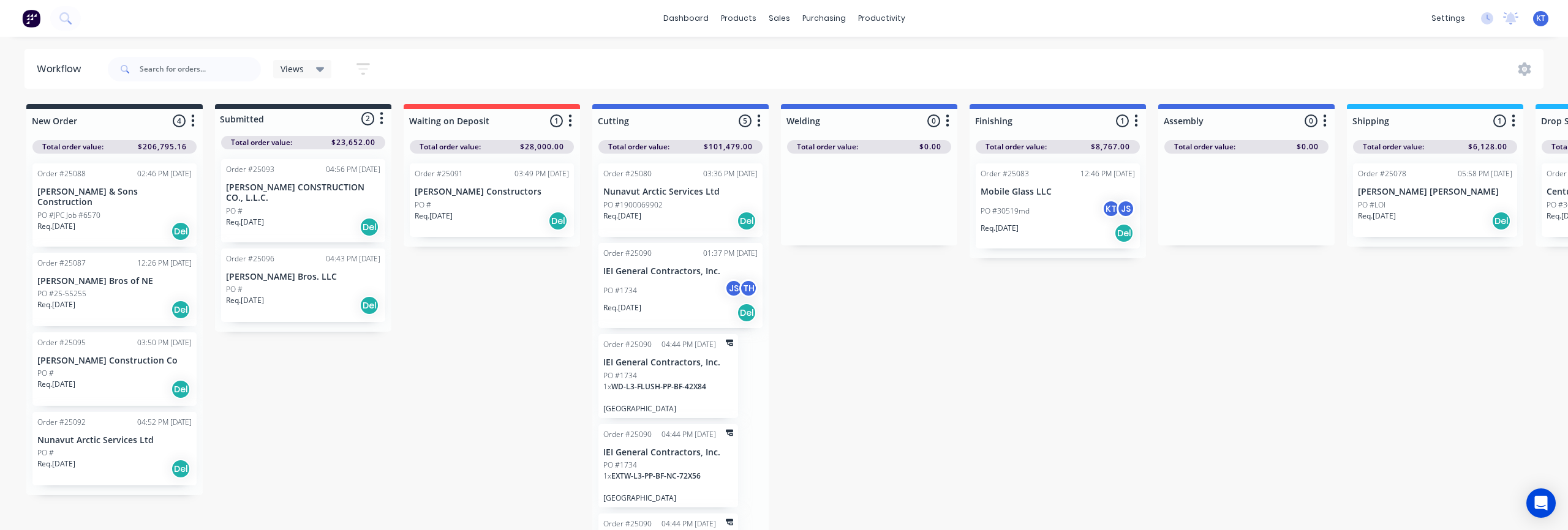
click at [684, 305] on div "Req. 08/10/25 Del" at bounding box center [680, 312] width 154 height 21
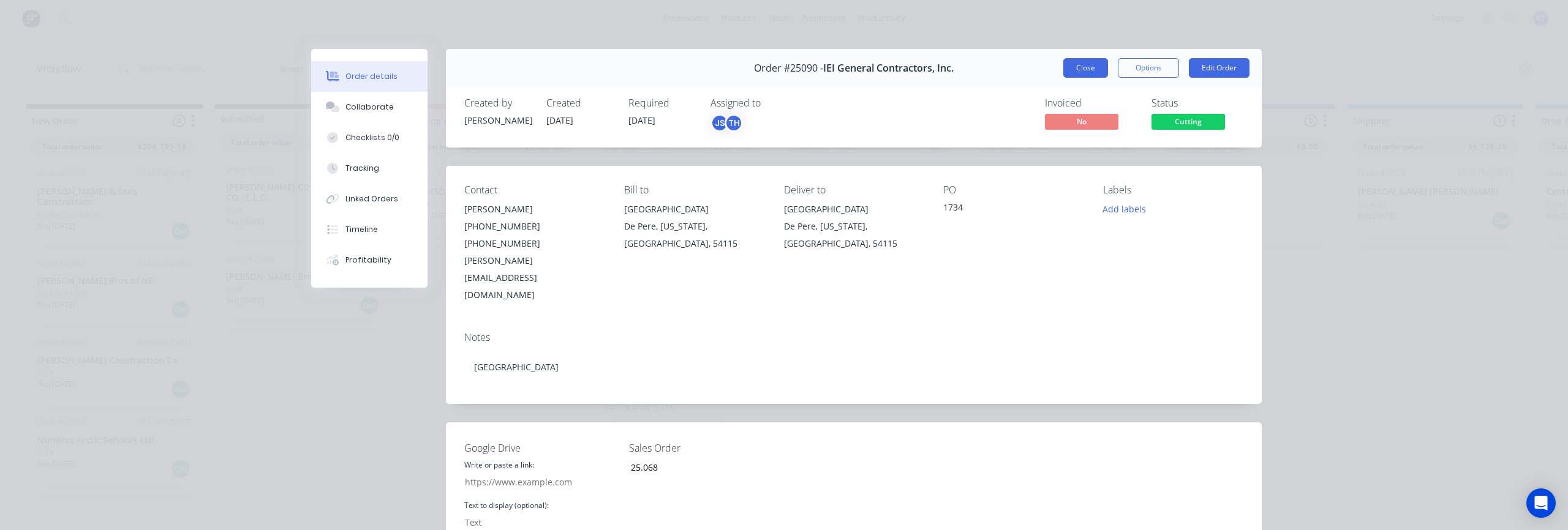
click at [1084, 74] on button "Close" at bounding box center [1086, 67] width 44 height 19
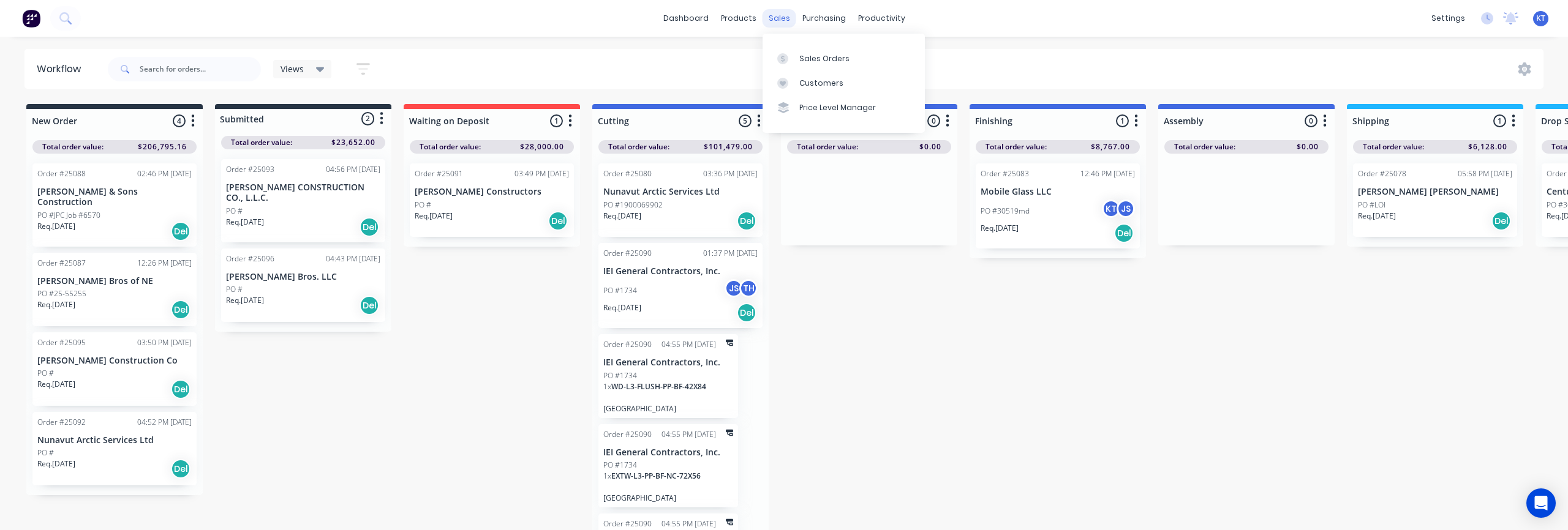
click at [778, 20] on div "sales" at bounding box center [779, 18] width 34 height 18
click at [808, 63] on div "Sales Orders" at bounding box center [825, 59] width 50 height 11
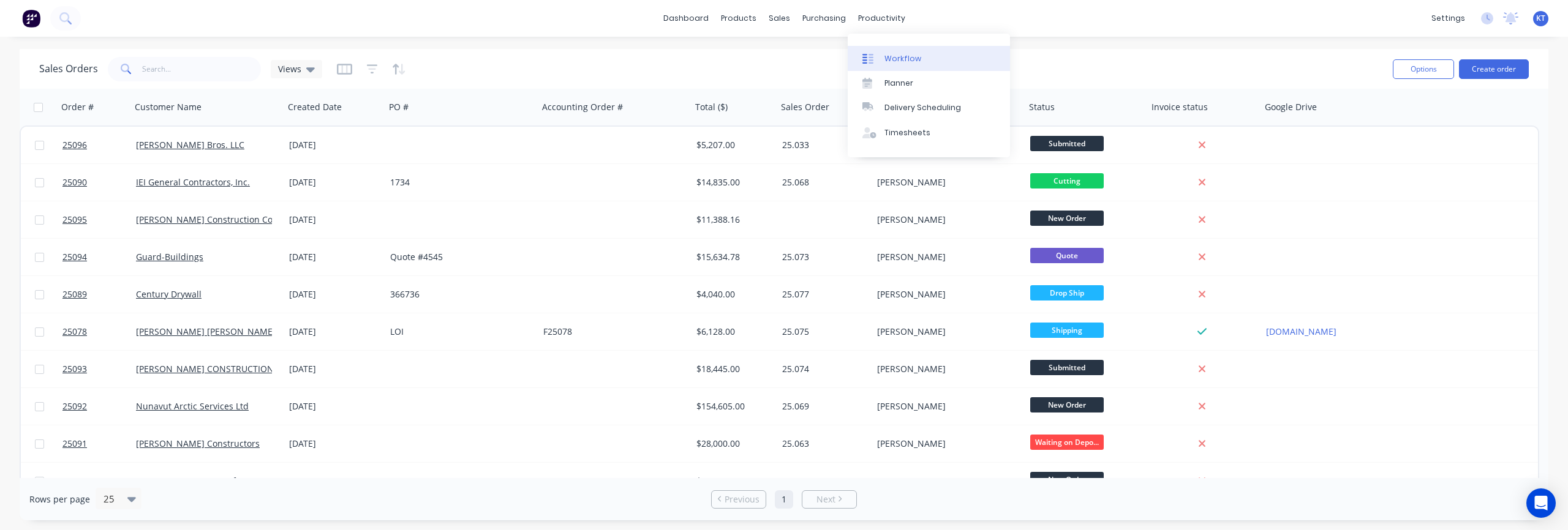
click at [894, 54] on div "Workflow" at bounding box center [903, 59] width 37 height 11
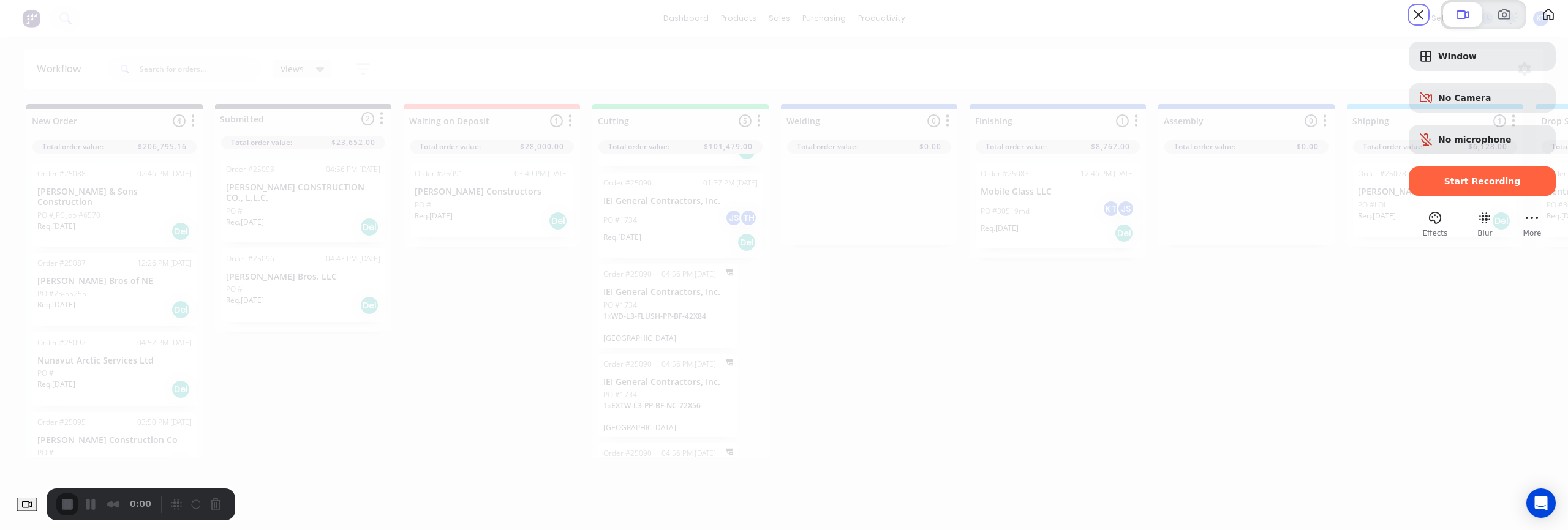
click at [1535, 196] on div "Start Recording" at bounding box center [1482, 182] width 147 height 29
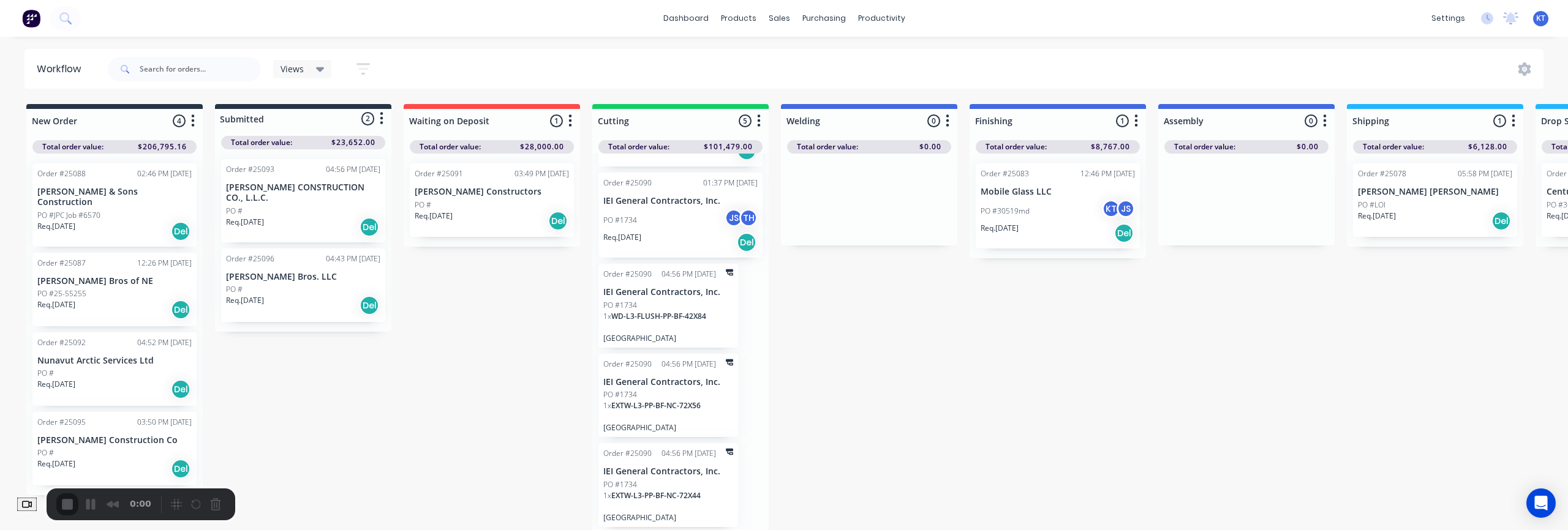
drag, startPoint x: 189, startPoint y: 506, endPoint x: 195, endPoint y: 434, distance: 72.2
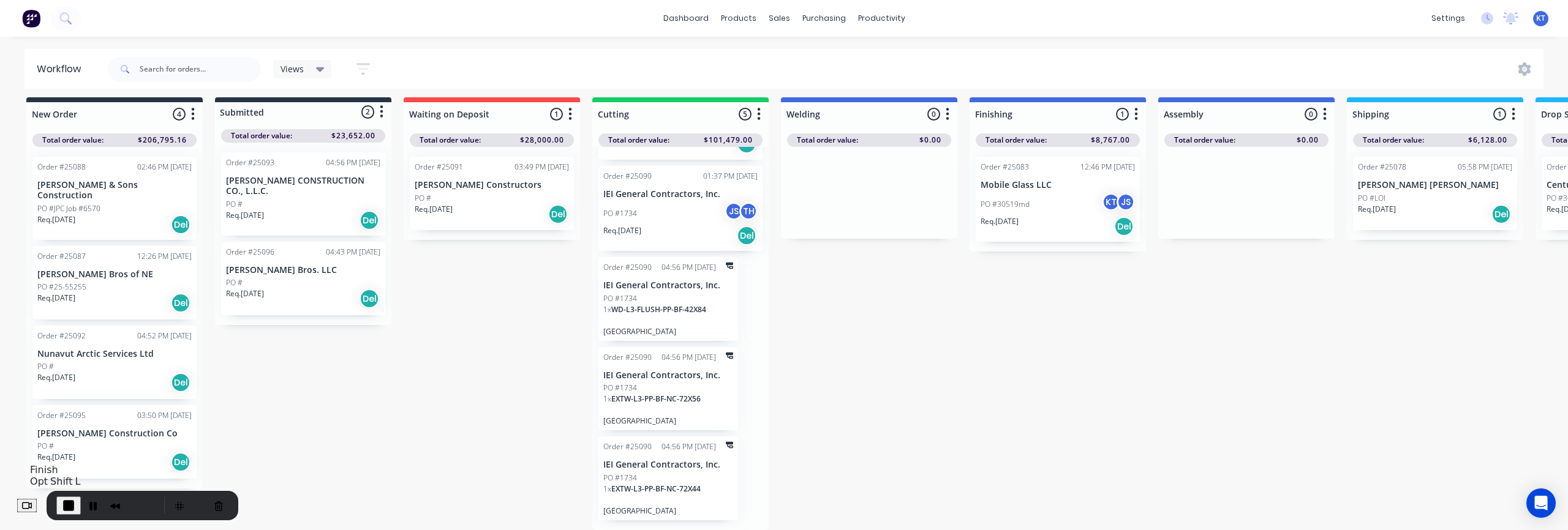
click at [76, 504] on span "End Recording" at bounding box center [68, 506] width 15 height 15
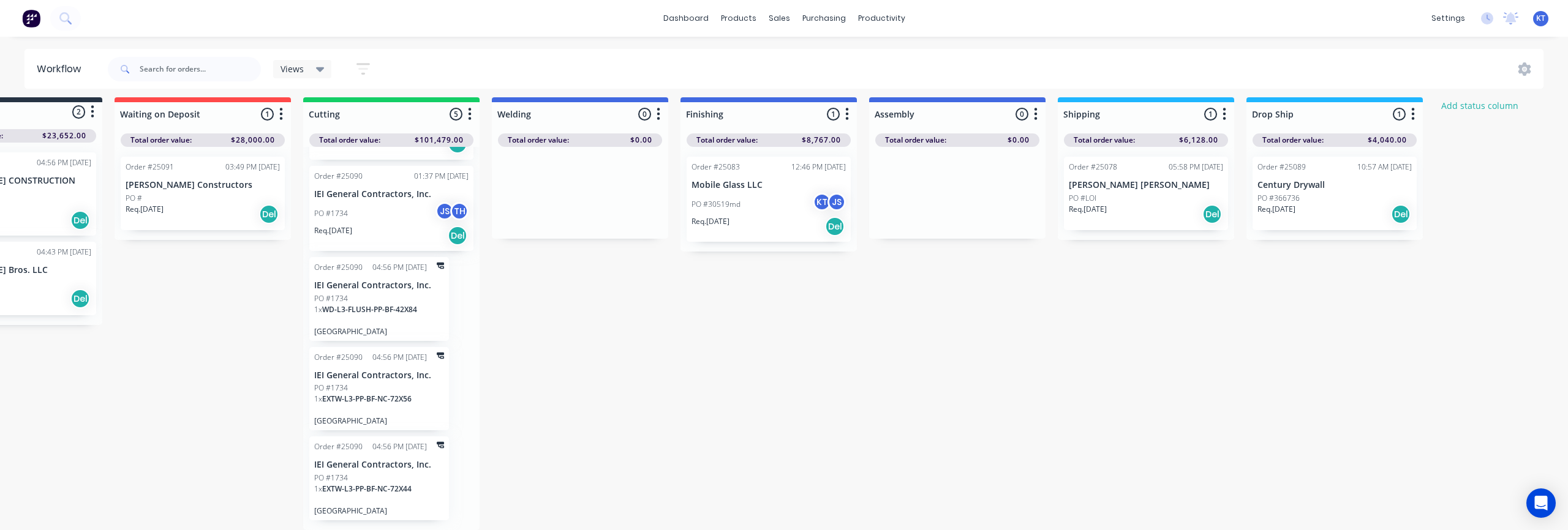
scroll to position [6, 295]
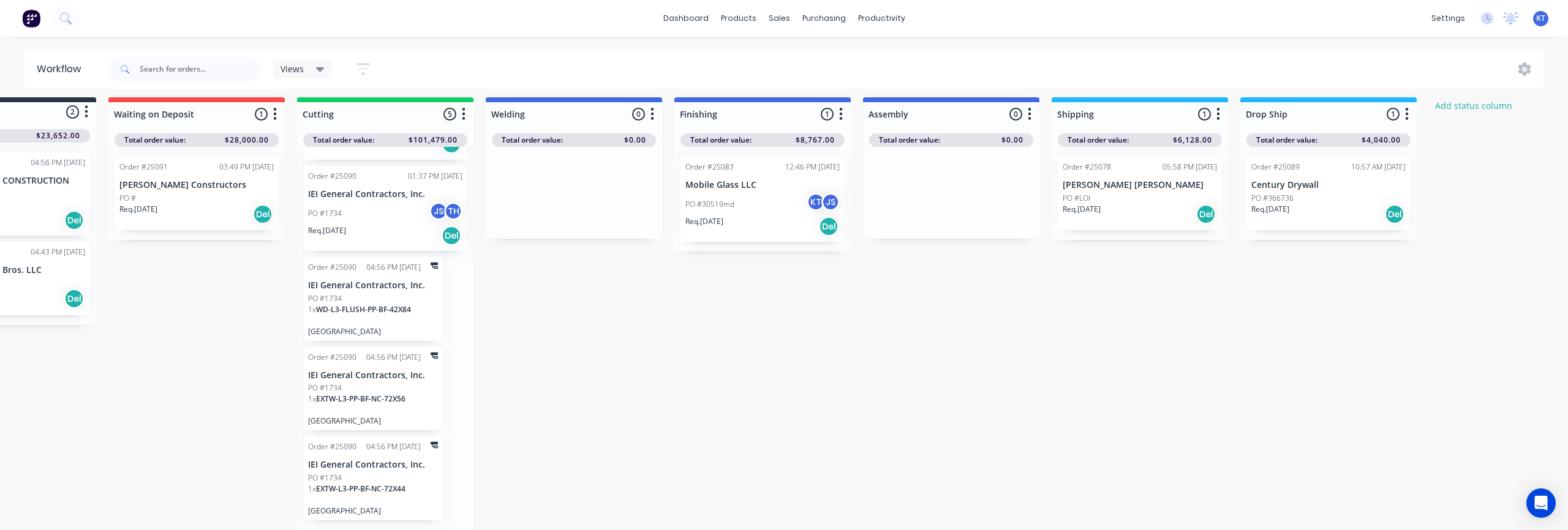
click at [1312, 197] on div "PO #366736" at bounding box center [1328, 198] width 154 height 11
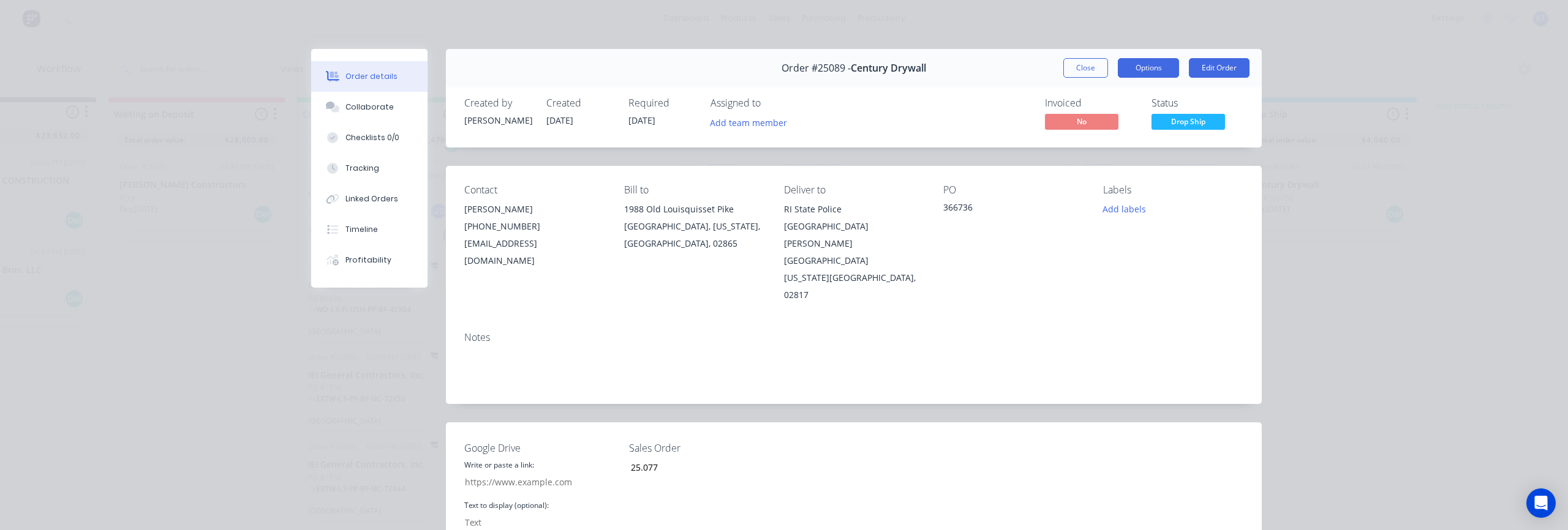
click at [1157, 68] on button "Options" at bounding box center [1148, 67] width 61 height 19
click at [799, 66] on span "Order #25089 -" at bounding box center [816, 68] width 69 height 12
click at [1156, 57] on div "Order #25089 - Century Drywall Close Options Edit Order" at bounding box center [854, 68] width 816 height 39
click at [1152, 67] on button "Options" at bounding box center [1148, 67] width 61 height 19
click at [1109, 131] on div "Work Order" at bounding box center [1115, 124] width 107 height 18
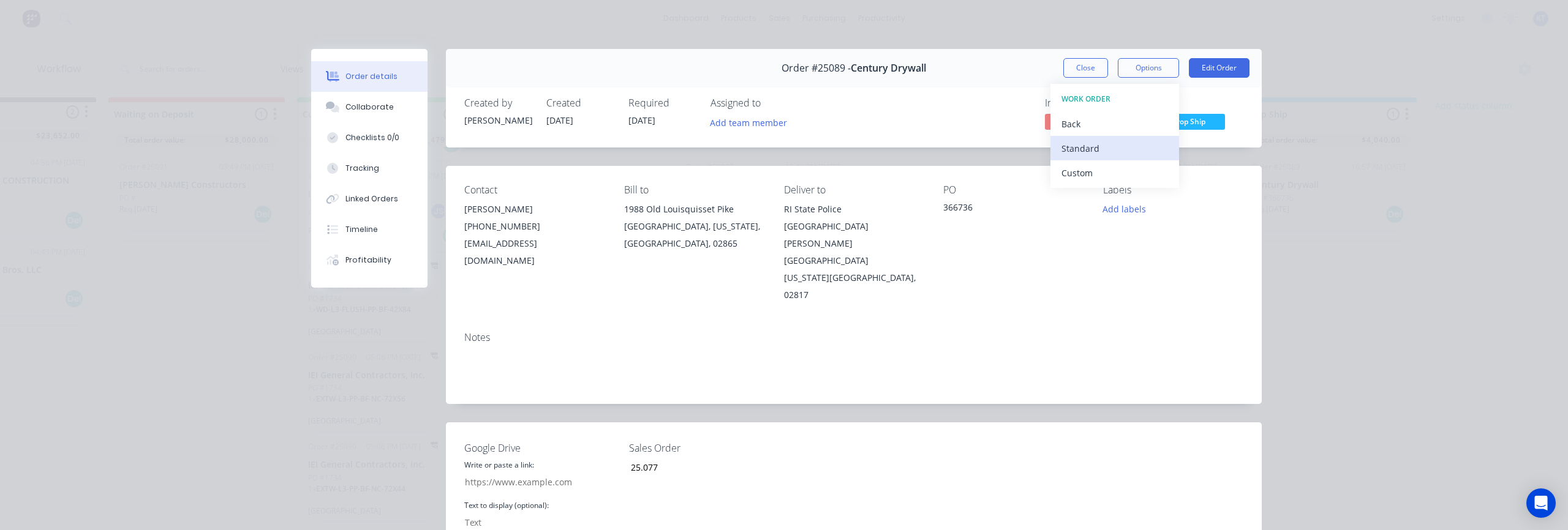
click at [1093, 148] on div "Standard" at bounding box center [1115, 147] width 107 height 18
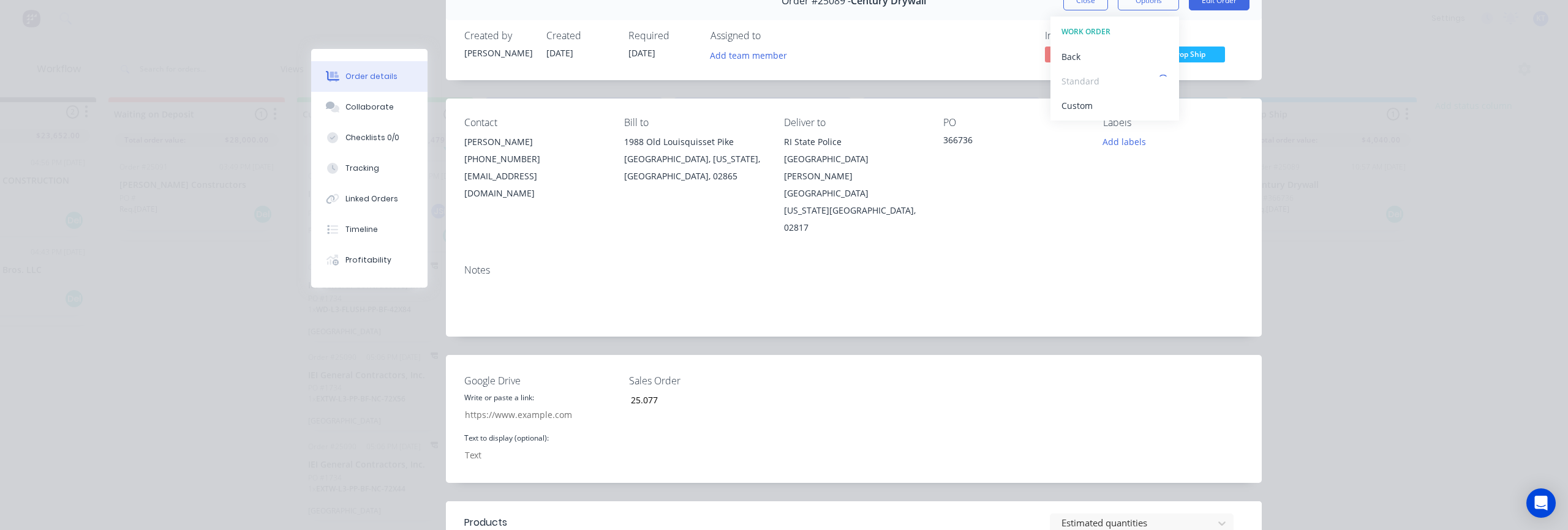
scroll to position [0, 0]
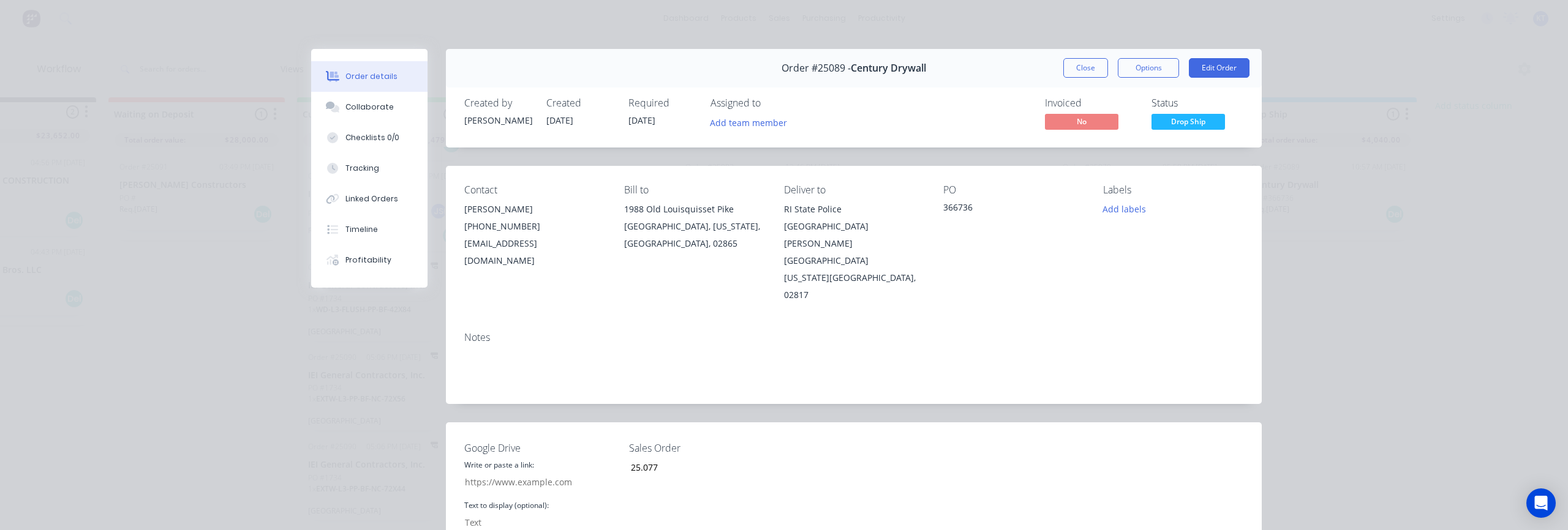
click at [1220, 253] on div "Contact Lawrence Abatiello (401) 640-4737 (401) 640-4737 labatiello@centurydryw…" at bounding box center [854, 243] width 816 height 156
click at [1099, 68] on button "Close" at bounding box center [1086, 67] width 44 height 19
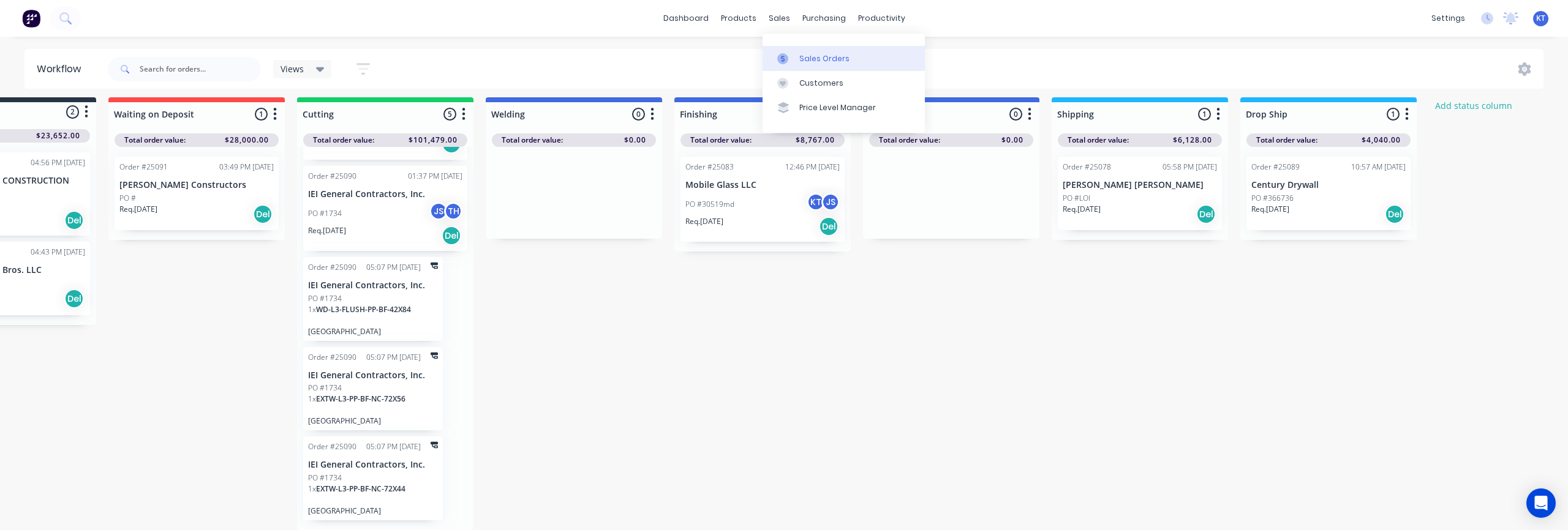
click at [793, 63] on div at bounding box center [787, 59] width 18 height 11
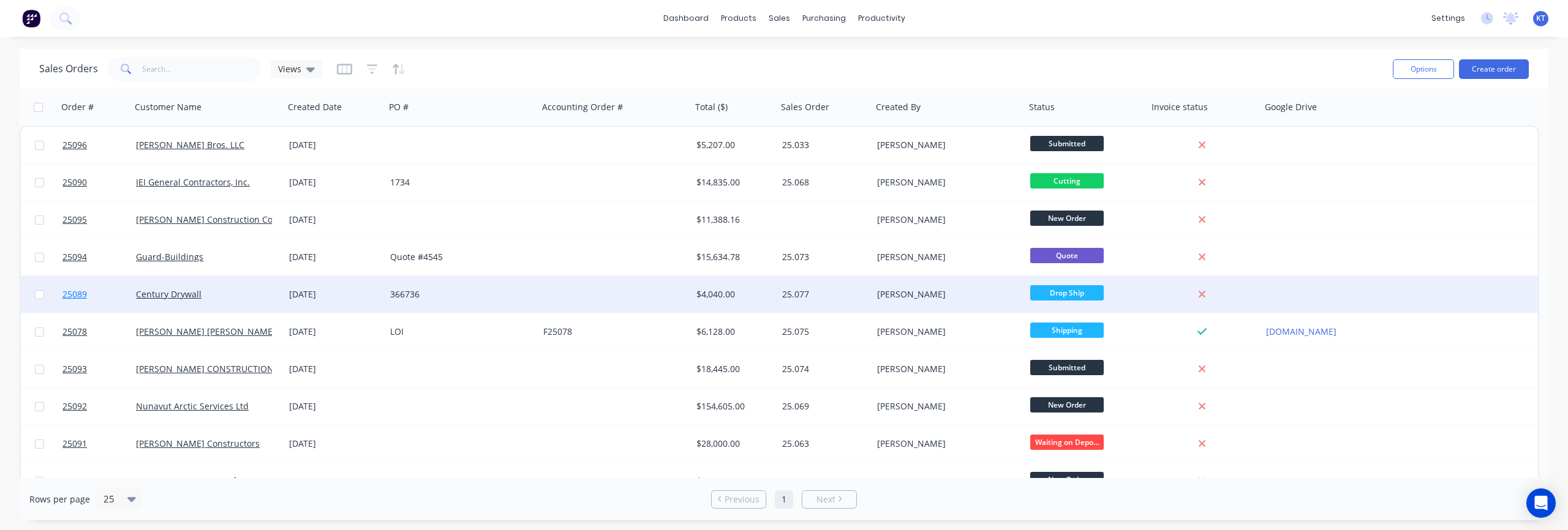
click at [77, 293] on span "25089" at bounding box center [75, 294] width 25 height 12
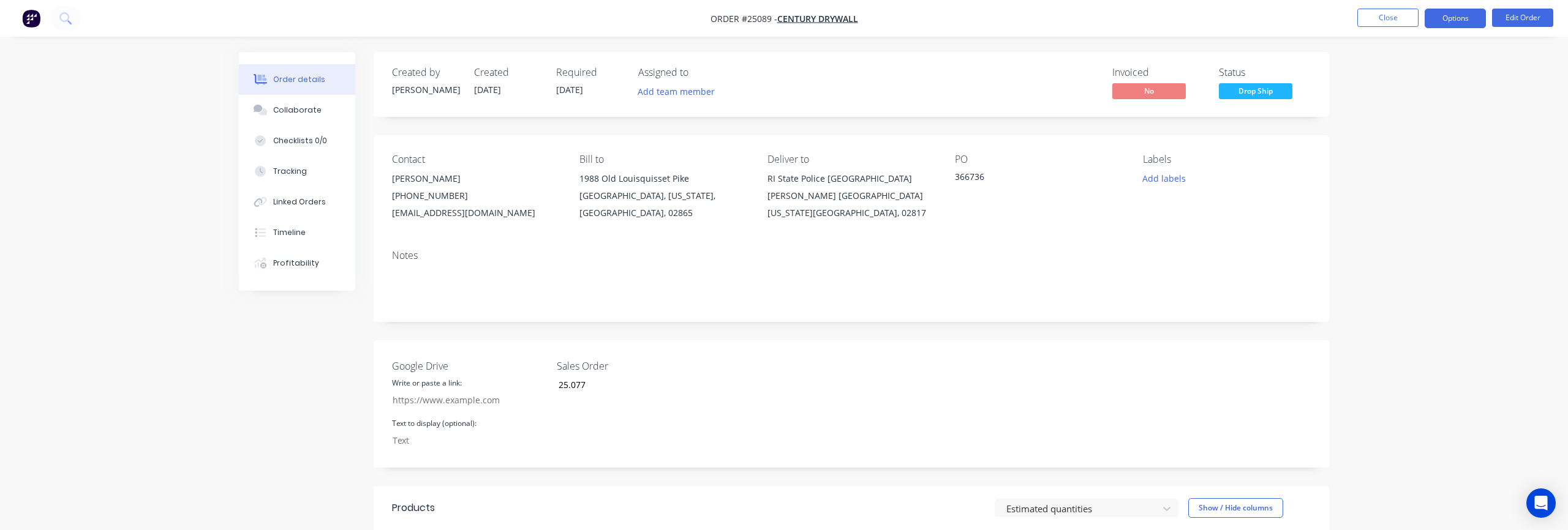
click at [1457, 23] on button "Options" at bounding box center [1455, 18] width 61 height 19
click at [1394, 149] on div "Work Order" at bounding box center [1419, 147] width 113 height 18
click at [1390, 100] on div "With pricing" at bounding box center [1419, 99] width 113 height 18
click at [38, 17] on img "button" at bounding box center [31, 18] width 18 height 18
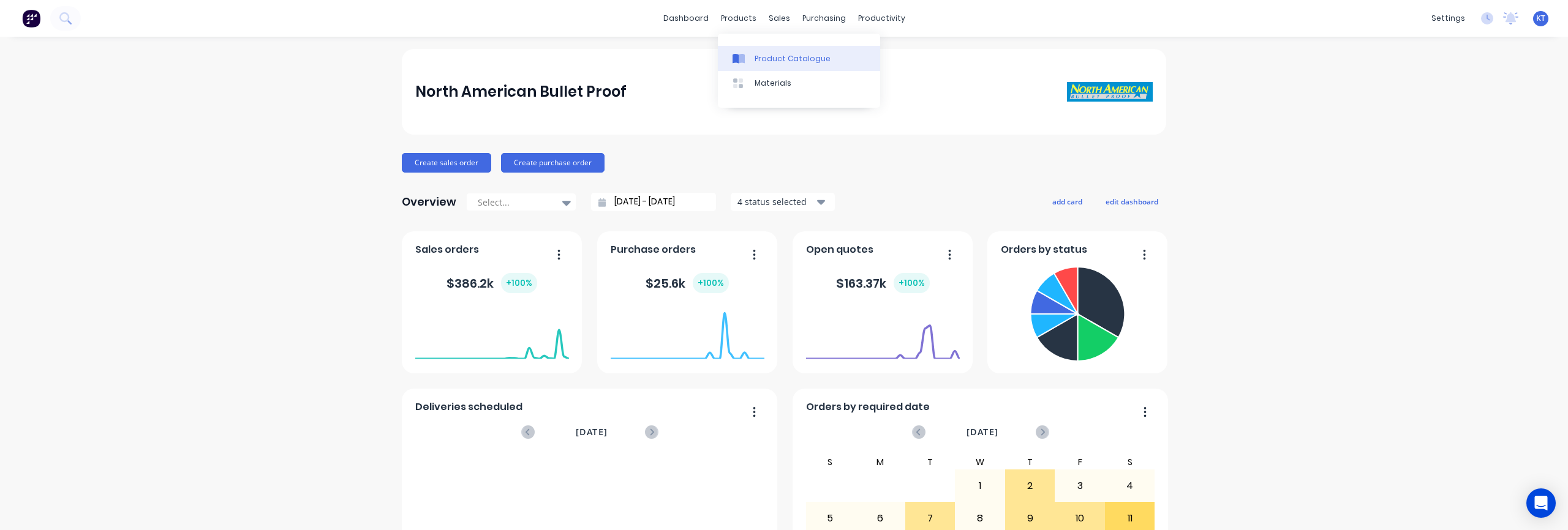
click at [766, 49] on link "Product Catalogue" at bounding box center [799, 58] width 162 height 25
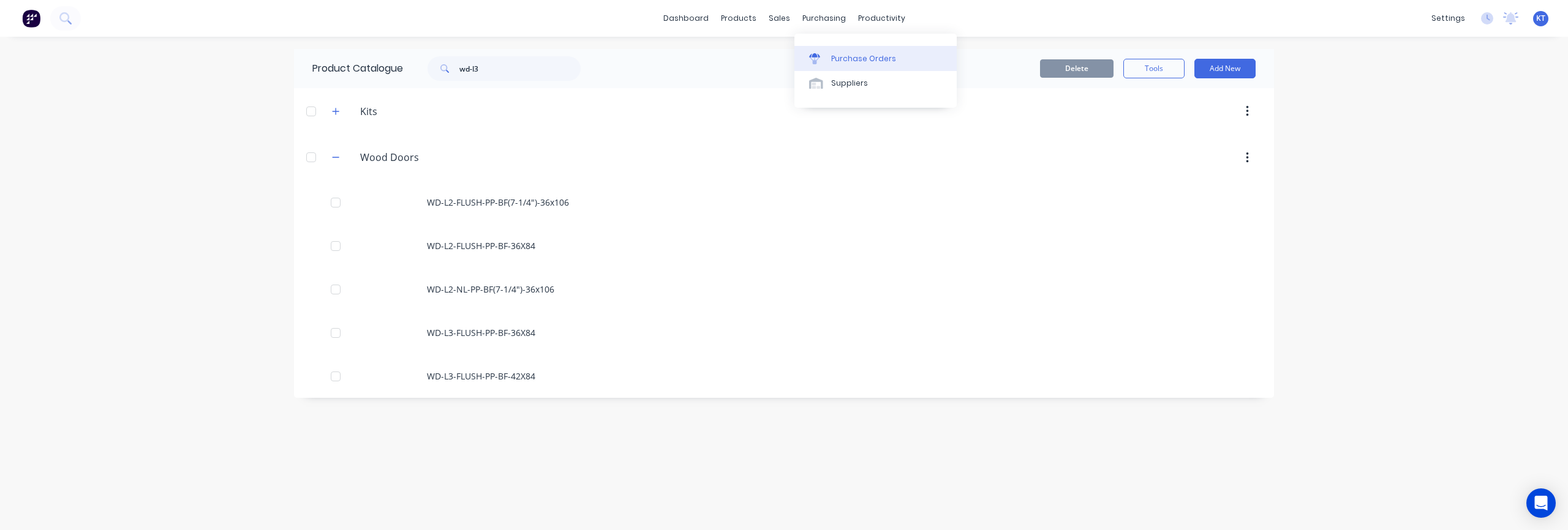
click at [837, 61] on div "Purchase Orders" at bounding box center [863, 59] width 65 height 11
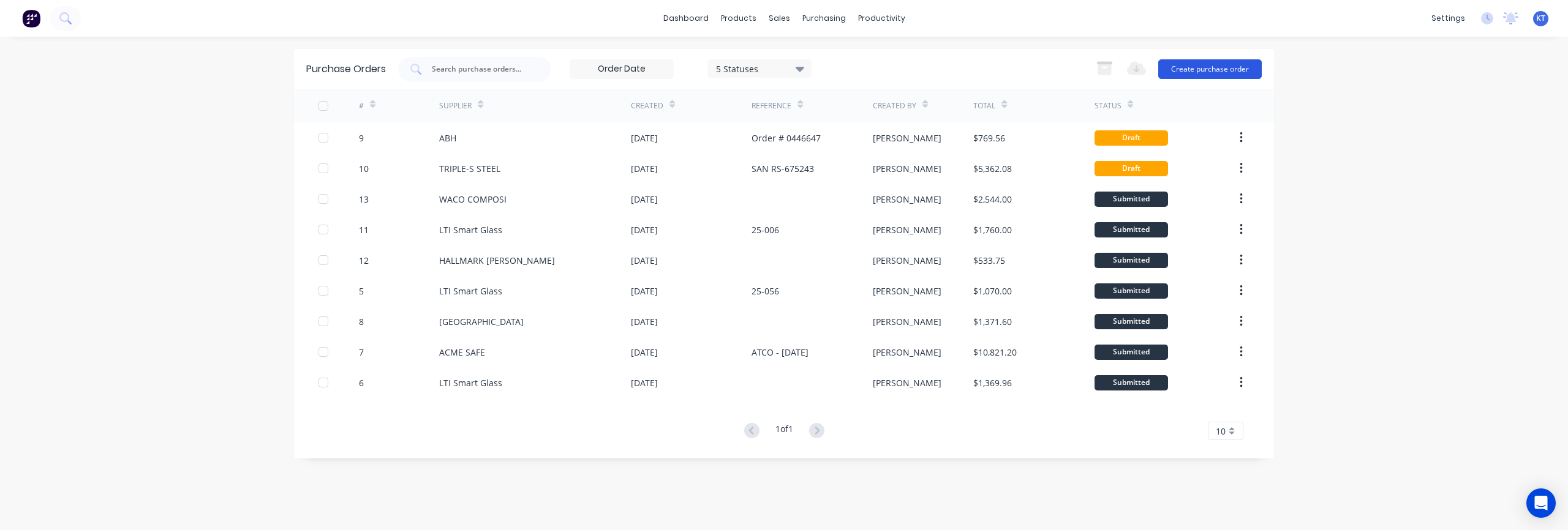
click at [1207, 69] on button "Create purchase order" at bounding box center [1210, 68] width 103 height 19
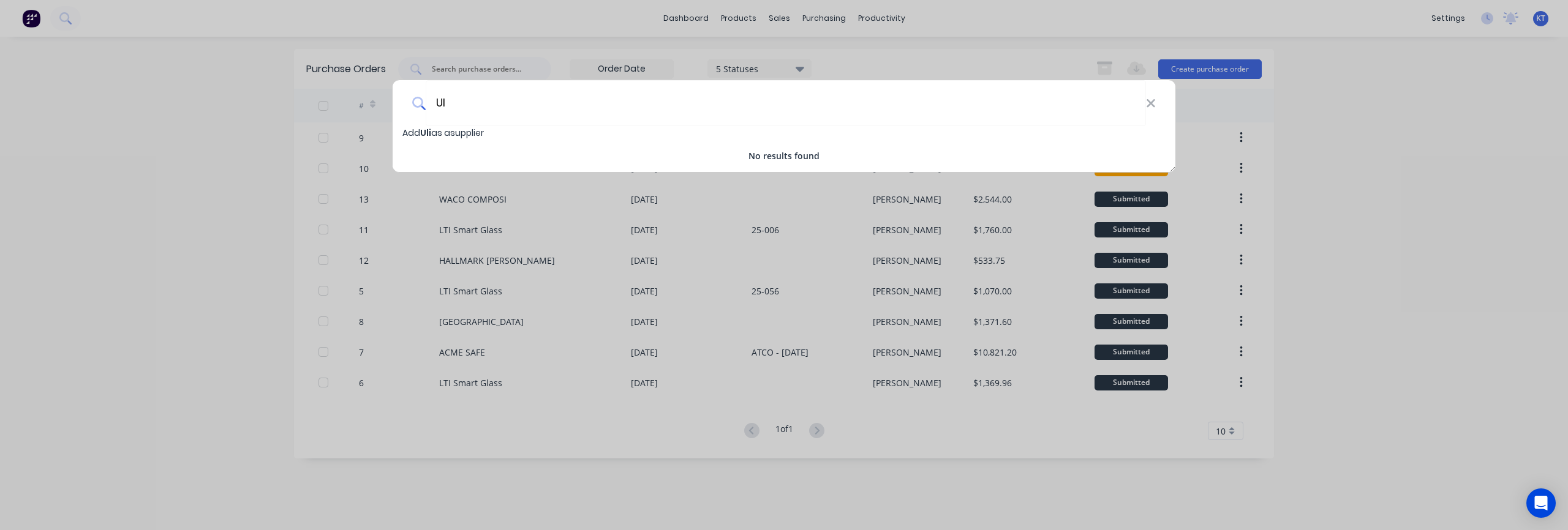
type input "U"
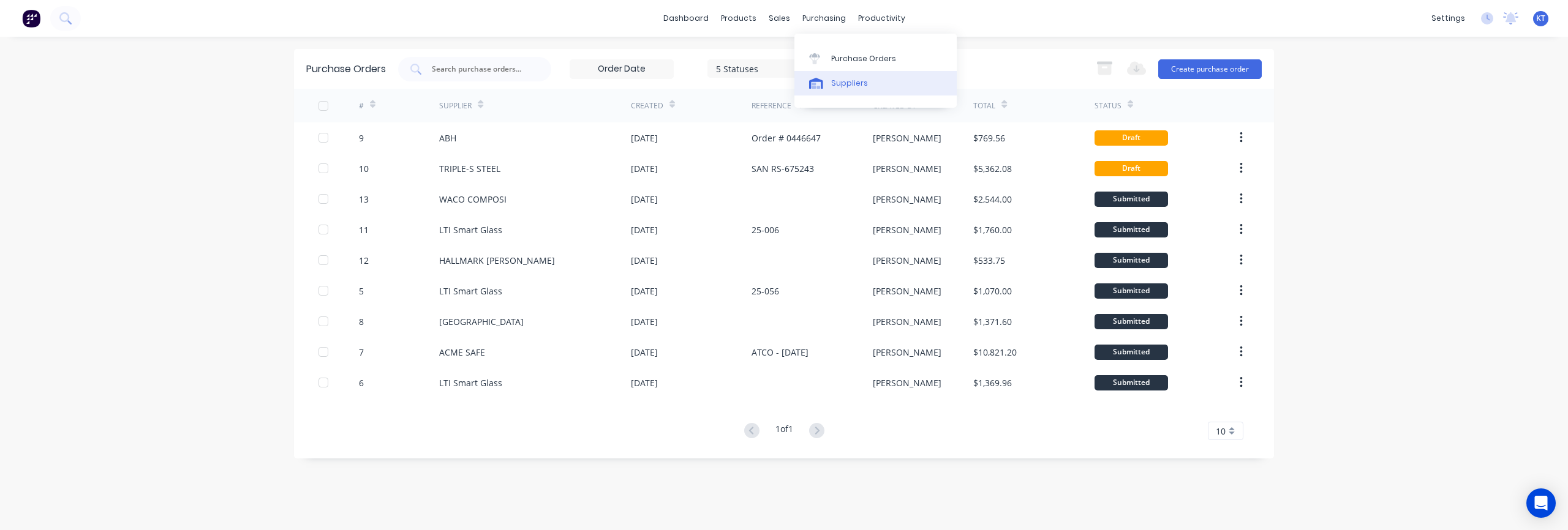
click at [838, 81] on div "Suppliers" at bounding box center [849, 83] width 37 height 11
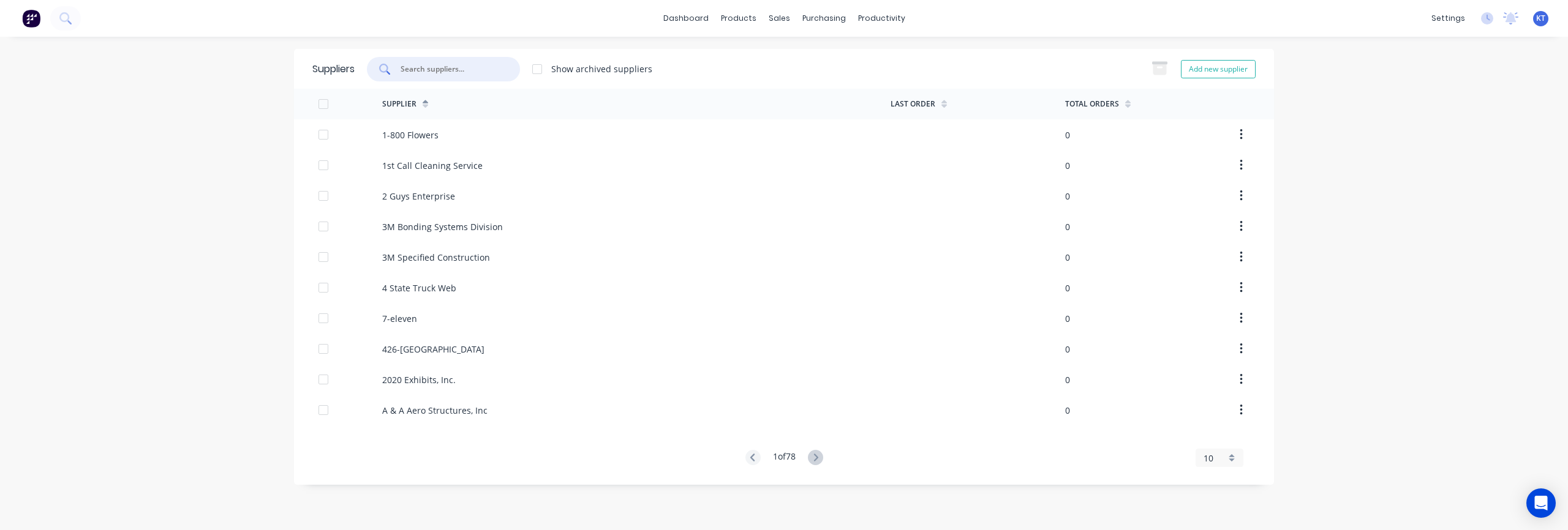
click at [430, 70] on input "text" at bounding box center [450, 68] width 101 height 12
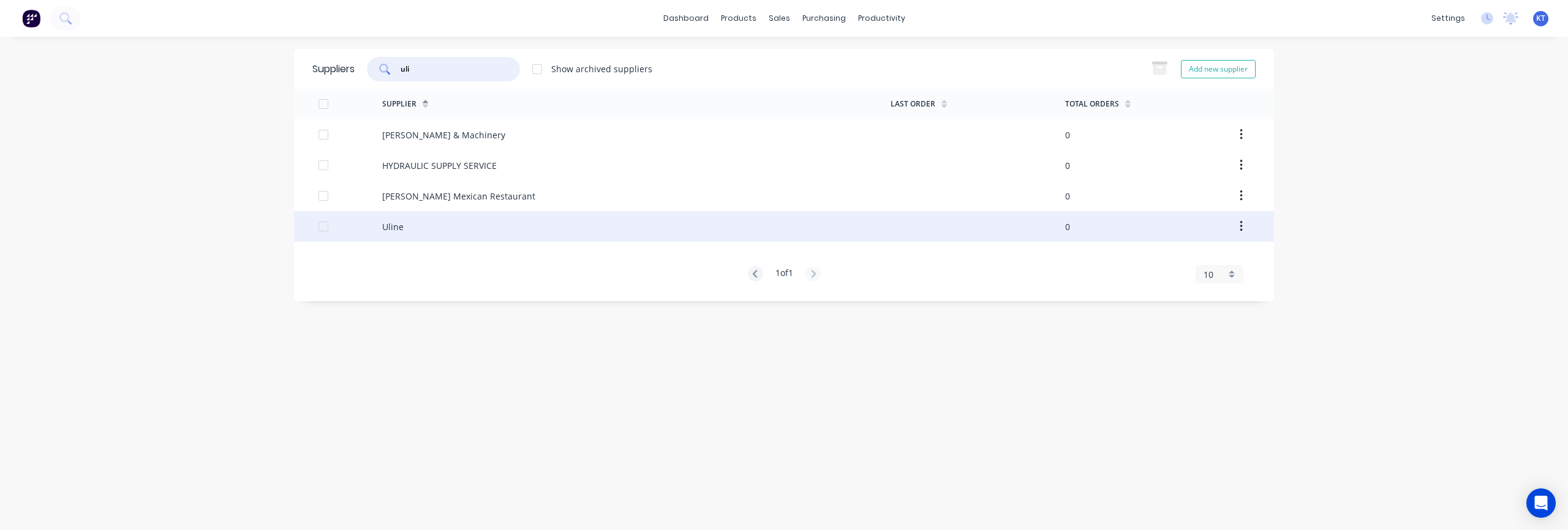
type input "uli"
click at [403, 229] on div "Uline" at bounding box center [636, 226] width 508 height 30
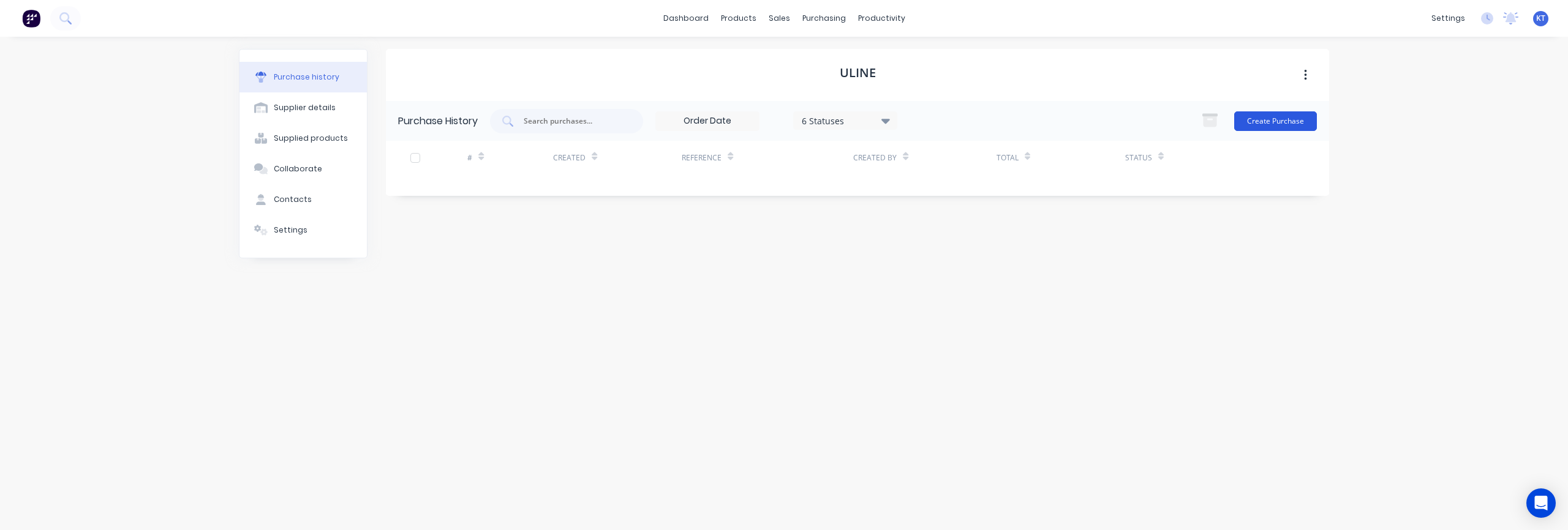
click at [1288, 119] on button "Create Purchase" at bounding box center [1276, 121] width 83 height 19
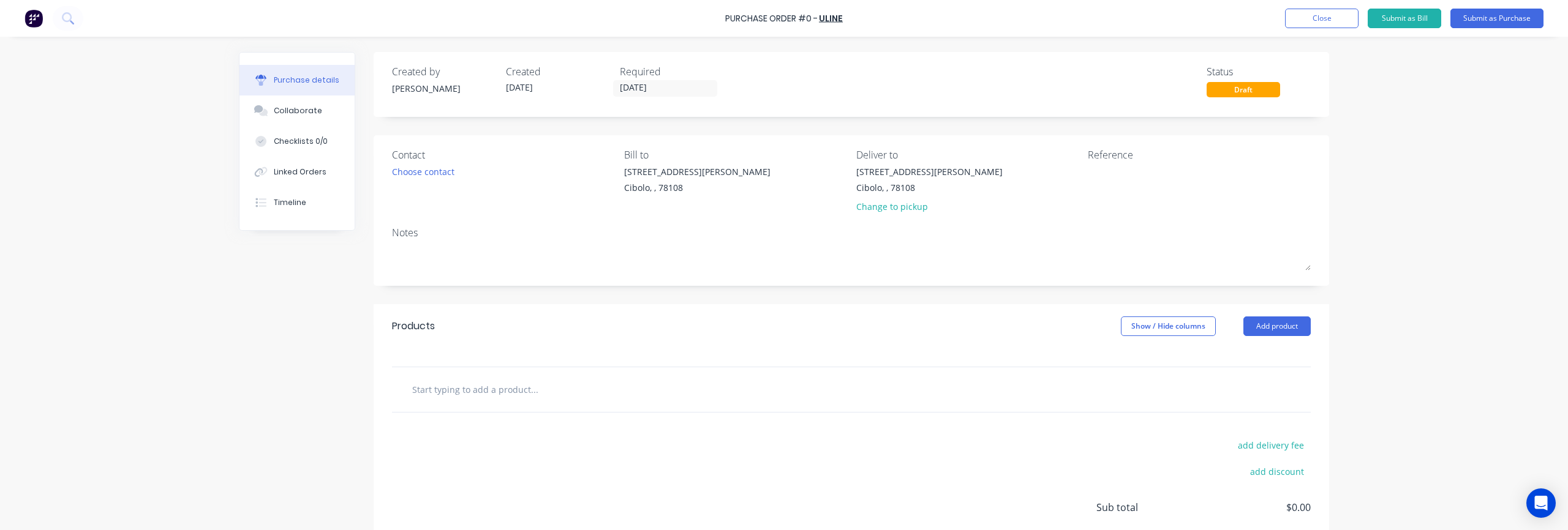
click at [494, 387] on input "text" at bounding box center [534, 389] width 245 height 25
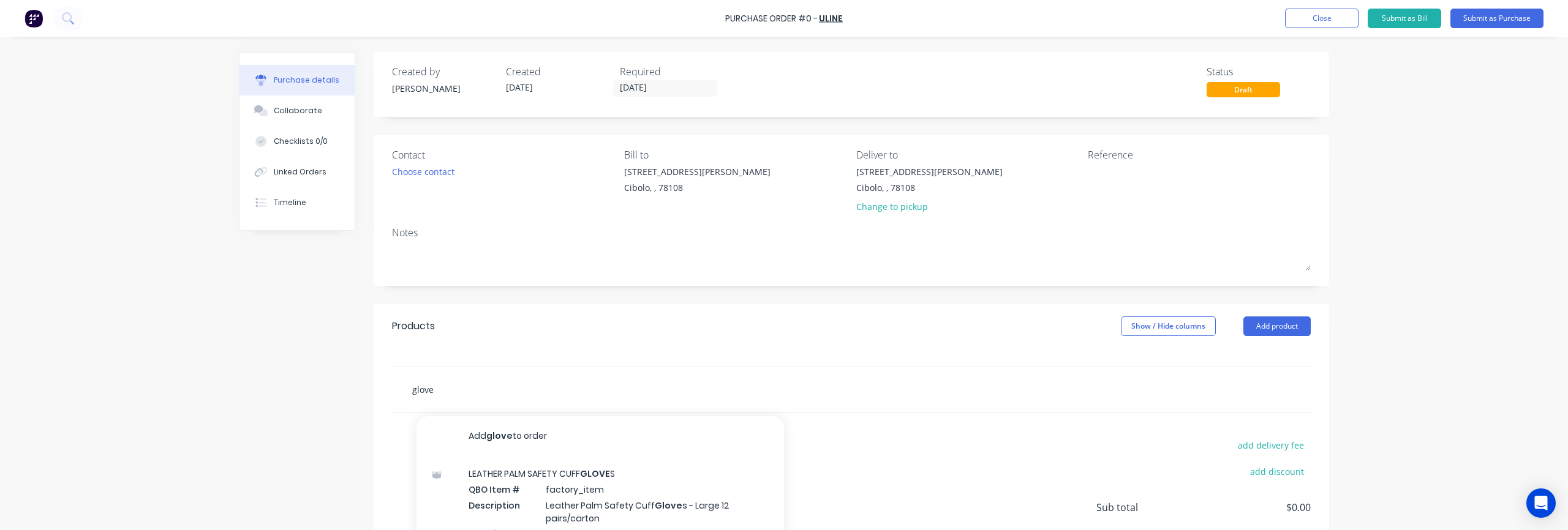
scroll to position [171, 0]
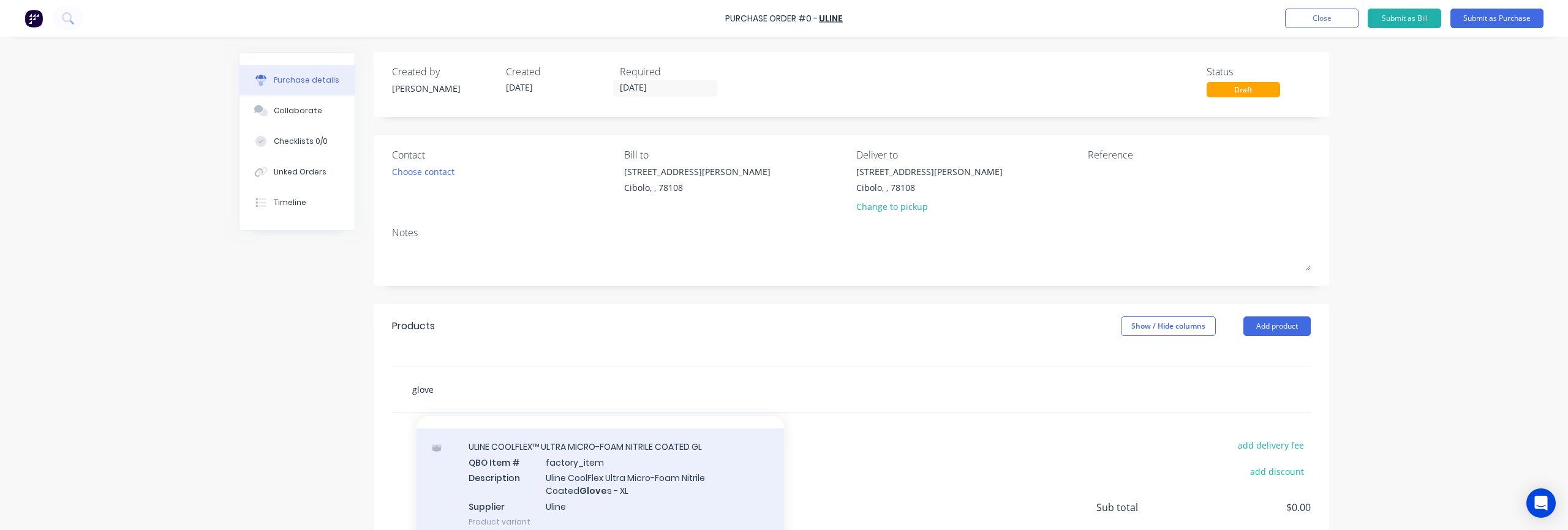
type input "glove"
click at [645, 471] on div "ULINE COOLFLEX™ ULTRA MICRO-FOAM NITRILE COATED GL QBO Item # factory_item Desc…" at bounding box center [600, 484] width 368 height 112
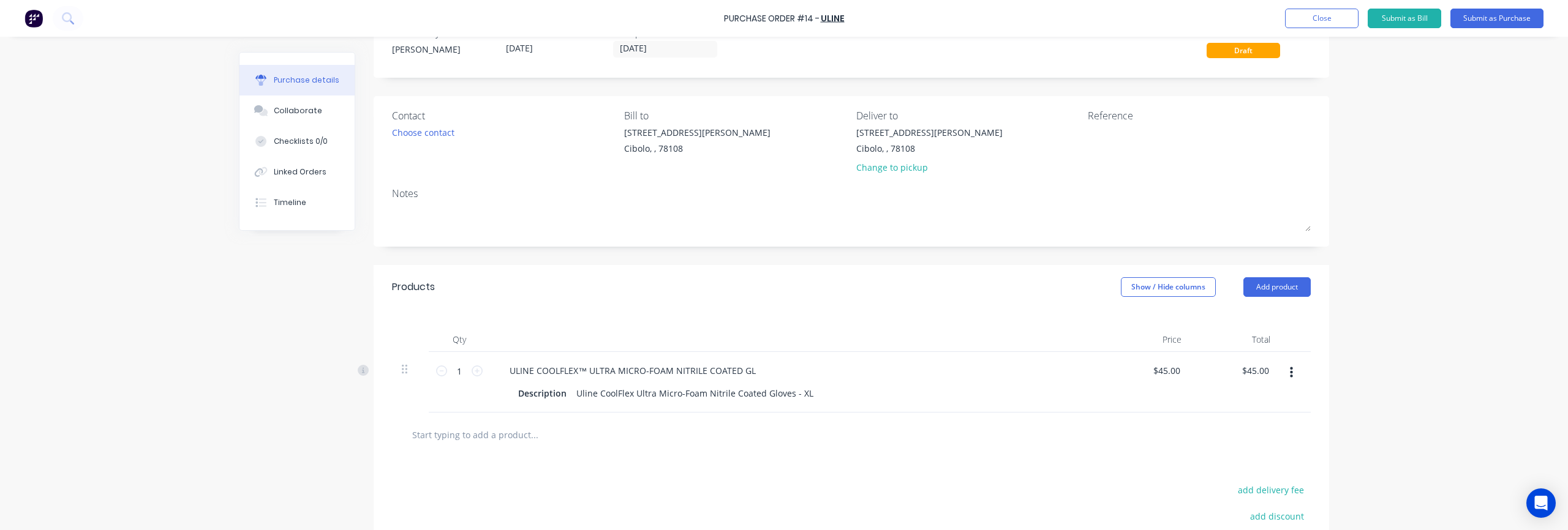
scroll to position [92, 0]
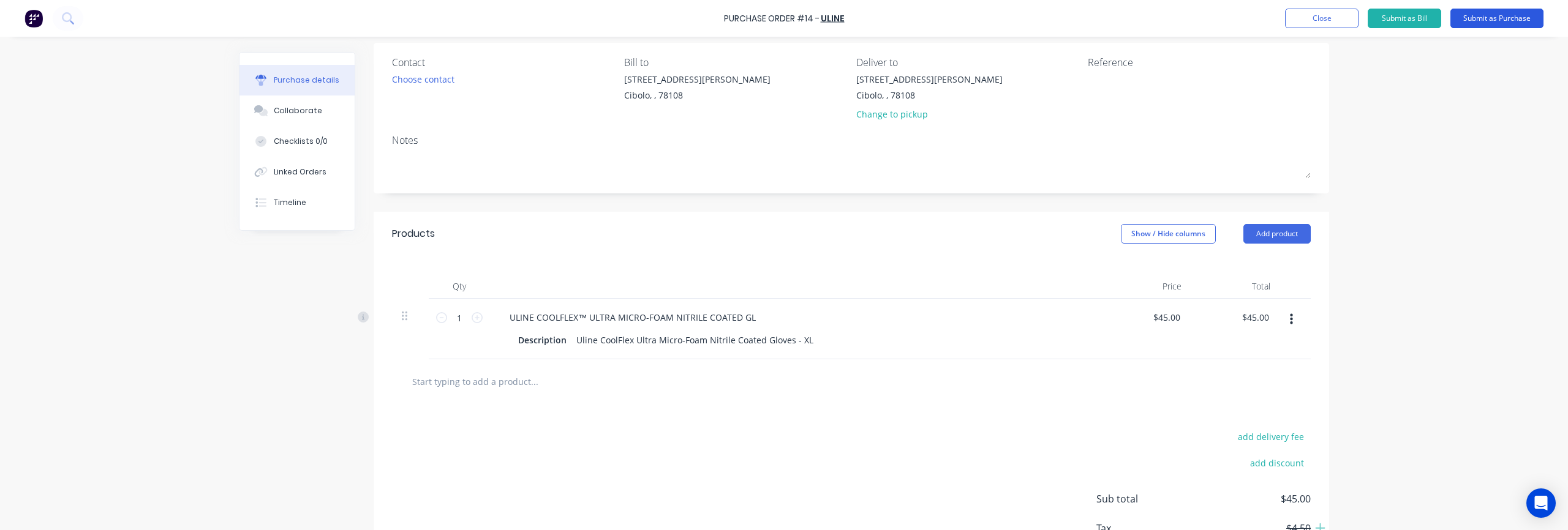
click at [1491, 20] on button "Submit as Purchase" at bounding box center [1497, 18] width 93 height 19
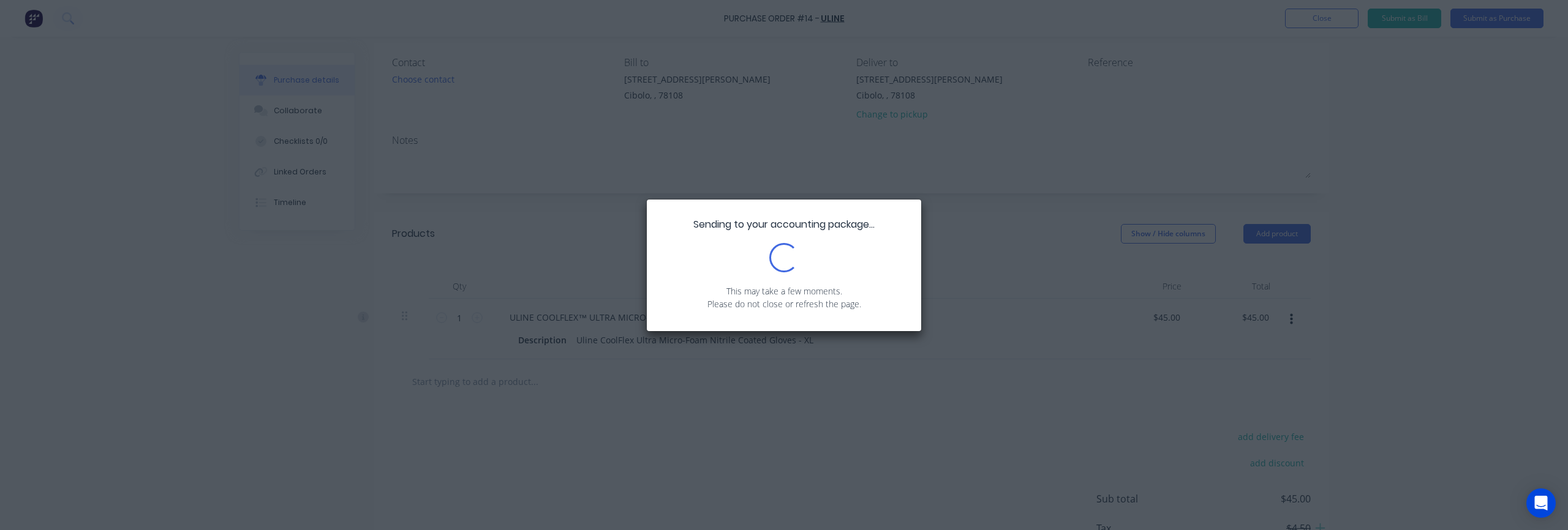
scroll to position [0, 0]
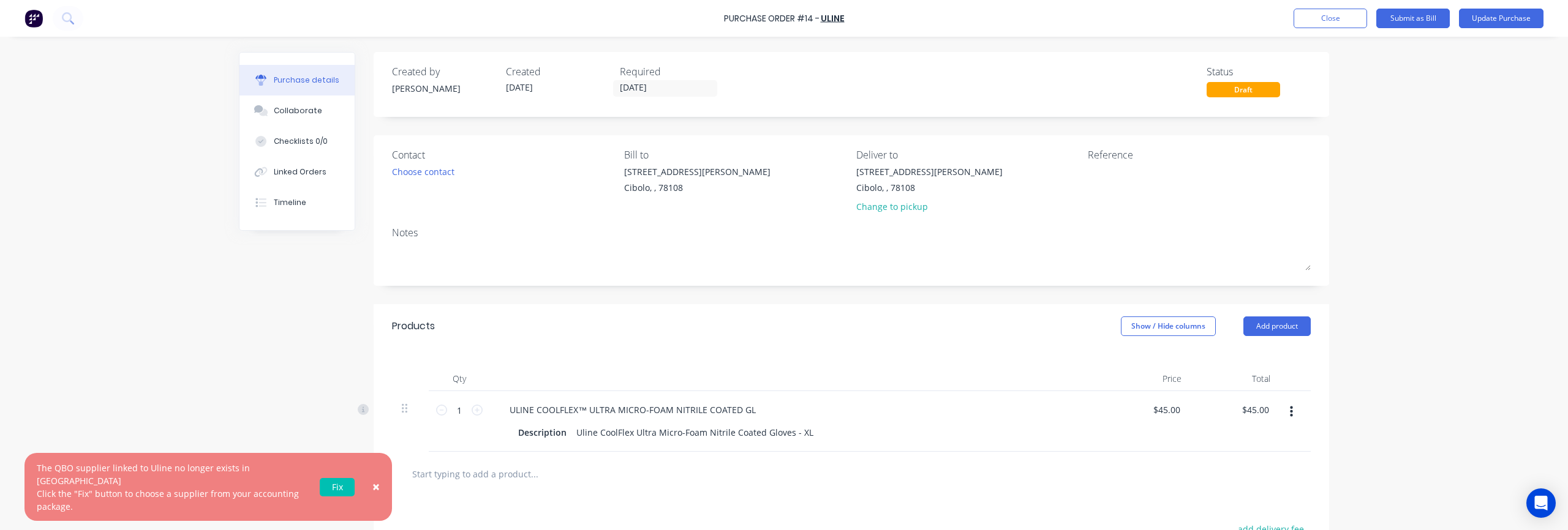
click at [345, 496] on link "Fix" at bounding box center [338, 488] width 35 height 18
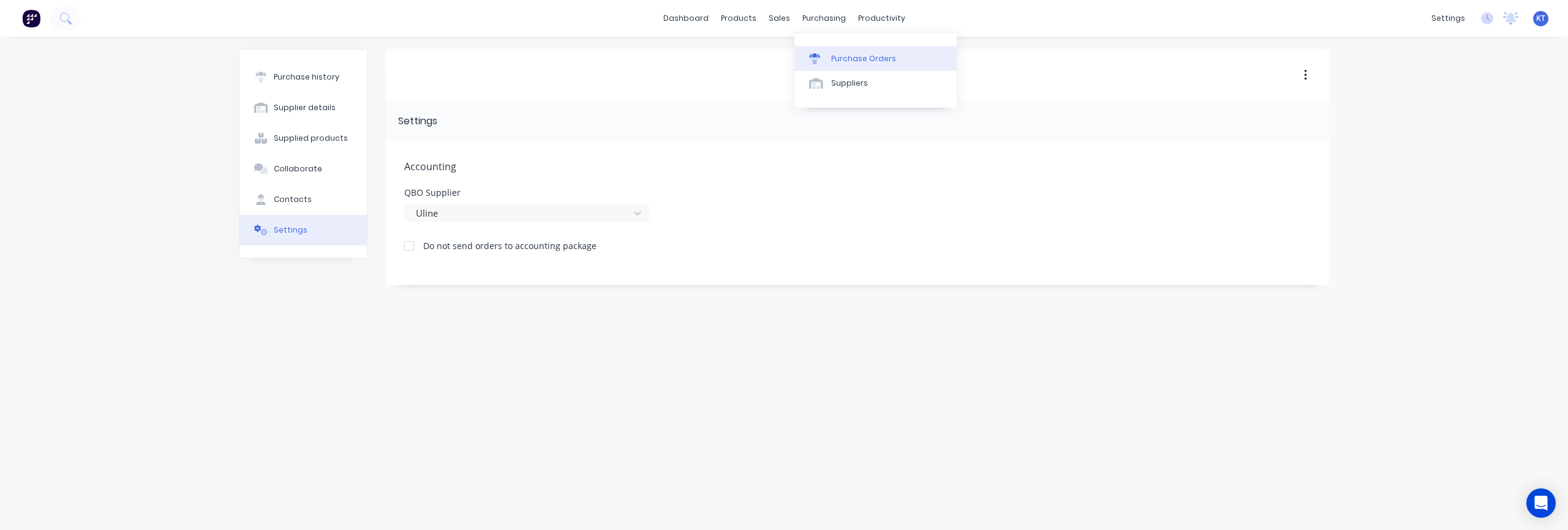
click at [839, 65] on link "Purchase Orders" at bounding box center [876, 58] width 162 height 25
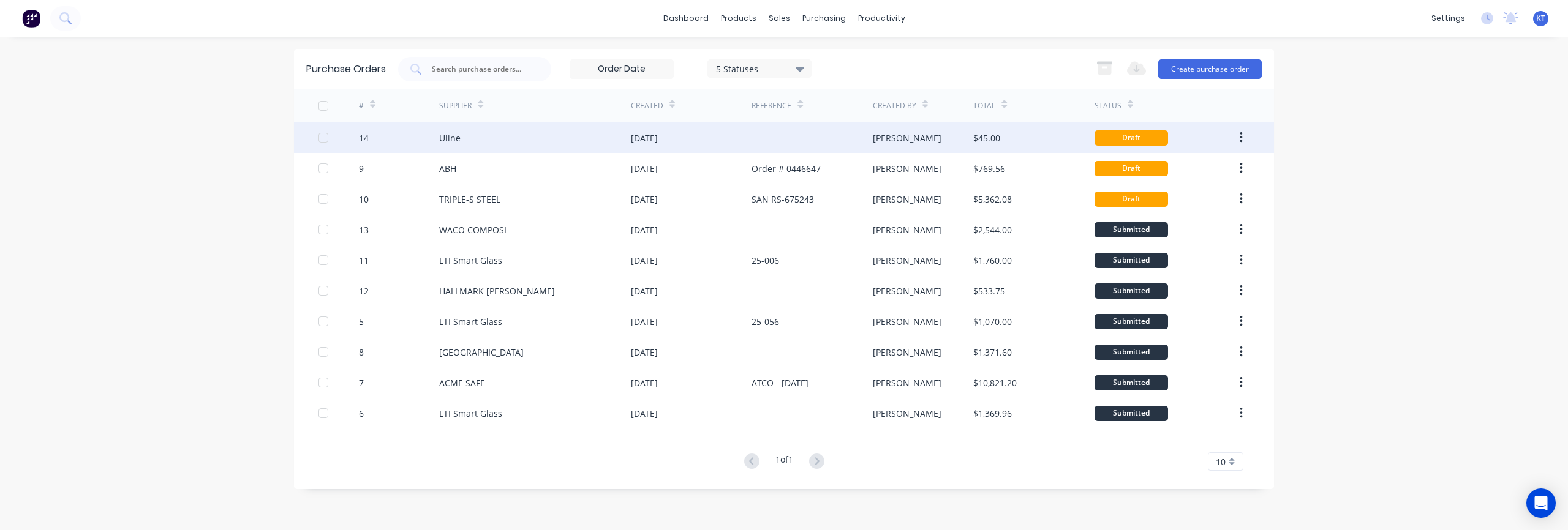
click at [456, 141] on div "Uline" at bounding box center [449, 138] width 21 height 13
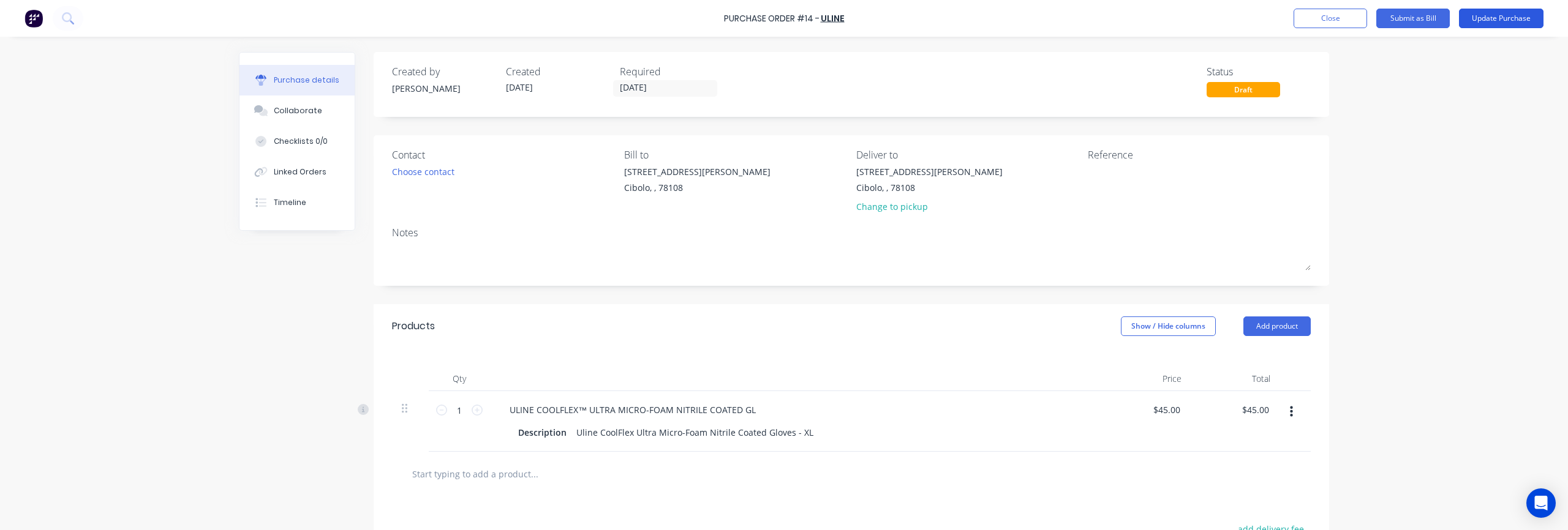
click at [1496, 20] on button "Update Purchase" at bounding box center [1502, 18] width 85 height 19
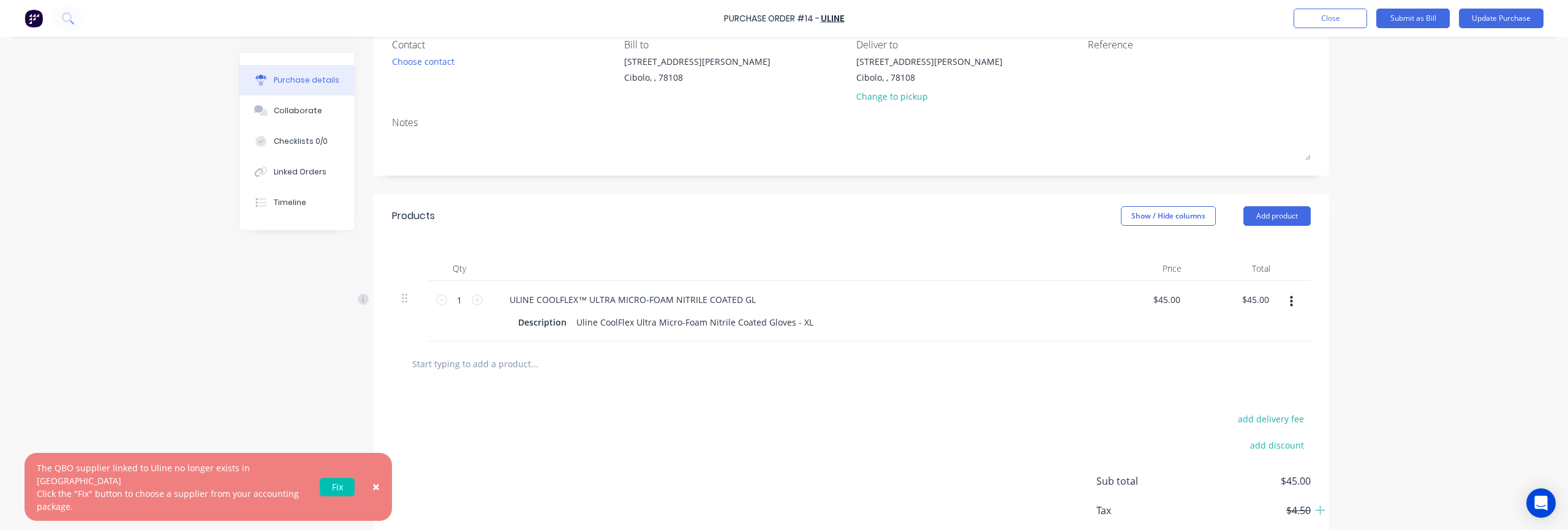
scroll to position [178, 0]
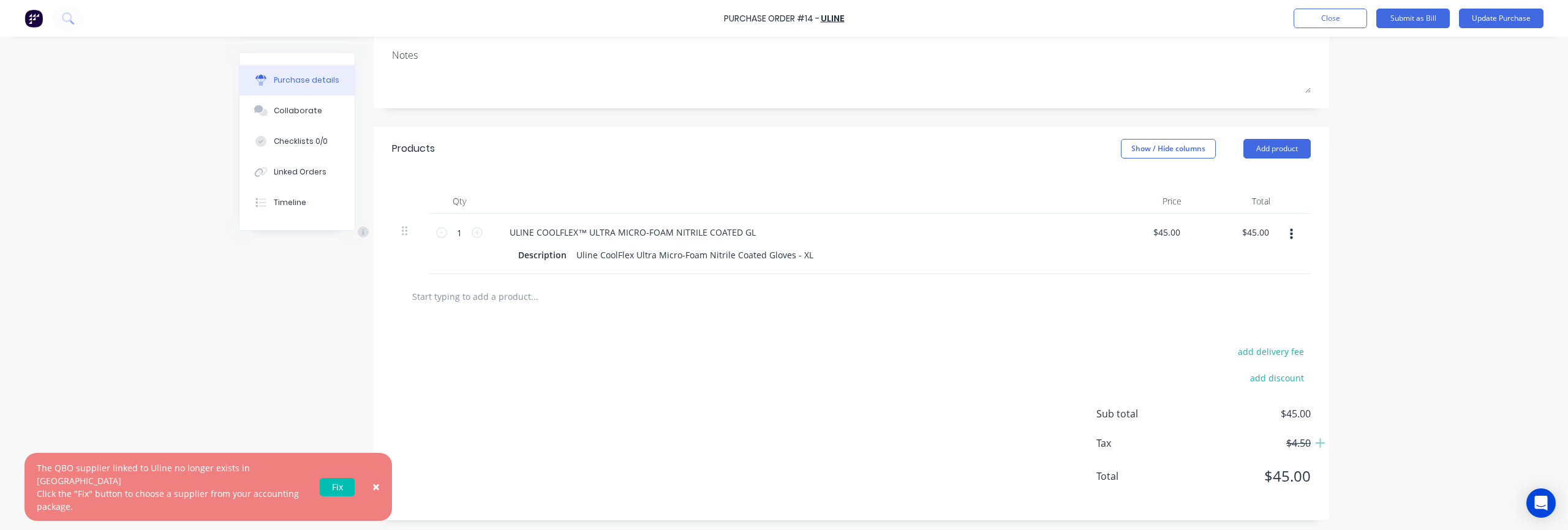
click at [490, 297] on input "text" at bounding box center [534, 296] width 245 height 25
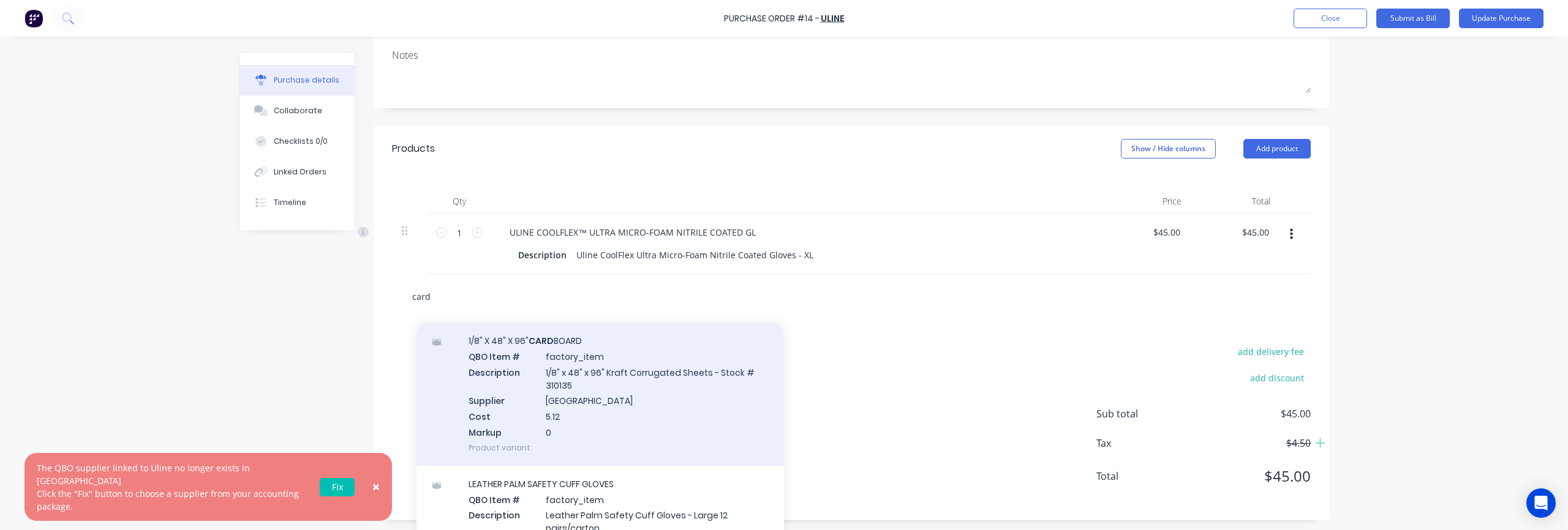
scroll to position [1062, 0]
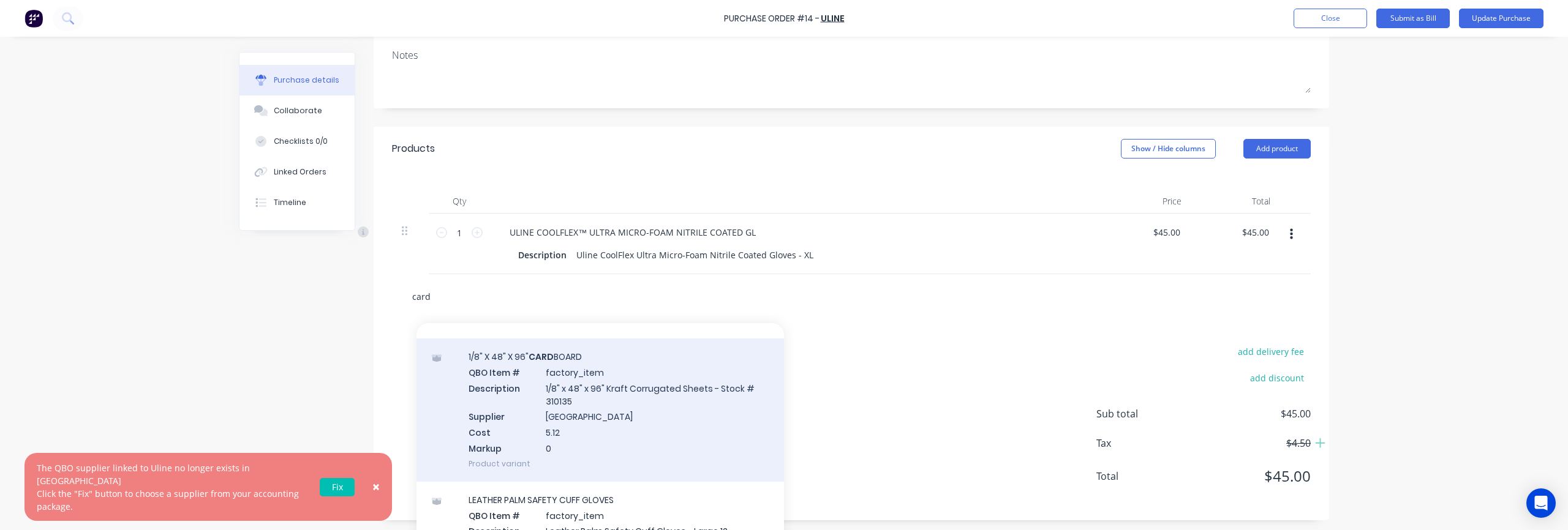
type input "card"
click at [640, 435] on div "1/8" X 48" X 96" CARD BOARD QBO Item # factory_item Description 1/8" x 48" x 96…" at bounding box center [600, 409] width 368 height 143
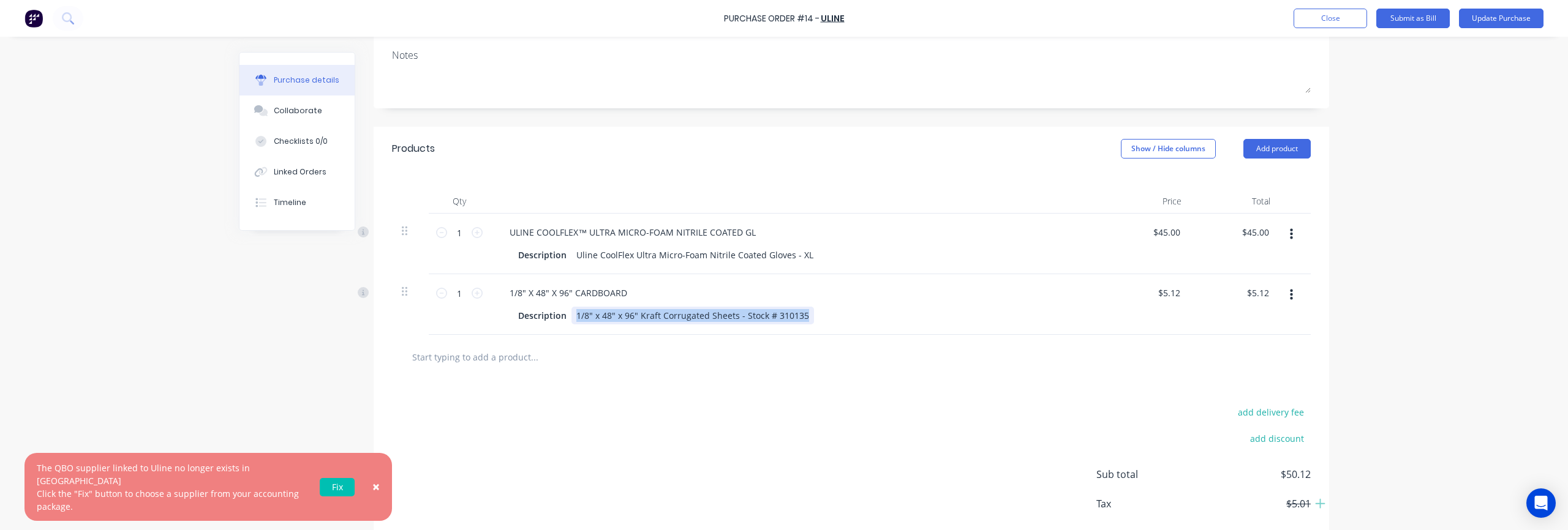
drag, startPoint x: 576, startPoint y: 316, endPoint x: 810, endPoint y: 320, distance: 234.0
click at [810, 320] on div "Description 1/8" x 48" x 96" Kraft Corrugated Sheets - Stock # 310135" at bounding box center [794, 315] width 561 height 18
paste div
click at [803, 390] on div "add delivery fee add discount Sub total $50.12 Tax $5.01 Total $50.12" at bounding box center [851, 480] width 956 height 202
click at [479, 295] on icon at bounding box center [477, 293] width 11 height 11
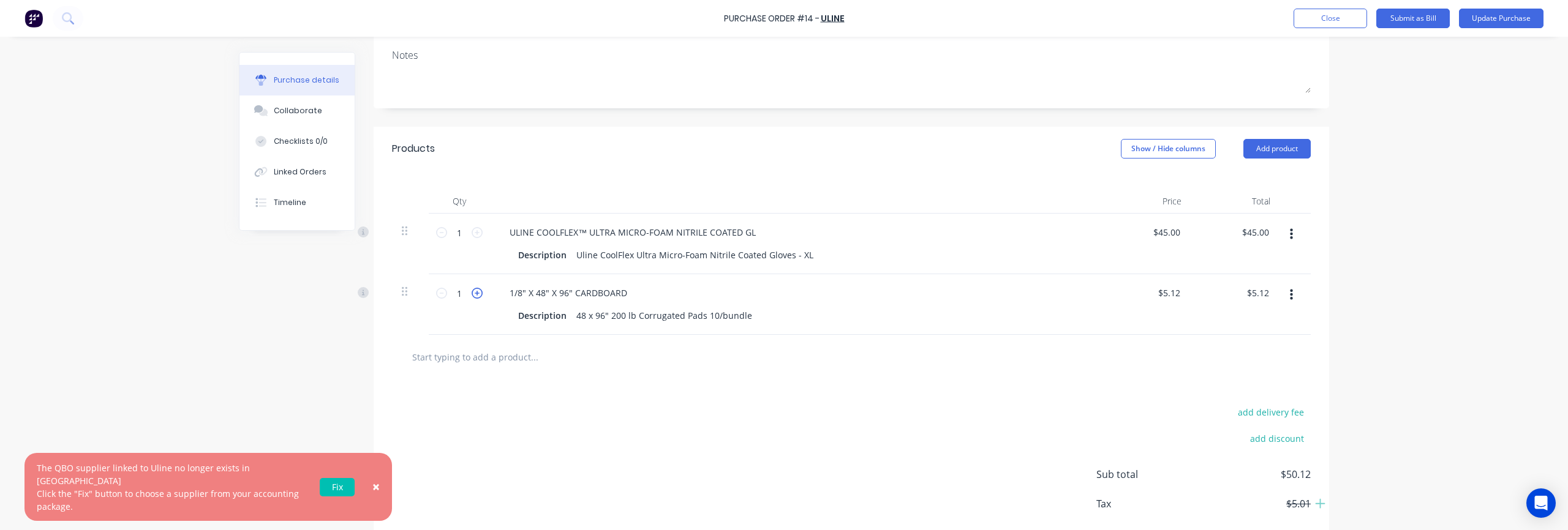
type input "2"
type input "$10.24"
click at [474, 293] on icon at bounding box center [477, 293] width 11 height 11
type input "3"
type input "$15.36"
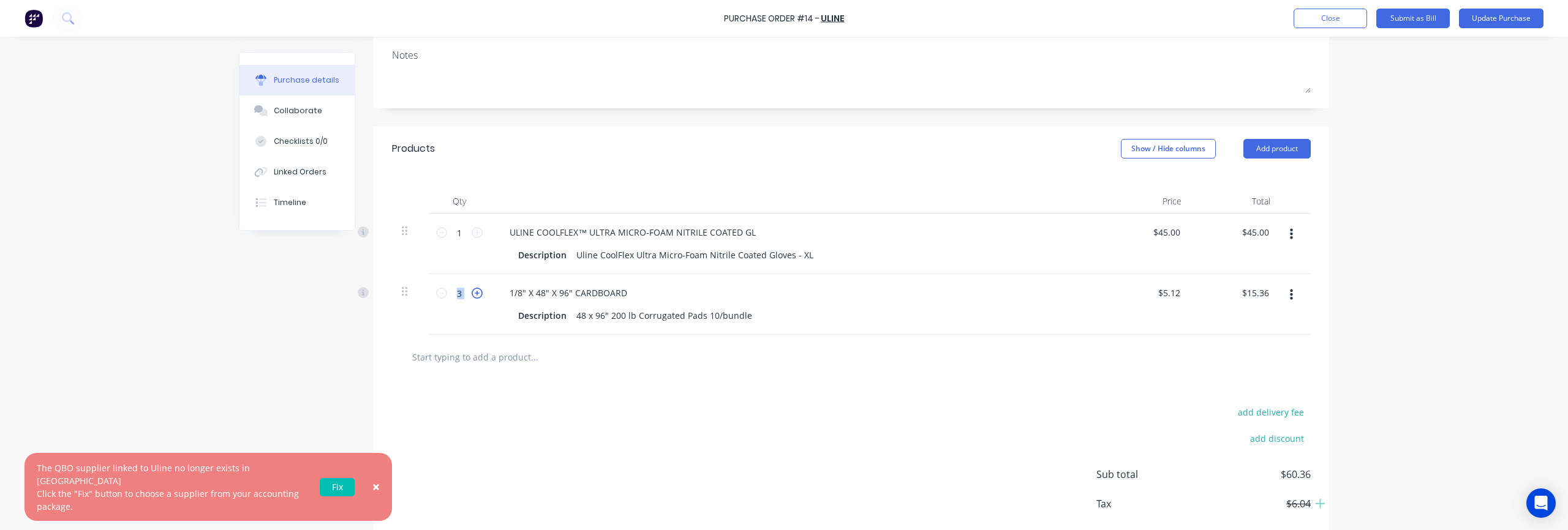
click at [474, 293] on icon at bounding box center [477, 293] width 11 height 11
type input "4"
type input "$20.48"
click at [474, 293] on icon at bounding box center [477, 293] width 11 height 11
type input "5"
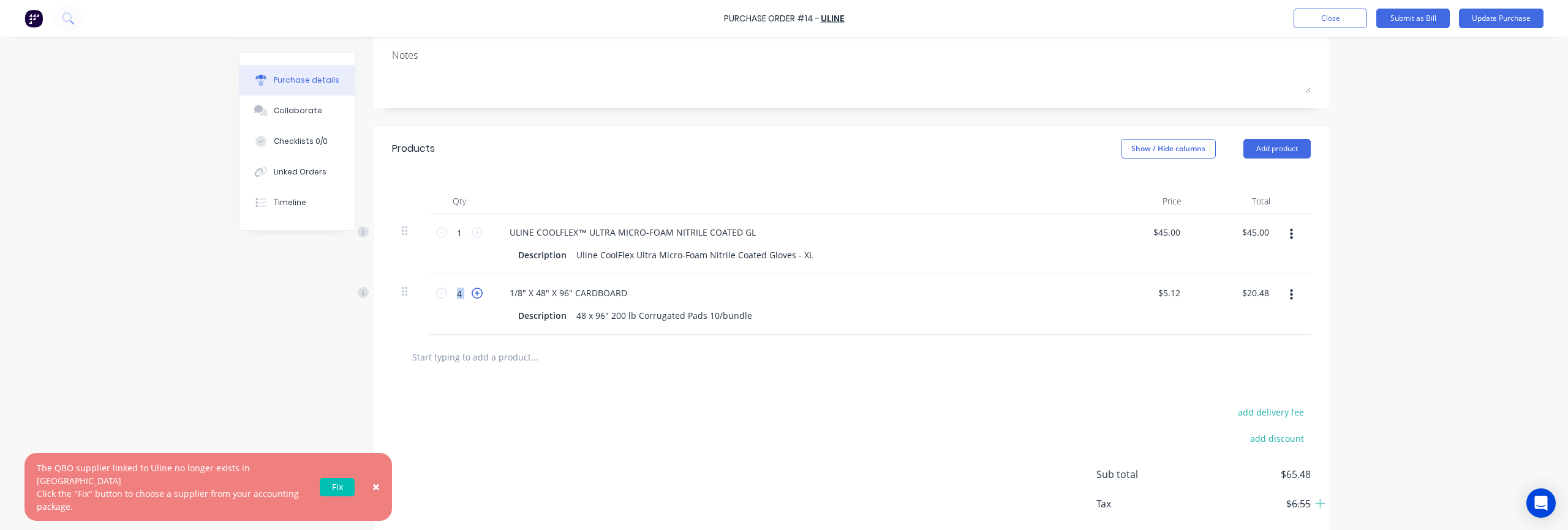
type input "$25.60"
click at [474, 293] on icon at bounding box center [477, 293] width 11 height 11
type input "6"
type input "$30.72"
click at [474, 293] on icon at bounding box center [477, 293] width 11 height 11
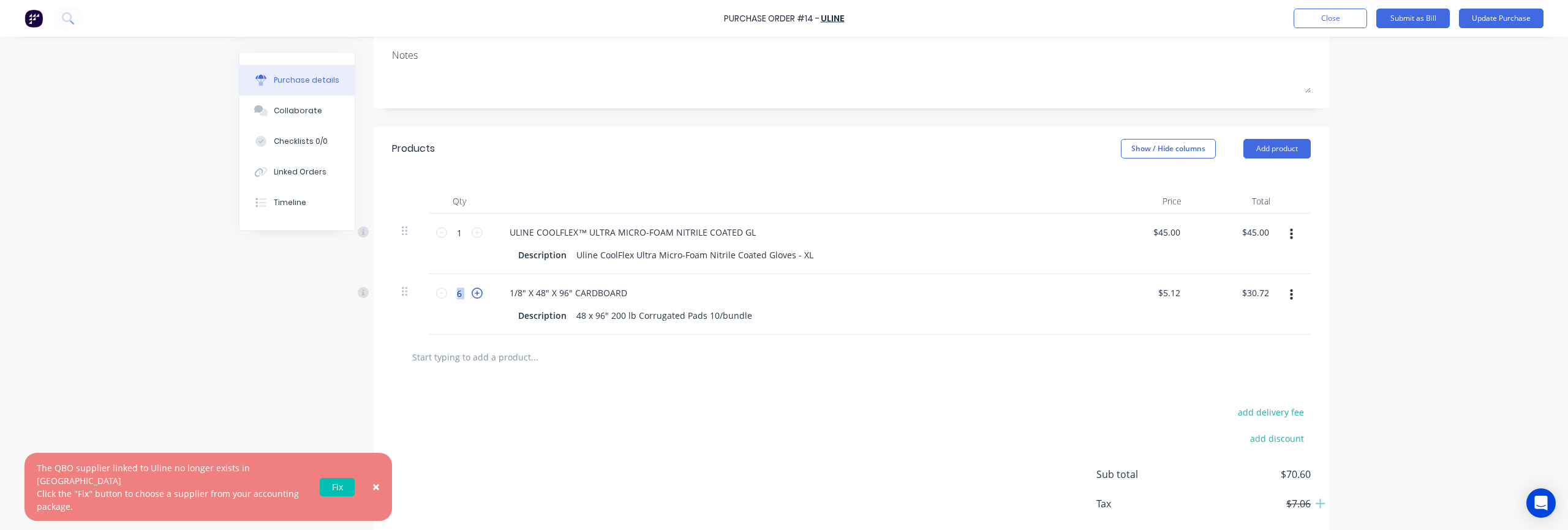
type input "7"
type input "$35.84"
click at [474, 293] on icon at bounding box center [477, 293] width 11 height 11
type input "8"
type input "$40.96"
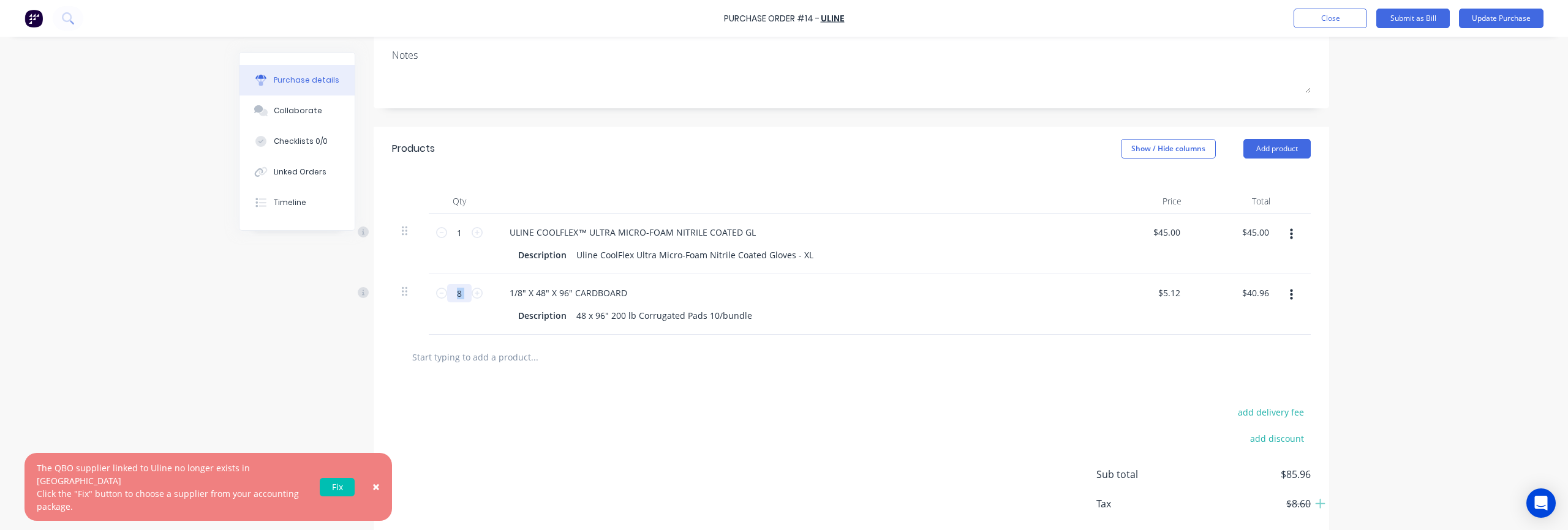
click at [459, 294] on input "8" at bounding box center [459, 293] width 25 height 18
drag, startPoint x: 463, startPoint y: 295, endPoint x: 456, endPoint y: 295, distance: 7.0
click at [456, 295] on input "8" at bounding box center [459, 293] width 25 height 18
type input "3"
type input "$15.36"
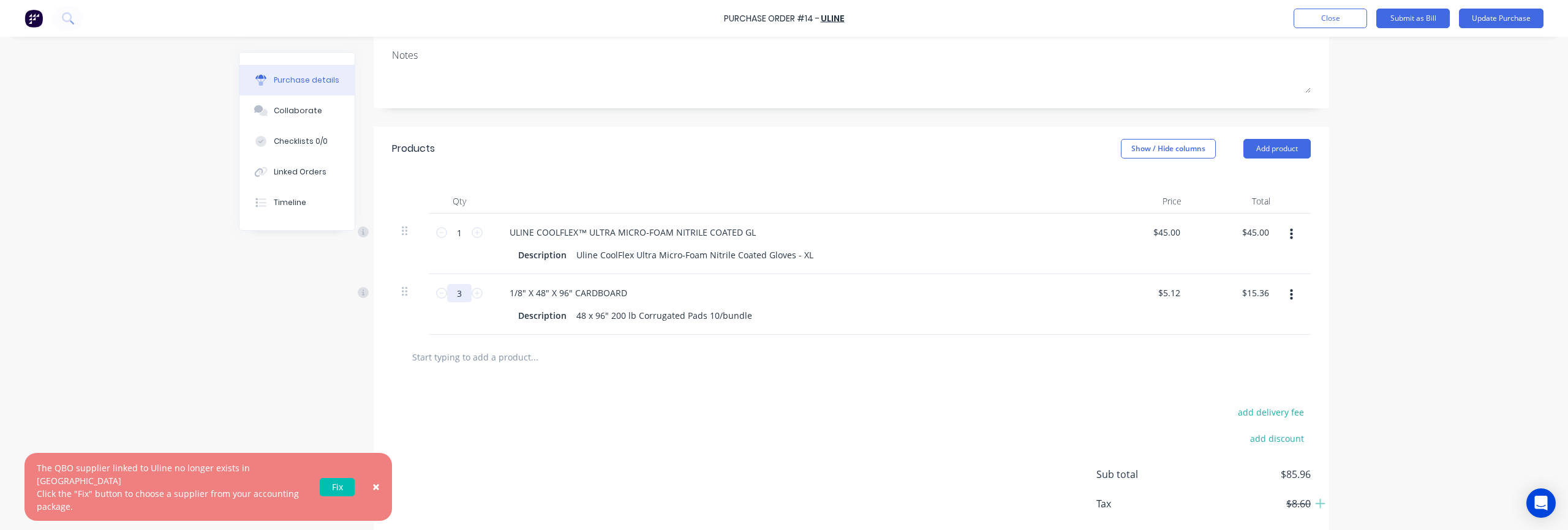
type input "30"
type input "$153.60"
type input "30"
click at [376, 495] on span "×" at bounding box center [376, 487] width 7 height 18
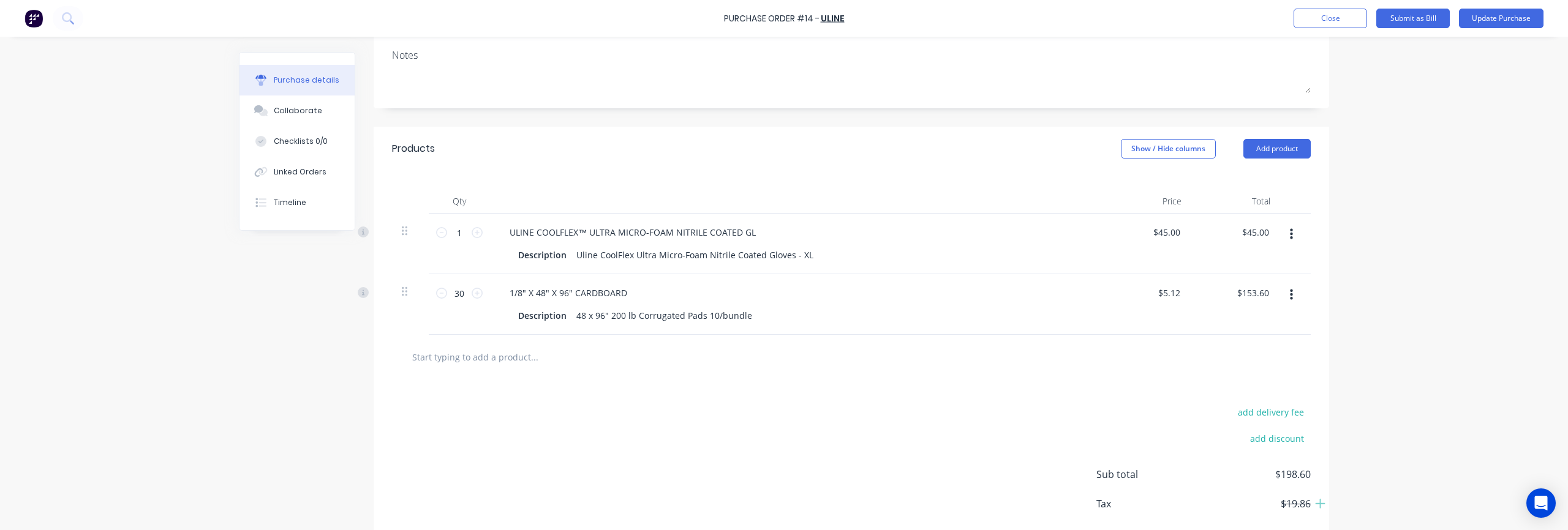
click at [659, 401] on div "add delivery fee add discount Sub total $198.60 Tax $19.86 Total $198.60" at bounding box center [851, 480] width 956 height 202
click at [475, 348] on input "text" at bounding box center [534, 357] width 245 height 25
paste input "Industrial No Grit Sweeping Compound - 200 lb Drum"
drag, startPoint x: 482, startPoint y: 356, endPoint x: 404, endPoint y: 359, distance: 78.1
click at [404, 359] on div "Industrial No Grit Sweeping Compound - 200 lb Drum Add Industrial No Grit Sweep…" at bounding box center [586, 357] width 368 height 25
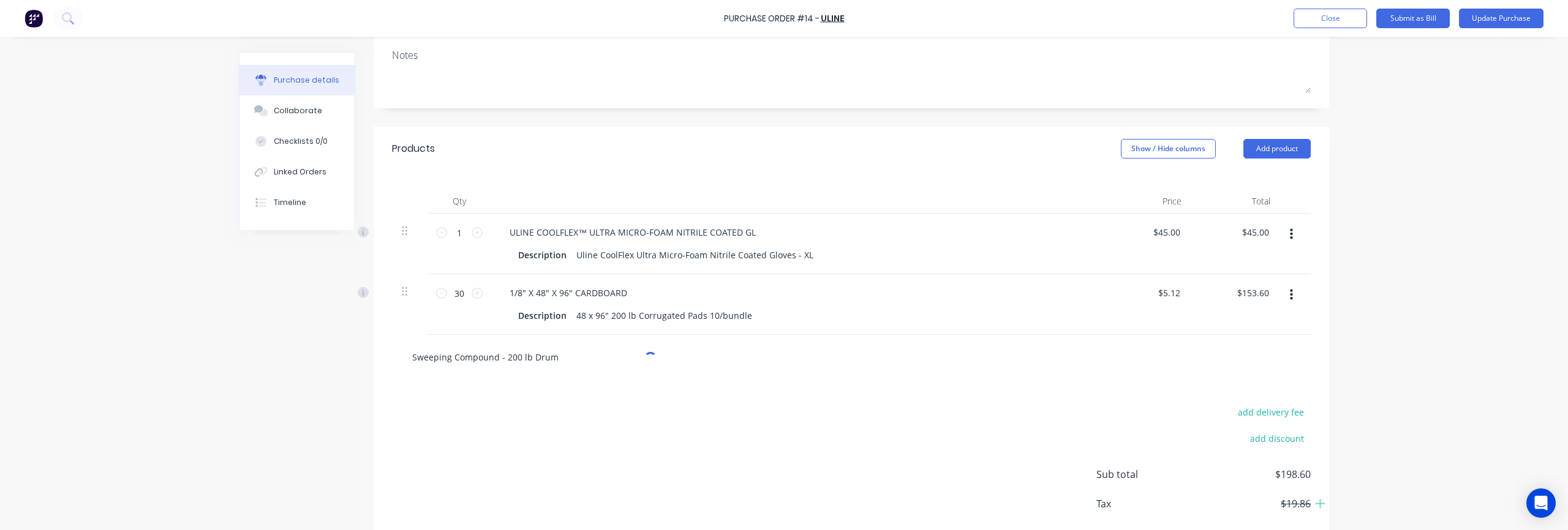
drag, startPoint x: 501, startPoint y: 358, endPoint x: 567, endPoint y: 357, distance: 66.0
click at [567, 357] on input "Sweeping Compound - 200 lb Drum" at bounding box center [534, 357] width 245 height 25
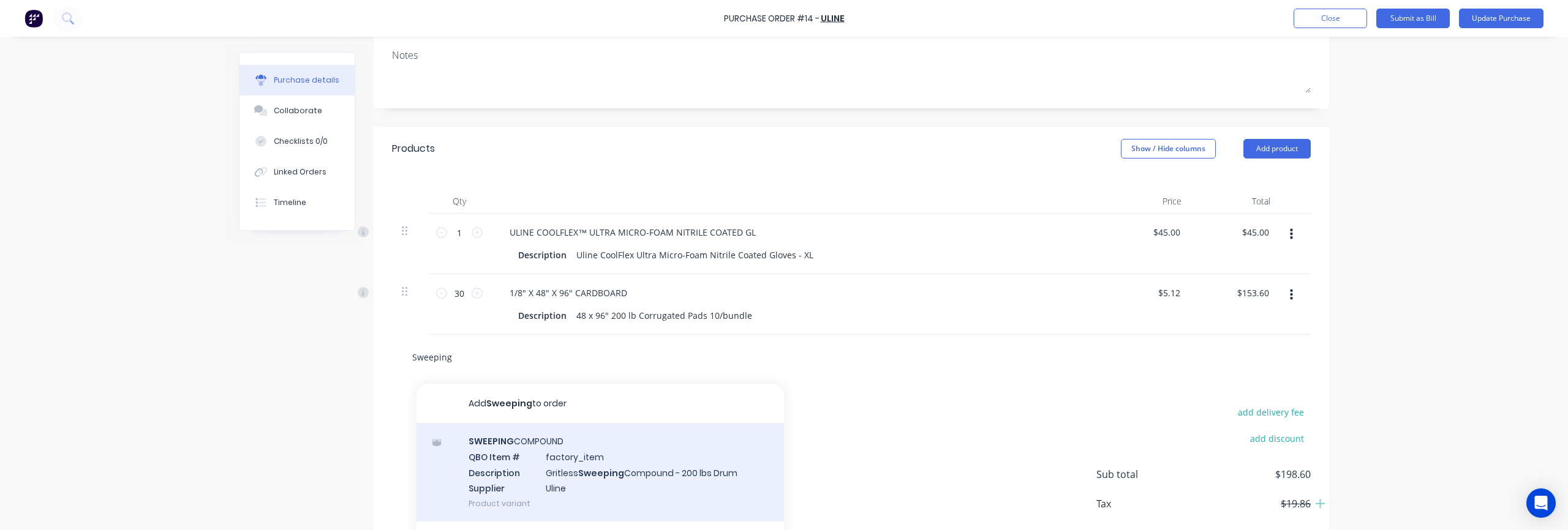
type input "Sweeping"
click at [521, 453] on div "SWEEPING COMPOUND QBO Item # factory_item Description Gritless Sweeping Compoun…" at bounding box center [600, 472] width 368 height 99
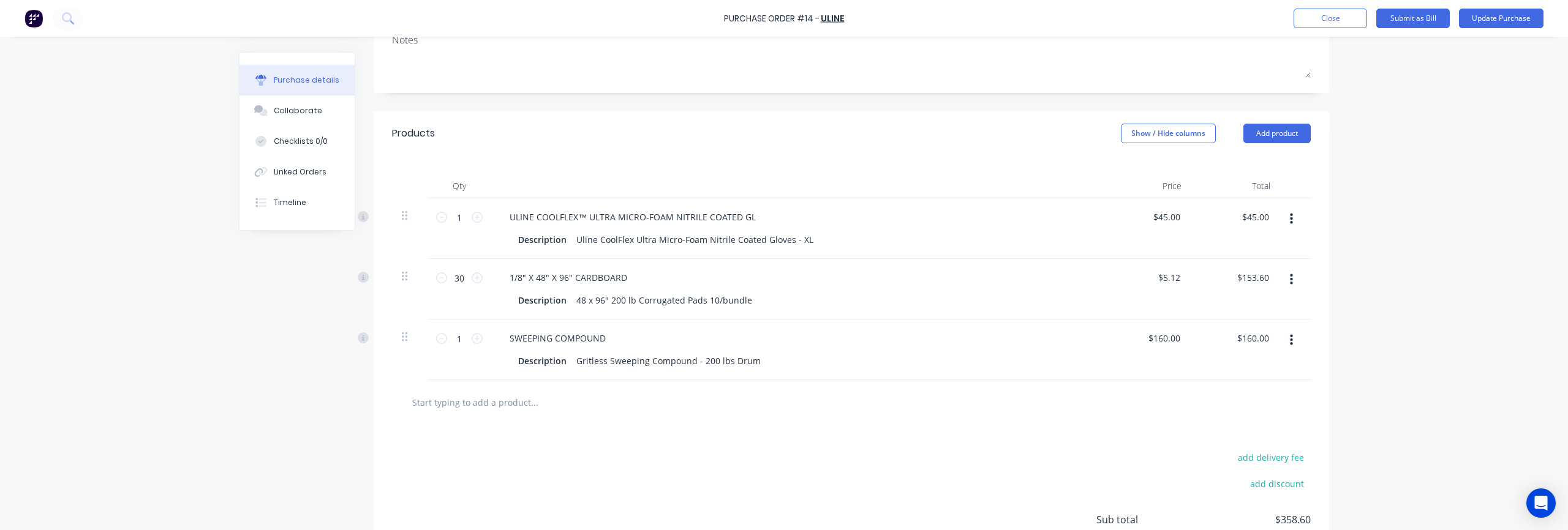
scroll to position [208, 0]
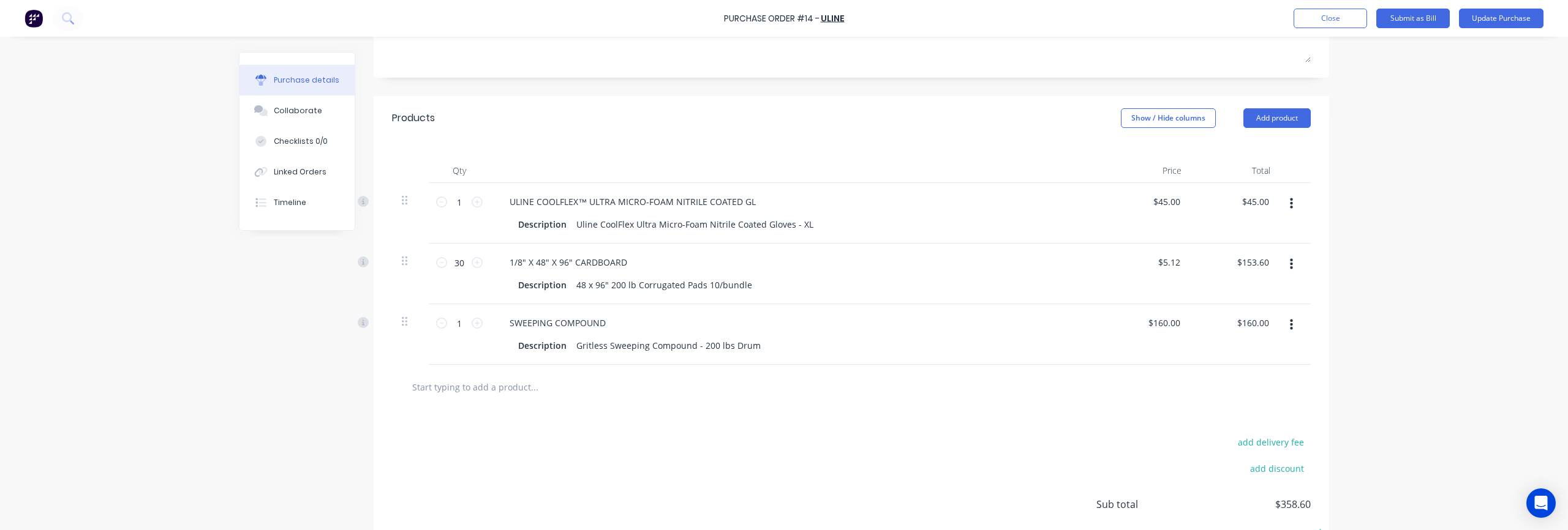
click at [508, 386] on input "text" at bounding box center [534, 387] width 245 height 25
paste input "Safety Glasses"
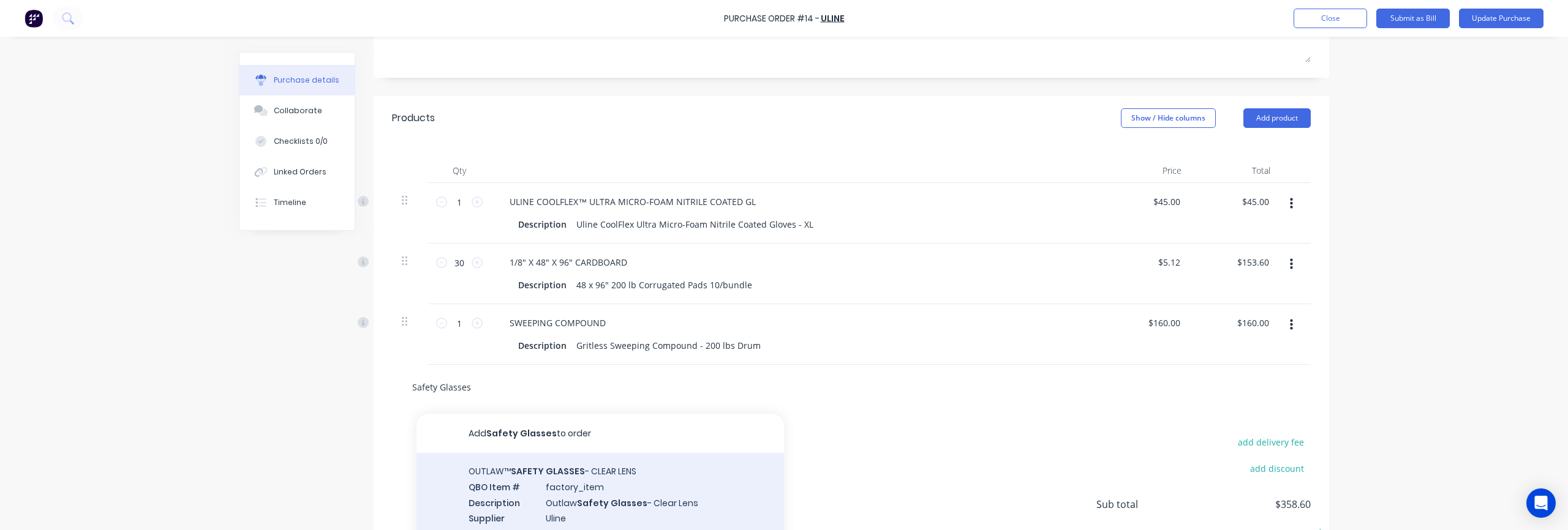
scroll to position [224, 0]
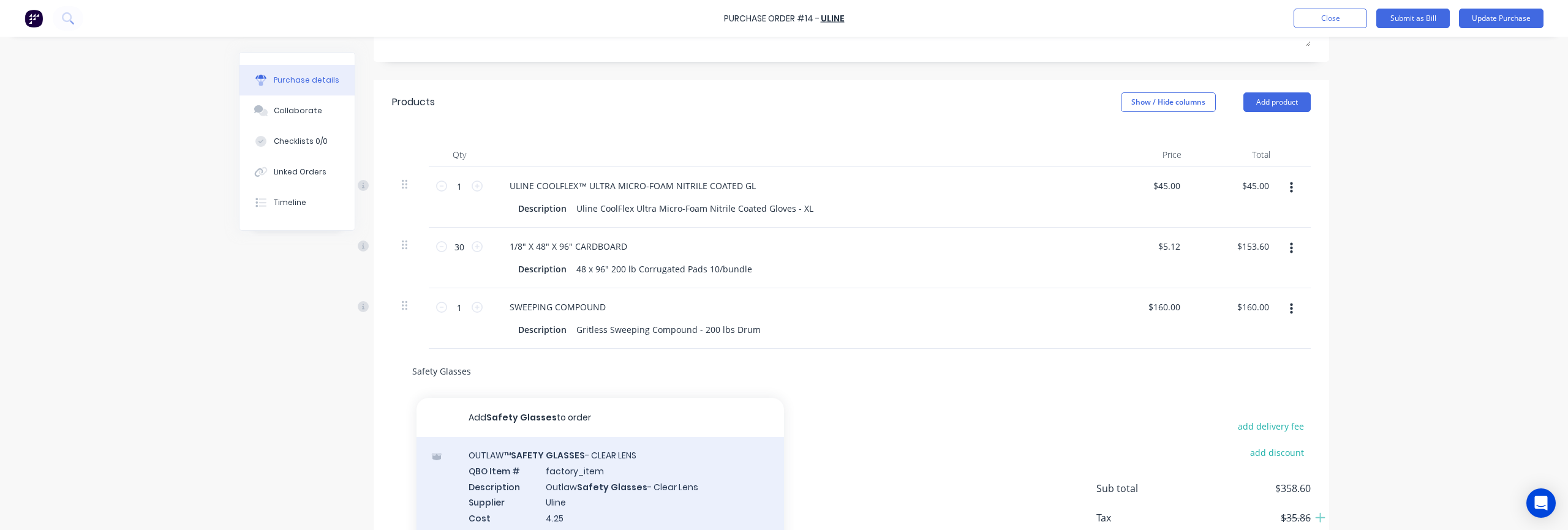
type input "Safety Glasses"
click at [590, 482] on div "OUTLAW™ SAFETY GLASSES - CLEAR LENS QBO Item # factory_item Description Outlaw …" at bounding box center [600, 501] width 368 height 130
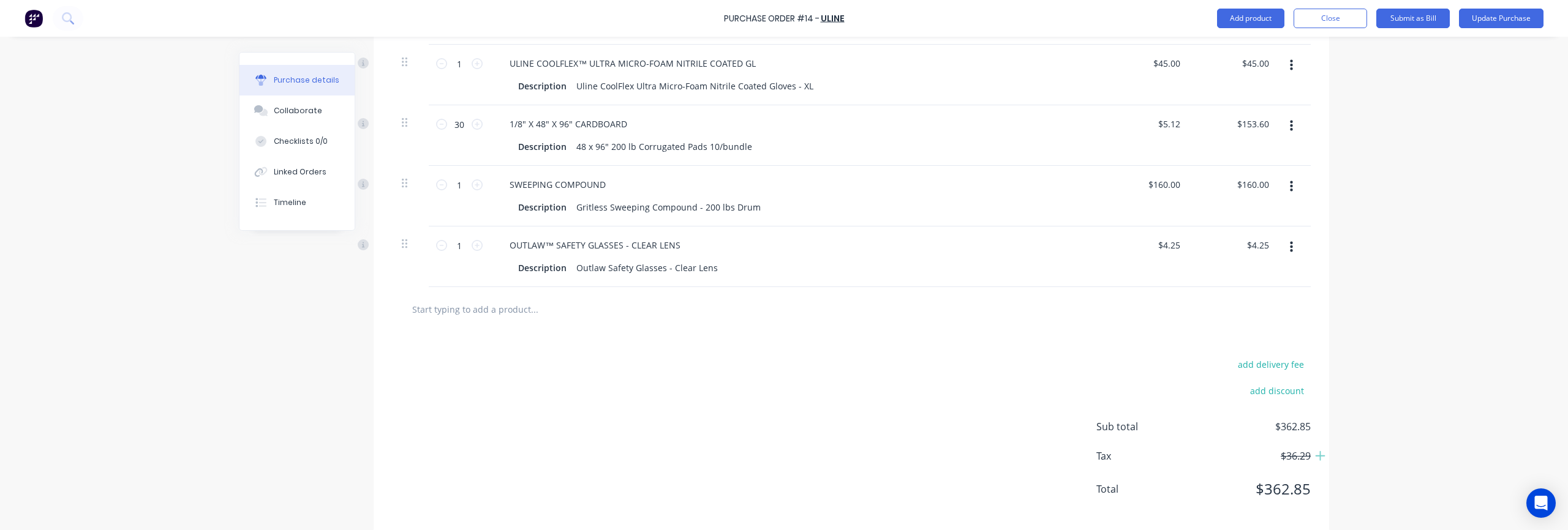
scroll to position [338, 0]
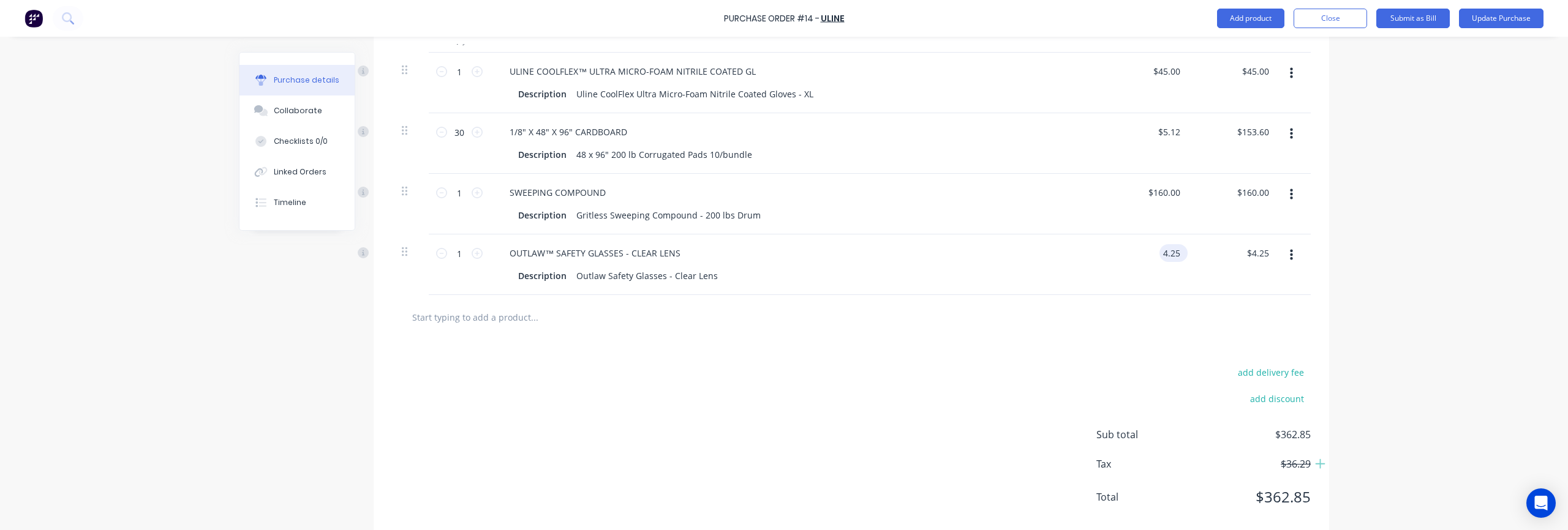
drag, startPoint x: 1163, startPoint y: 253, endPoint x: 1183, endPoint y: 253, distance: 20.0
click at [1183, 253] on div "4.25 4.25" at bounding box center [1173, 253] width 29 height 18
type input "$25.50"
click at [942, 400] on div "add delivery fee add discount Sub total $362.85 Tax $36.29 Total $362.85" at bounding box center [851, 441] width 956 height 202
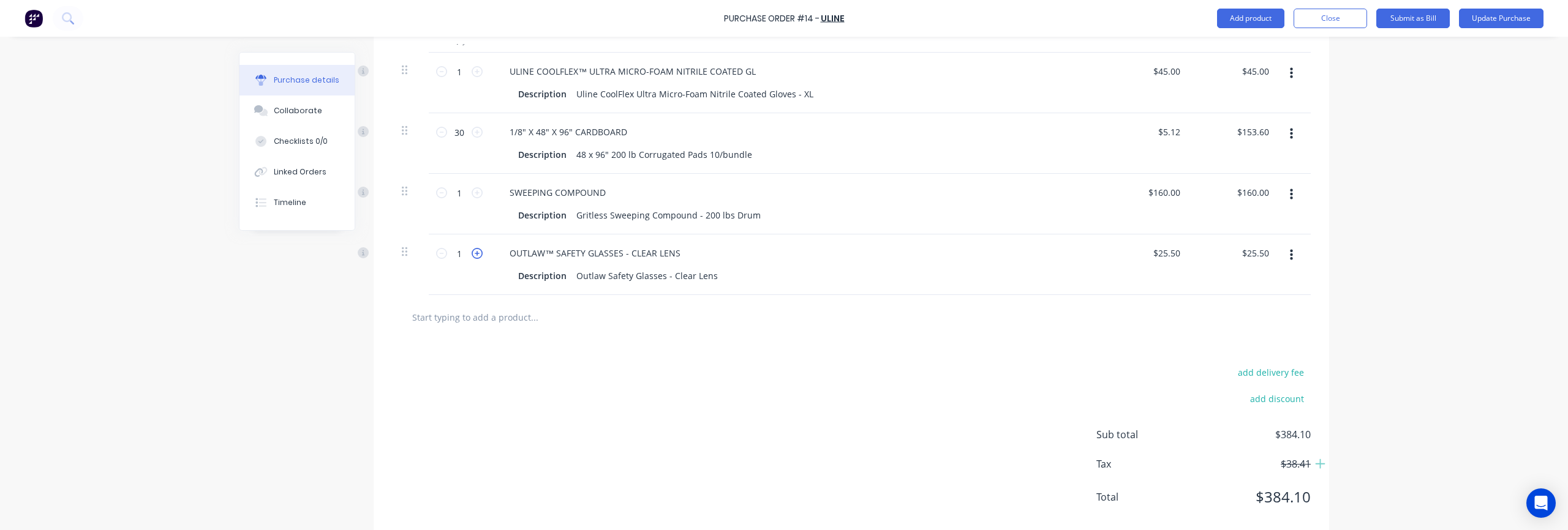
click at [480, 256] on icon at bounding box center [477, 253] width 11 height 11
type input "2"
type input "$51.00"
click at [480, 256] on icon at bounding box center [477, 253] width 11 height 11
type input "3"
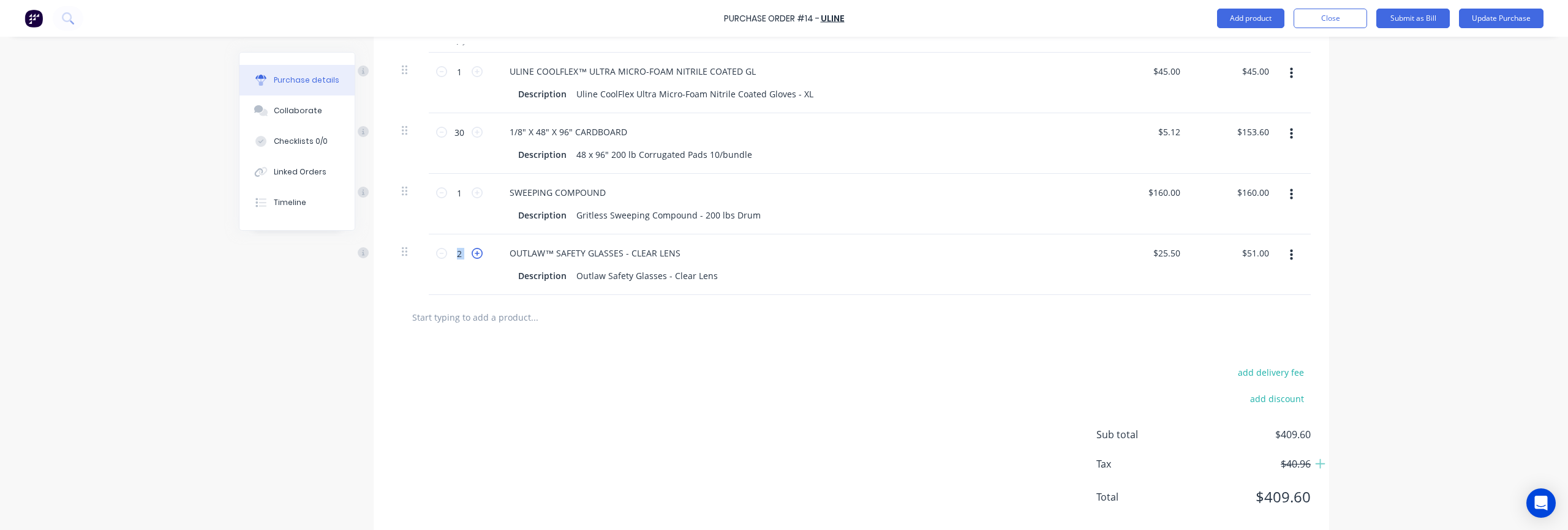
type input "$76.50"
click at [480, 256] on icon at bounding box center [477, 253] width 11 height 11
type input "4"
type input "$102.00"
click at [480, 256] on icon at bounding box center [477, 253] width 11 height 11
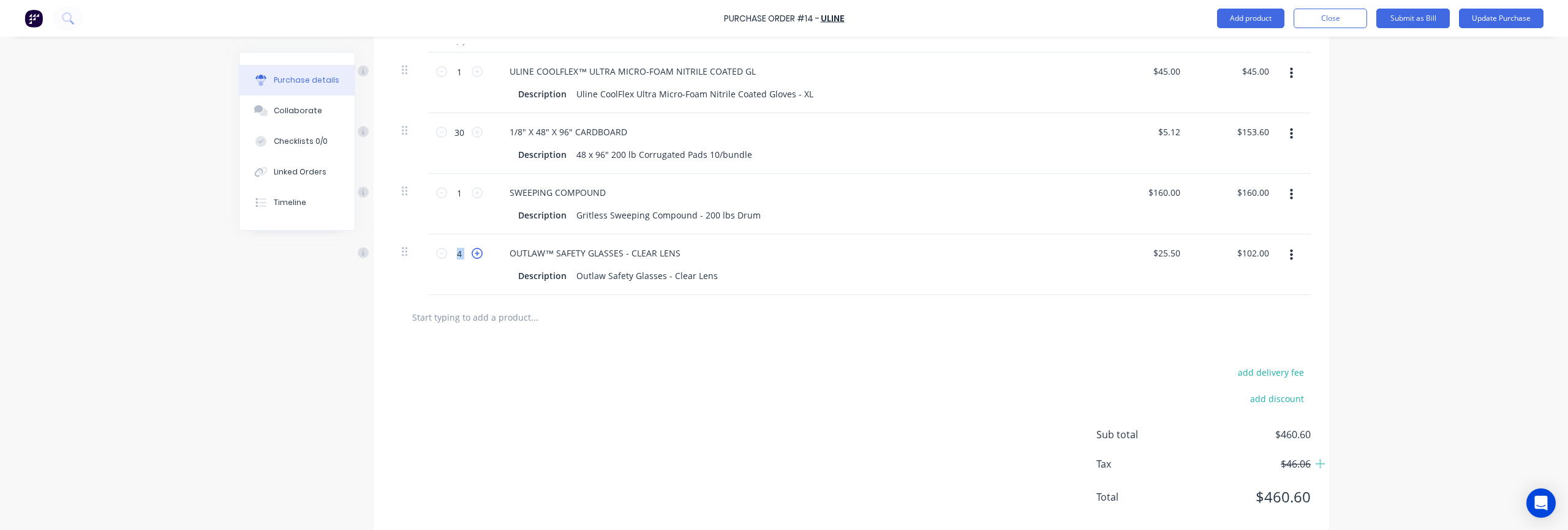
type input "5"
type input "$127.50"
click at [477, 255] on icon at bounding box center [477, 253] width 11 height 11
type input "6"
type input "$153.00"
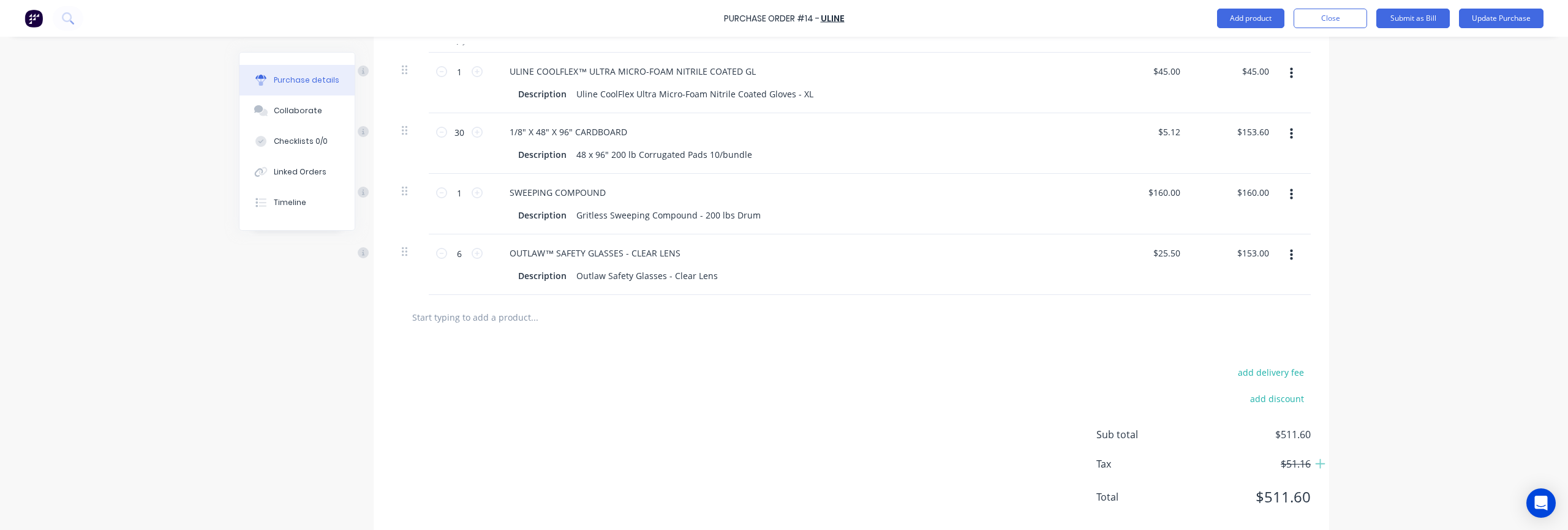
click at [689, 368] on div "add delivery fee add discount Sub total $511.60 Tax $51.16 Total $511.60" at bounding box center [851, 441] width 956 height 202
drag, startPoint x: 1161, startPoint y: 253, endPoint x: 1202, endPoint y: 254, distance: 41.0
click at [1202, 254] on div "6 6 OUTLAW™ SAFETY GLASSES - CLEAR LENS Description Outlaw Safety Glasses - Cle…" at bounding box center [851, 265] width 919 height 61
type input "$4.25"
type input "$25.50"
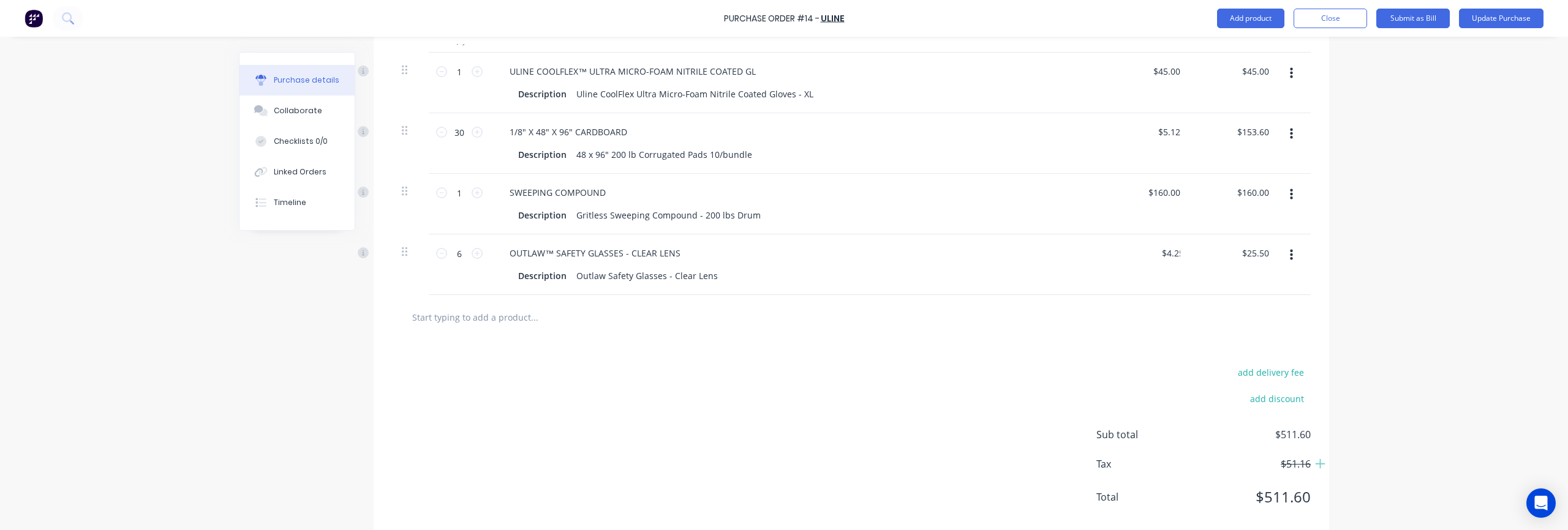
click at [906, 321] on div at bounding box center [851, 317] width 899 height 25
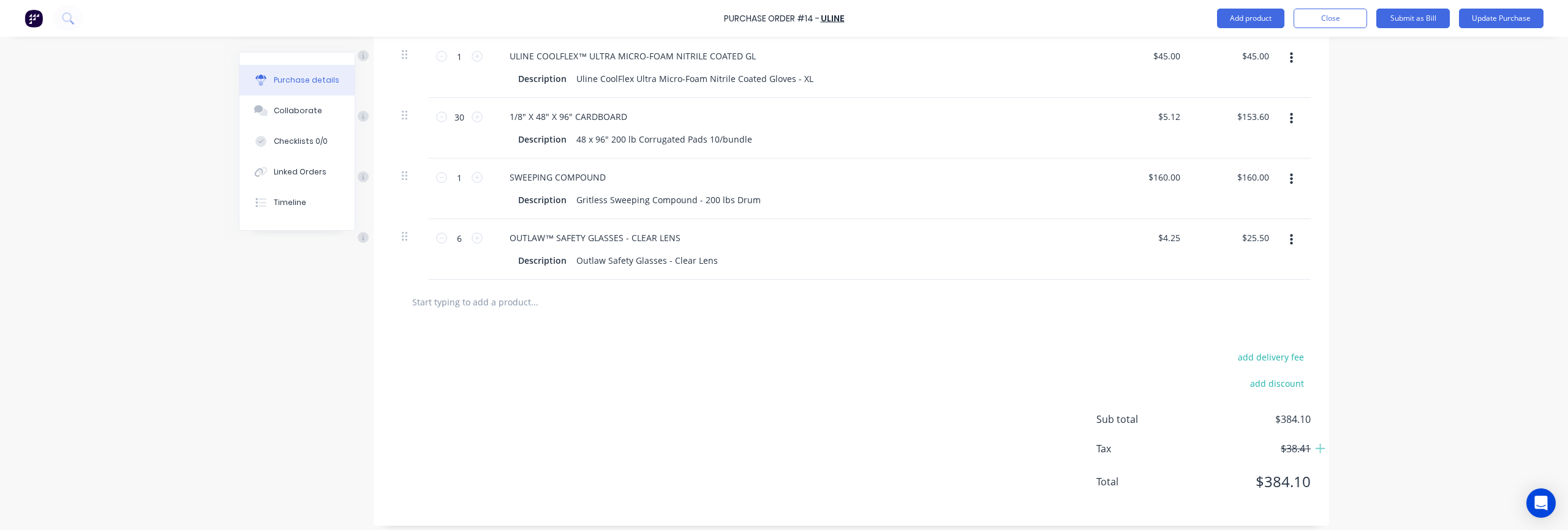
scroll to position [362, 0]
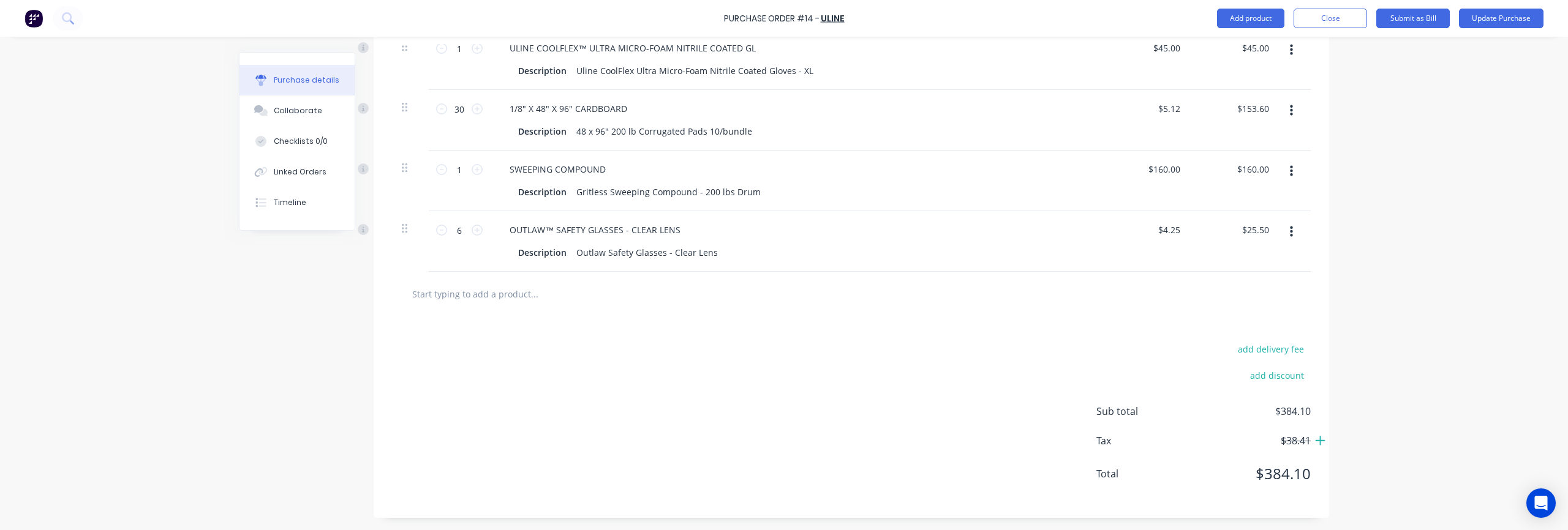
click at [1319, 442] on icon at bounding box center [1321, 441] width 11 height 12
click at [1289, 442] on span "$38.41" at bounding box center [1250, 441] width 123 height 15
click at [1269, 354] on button "add delivery fee" at bounding box center [1270, 348] width 80 height 16
type input "$94.30"
click at [1288, 307] on div at bounding box center [851, 294] width 919 height 44
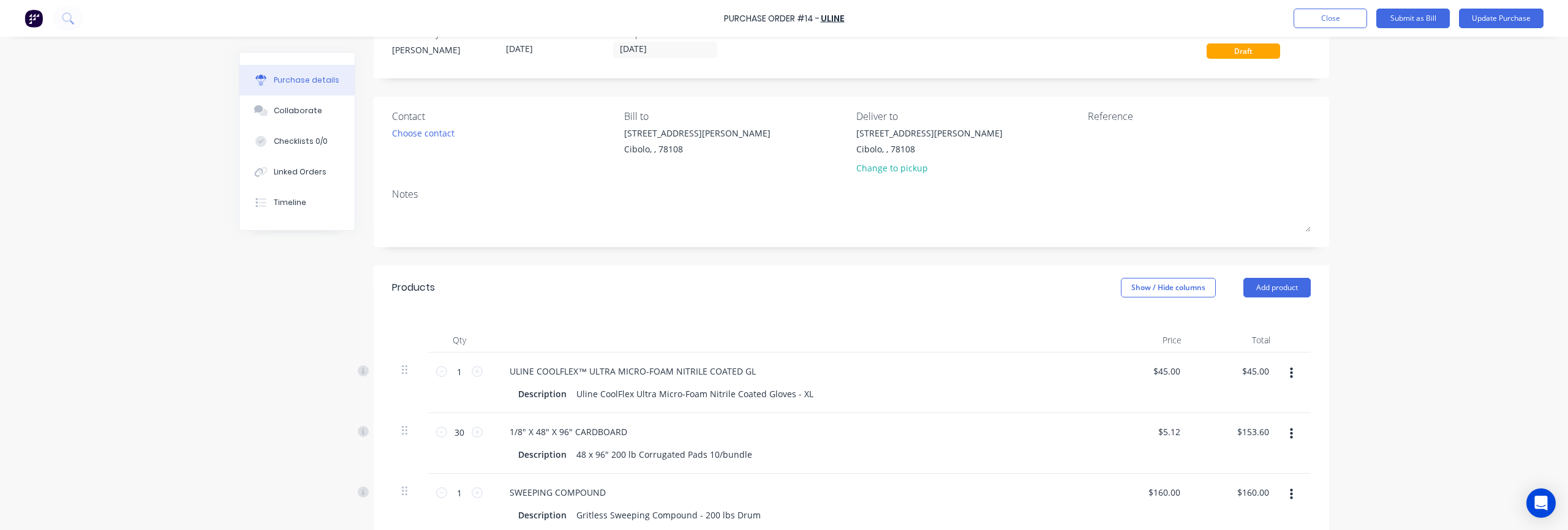
scroll to position [0, 0]
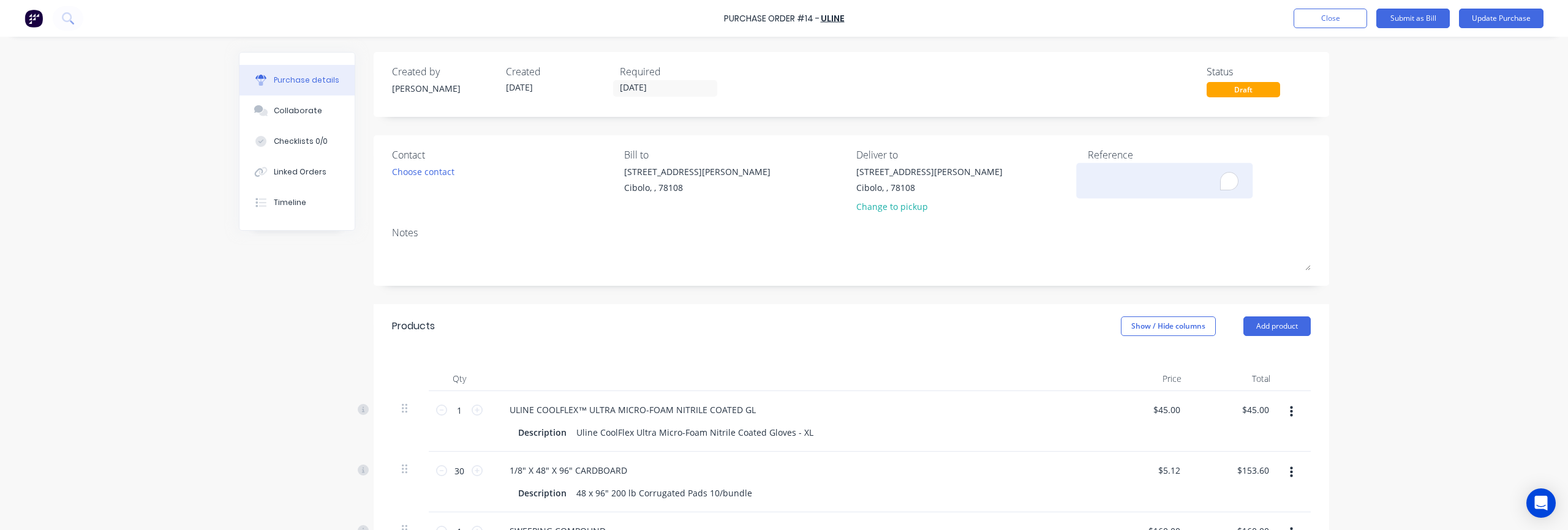
click at [1103, 176] on textarea "To enrich screen reader interactions, please activate Accessibility in Grammarl…" at bounding box center [1165, 179] width 153 height 28
paste textarea "42900833"
type textarea "42900833"
type textarea "x"
type textarea "42900833"
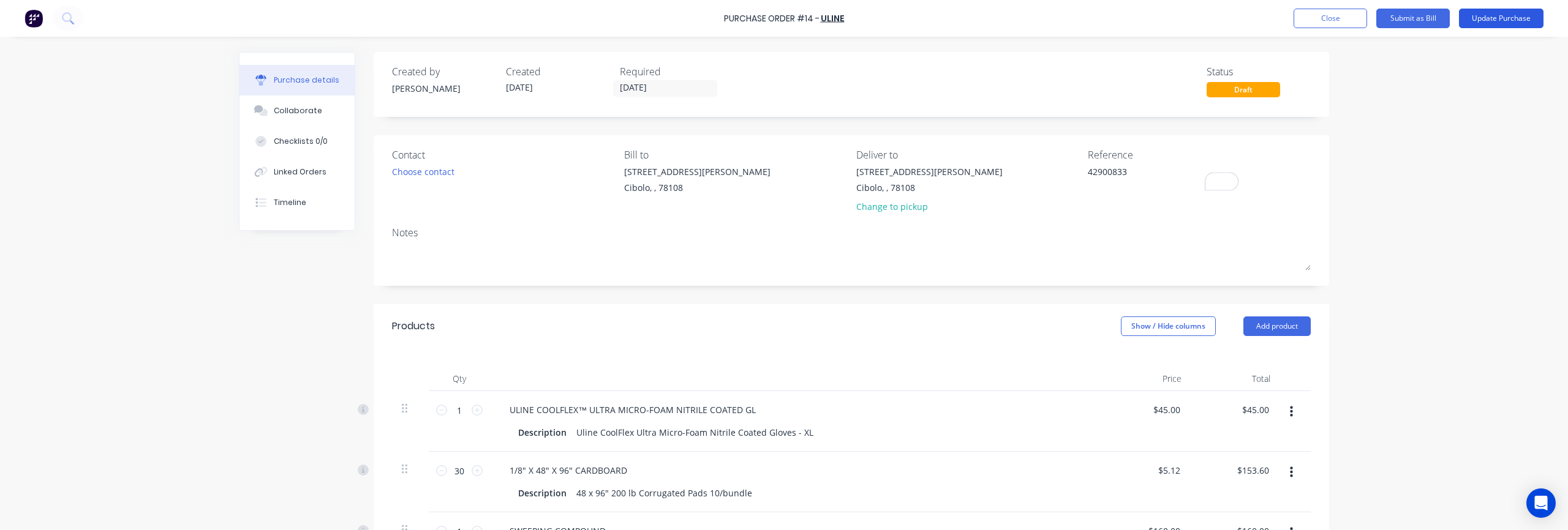
type textarea "x"
type textarea "42900833"
click at [1503, 20] on button "Update Purchase" at bounding box center [1502, 18] width 85 height 19
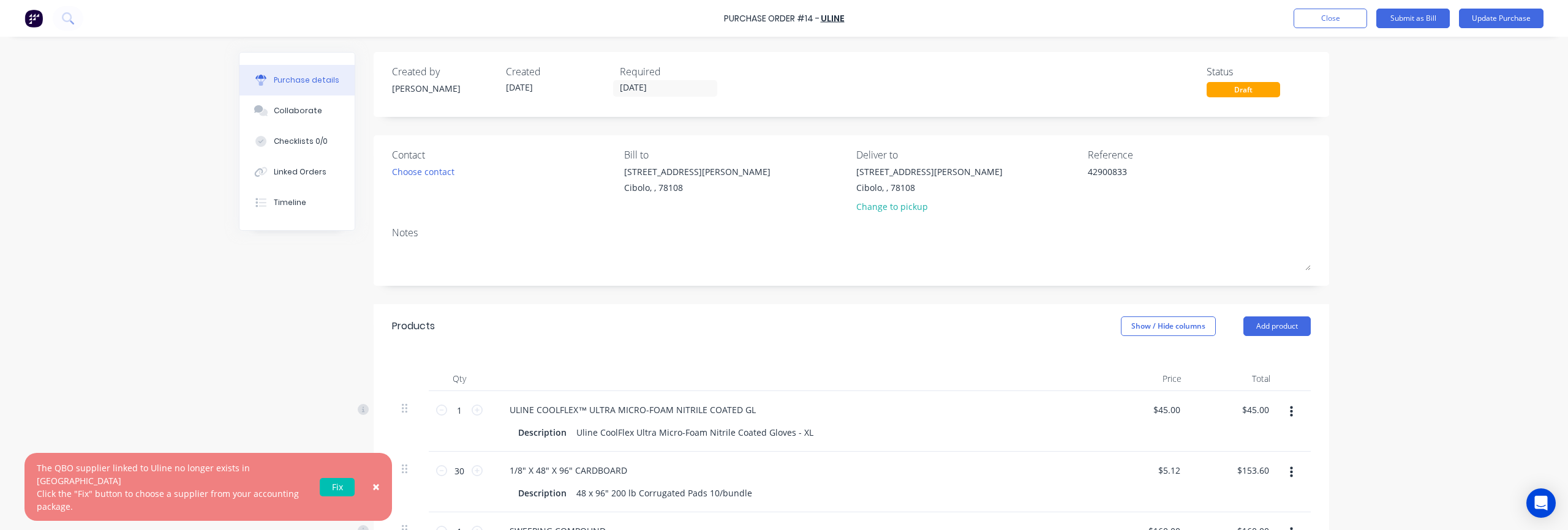
type textarea "x"
click at [329, 497] on link "Fix" at bounding box center [338, 488] width 35 height 18
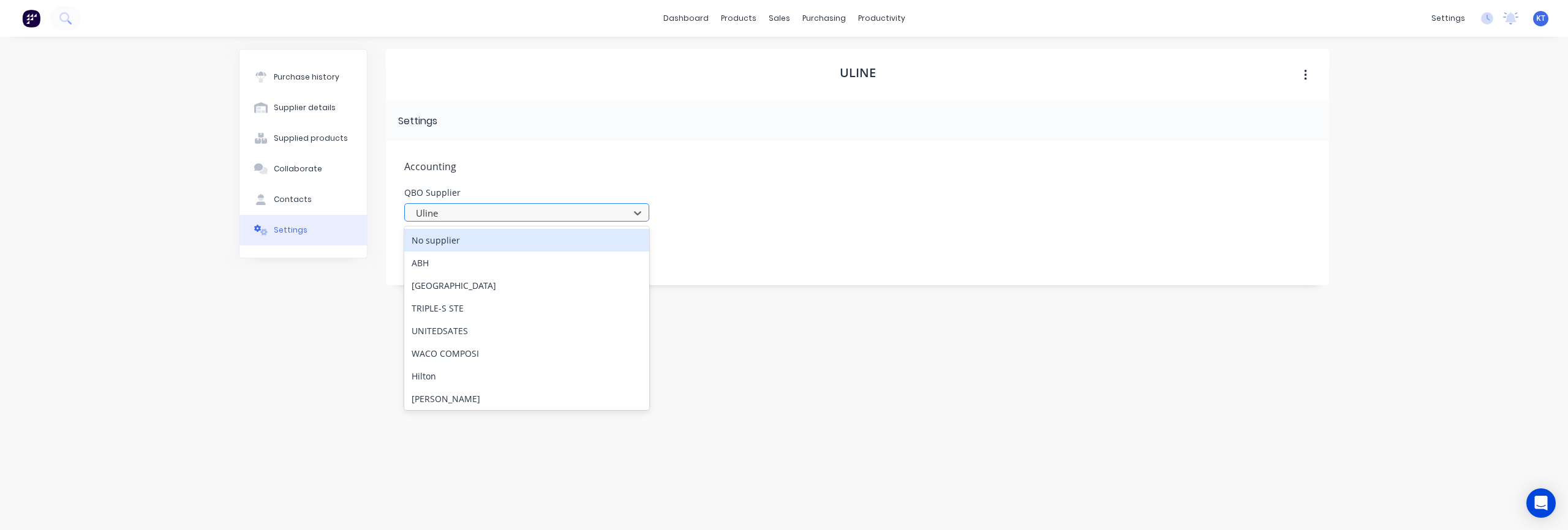
click at [457, 213] on div at bounding box center [519, 213] width 208 height 16
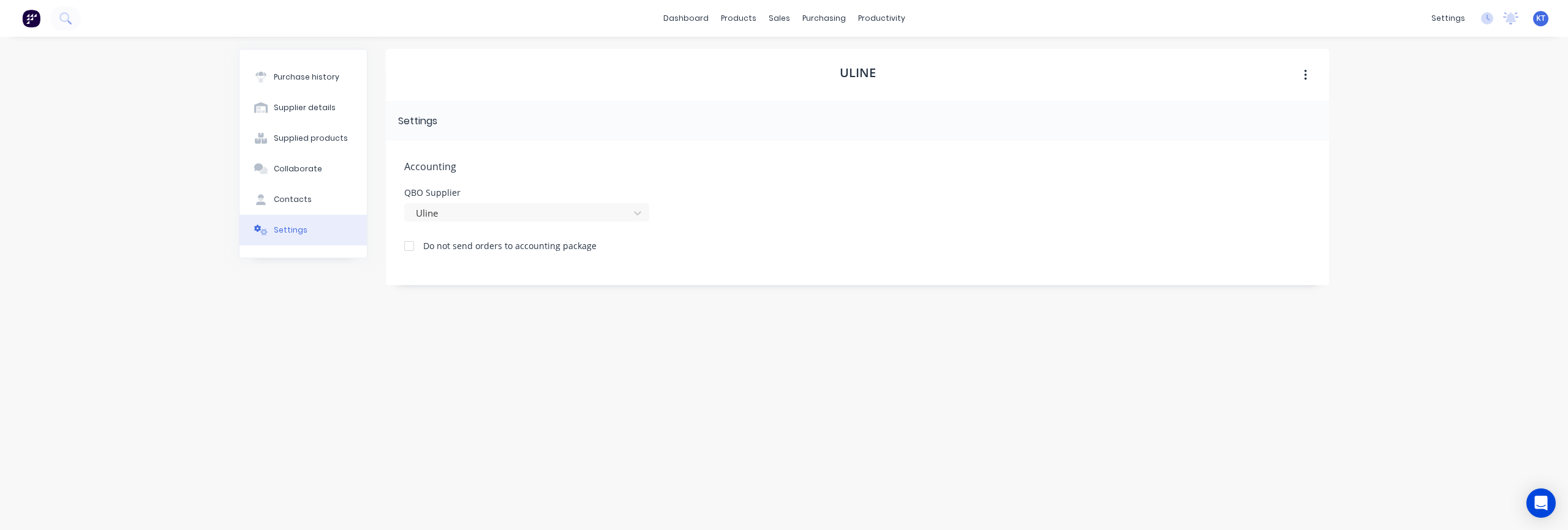
click at [528, 172] on span "Accounting" at bounding box center [857, 167] width 907 height 15
click at [416, 125] on div "Settings" at bounding box center [418, 122] width 40 height 15
click at [1299, 76] on button "button" at bounding box center [1305, 76] width 29 height 22
click at [1302, 75] on button "button" at bounding box center [1305, 76] width 29 height 22
click at [286, 206] on button "Contacts" at bounding box center [303, 199] width 127 height 30
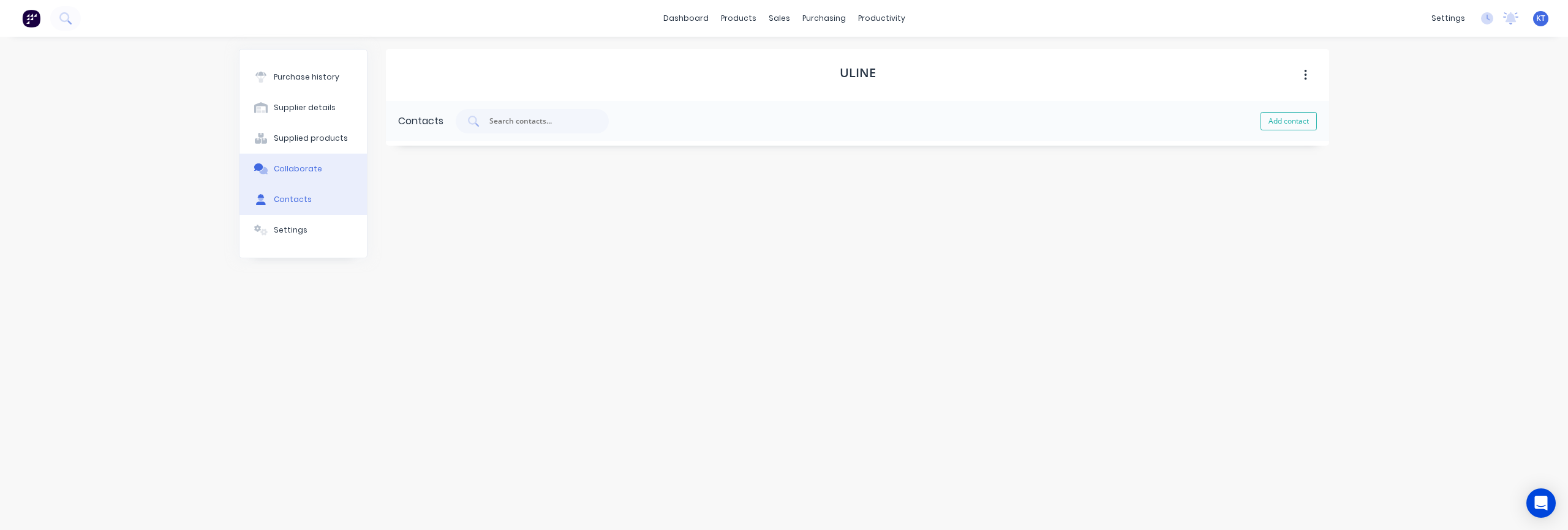
click at [303, 169] on div "Collaborate" at bounding box center [298, 169] width 48 height 11
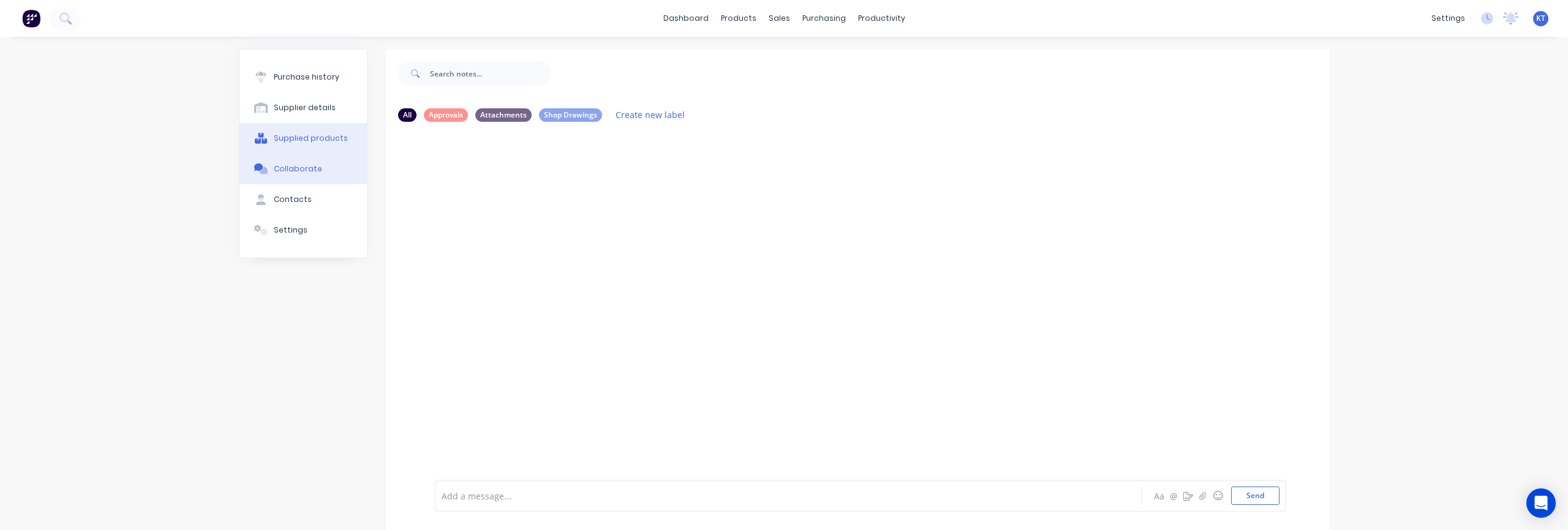
click at [307, 141] on div "Supplied products" at bounding box center [311, 138] width 74 height 11
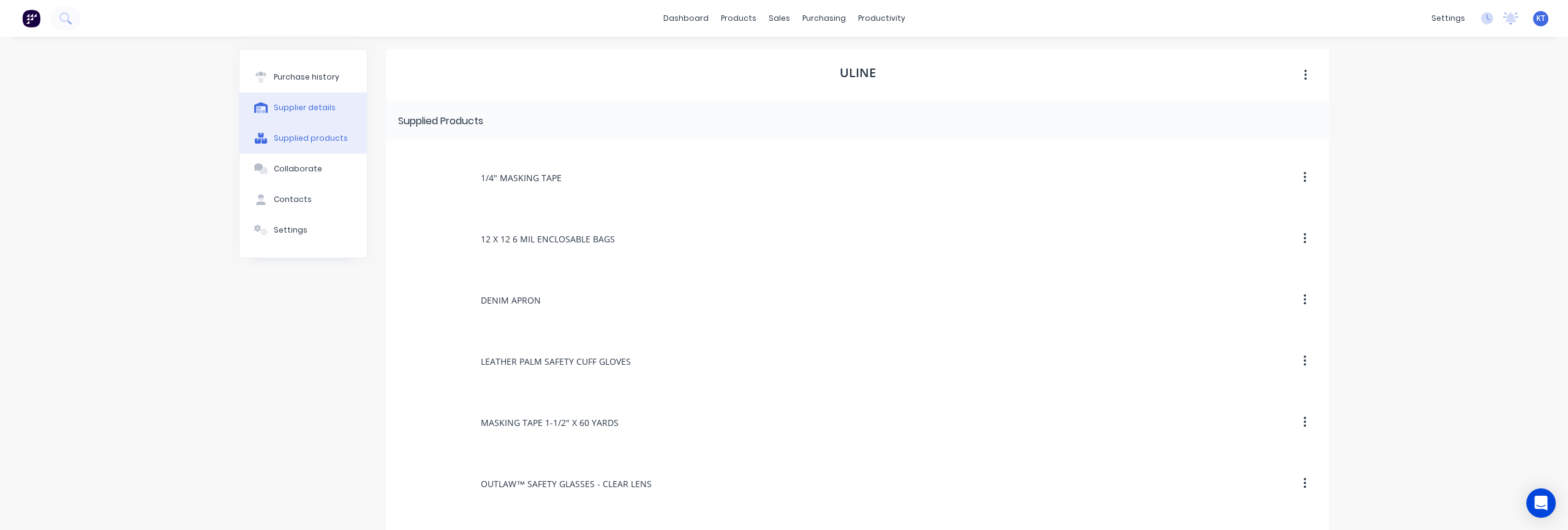
click at [305, 109] on div "Supplier details" at bounding box center [304, 108] width 62 height 11
select select "AU"
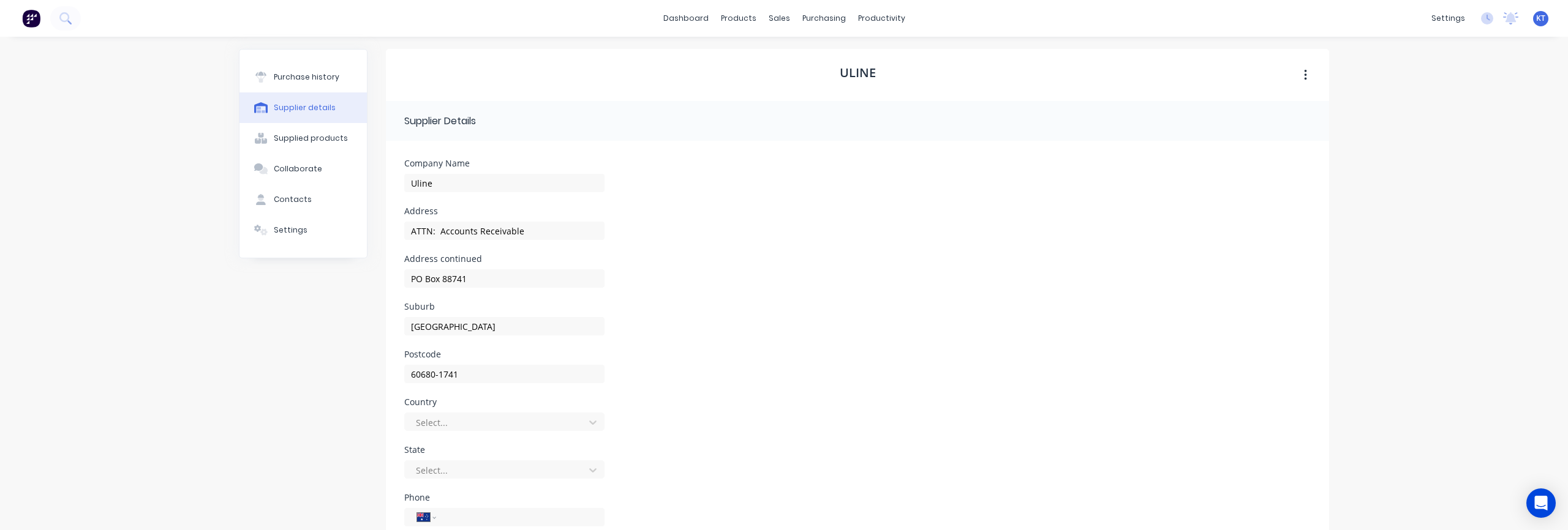
click at [785, 329] on div "Suburb [GEOGRAPHIC_DATA]" at bounding box center [857, 326] width 907 height 48
click at [282, 86] on button "Purchase history" at bounding box center [303, 77] width 127 height 30
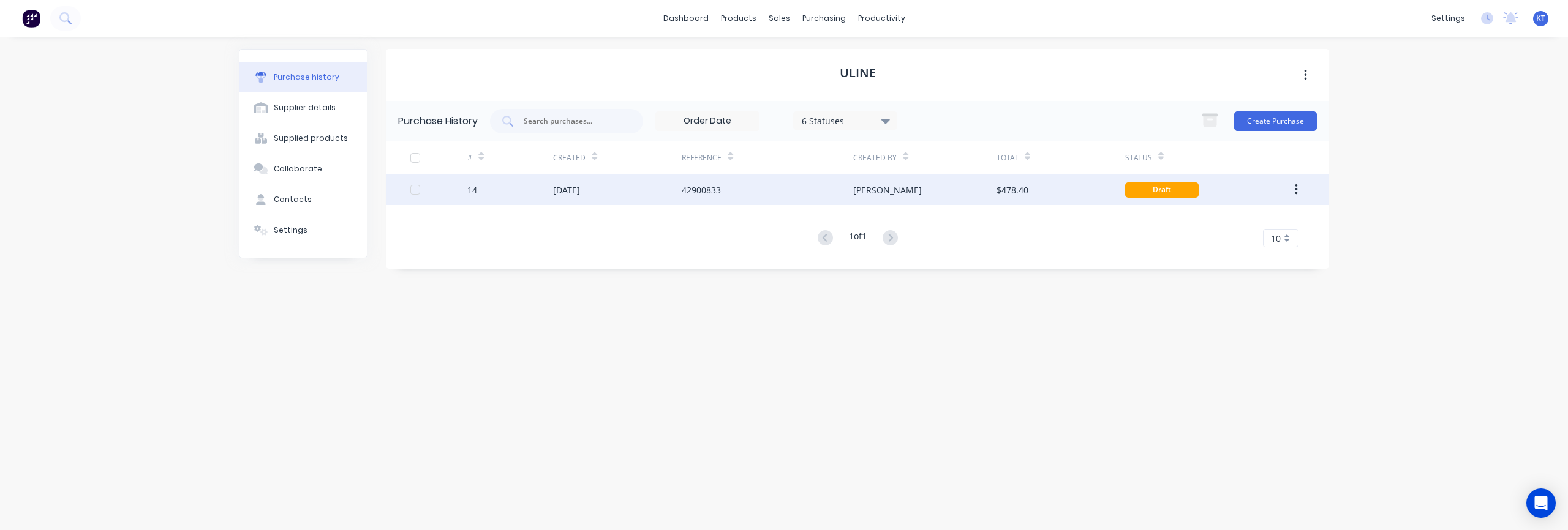
click at [1167, 189] on div "Draft" at bounding box center [1162, 190] width 74 height 16
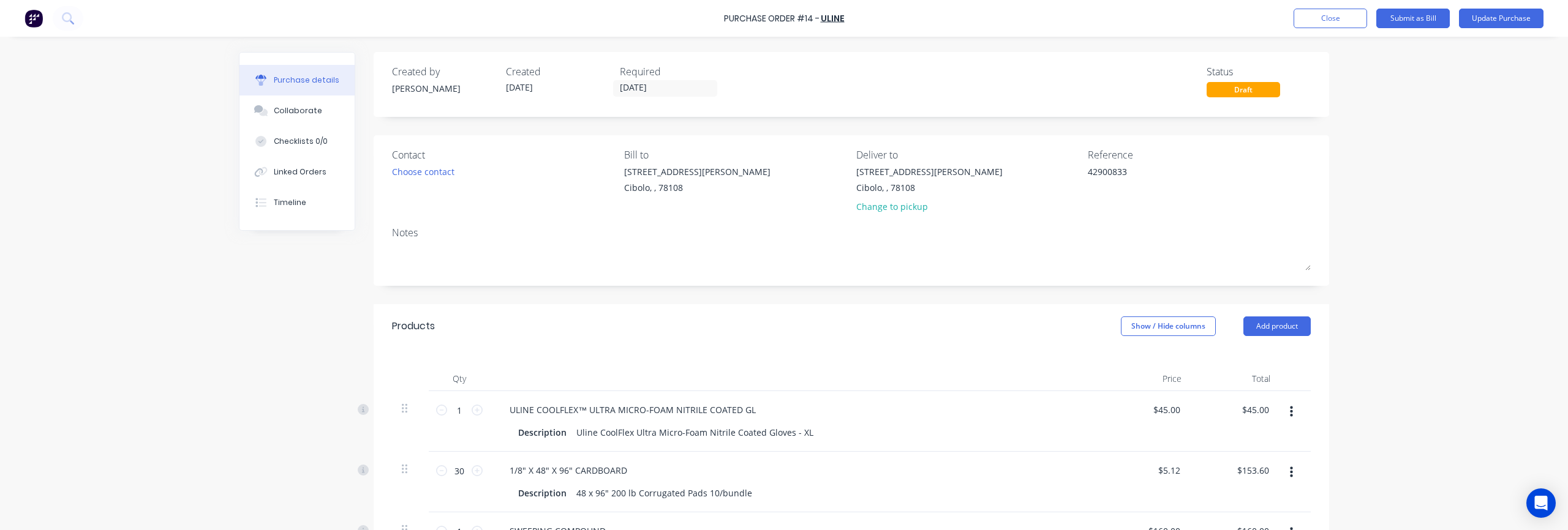
click at [1250, 90] on div "Draft" at bounding box center [1244, 89] width 74 height 16
click at [1508, 21] on button "Update Purchase" at bounding box center [1502, 18] width 85 height 19
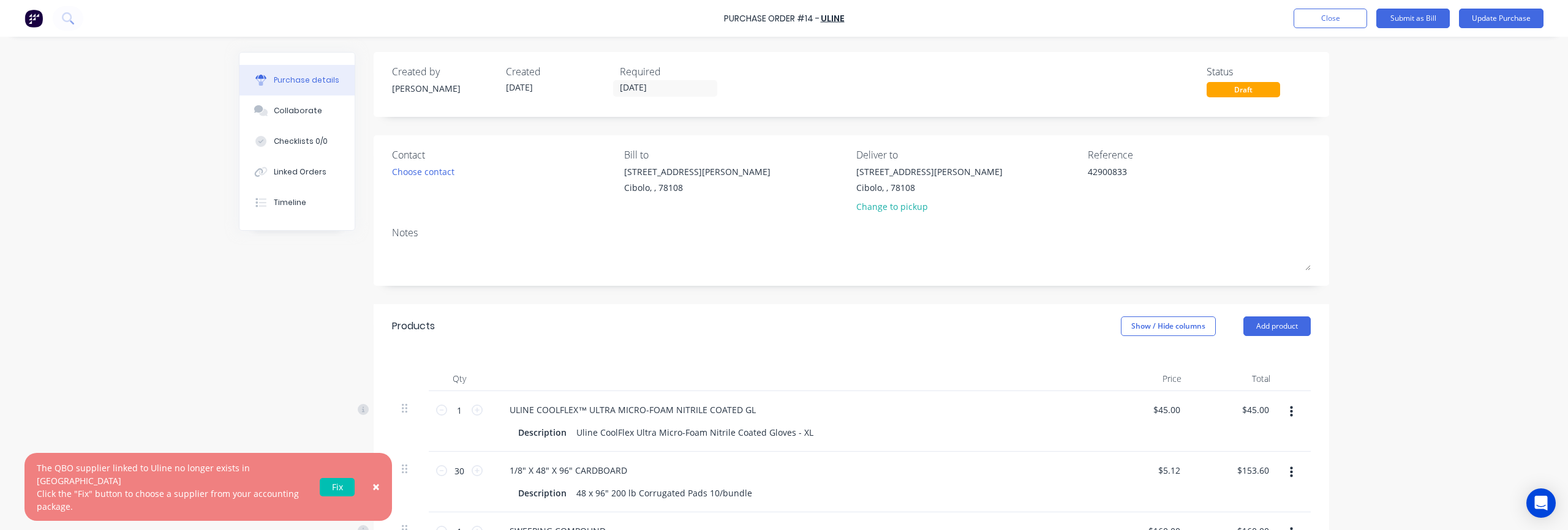
type textarea "x"
click at [346, 495] on link "Fix" at bounding box center [338, 488] width 35 height 18
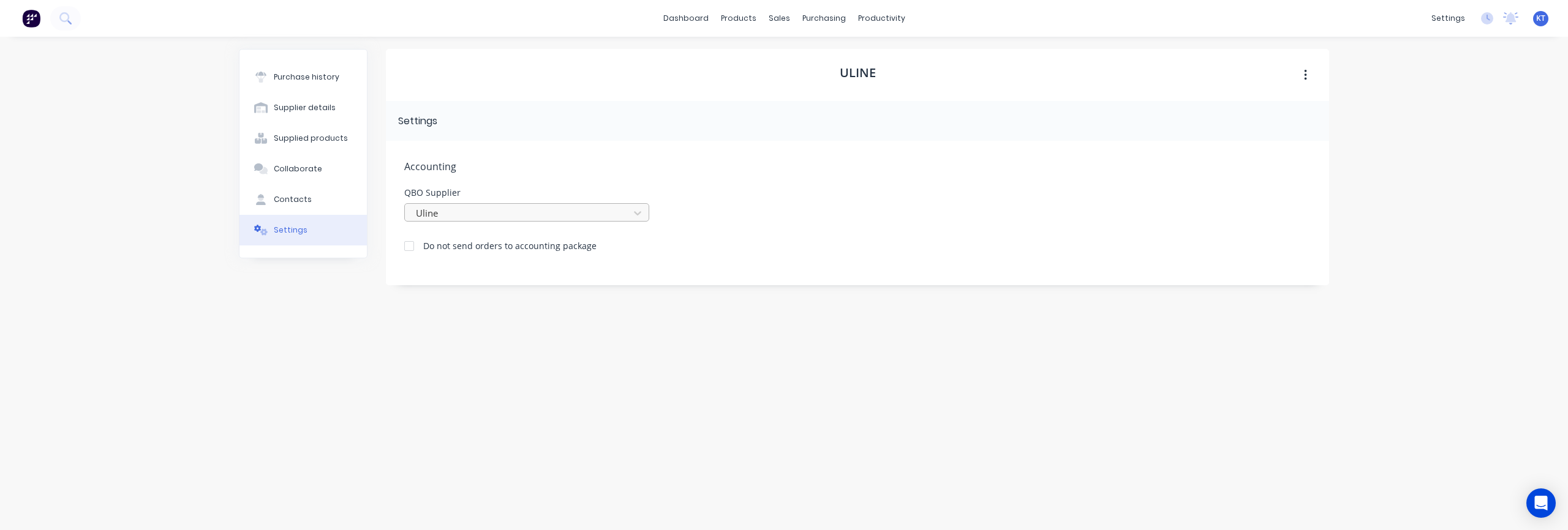
click at [463, 214] on div at bounding box center [519, 213] width 208 height 16
click at [459, 213] on div at bounding box center [519, 213] width 208 height 16
click at [948, 371] on div "Uline Settings Accounting QBO Supplier option No supplier, selected. No supplie…" at bounding box center [857, 277] width 944 height 457
click at [696, 18] on link "dashboard" at bounding box center [686, 18] width 57 height 18
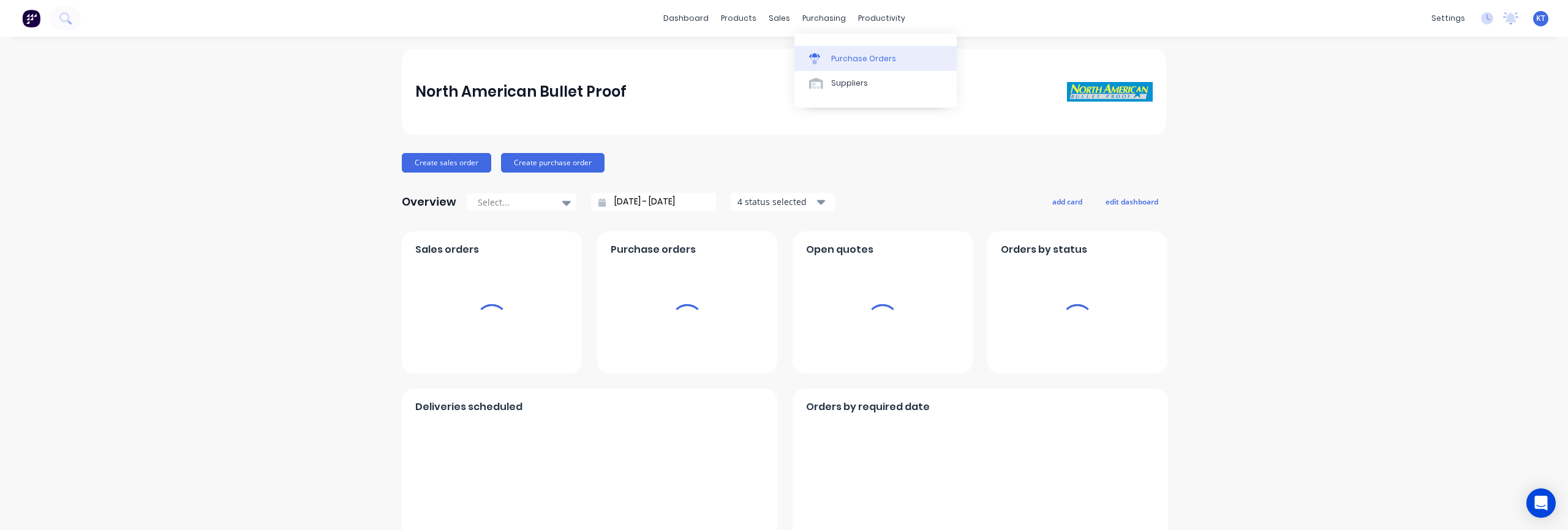
click at [853, 65] on link "Purchase Orders" at bounding box center [876, 58] width 162 height 25
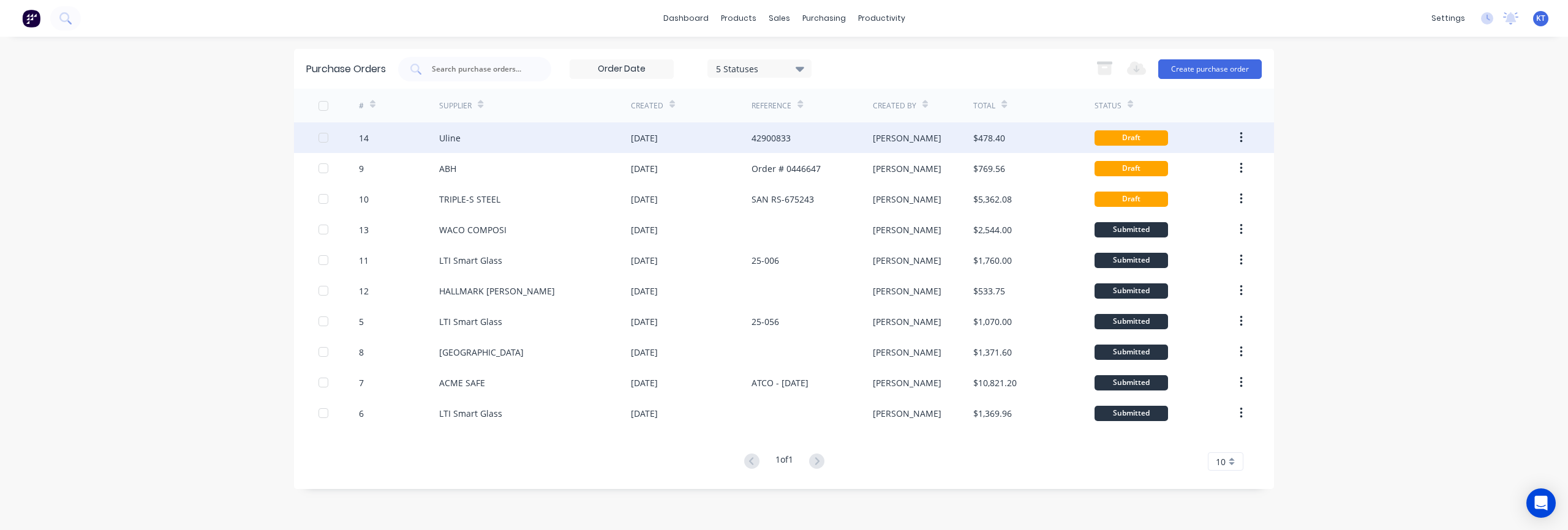
click at [1105, 141] on div "Draft" at bounding box center [1132, 137] width 74 height 16
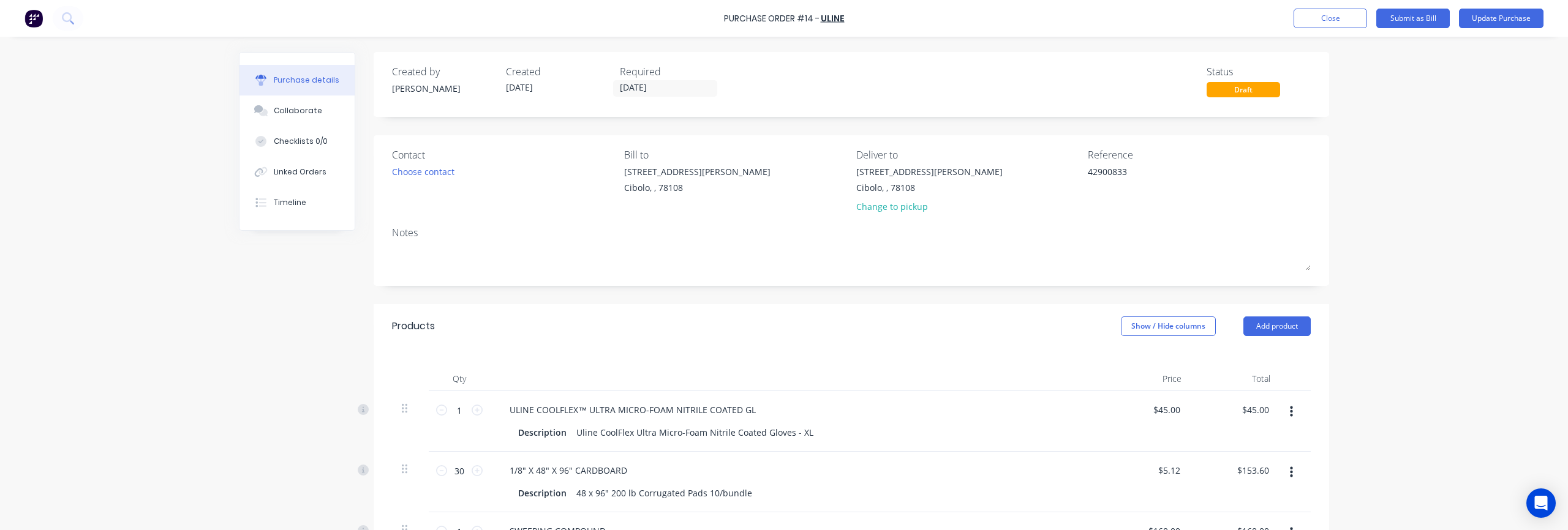
click at [1235, 93] on div "Draft" at bounding box center [1244, 89] width 74 height 16
click at [868, 96] on div "Created by [PERSON_NAME] Created [DATE] Required [DATE] Status Draft" at bounding box center [851, 81] width 919 height 33
click at [1245, 92] on div "Draft" at bounding box center [1244, 89] width 74 height 16
click at [1340, 18] on button "Close" at bounding box center [1331, 18] width 74 height 19
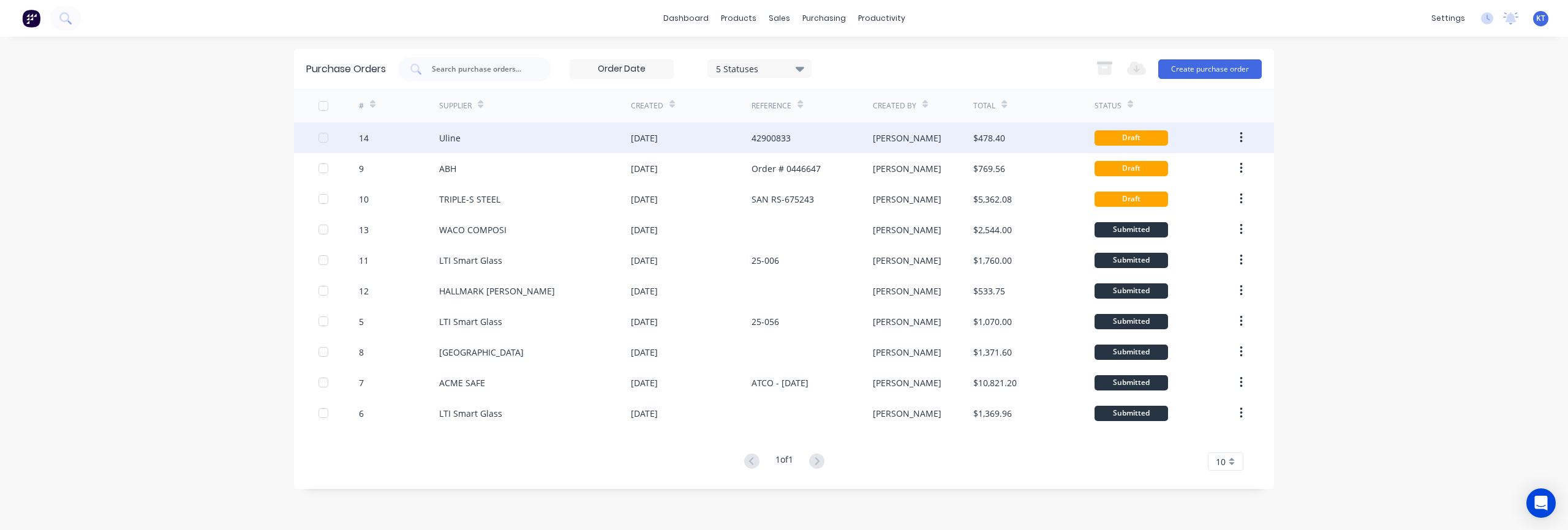
click at [1246, 140] on button "button" at bounding box center [1241, 137] width 29 height 22
click at [1241, 138] on icon "button" at bounding box center [1241, 137] width 3 height 14
click at [786, 144] on div "42900833" at bounding box center [812, 137] width 121 height 30
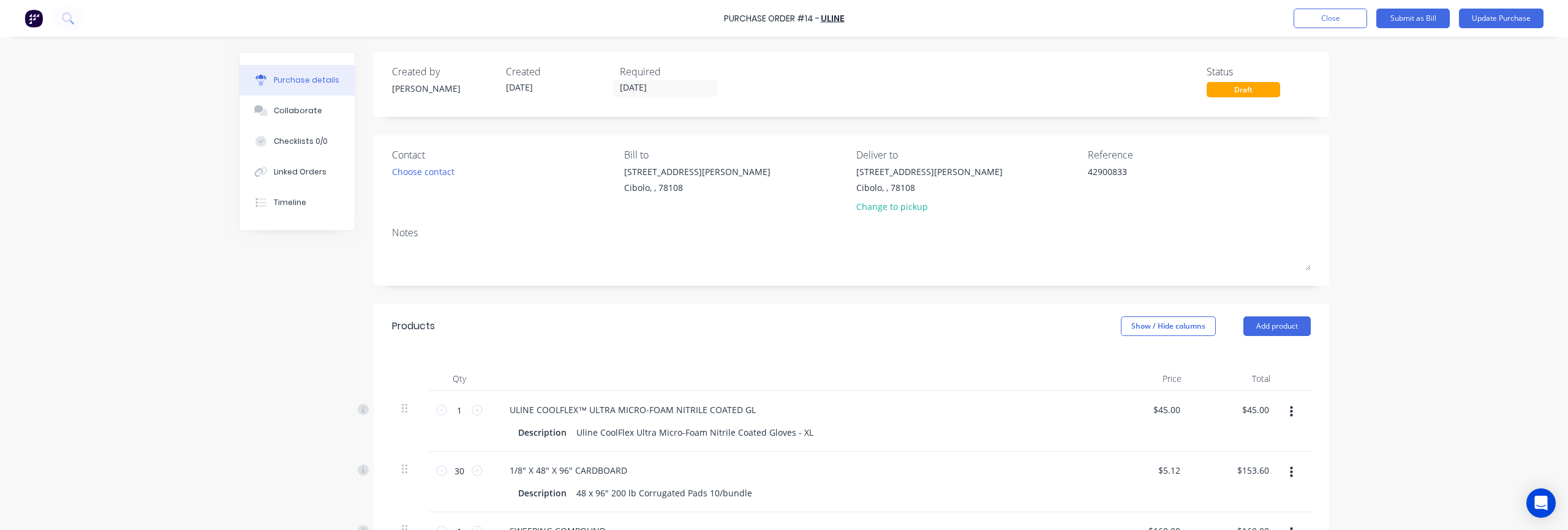
click at [1457, 207] on div "Purchase Order #14 - Uline Add product Close Submit as Bill Update Purchase Pur…" at bounding box center [784, 265] width 1568 height 530
type textarea "x"
click at [1339, 23] on button "Close" at bounding box center [1331, 18] width 74 height 19
